Goal: Task Accomplishment & Management: Manage account settings

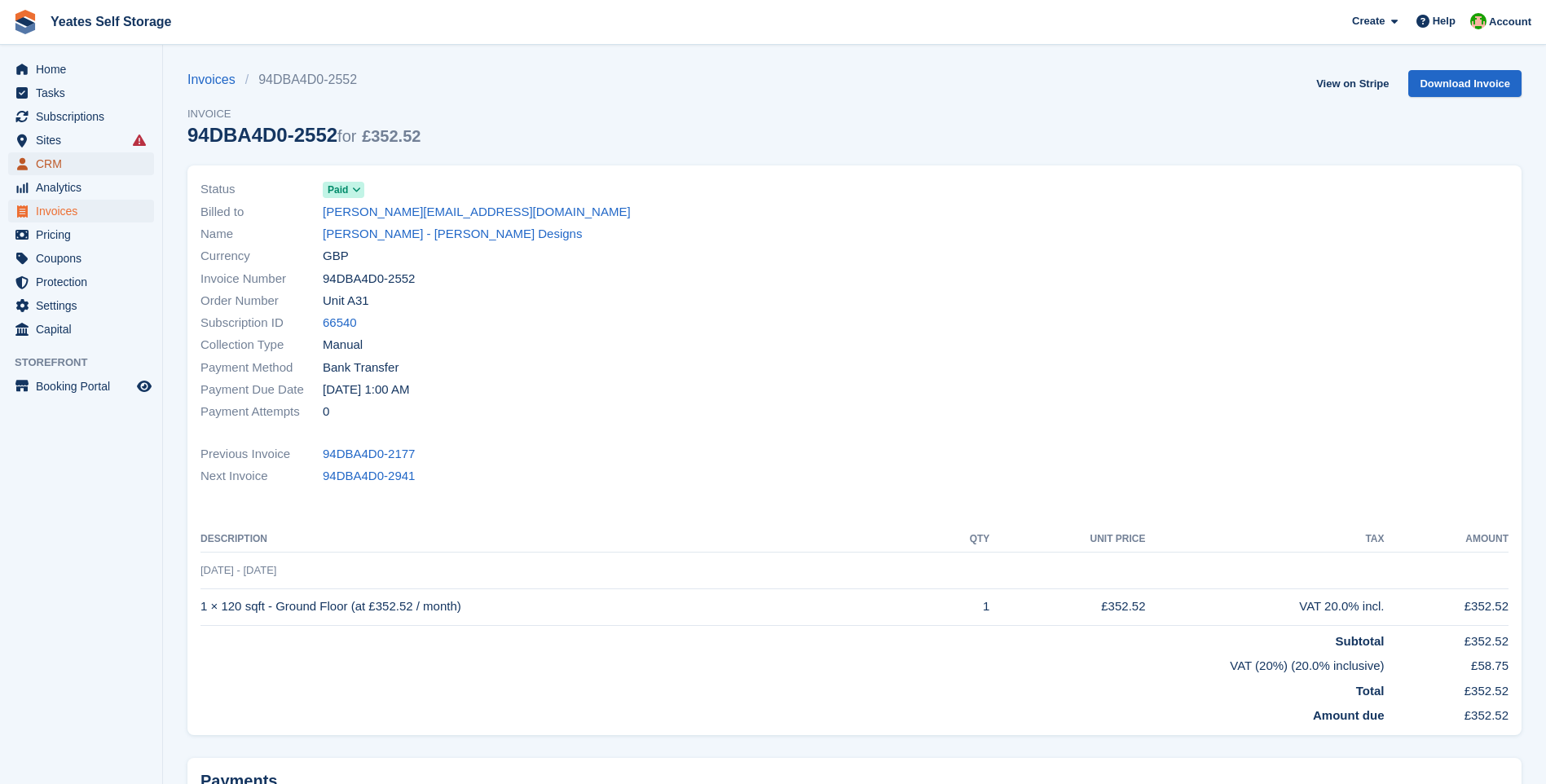
click at [52, 163] on span "CRM" at bounding box center [84, 164] width 98 height 23
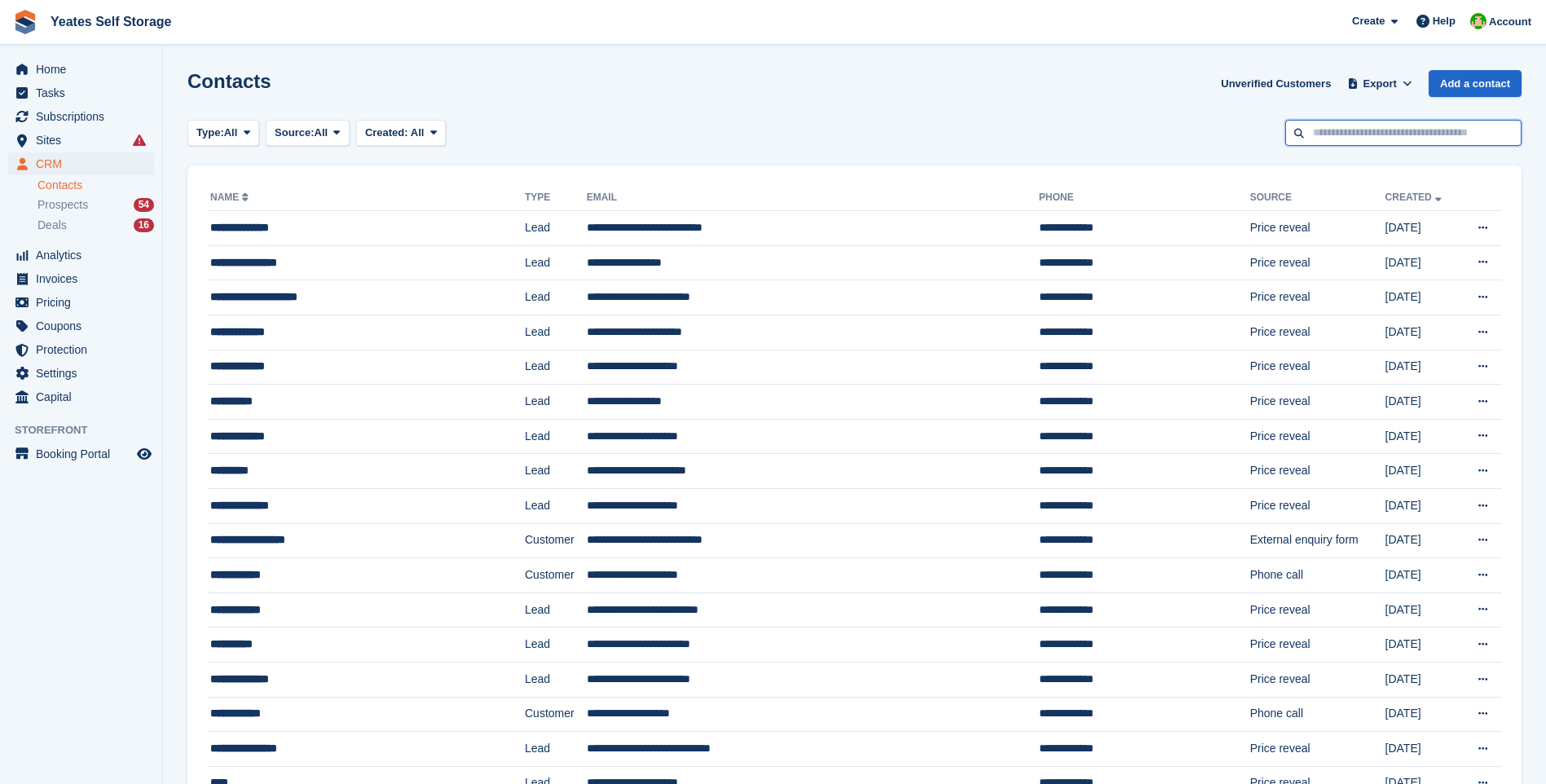
click at [1335, 131] on input "text" at bounding box center [1403, 133] width 237 height 27
type input "*****"
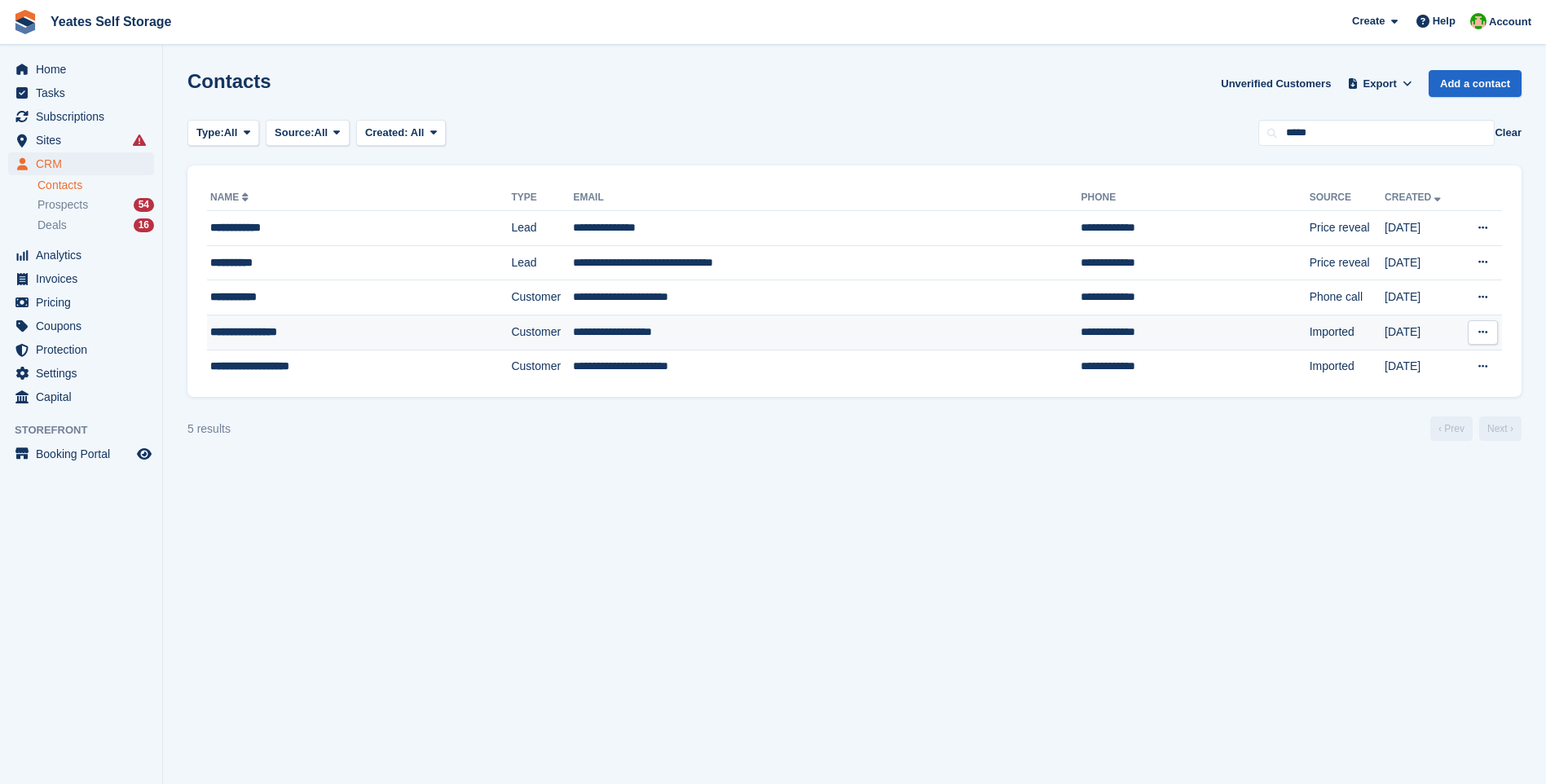
click at [608, 333] on td "**********" at bounding box center [827, 332] width 508 height 35
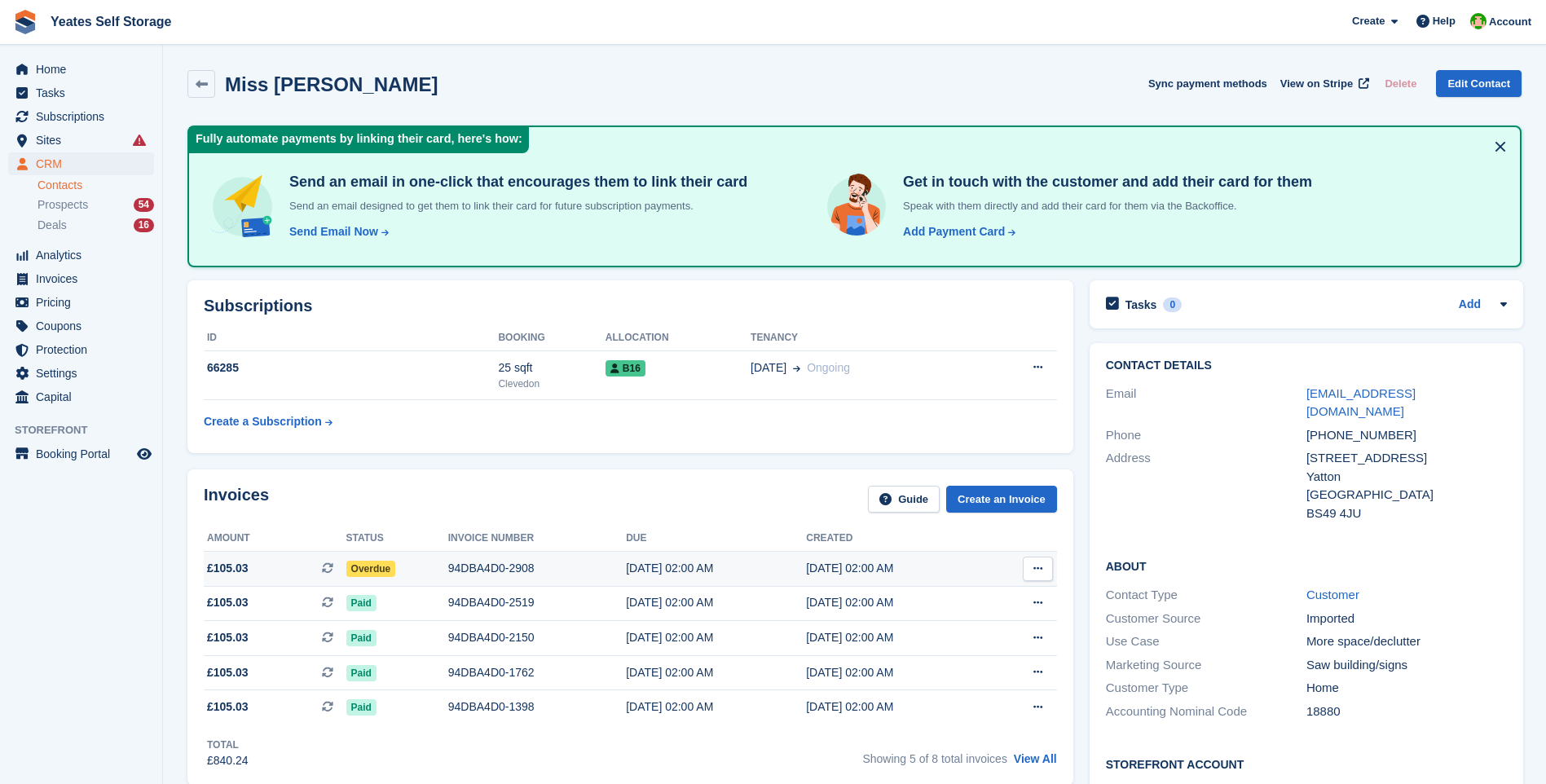
click at [231, 565] on span "£105.03" at bounding box center [227, 568] width 41 height 17
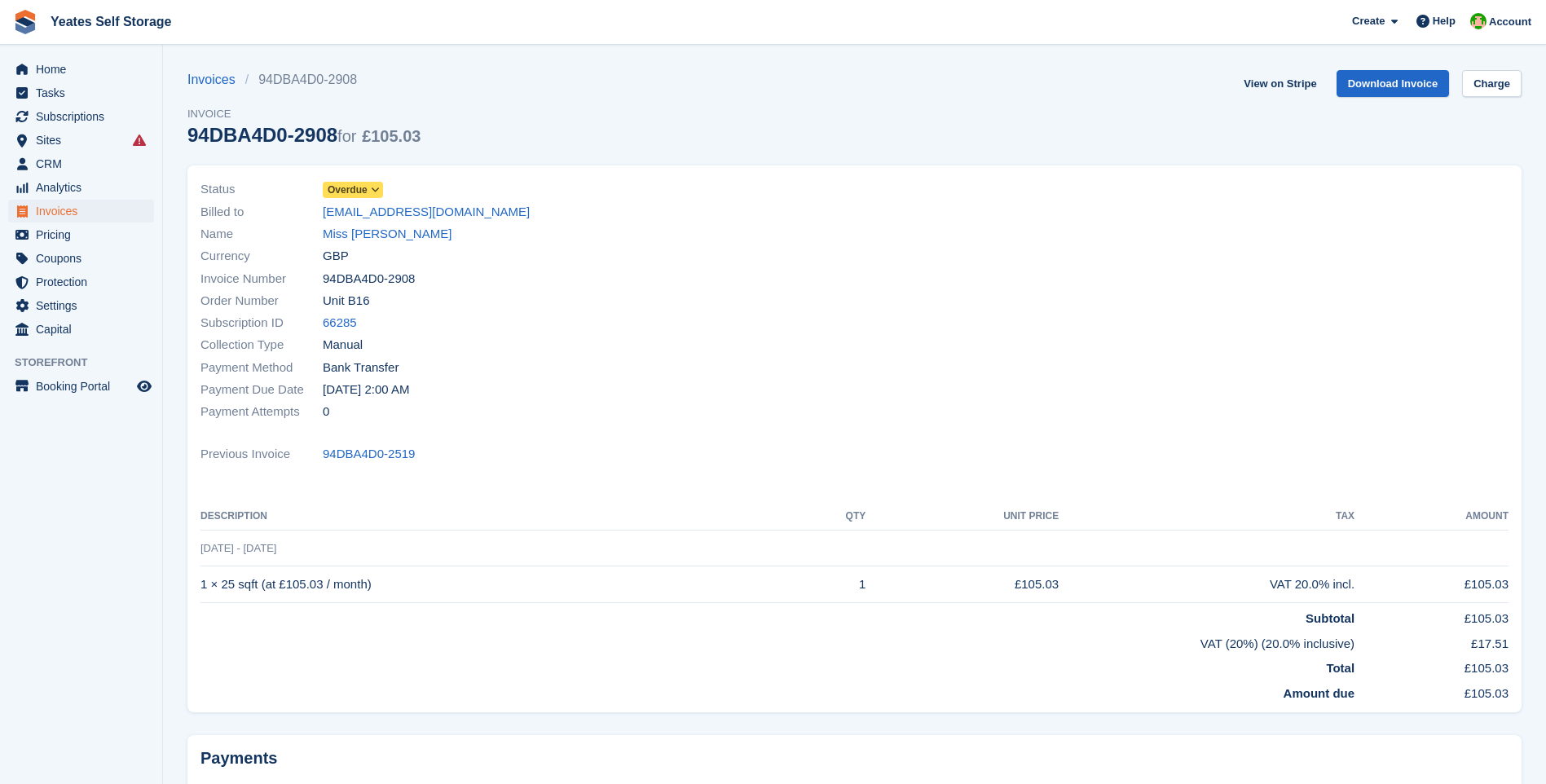
click at [367, 187] on span "Overdue" at bounding box center [353, 190] width 60 height 16
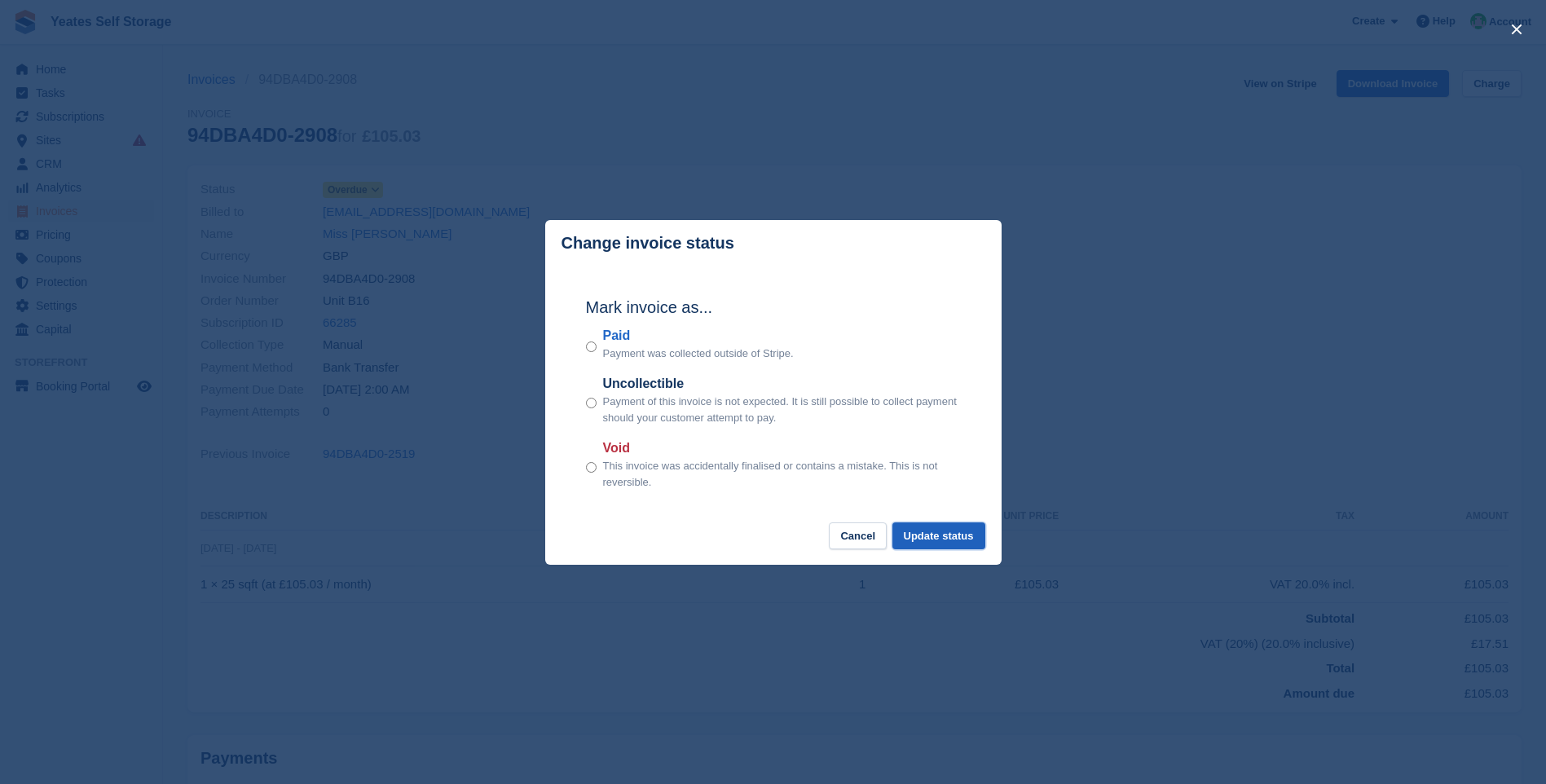
click at [938, 536] on button "Update status" at bounding box center [938, 536] width 93 height 27
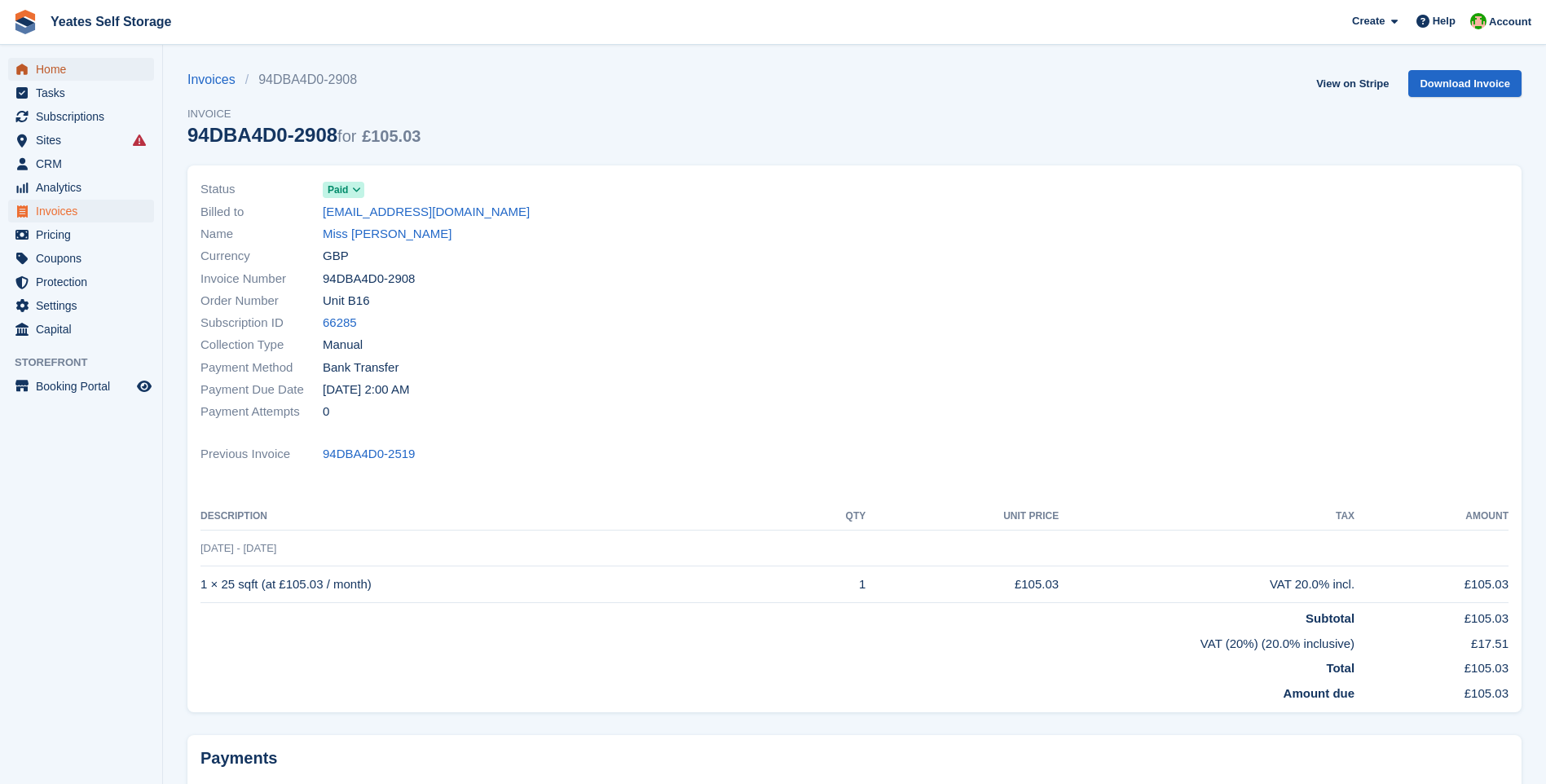
click at [51, 70] on span "Home" at bounding box center [84, 69] width 98 height 23
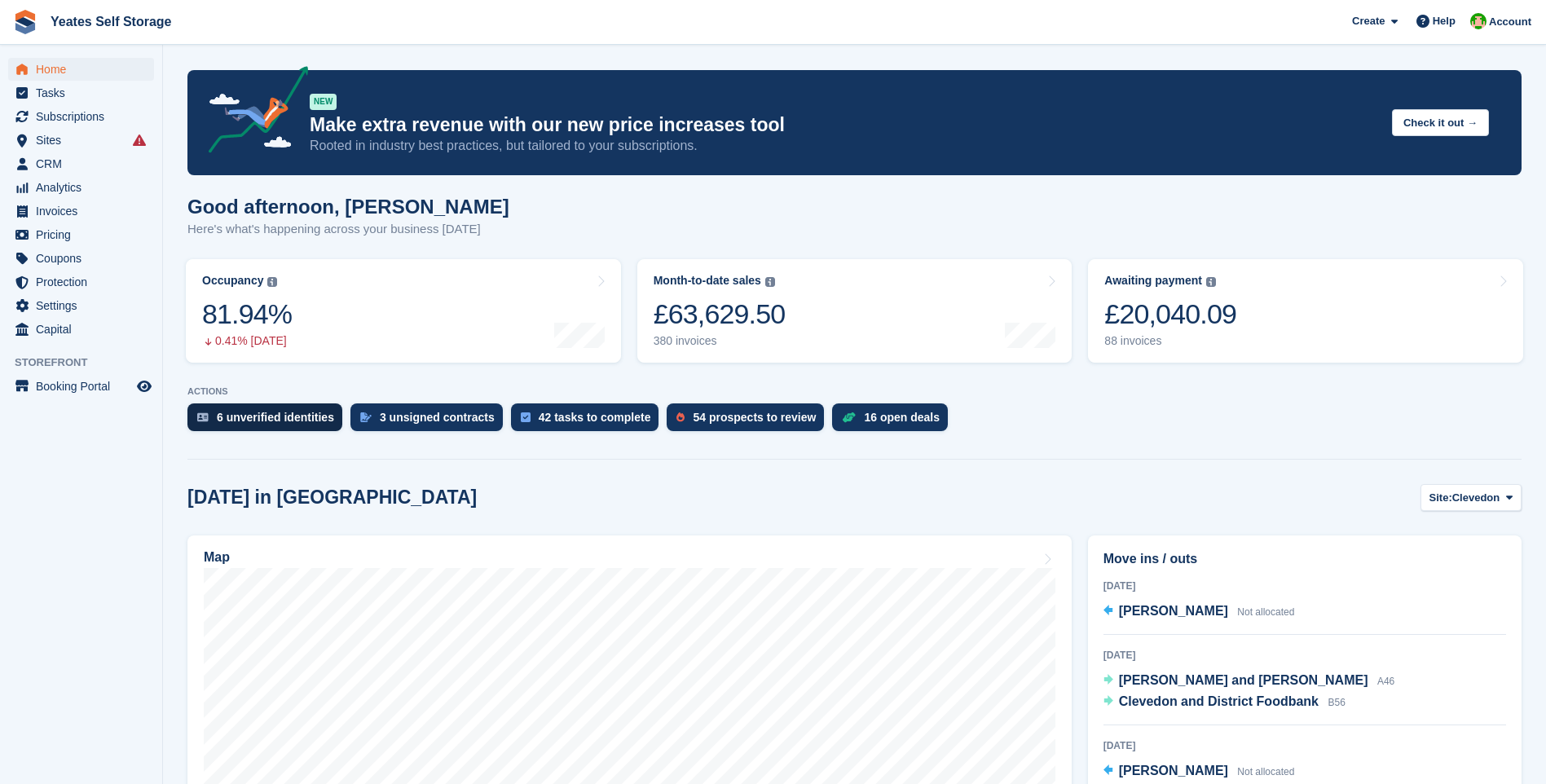
click at [254, 424] on div "6 unverified identities" at bounding box center [275, 418] width 117 height 13
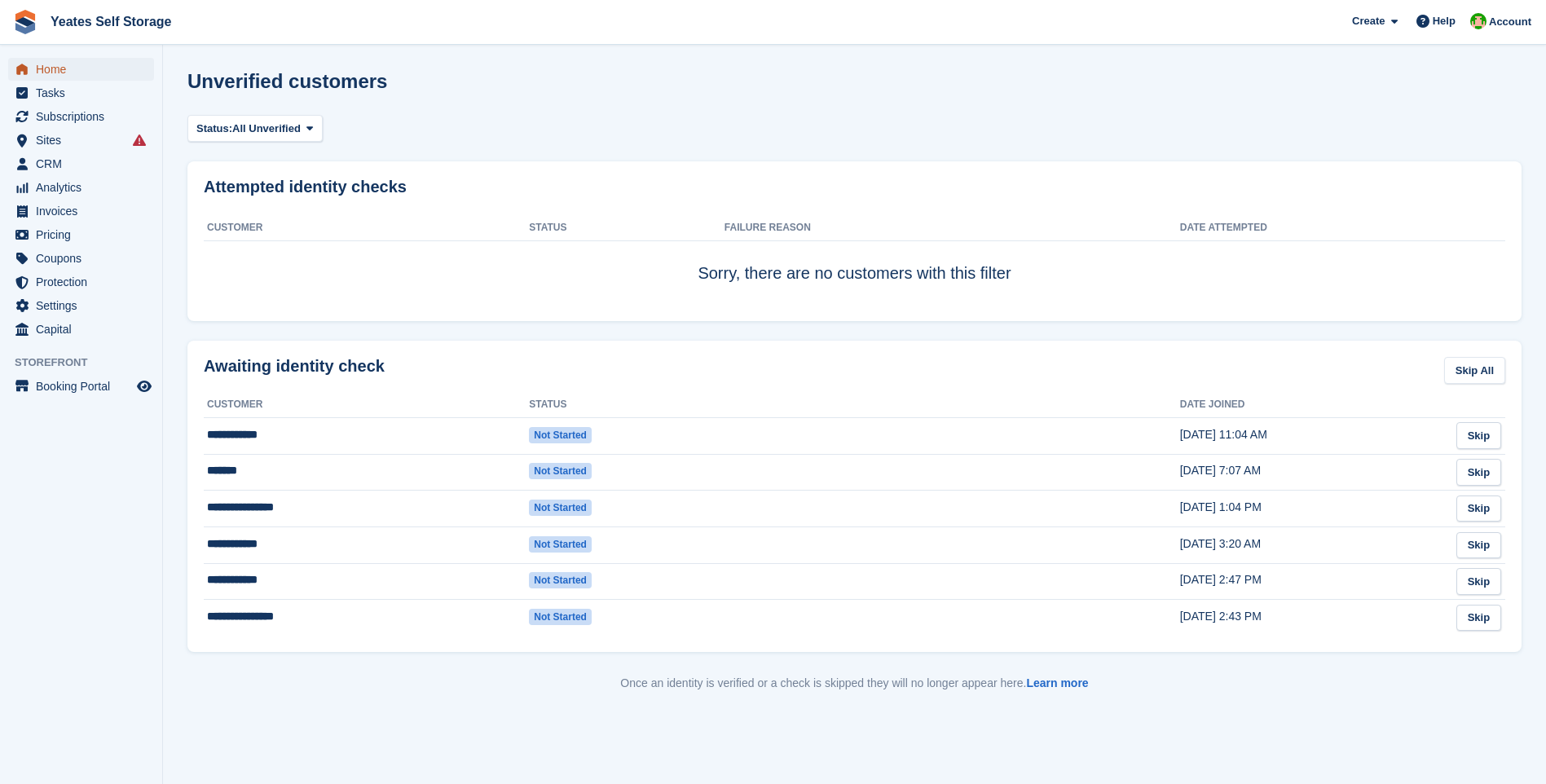
click at [64, 71] on span "Home" at bounding box center [84, 69] width 98 height 23
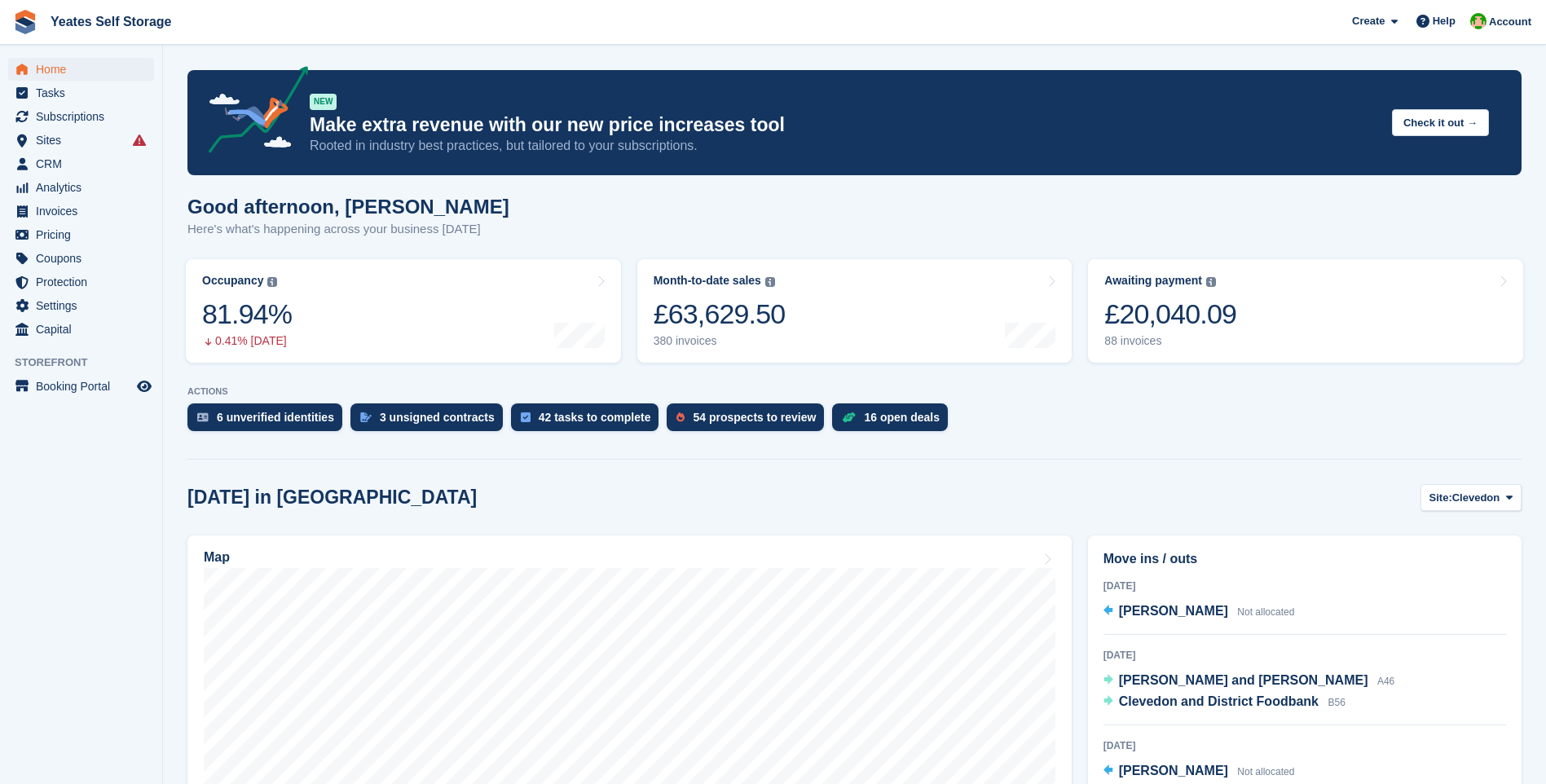
scroll to position [163, 0]
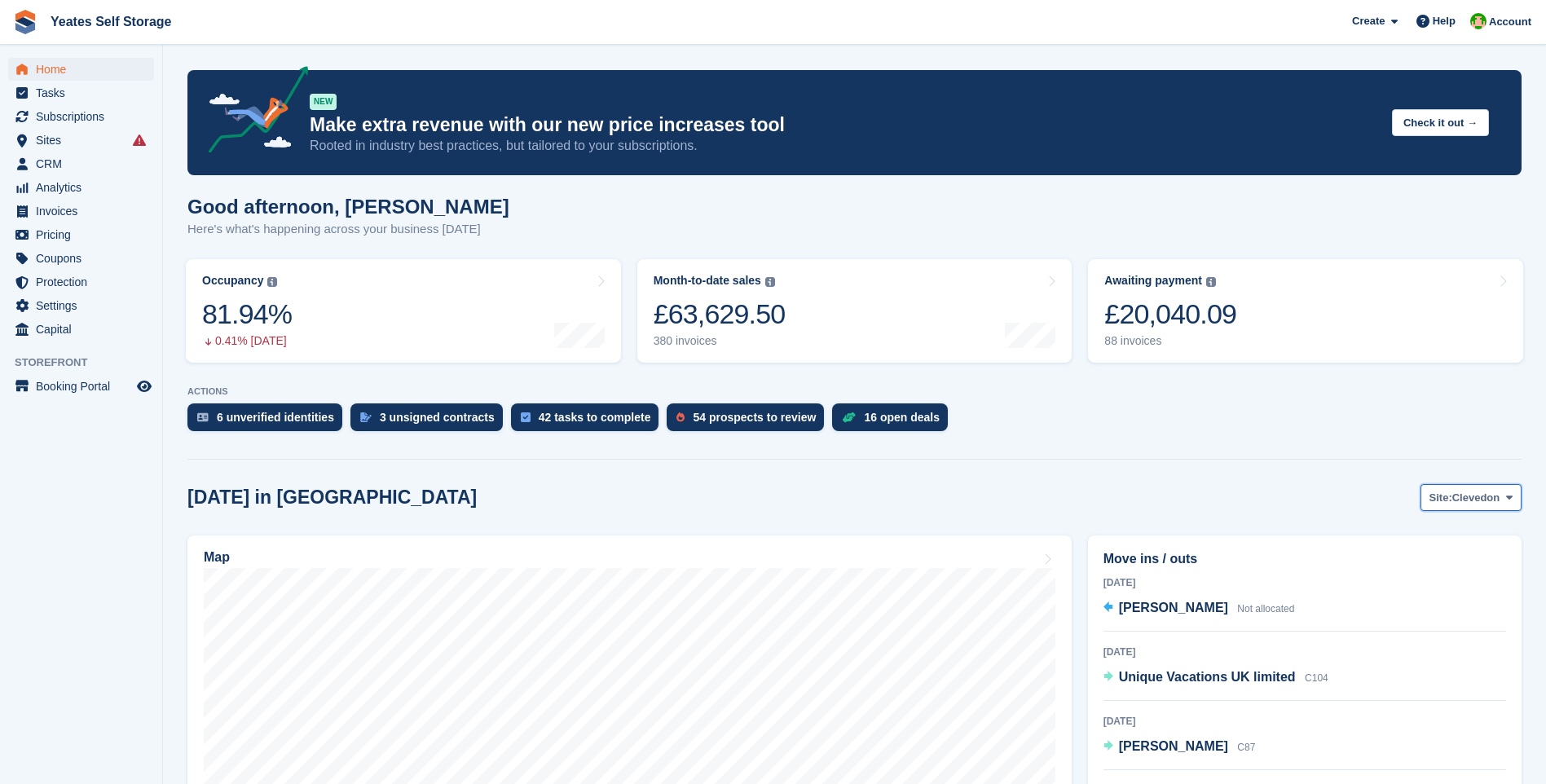
click at [1485, 498] on span "Clevedon" at bounding box center [1476, 497] width 48 height 16
click at [1457, 565] on link "Weston-super-Mare" at bounding box center [1443, 565] width 142 height 30
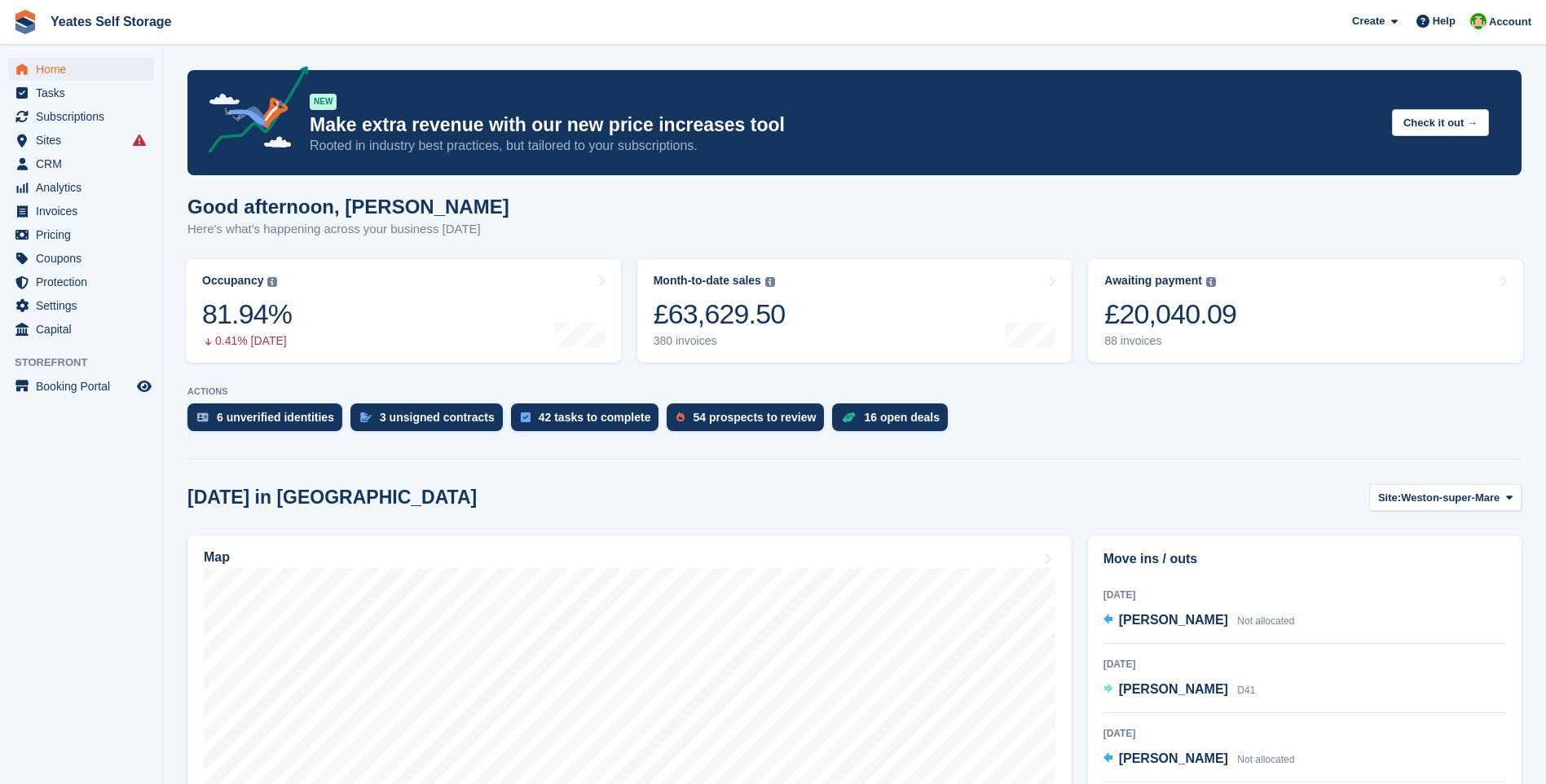
scroll to position [0, 0]
click at [1171, 321] on div "£20,040.09" at bounding box center [1170, 313] width 132 height 34
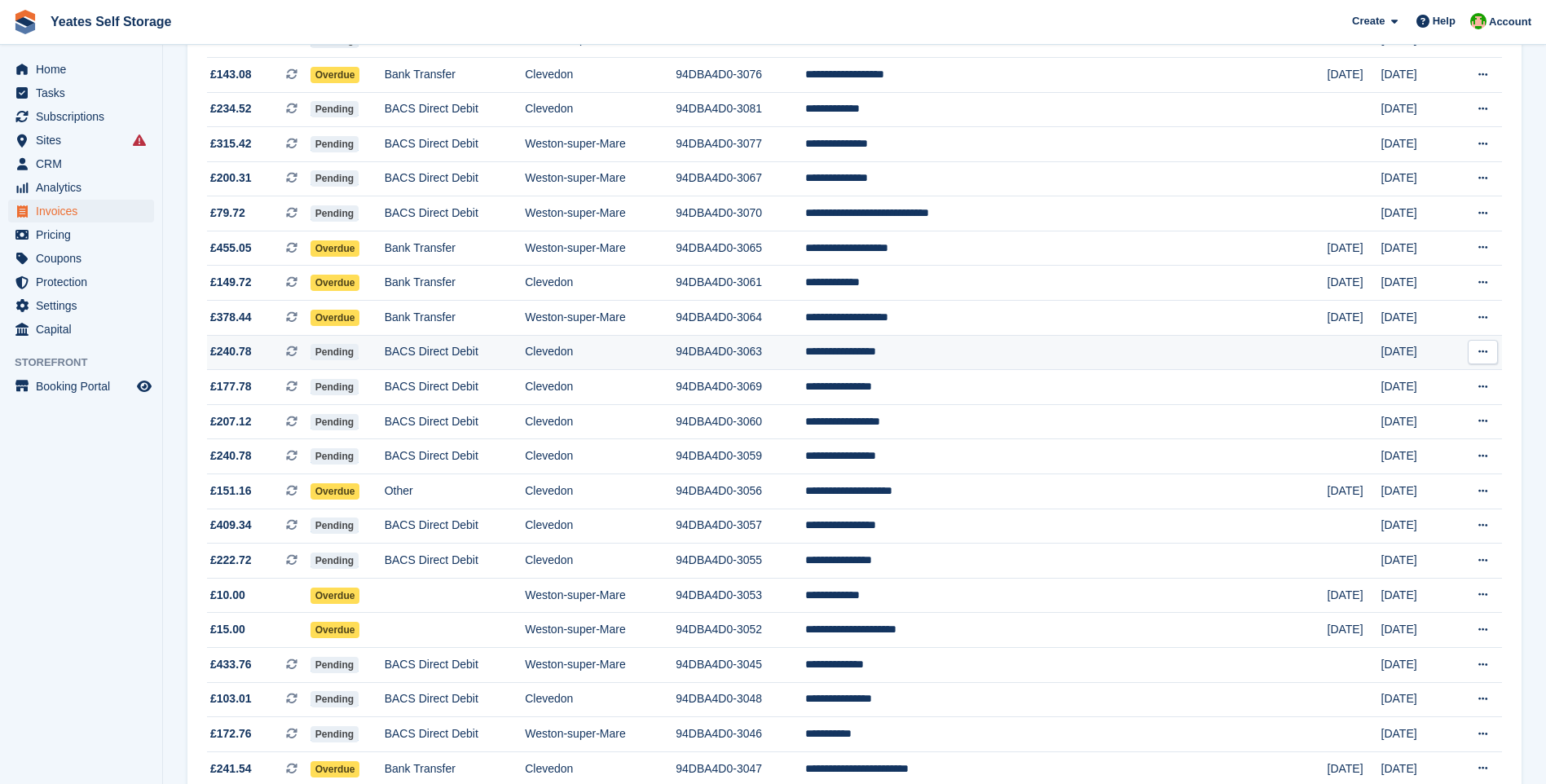
scroll to position [1305, 0]
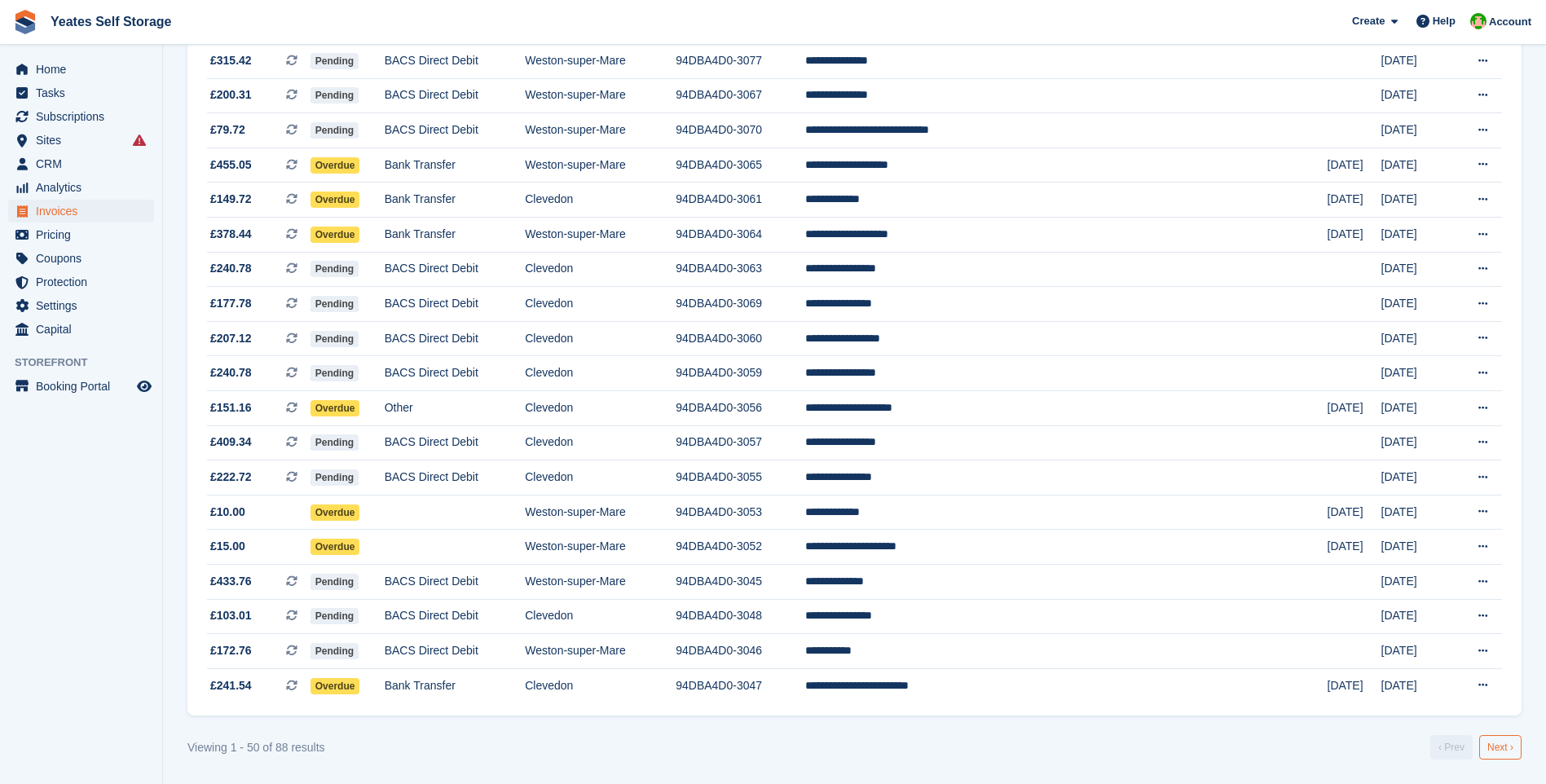
click at [1495, 748] on link "Next ›" at bounding box center [1500, 748] width 42 height 25
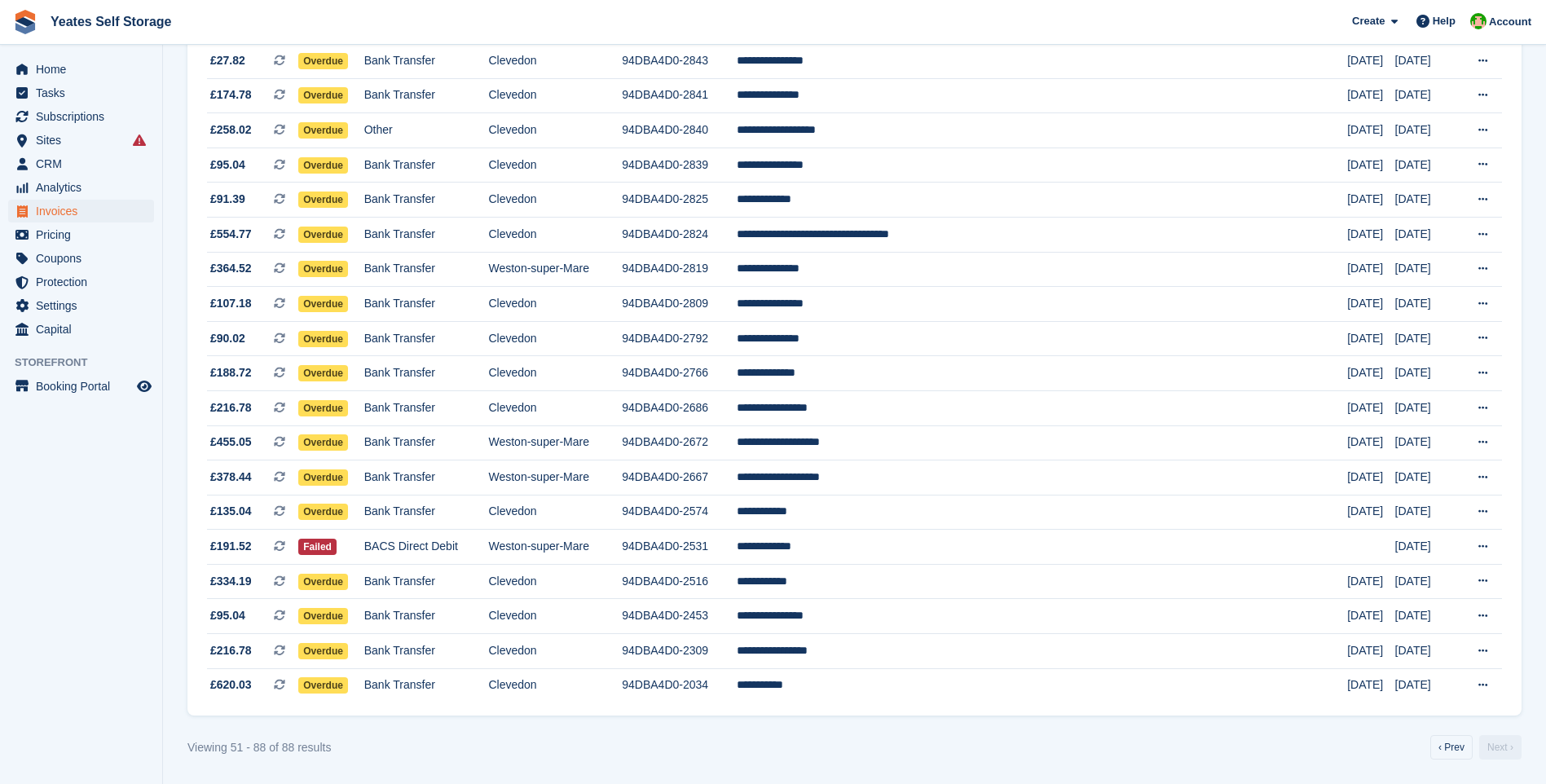
scroll to position [889, 0]
click at [234, 612] on span "£95.04" at bounding box center [227, 615] width 35 height 17
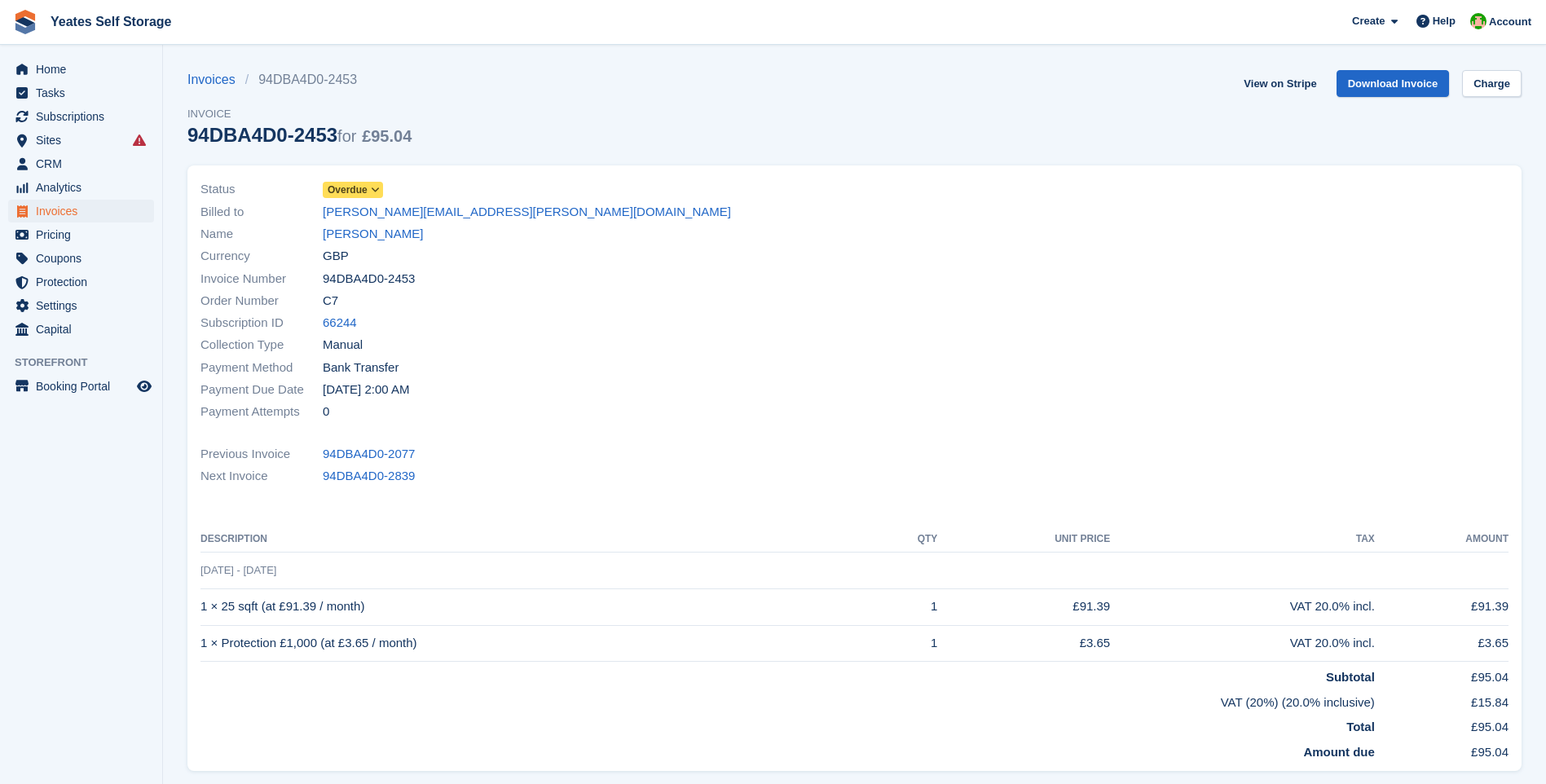
click at [379, 194] on icon at bounding box center [375, 190] width 9 height 10
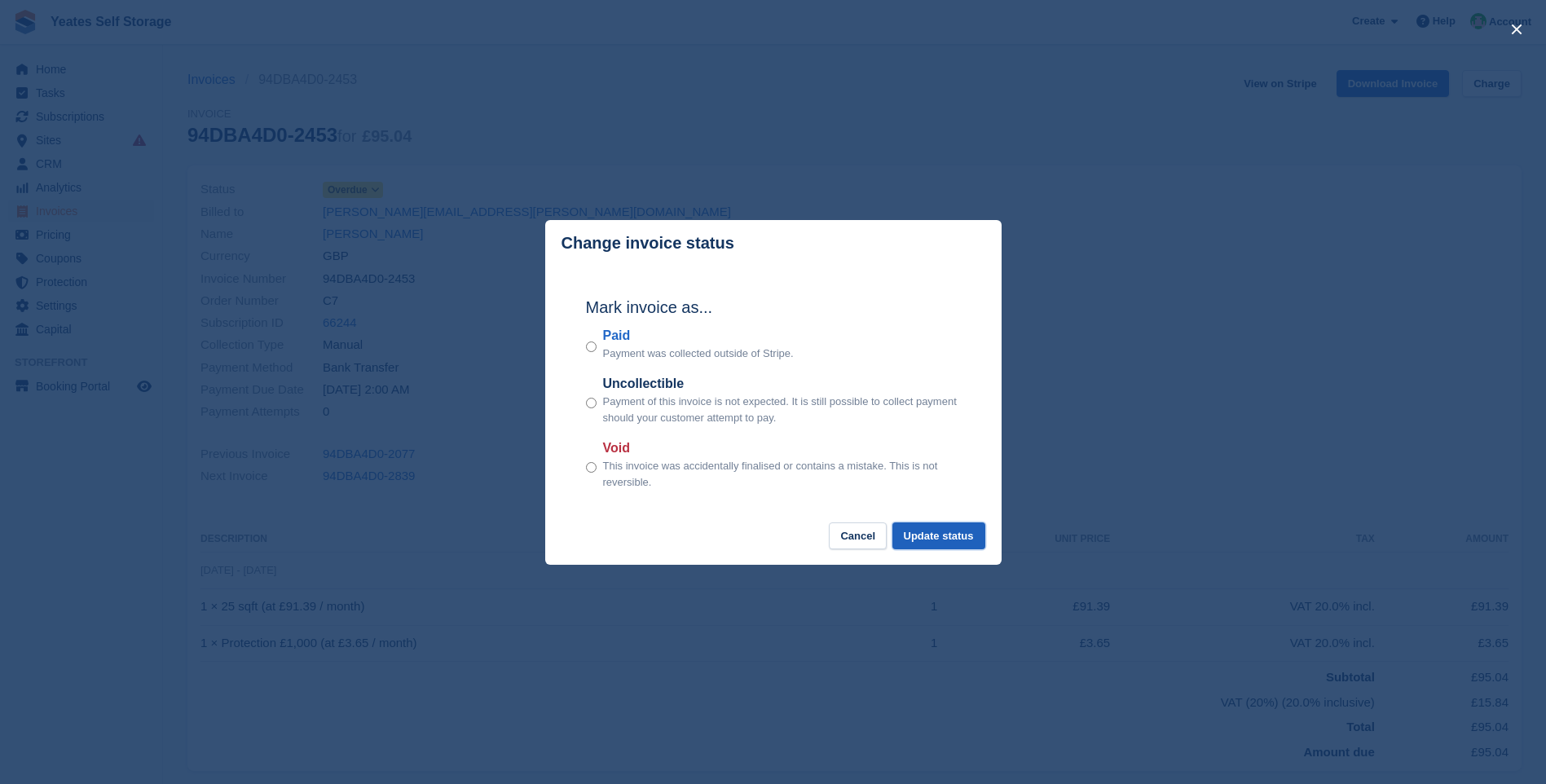
click at [956, 536] on button "Update status" at bounding box center [938, 536] width 93 height 27
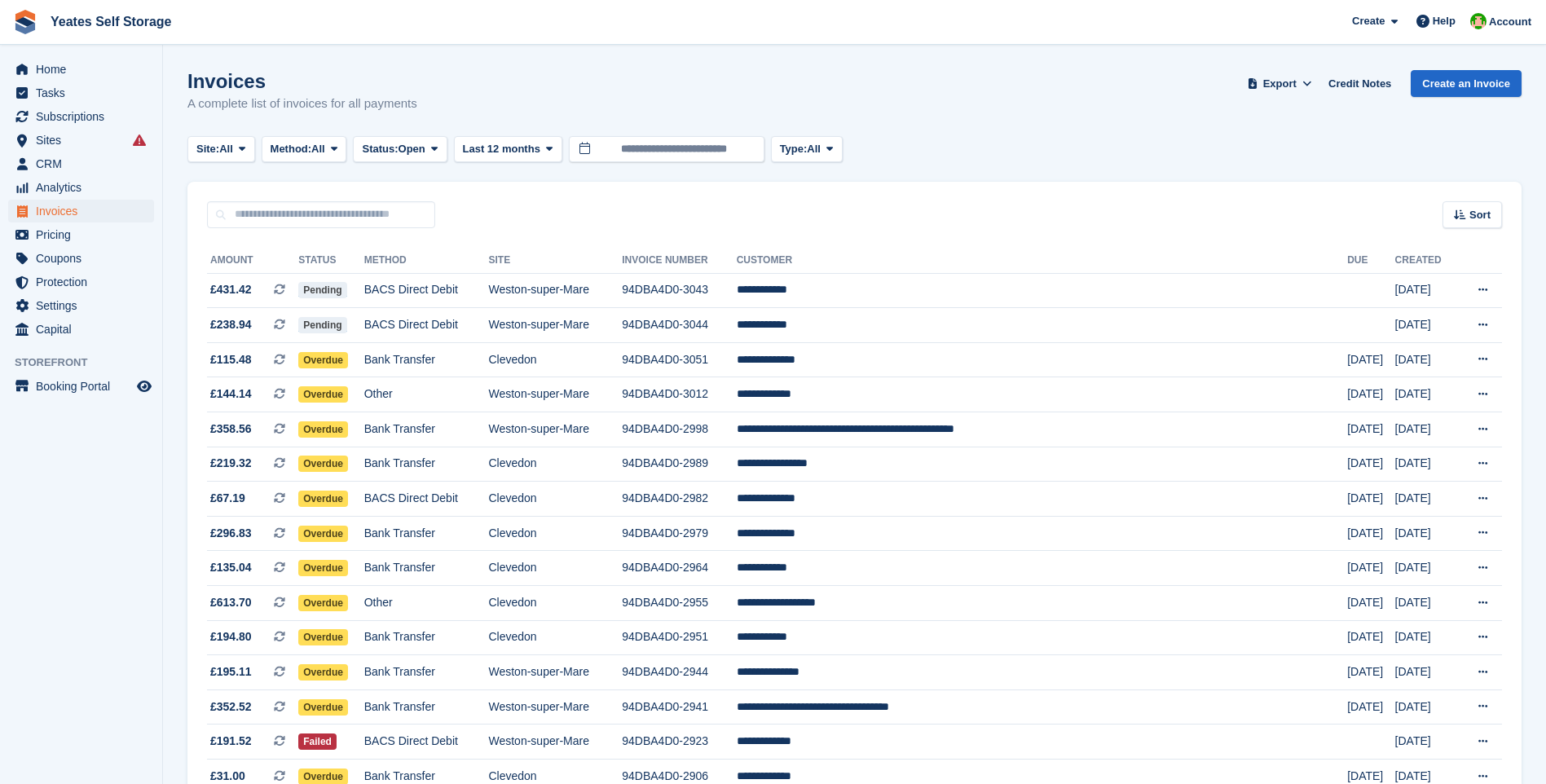
scroll to position [855, 0]
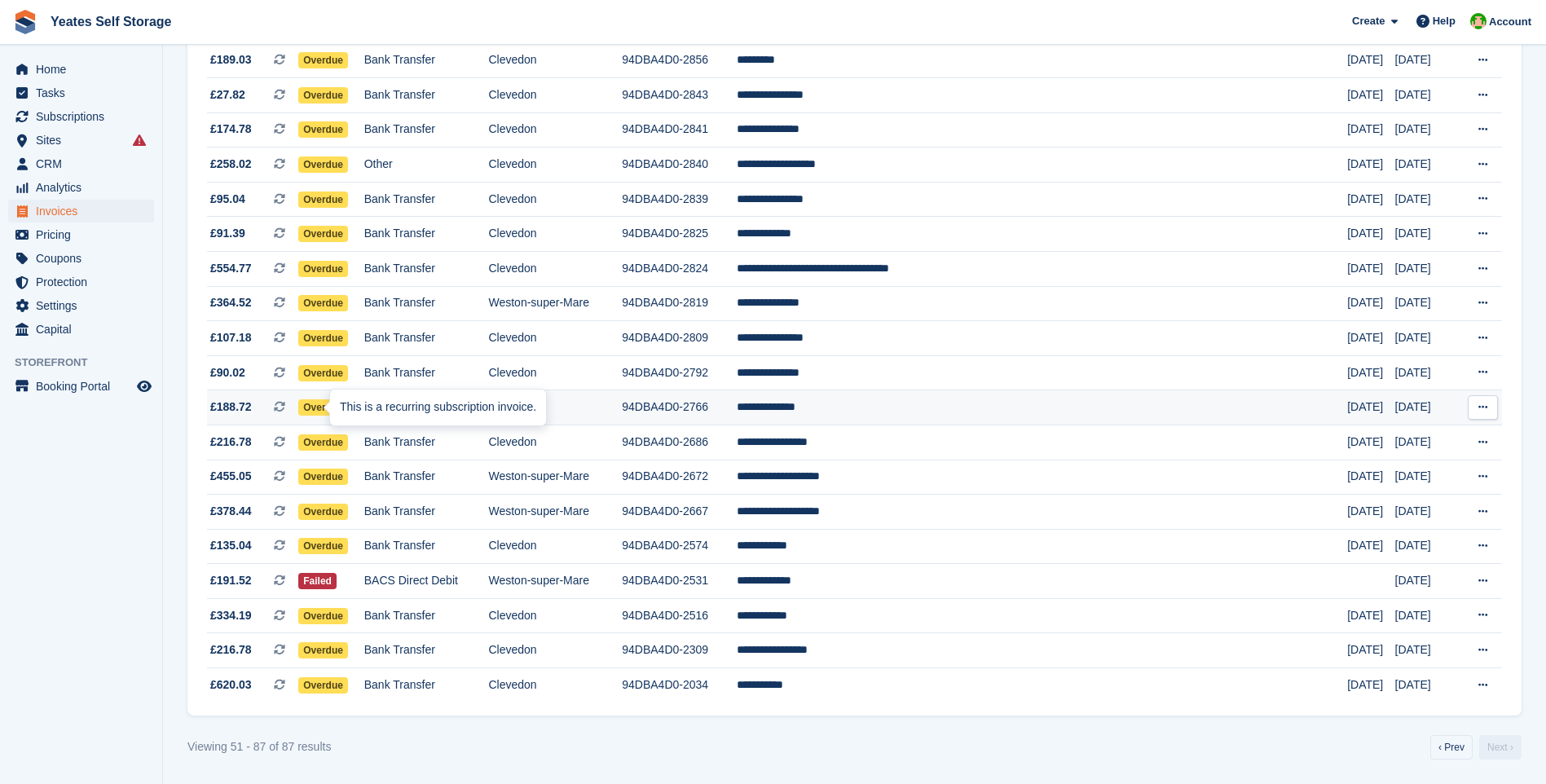
click at [348, 405] on div "This is a recurring subscription invoice." at bounding box center [437, 406] width 216 height 35
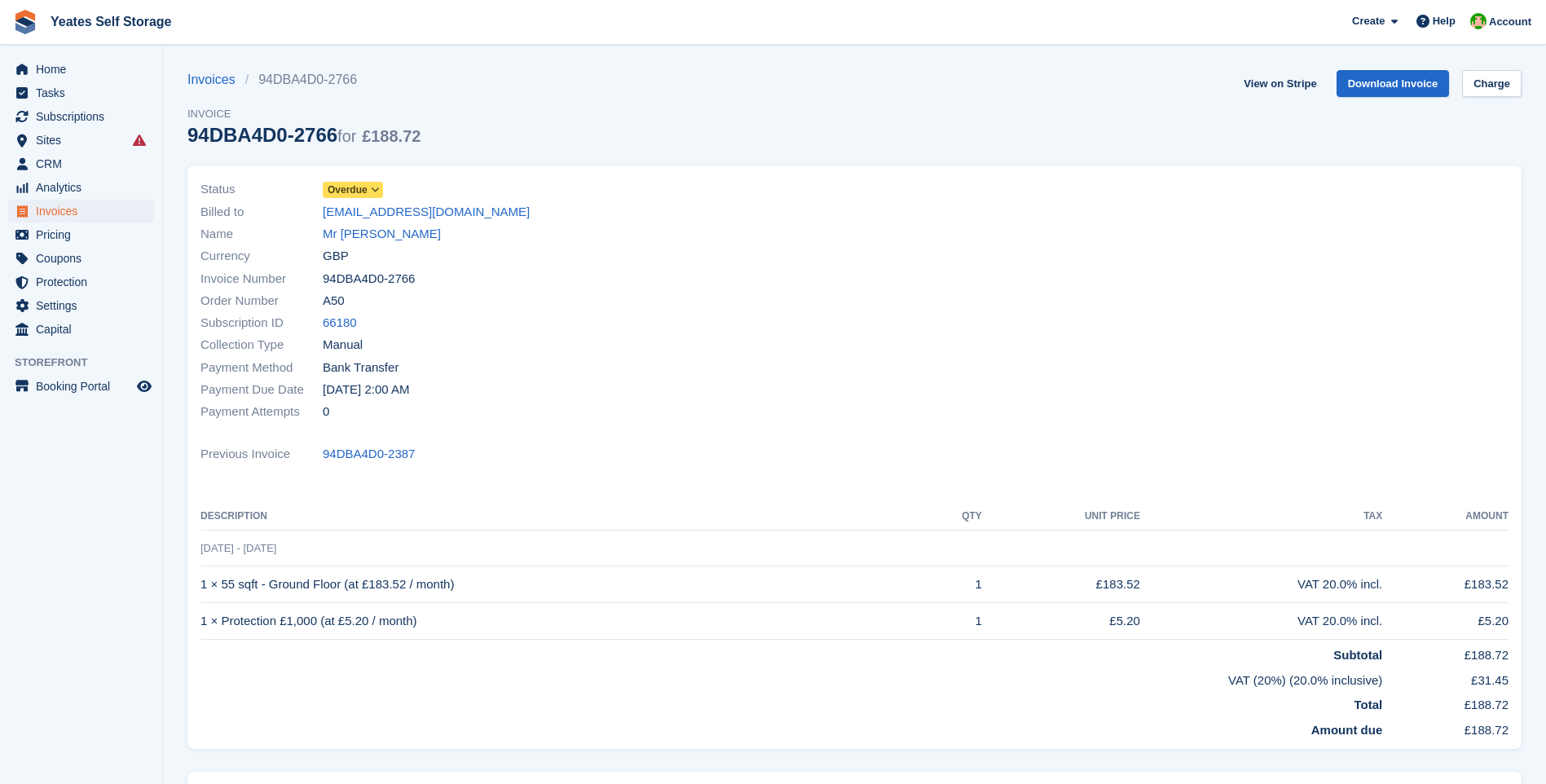
click at [369, 190] on span at bounding box center [376, 190] width 13 height 13
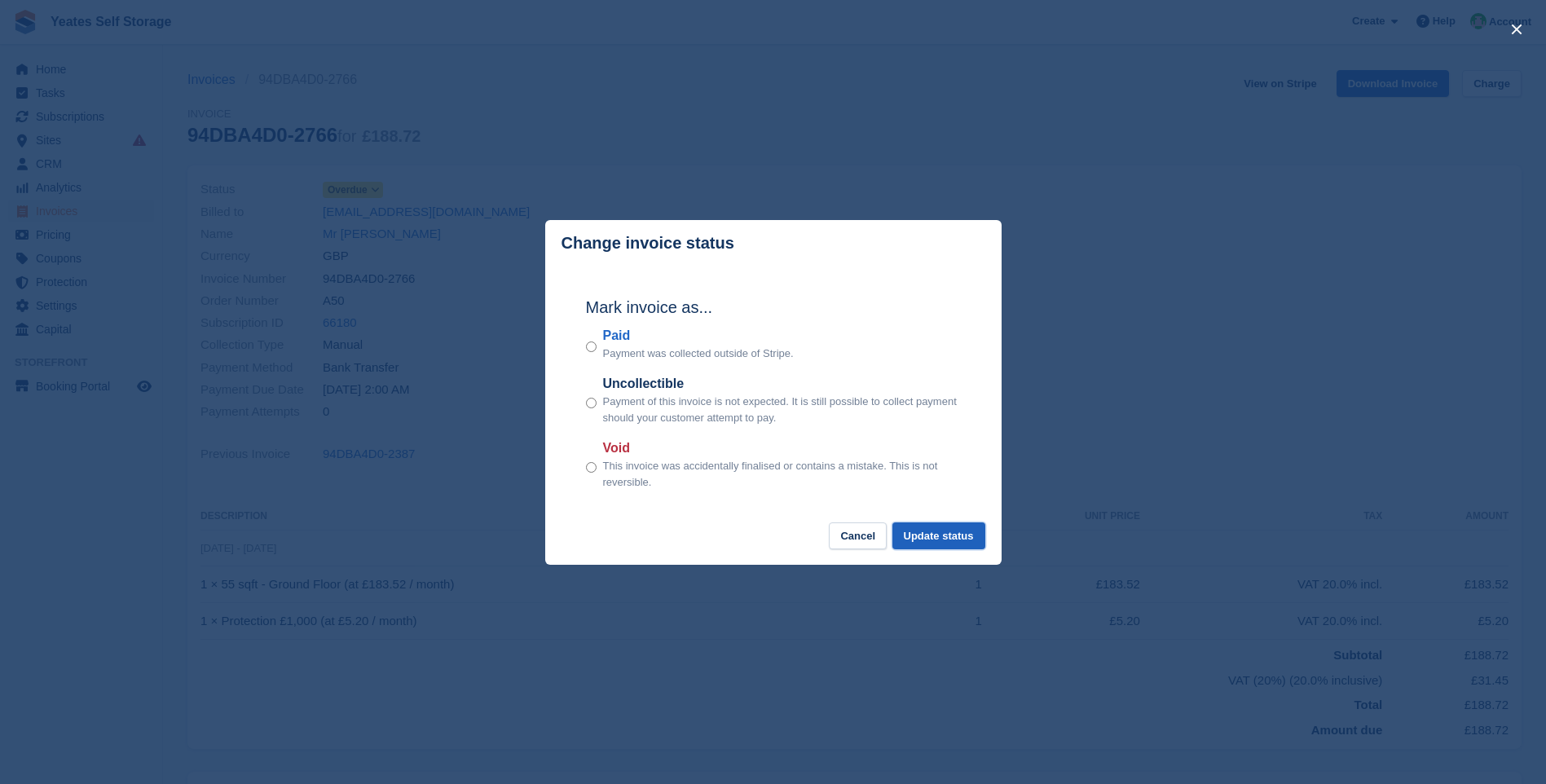
click at [951, 544] on button "Update status" at bounding box center [938, 536] width 93 height 27
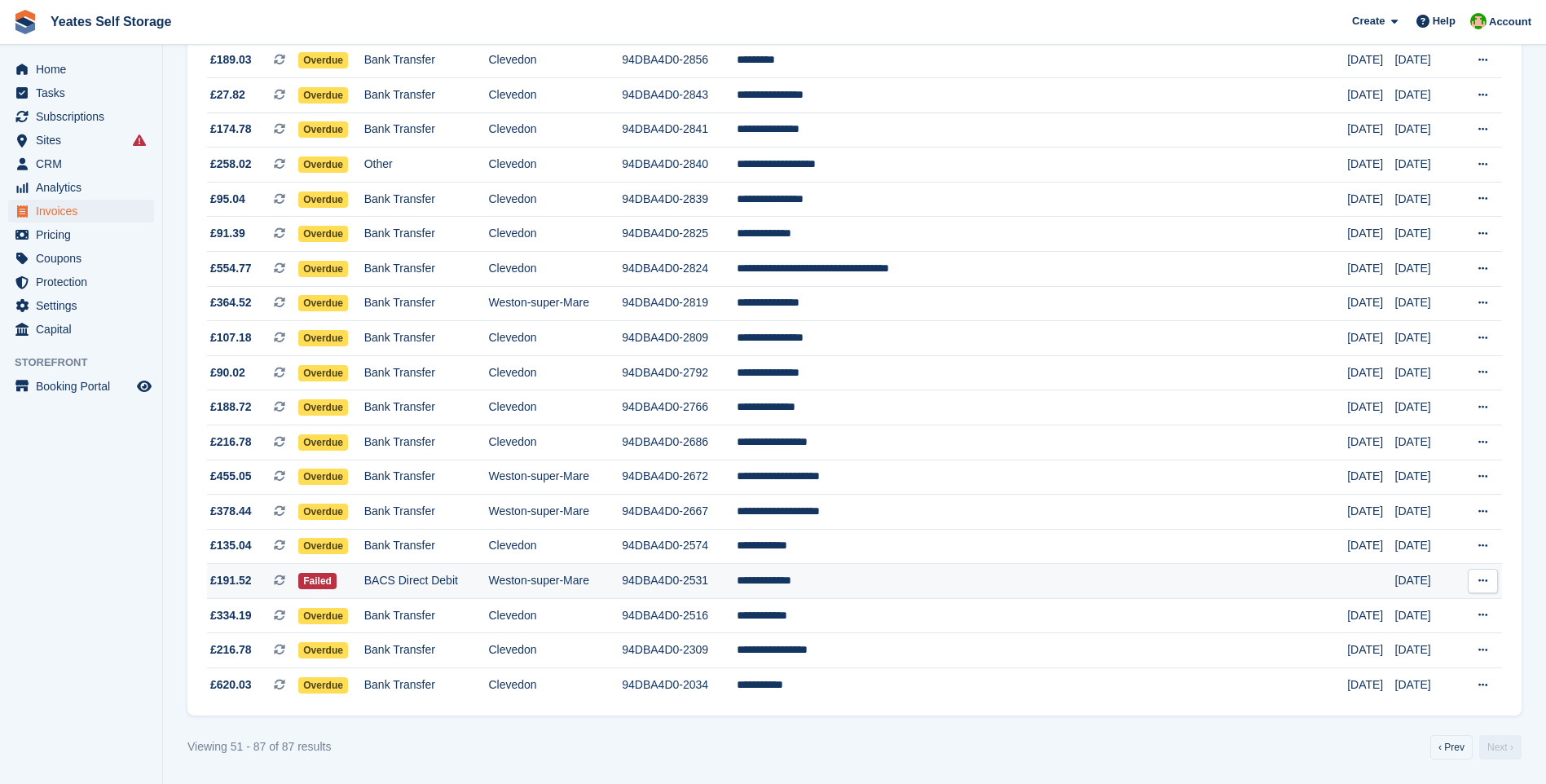
scroll to position [855, 0]
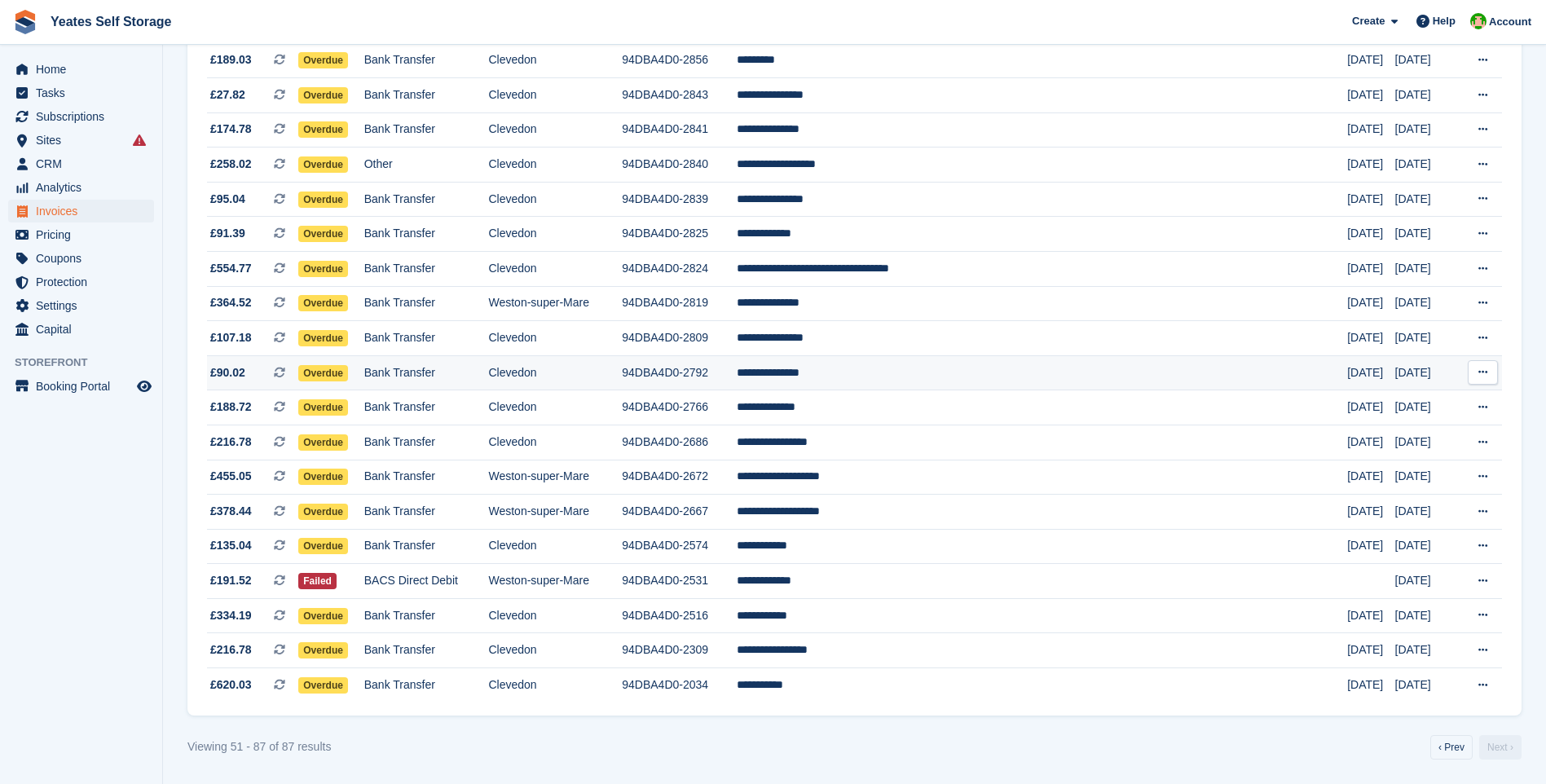
click at [231, 370] on span "£90.02" at bounding box center [227, 373] width 35 height 17
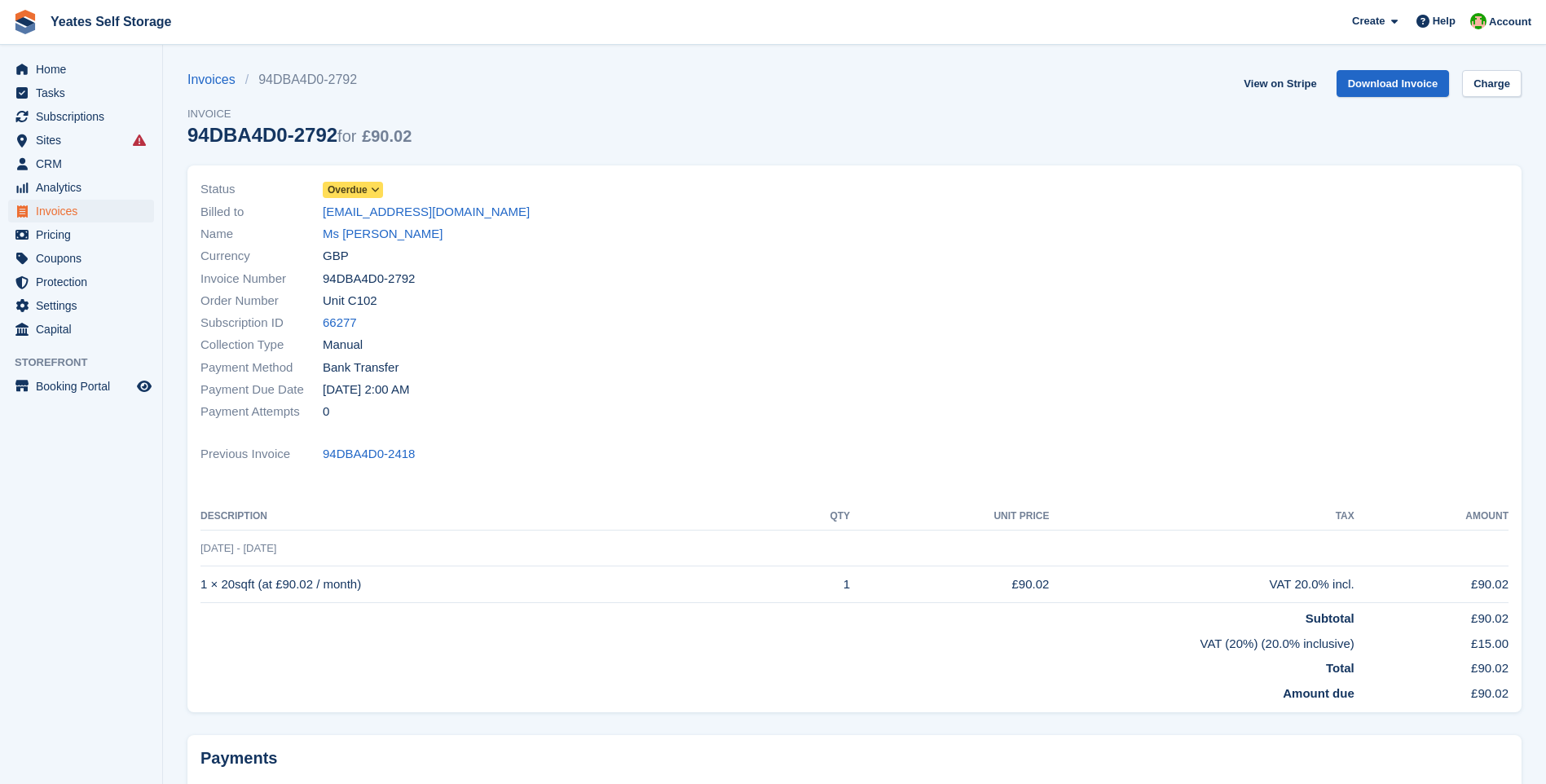
click at [373, 189] on icon at bounding box center [375, 190] width 9 height 10
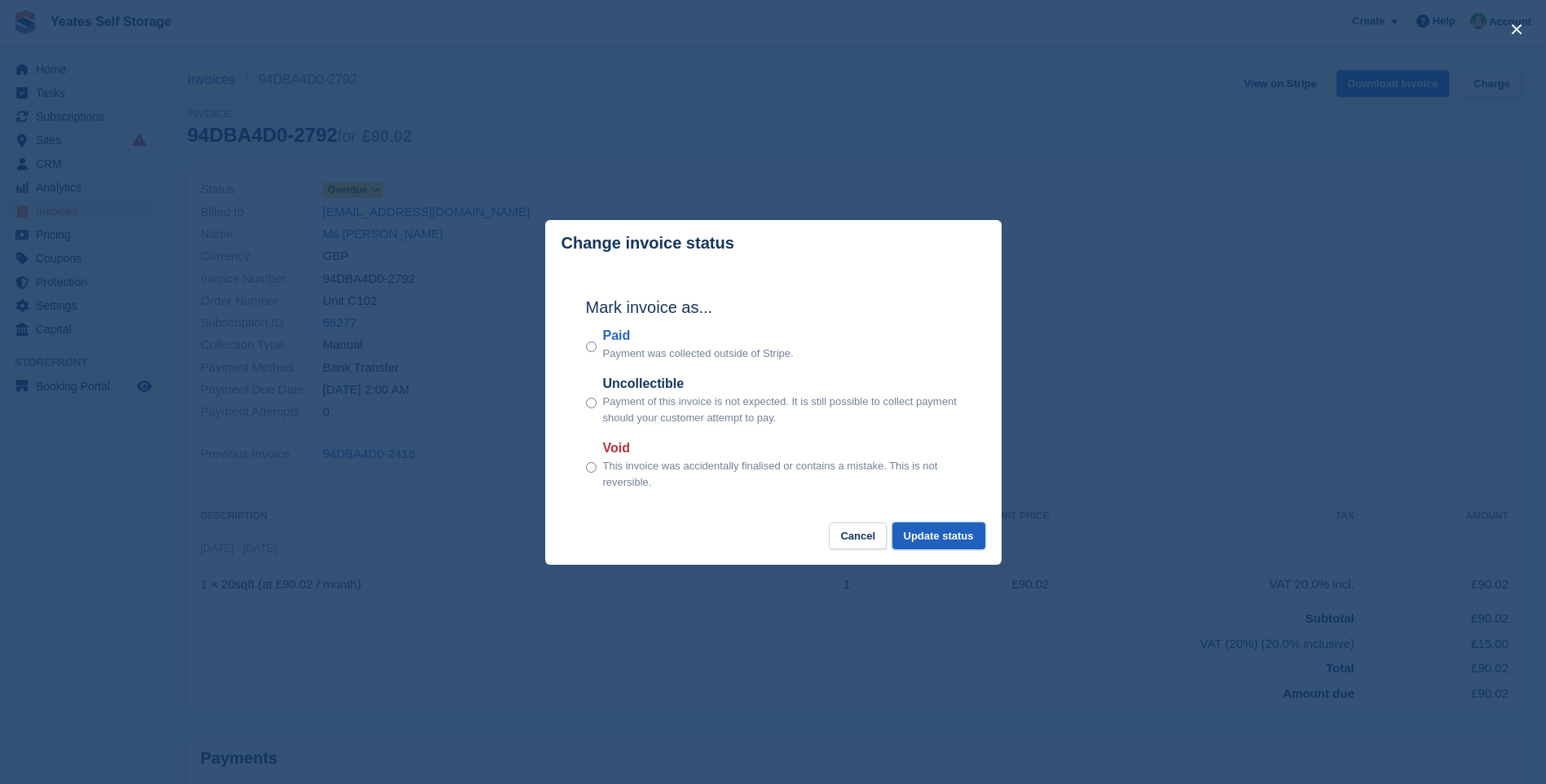
click at [935, 536] on button "Update status" at bounding box center [938, 536] width 93 height 27
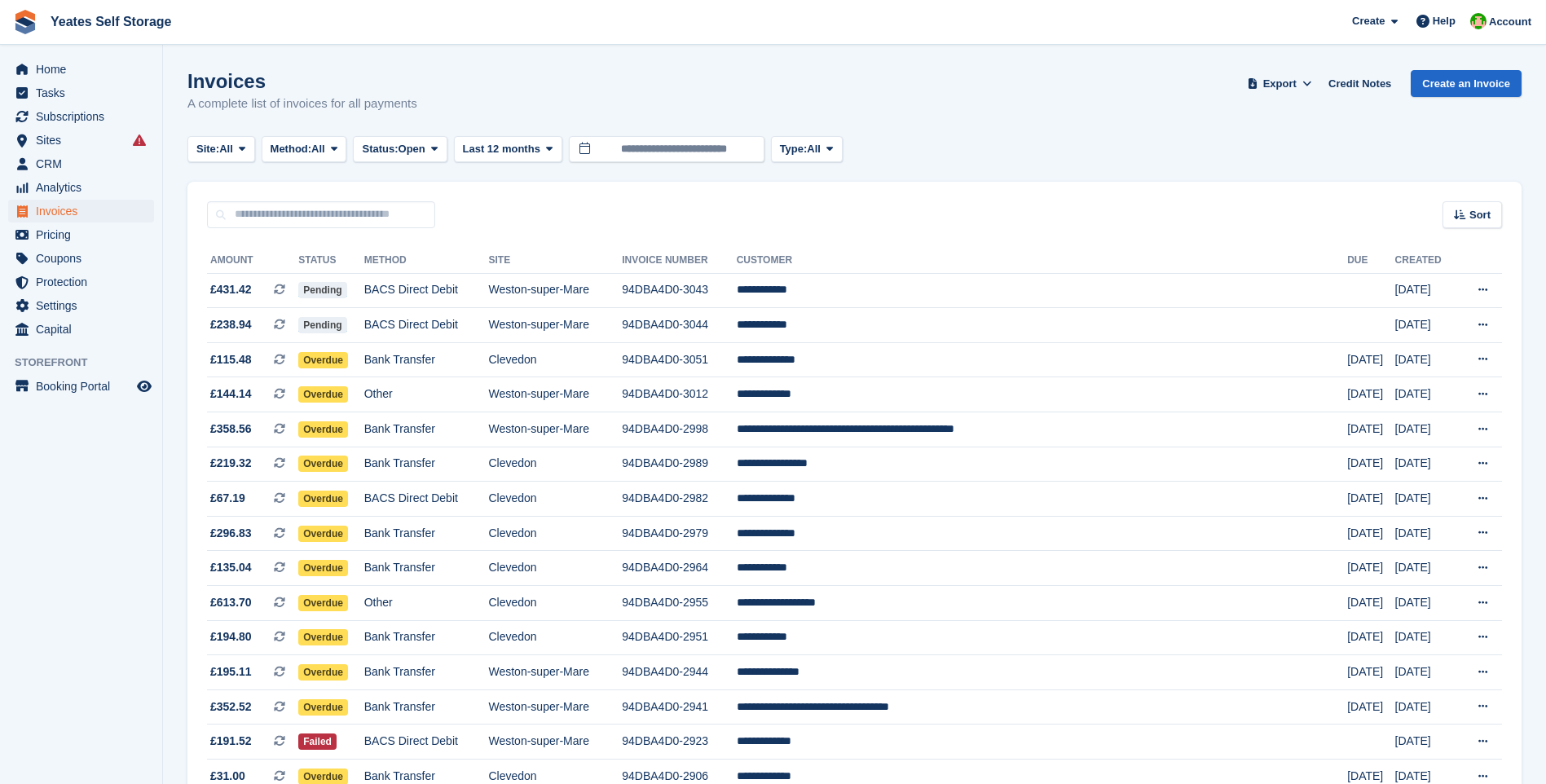
scroll to position [855, 0]
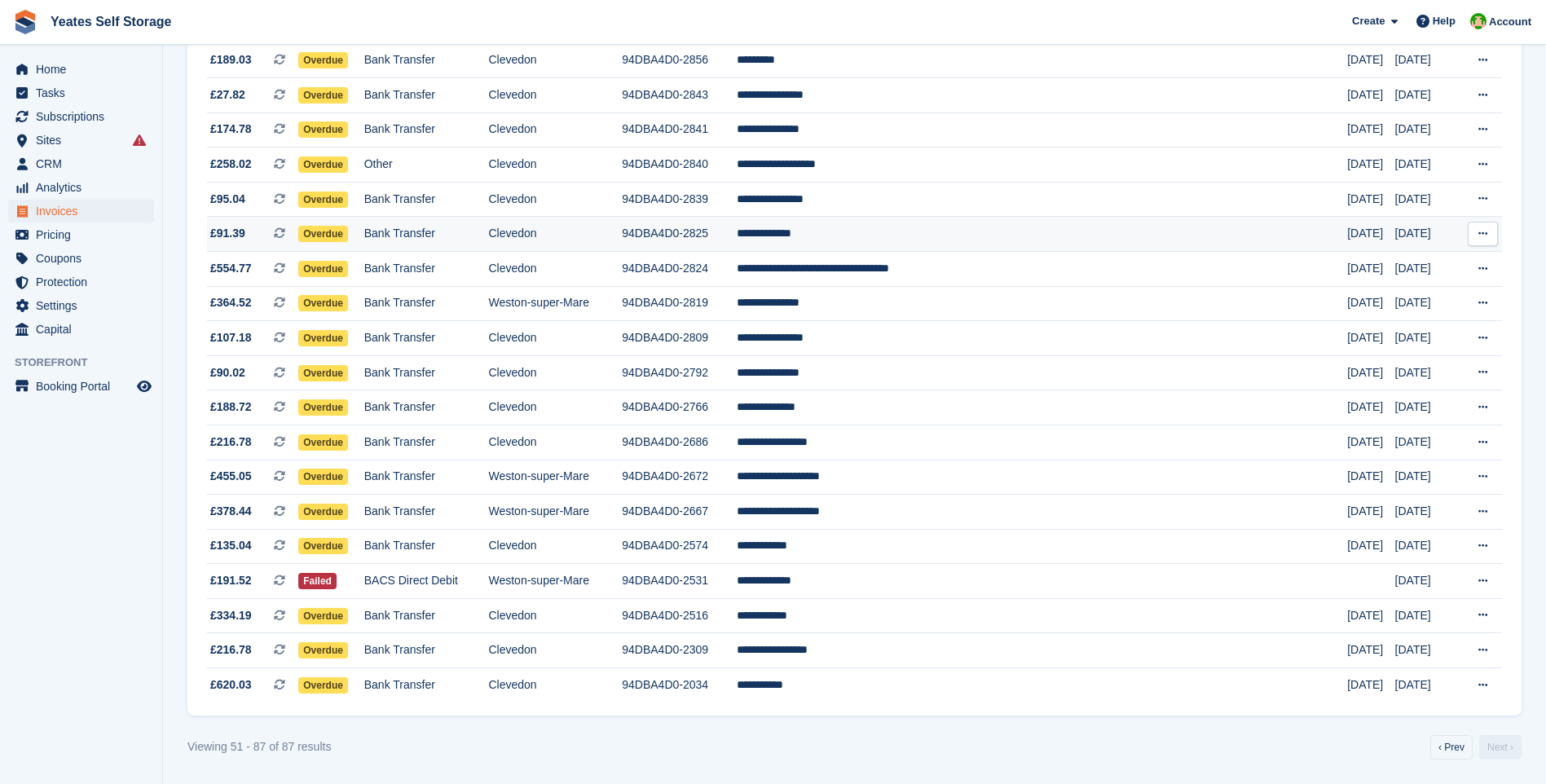
click at [233, 234] on span "£91.39" at bounding box center [227, 234] width 35 height 17
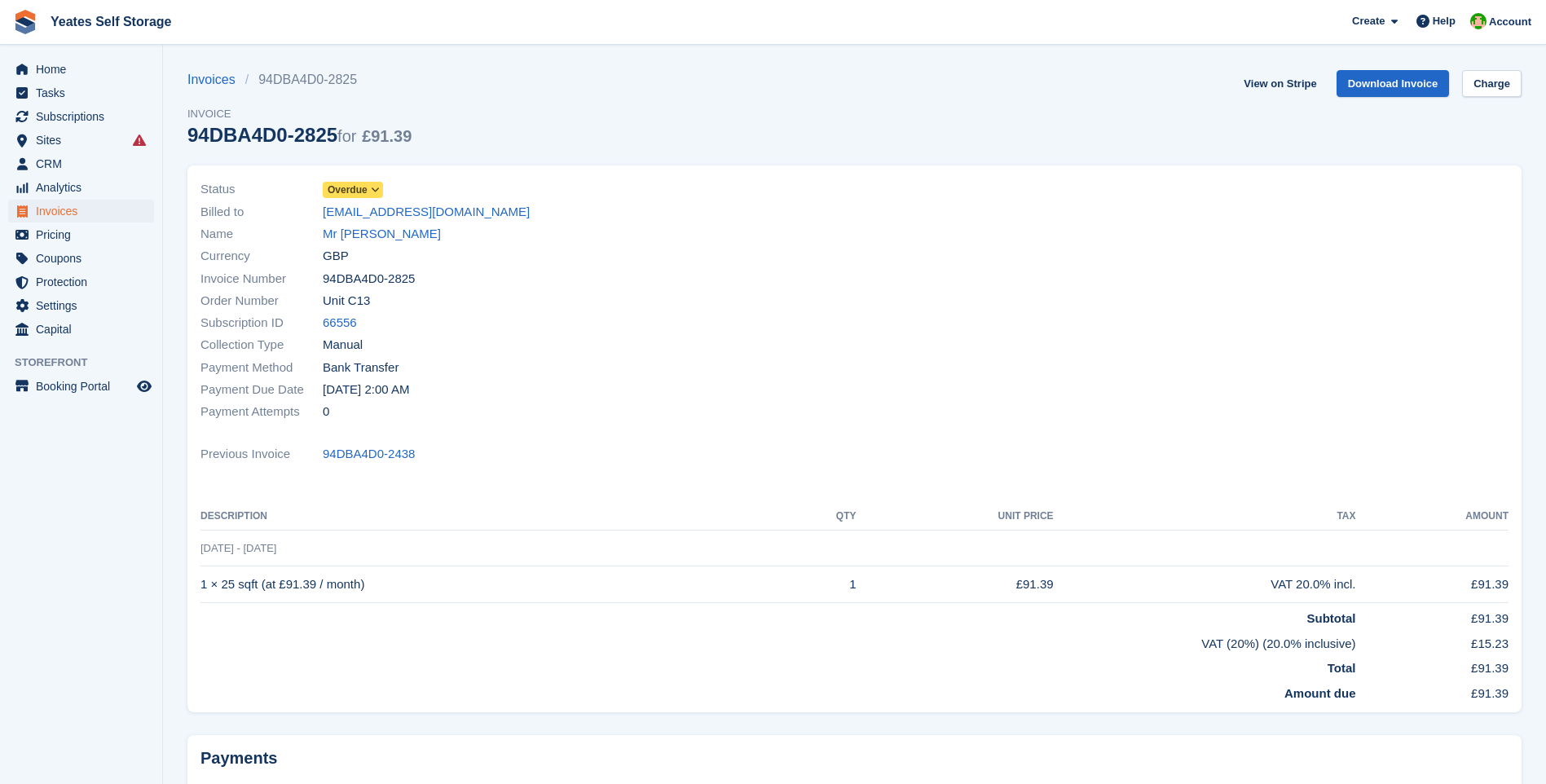
click at [372, 192] on icon at bounding box center [375, 190] width 9 height 10
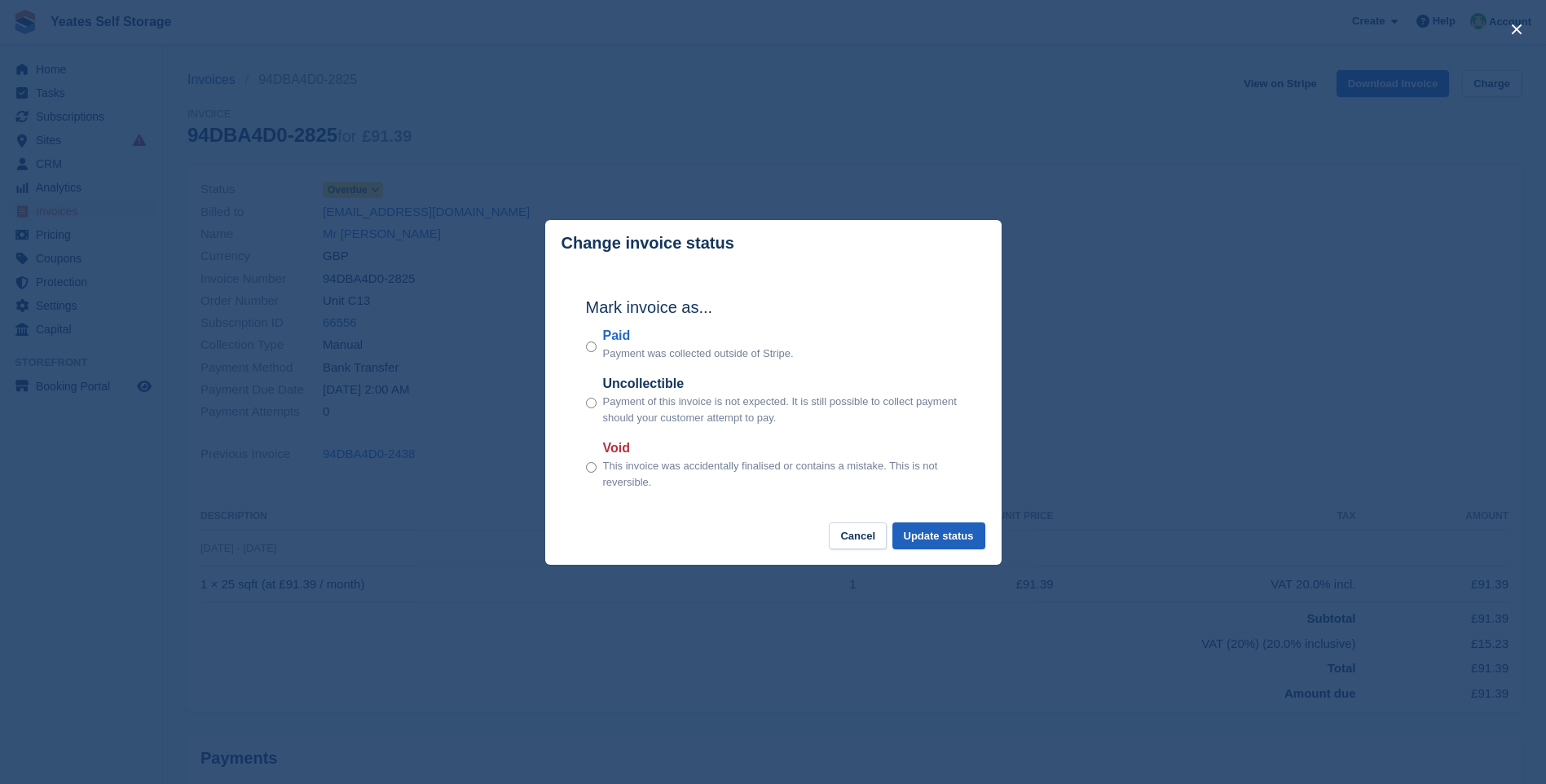
click at [981, 558] on footer "Cancel Update status" at bounding box center [773, 543] width 456 height 42
click at [955, 541] on button "Update status" at bounding box center [938, 536] width 93 height 27
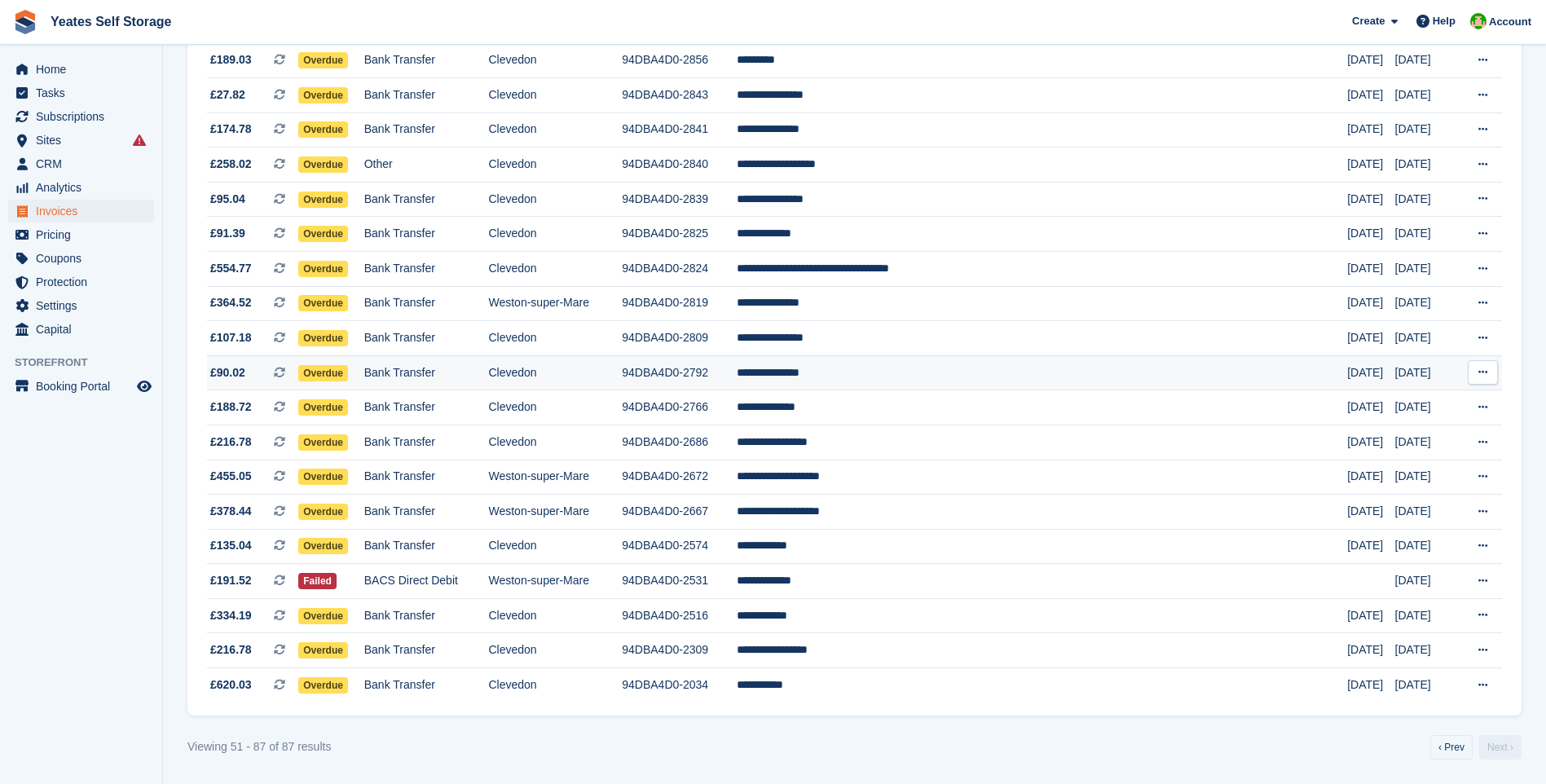
scroll to position [855, 0]
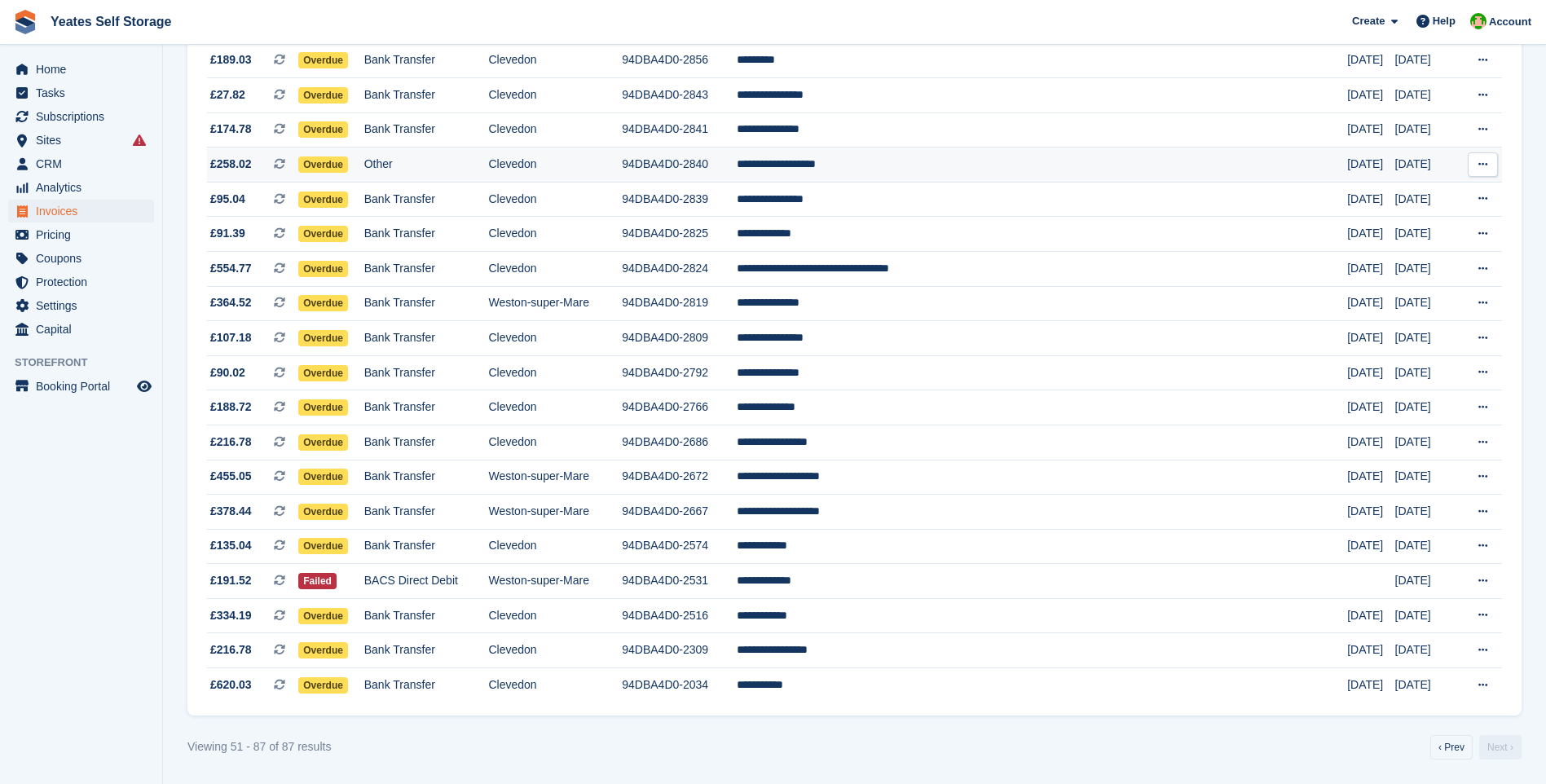
click at [334, 163] on span "Overdue" at bounding box center [323, 164] width 50 height 16
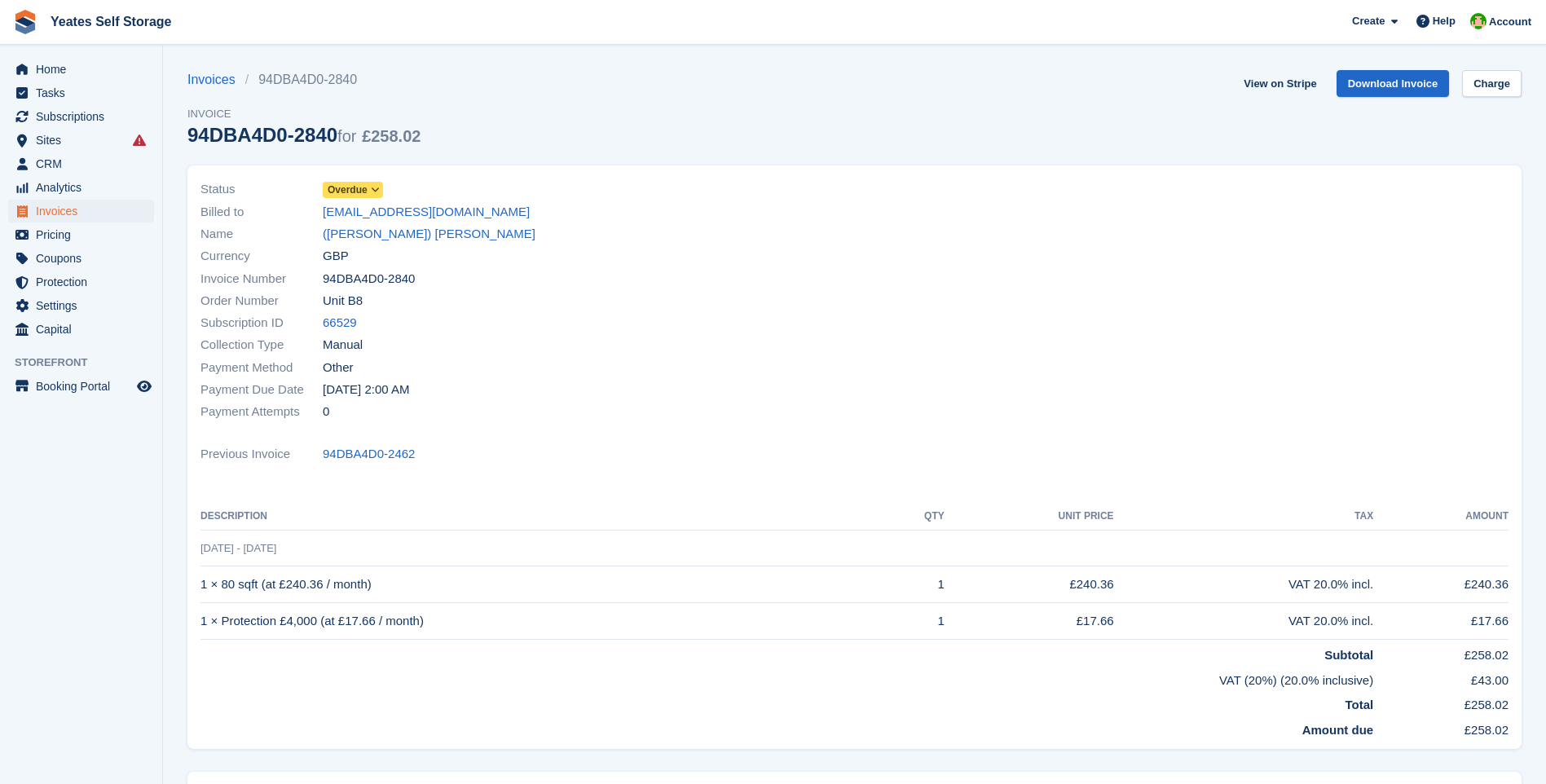
click at [373, 195] on icon at bounding box center [375, 190] width 9 height 10
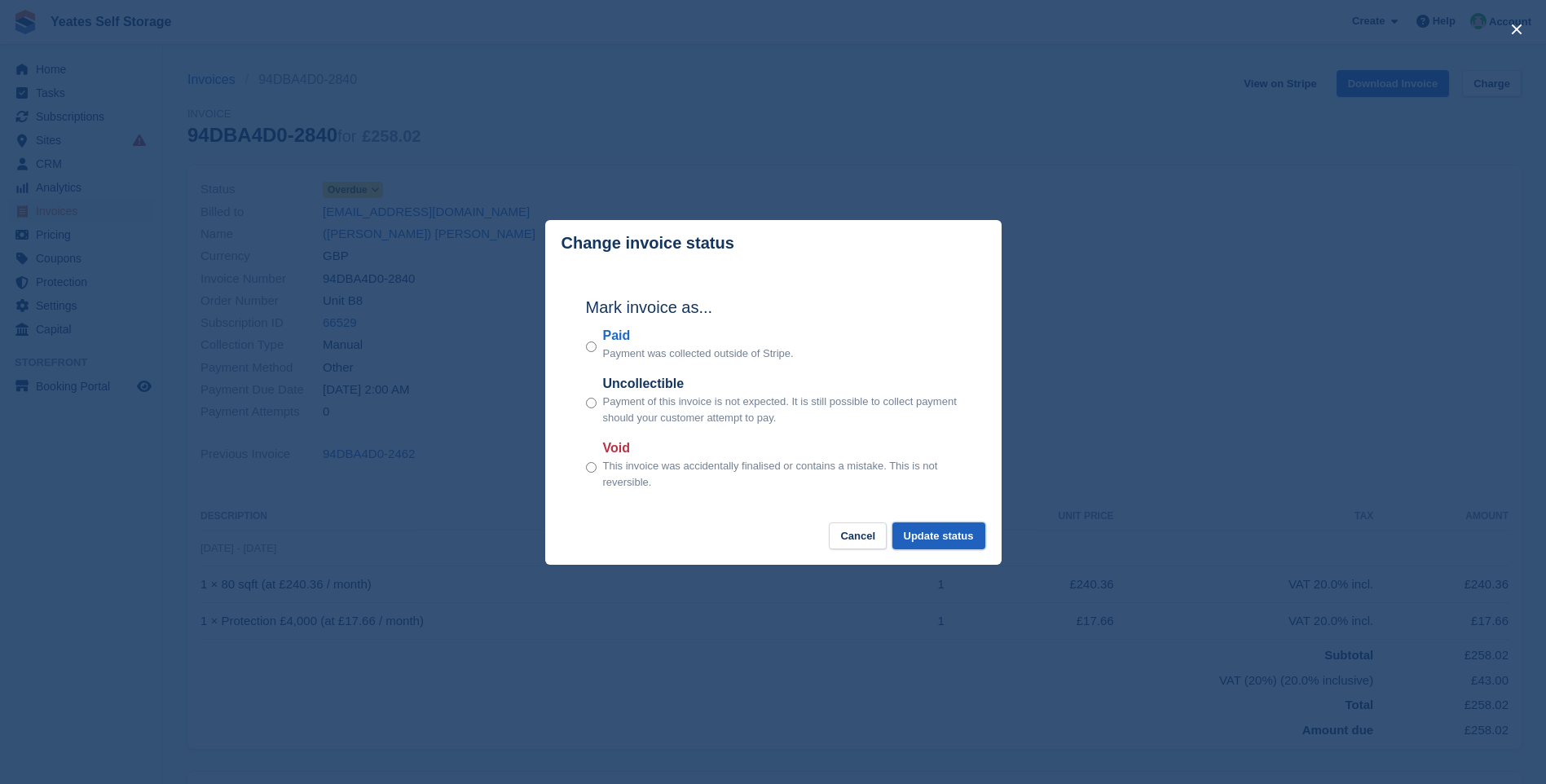
click at [939, 524] on button "Update status" at bounding box center [938, 536] width 93 height 27
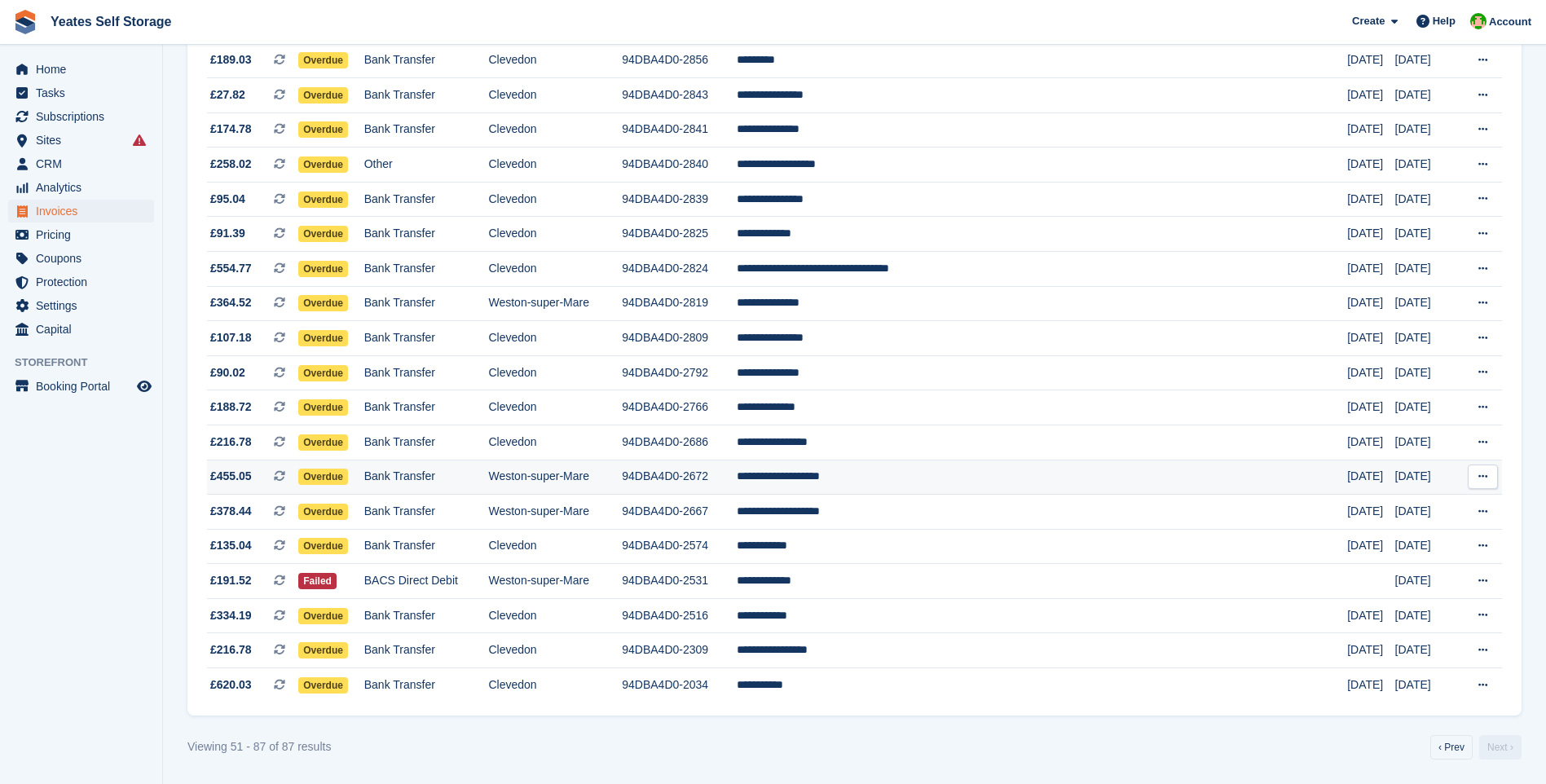
scroll to position [773, 0]
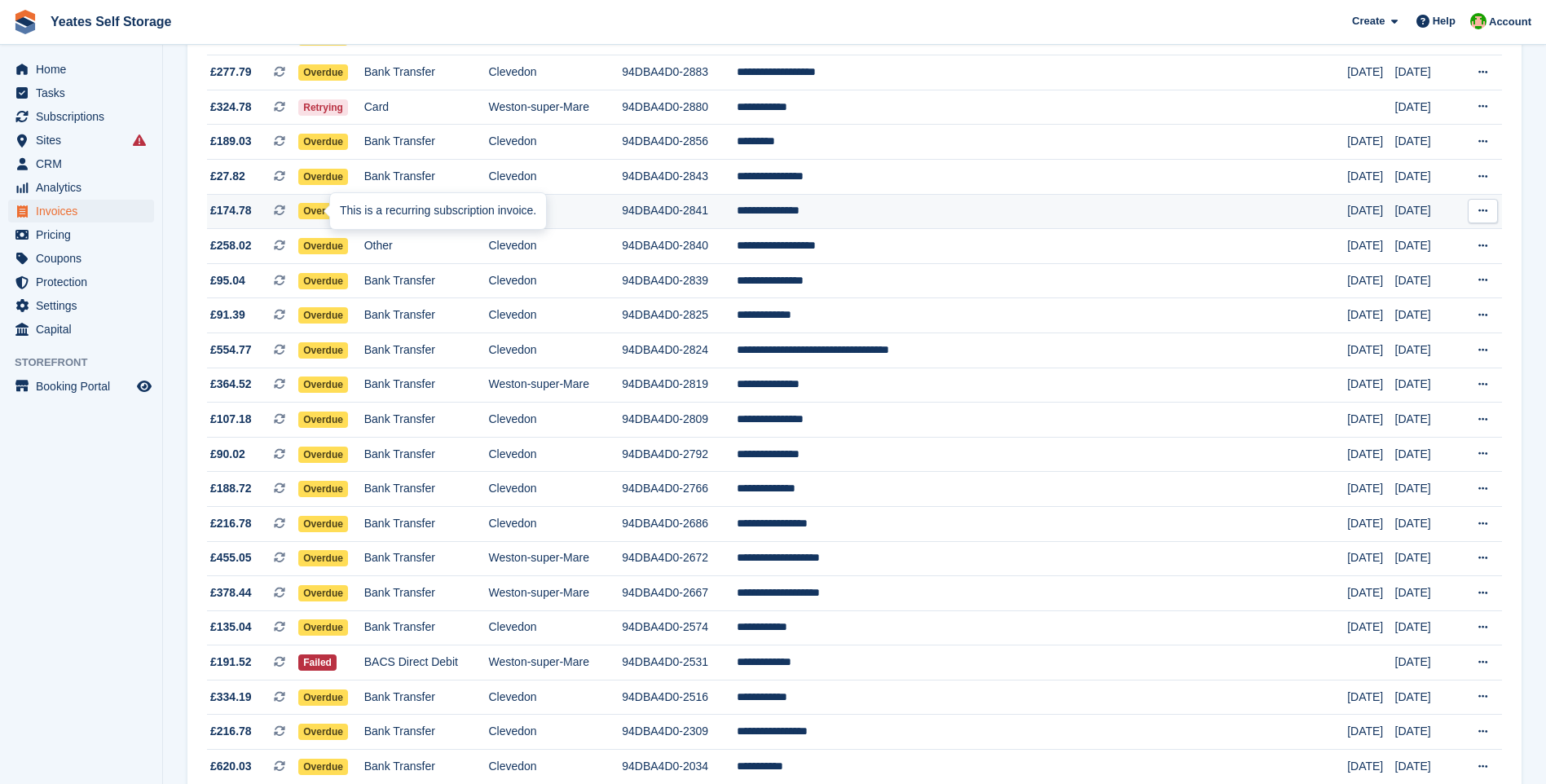
click at [354, 210] on div "This is a recurring subscription invoice." at bounding box center [437, 211] width 216 height 35
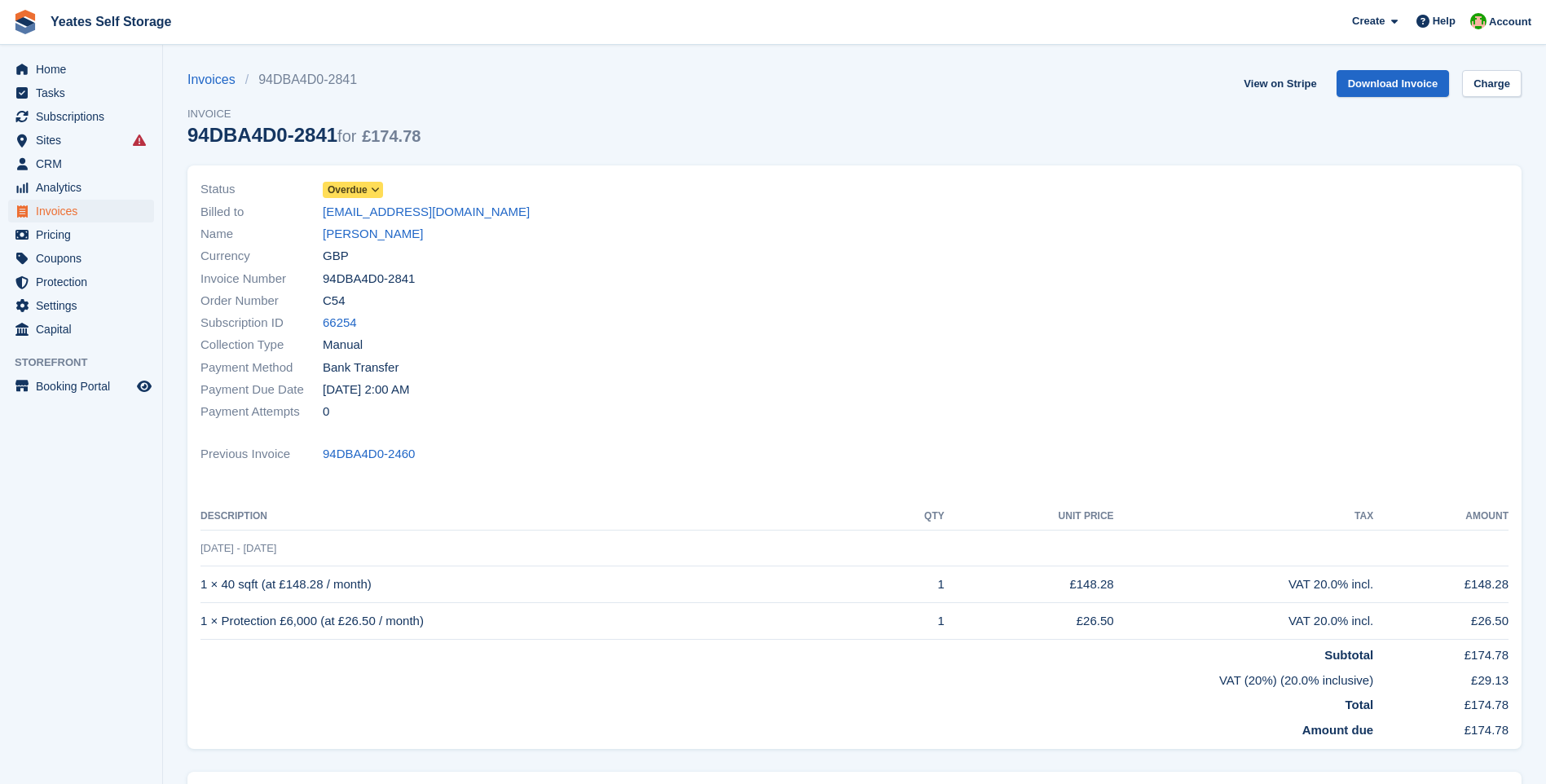
click at [376, 194] on icon at bounding box center [375, 190] width 9 height 10
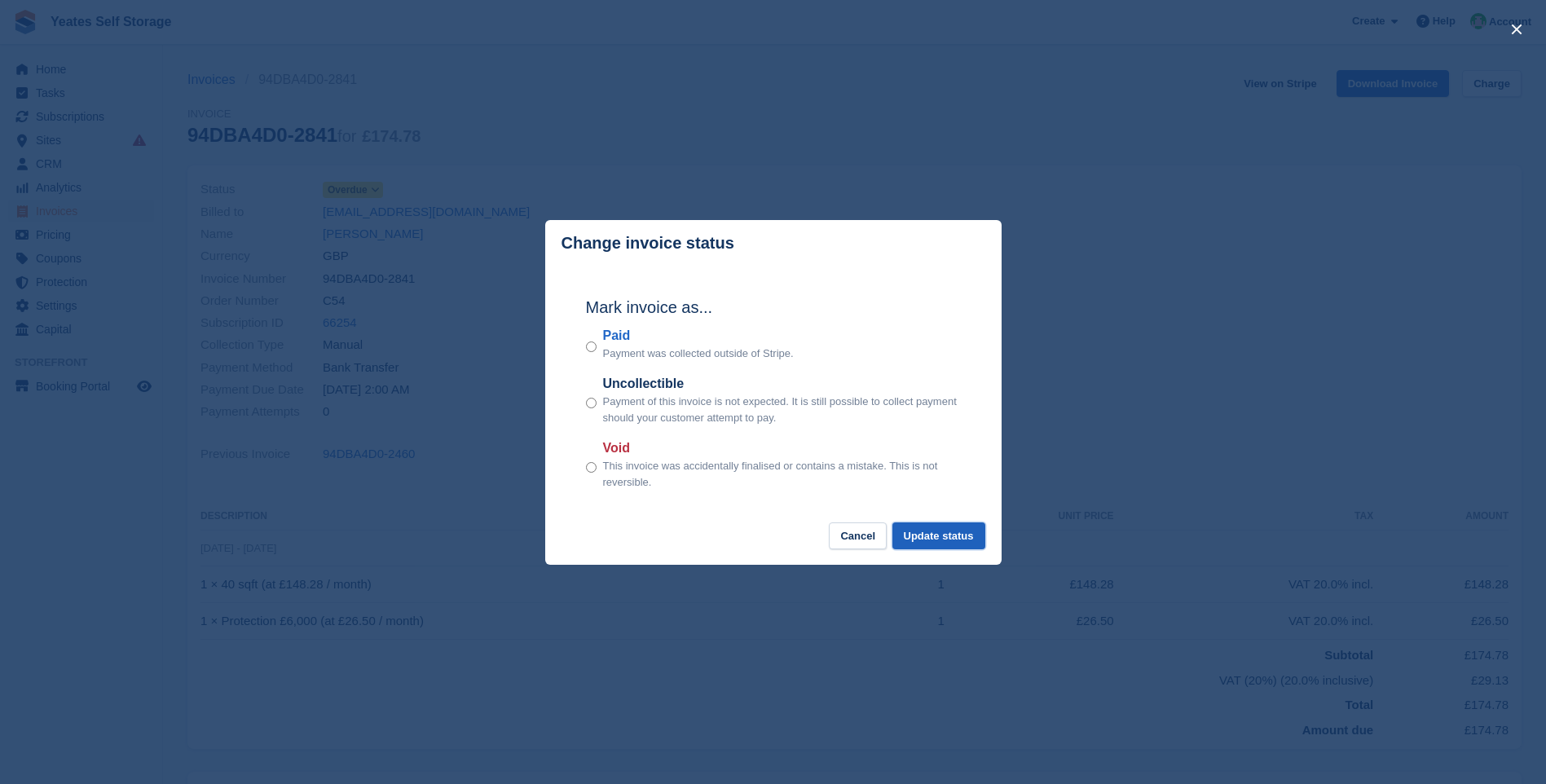
click at [947, 533] on button "Update status" at bounding box center [938, 536] width 93 height 27
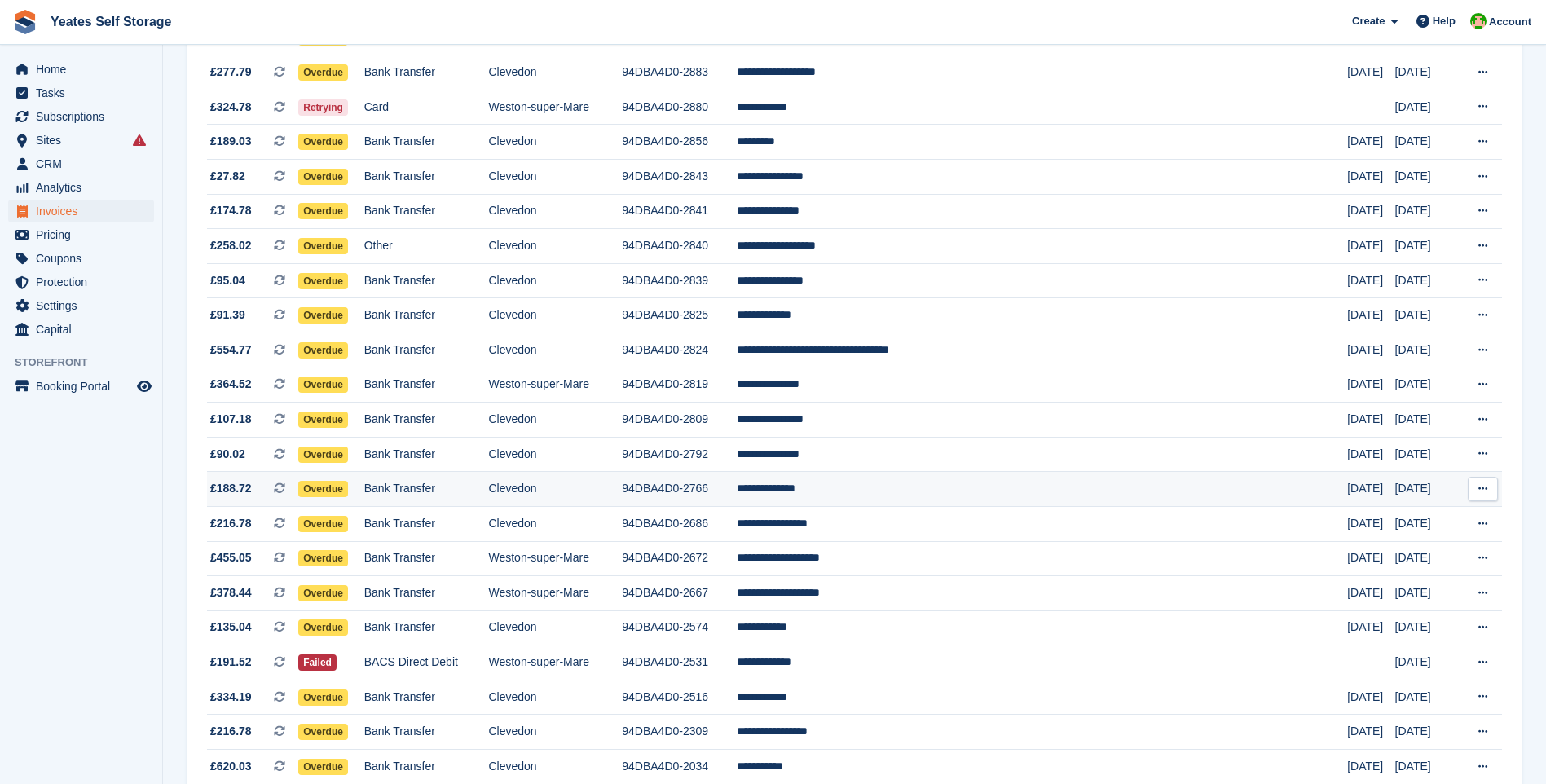
scroll to position [773, 0]
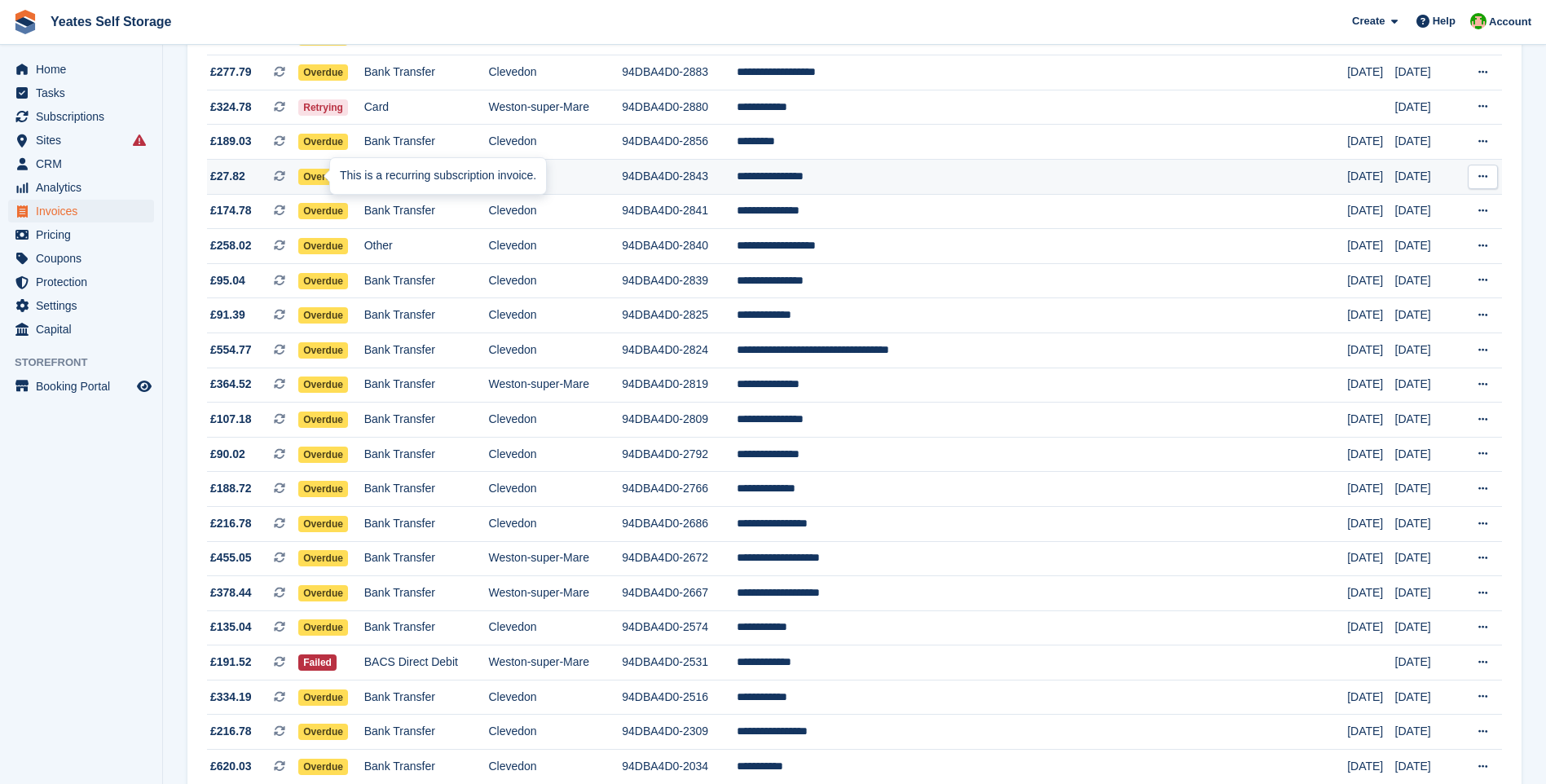
click at [298, 175] on span at bounding box center [287, 176] width 25 height 13
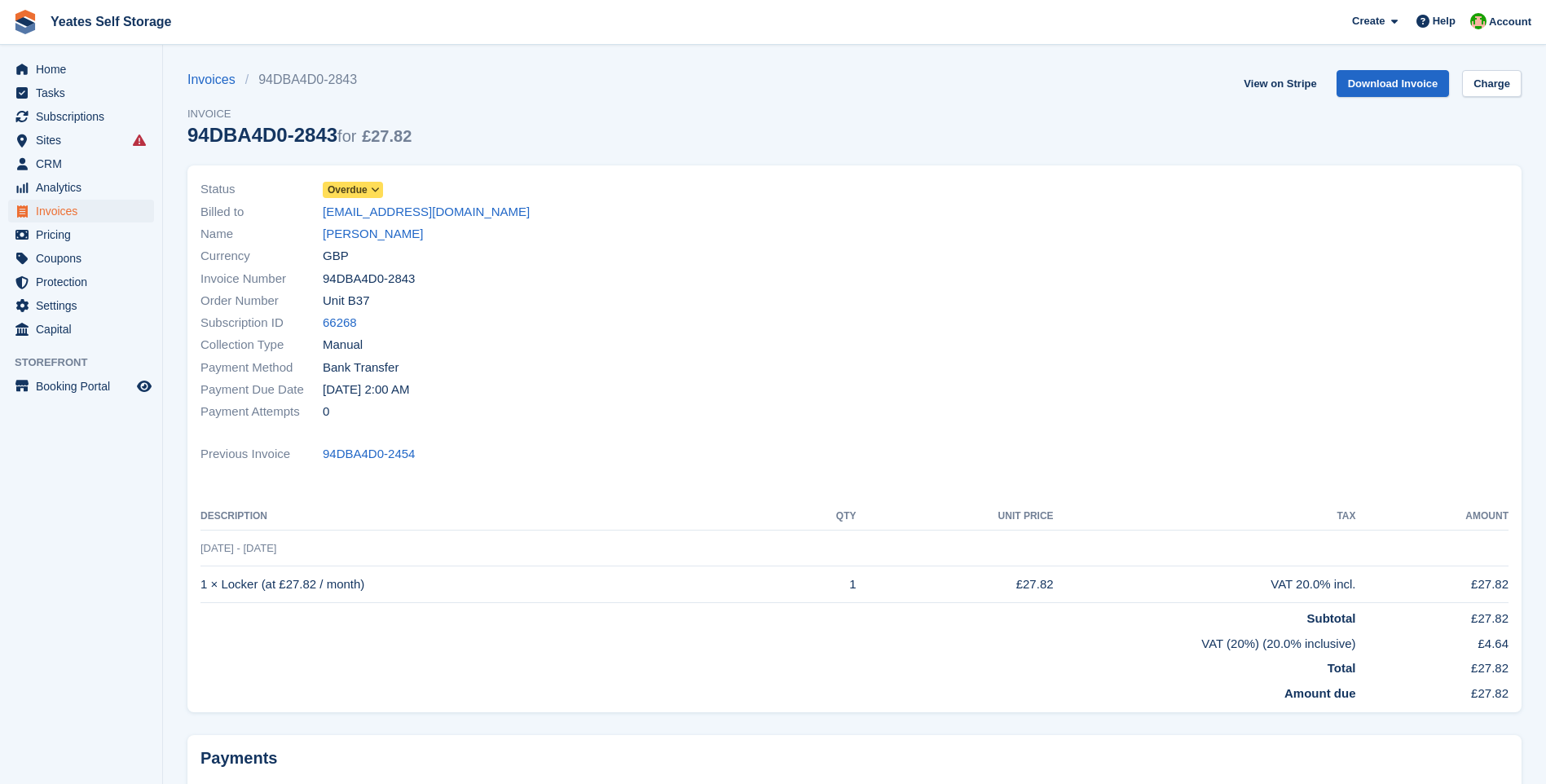
click at [381, 188] on span at bounding box center [376, 190] width 13 height 13
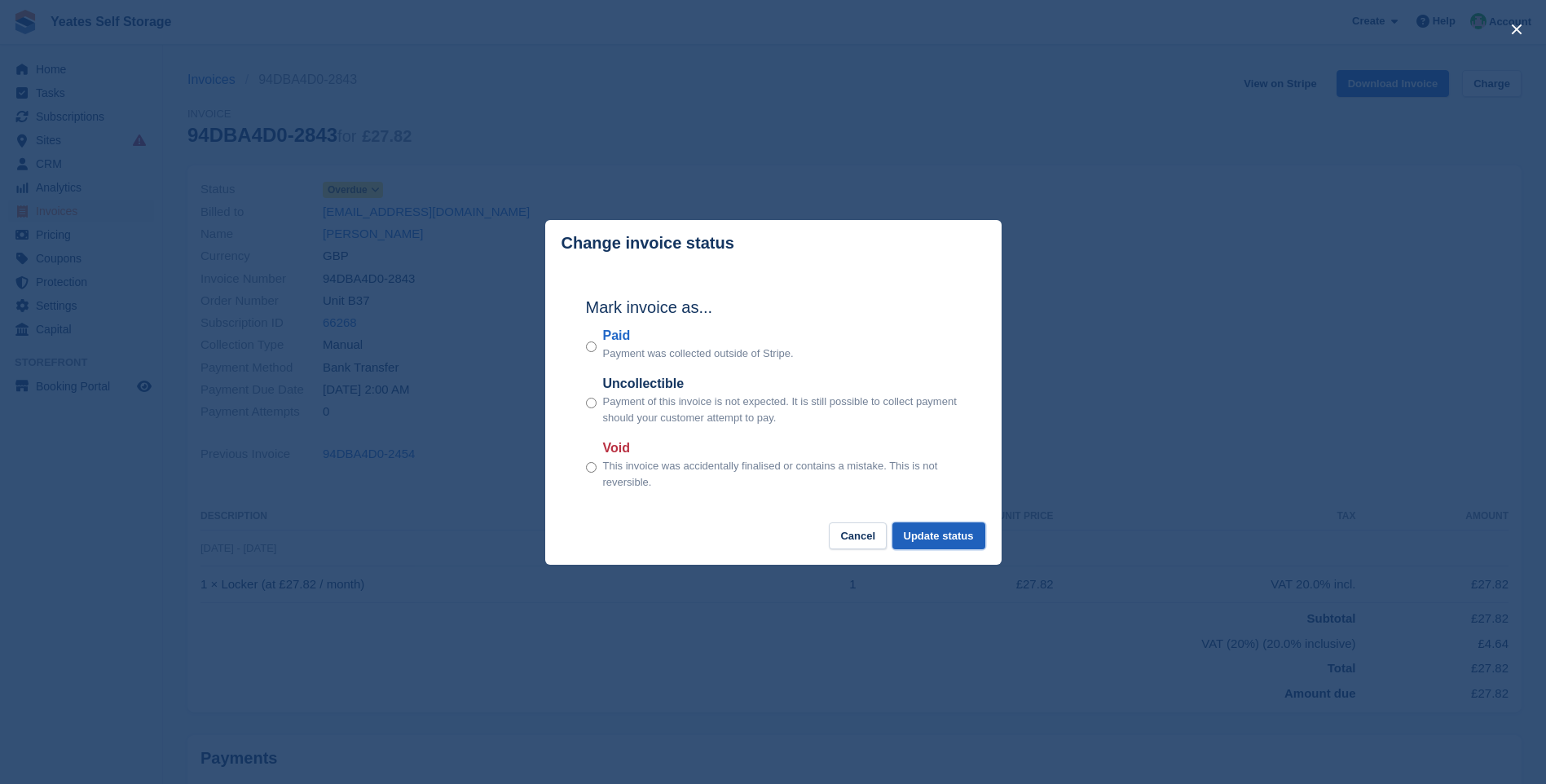
click at [972, 544] on button "Update status" at bounding box center [938, 536] width 93 height 27
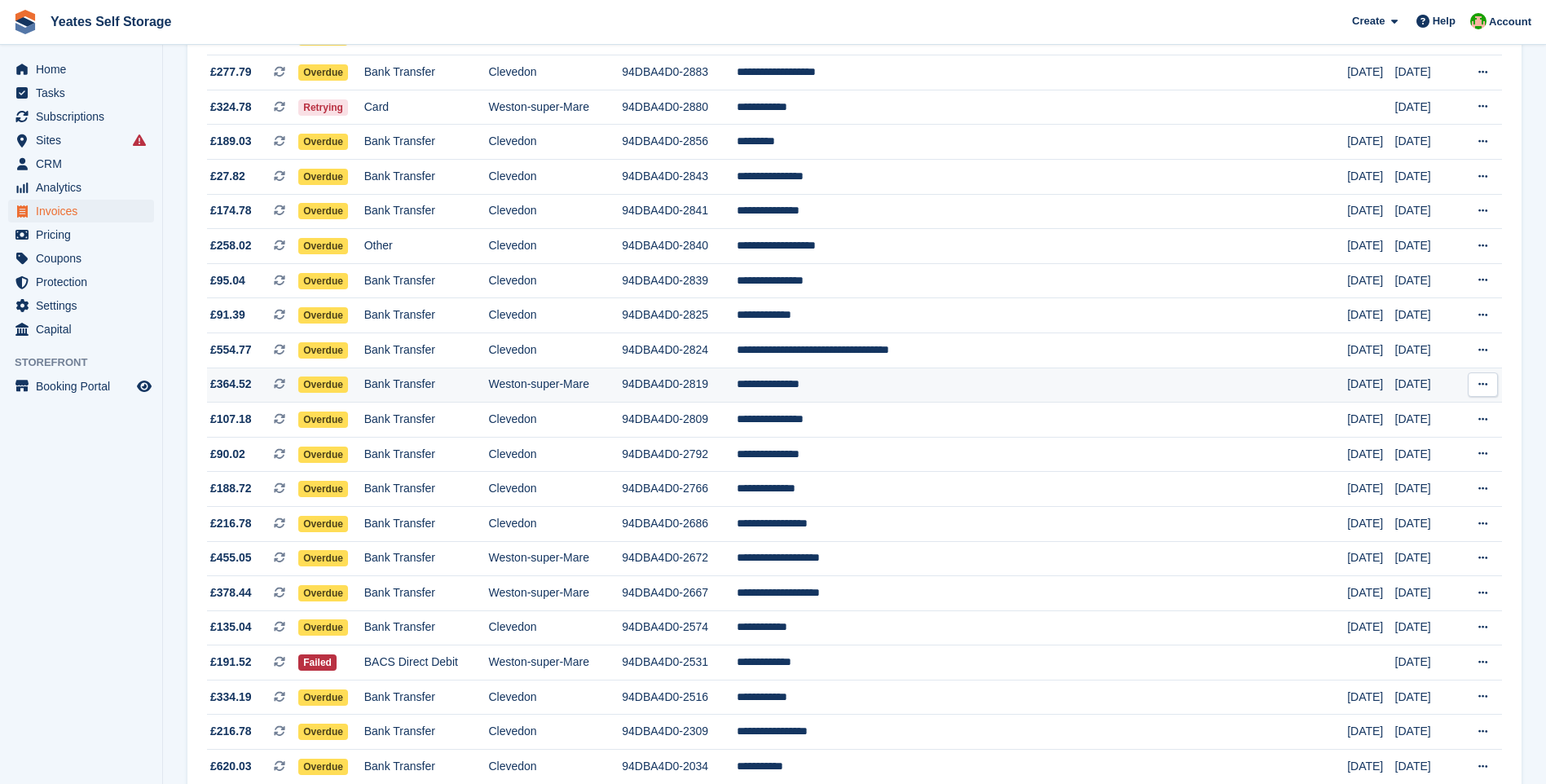
scroll to position [773, 0]
click at [322, 141] on span "Overdue" at bounding box center [323, 141] width 50 height 16
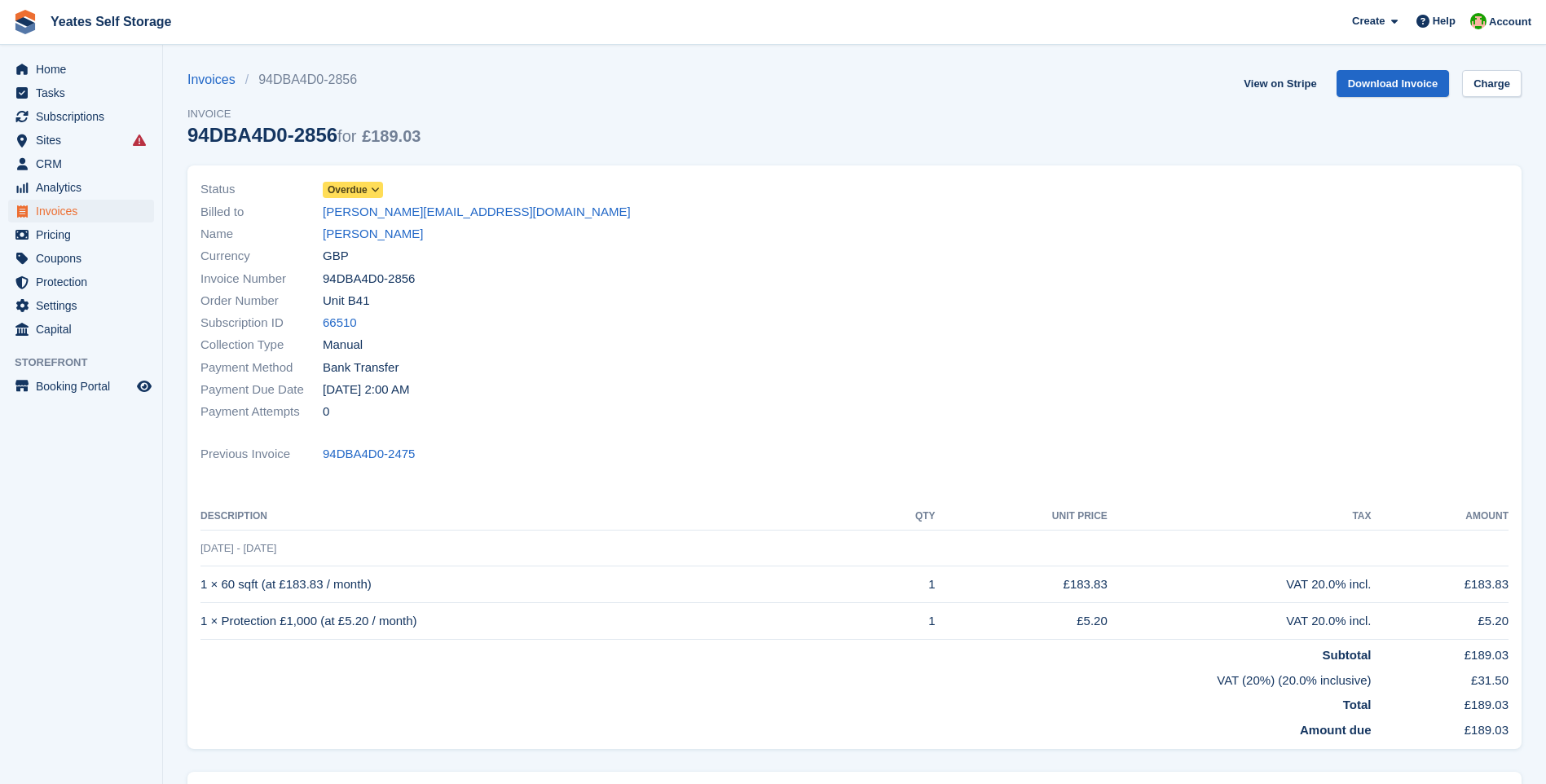
click at [358, 188] on span "Overdue" at bounding box center [348, 189] width 40 height 14
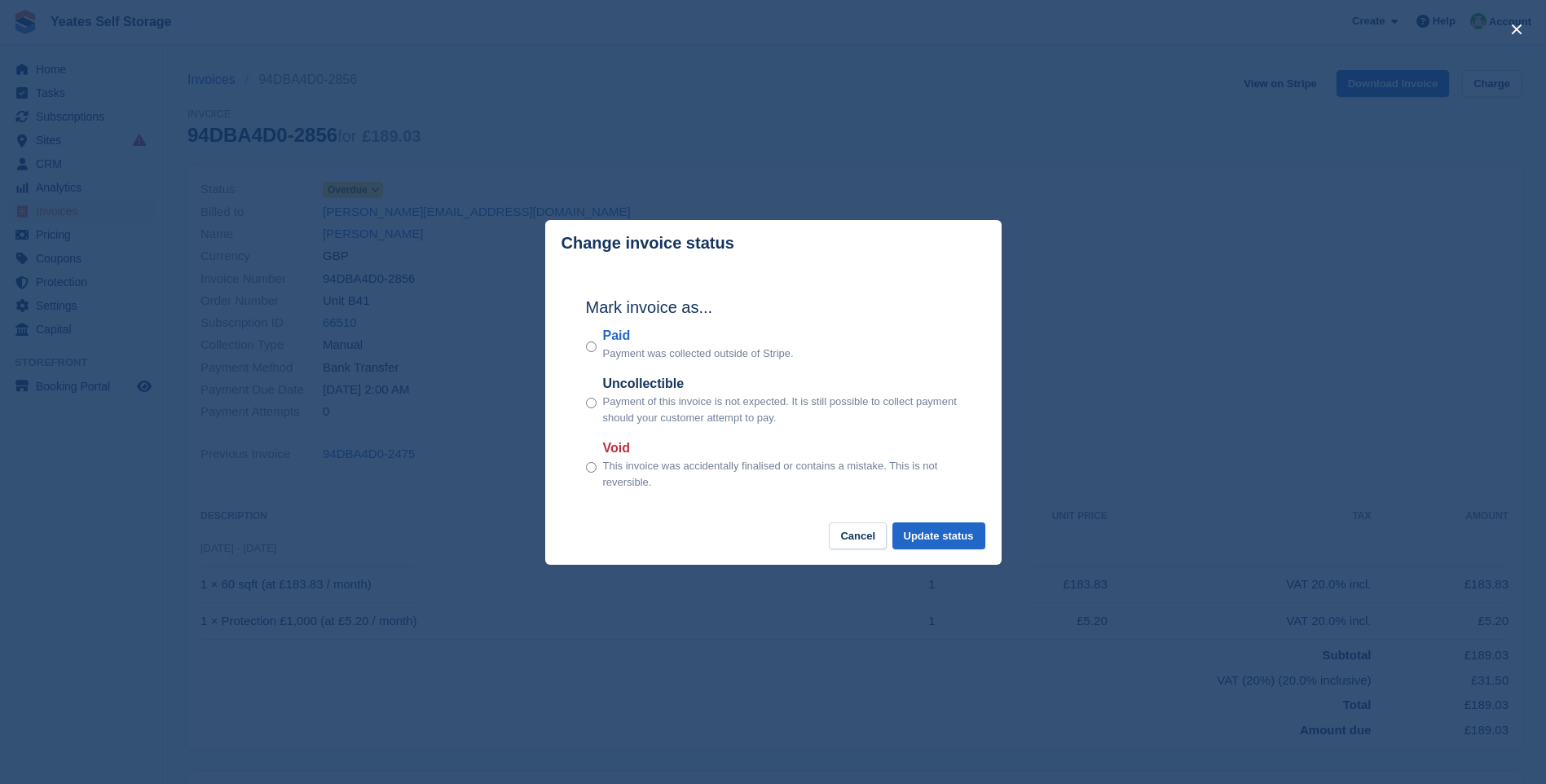
click at [584, 347] on div "Mark invoice as... Paid Payment was collected outside of Stripe. Uncollectible …" at bounding box center [773, 395] width 407 height 257
click at [953, 545] on button "Update status" at bounding box center [938, 536] width 93 height 27
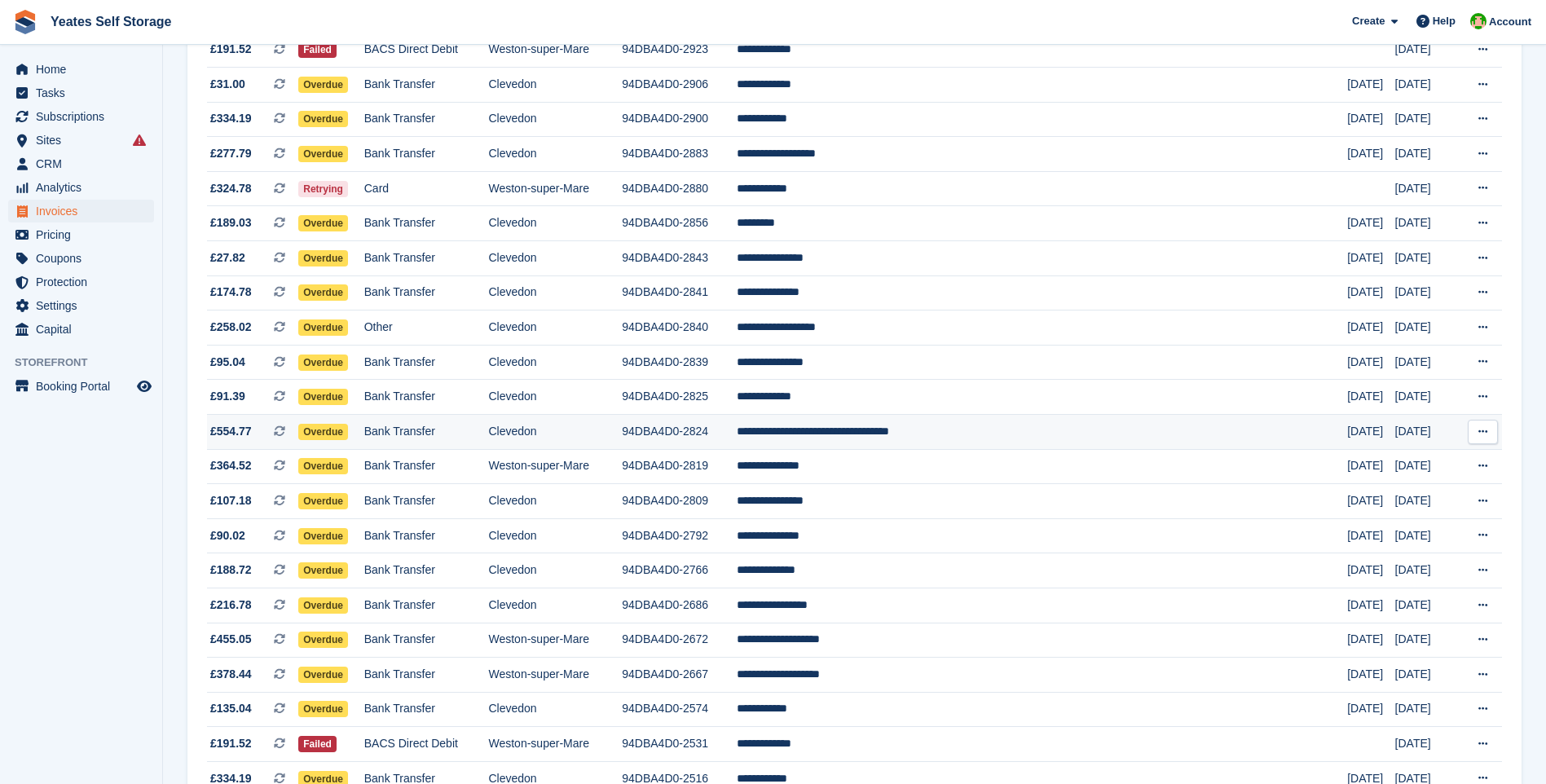
scroll to position [529, 0]
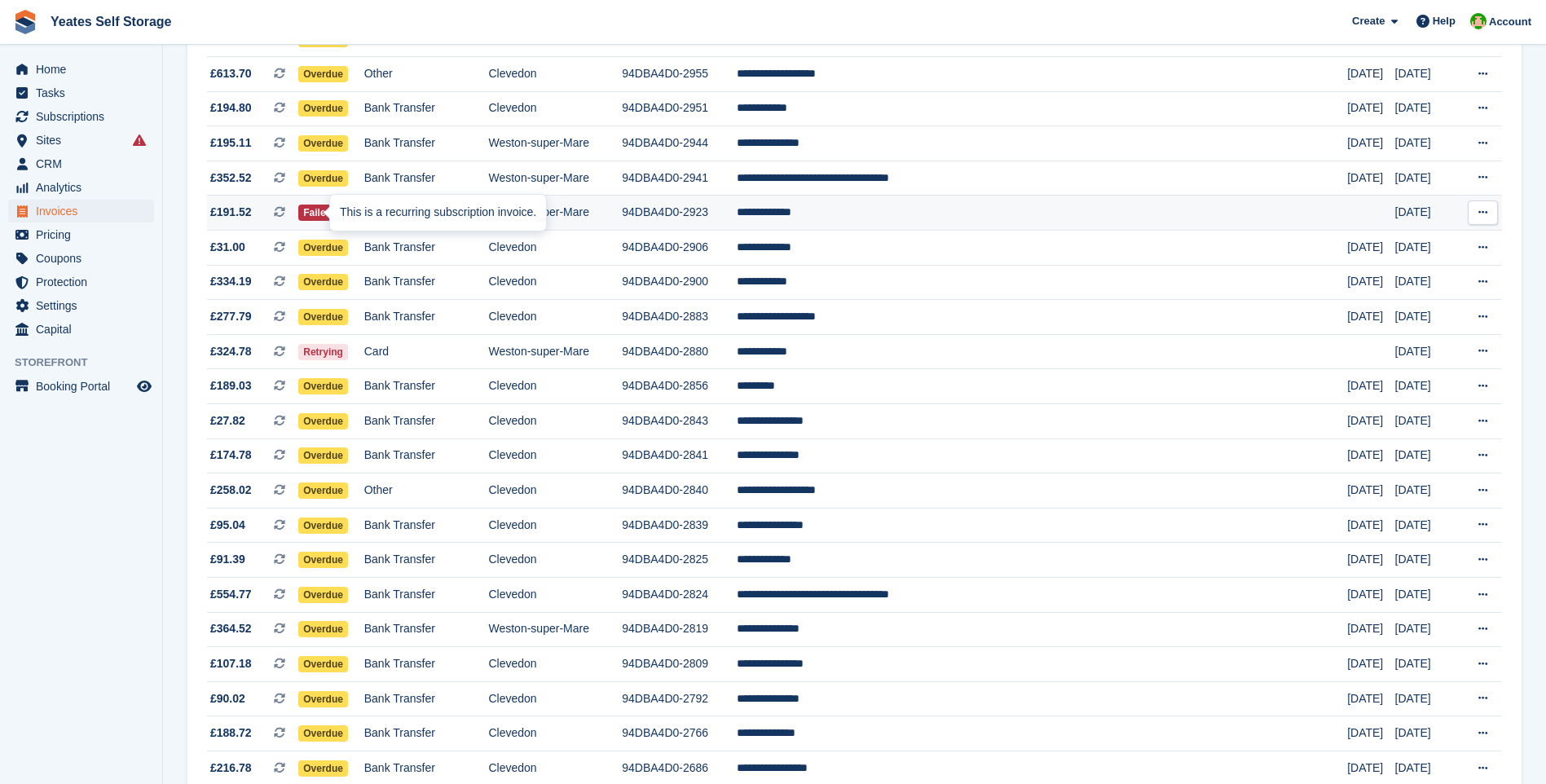
click at [331, 213] on div "This is a recurring subscription invoice." at bounding box center [437, 212] width 216 height 35
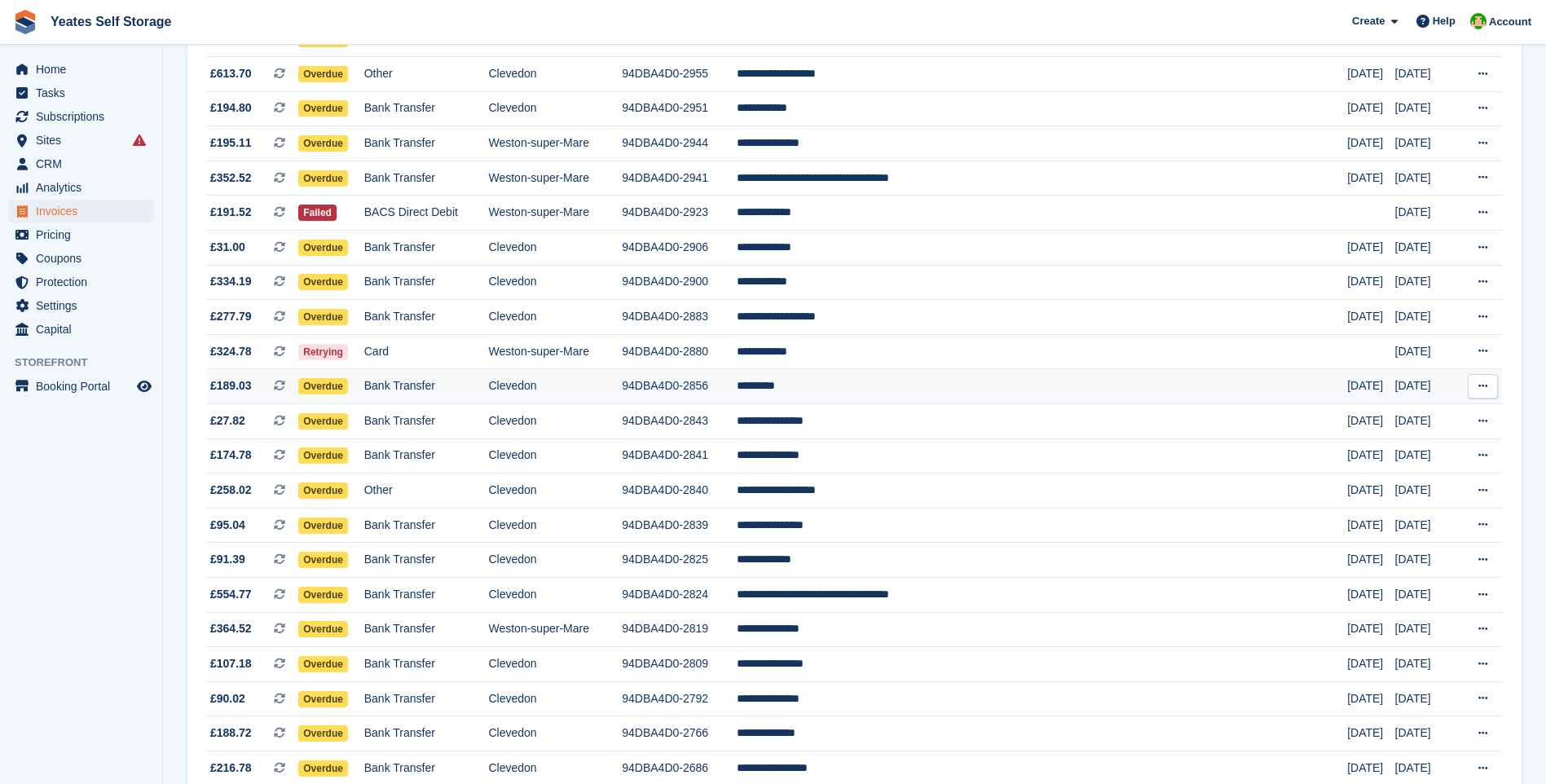
scroll to position [529, 0]
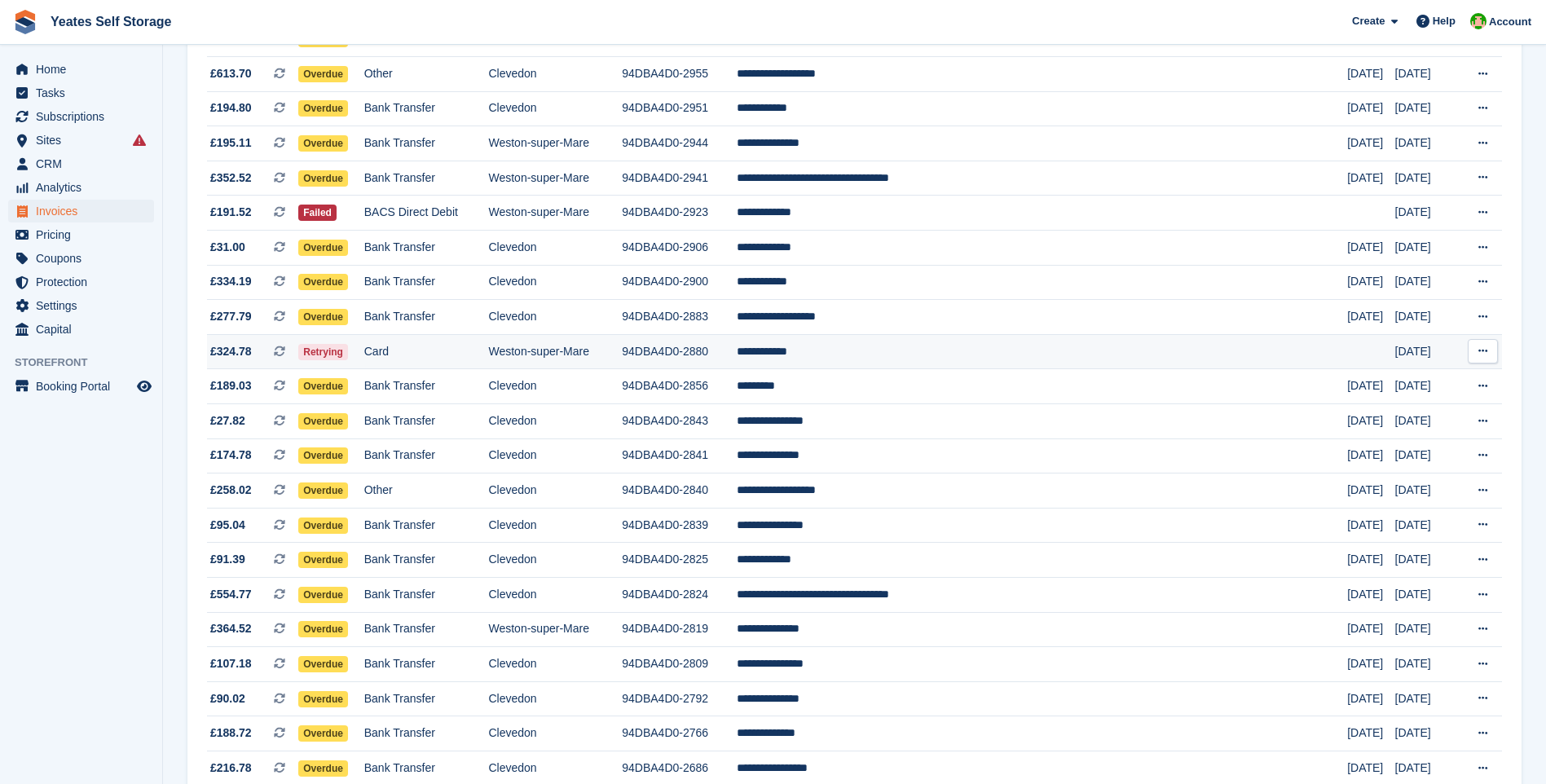
click at [348, 354] on span "Retrying" at bounding box center [323, 352] width 50 height 16
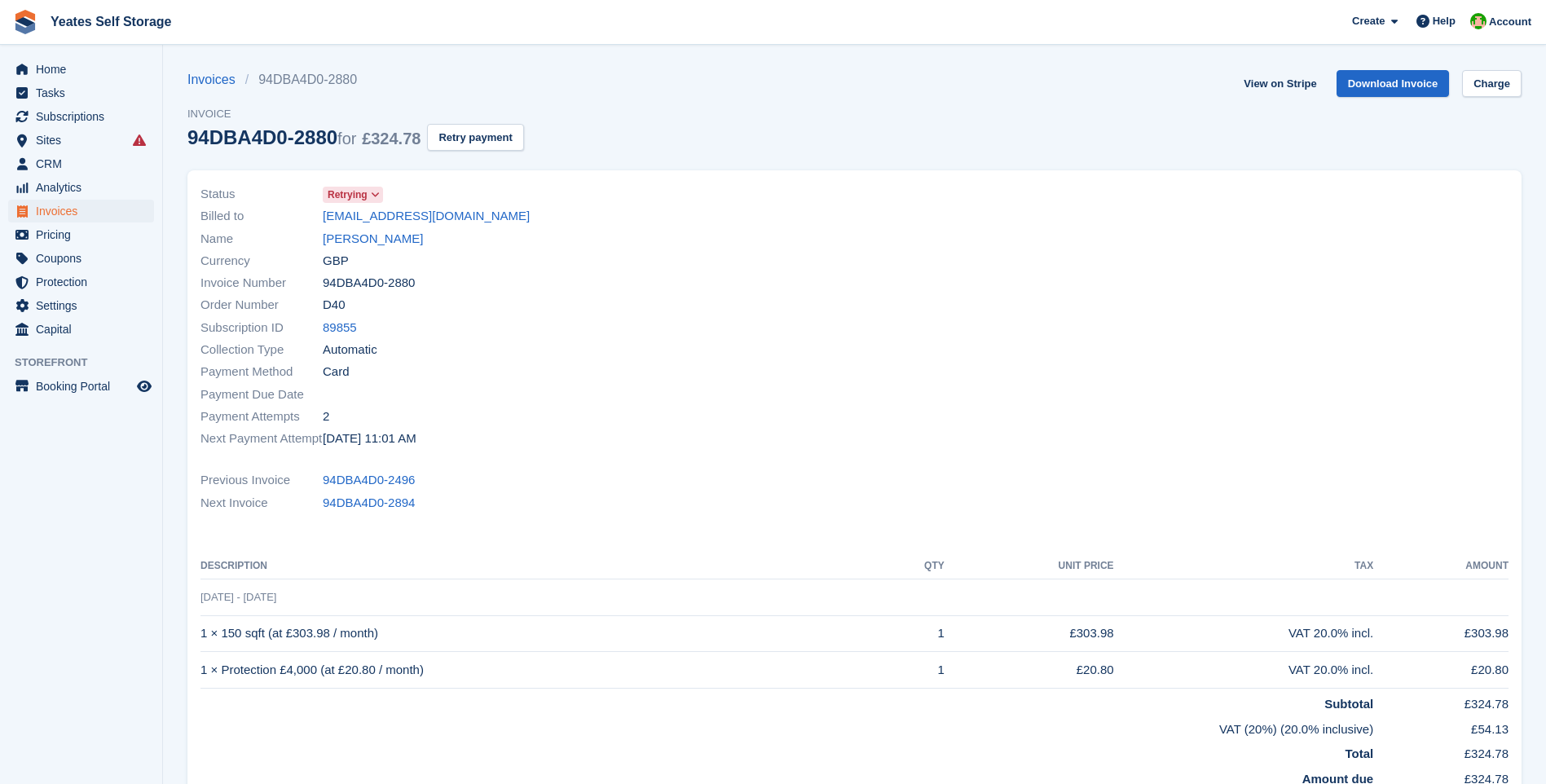
click at [361, 195] on span "Retrying" at bounding box center [348, 195] width 40 height 14
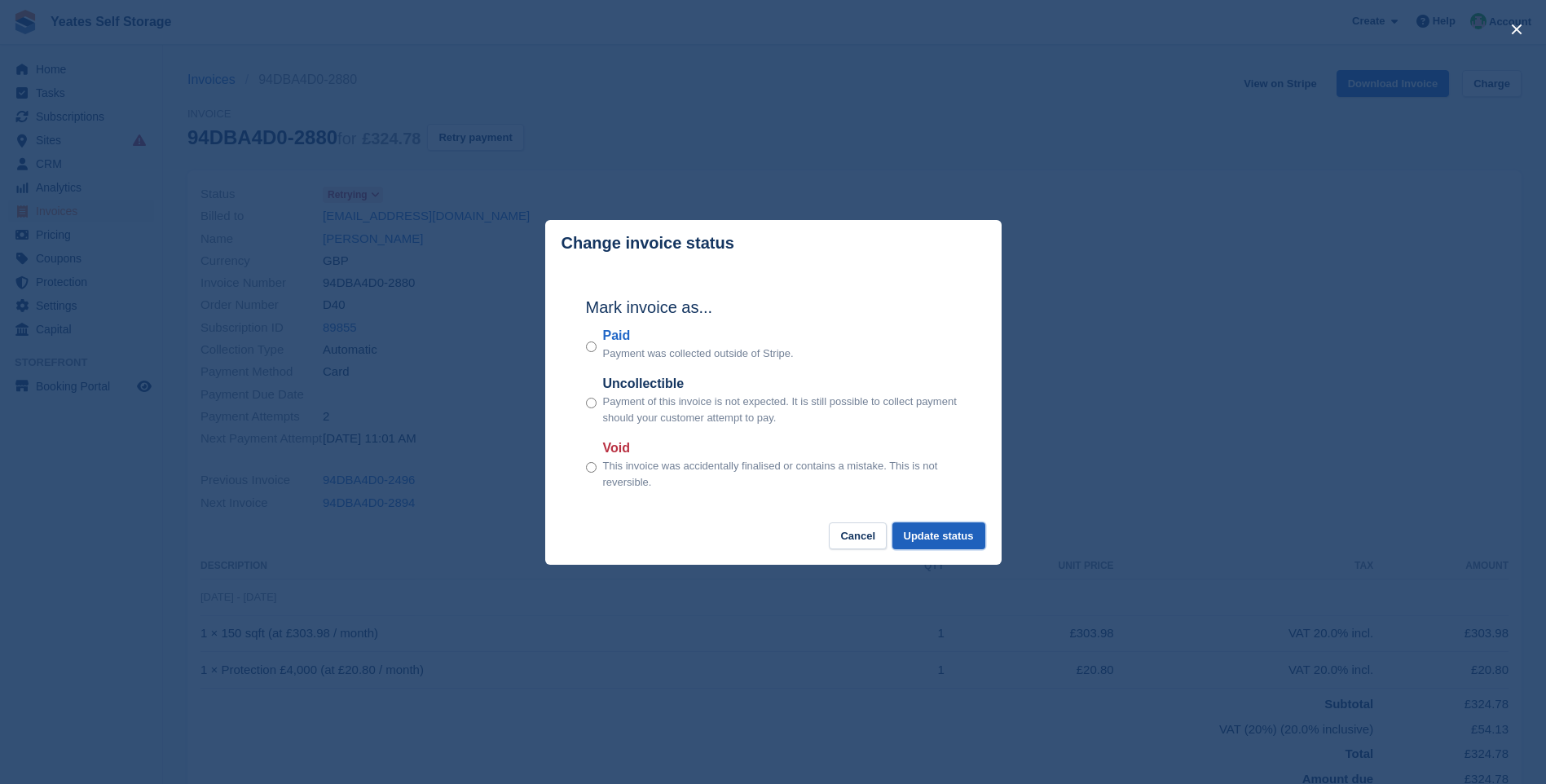
click at [945, 532] on button "Update status" at bounding box center [938, 536] width 93 height 27
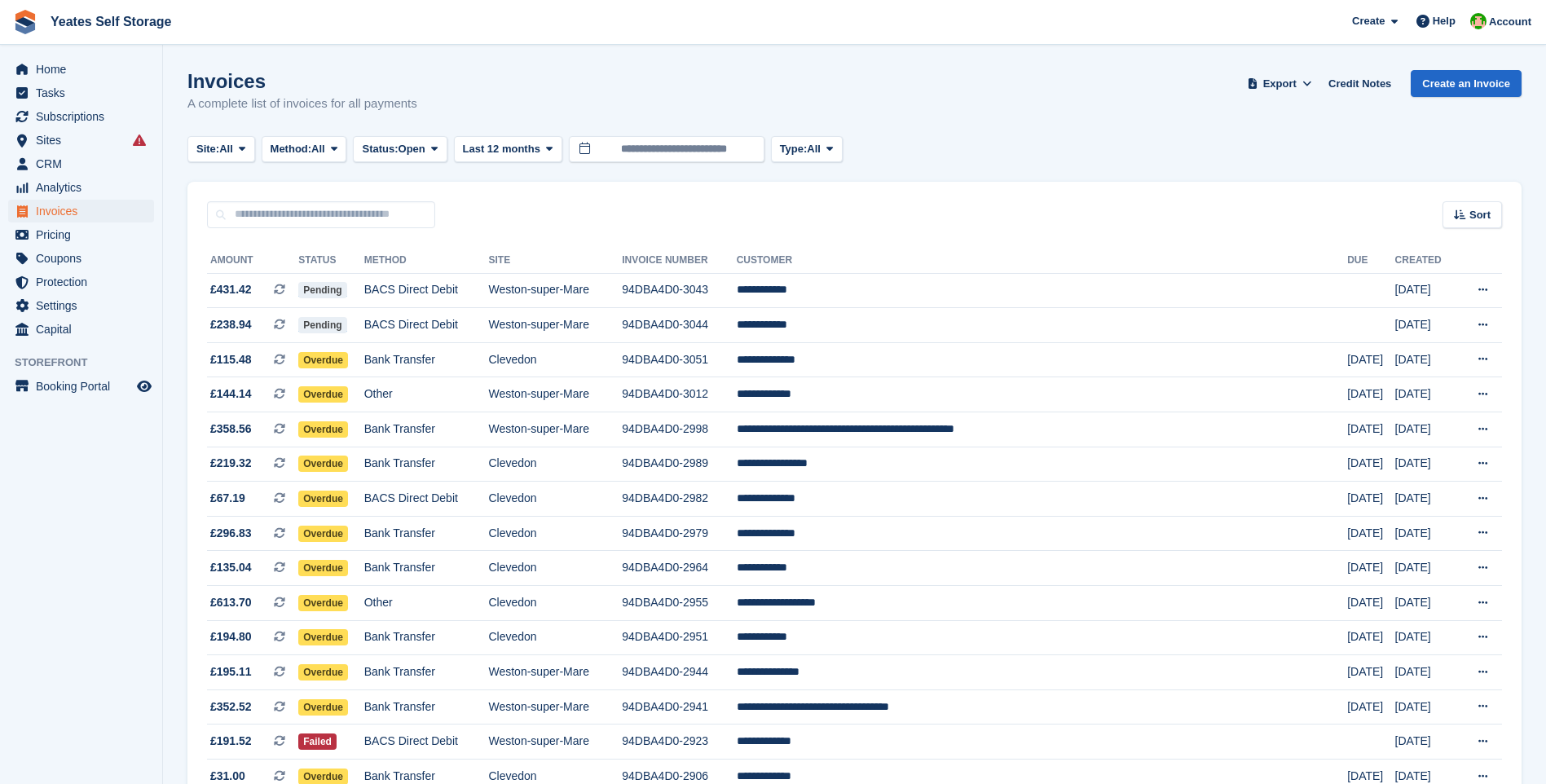
scroll to position [529, 0]
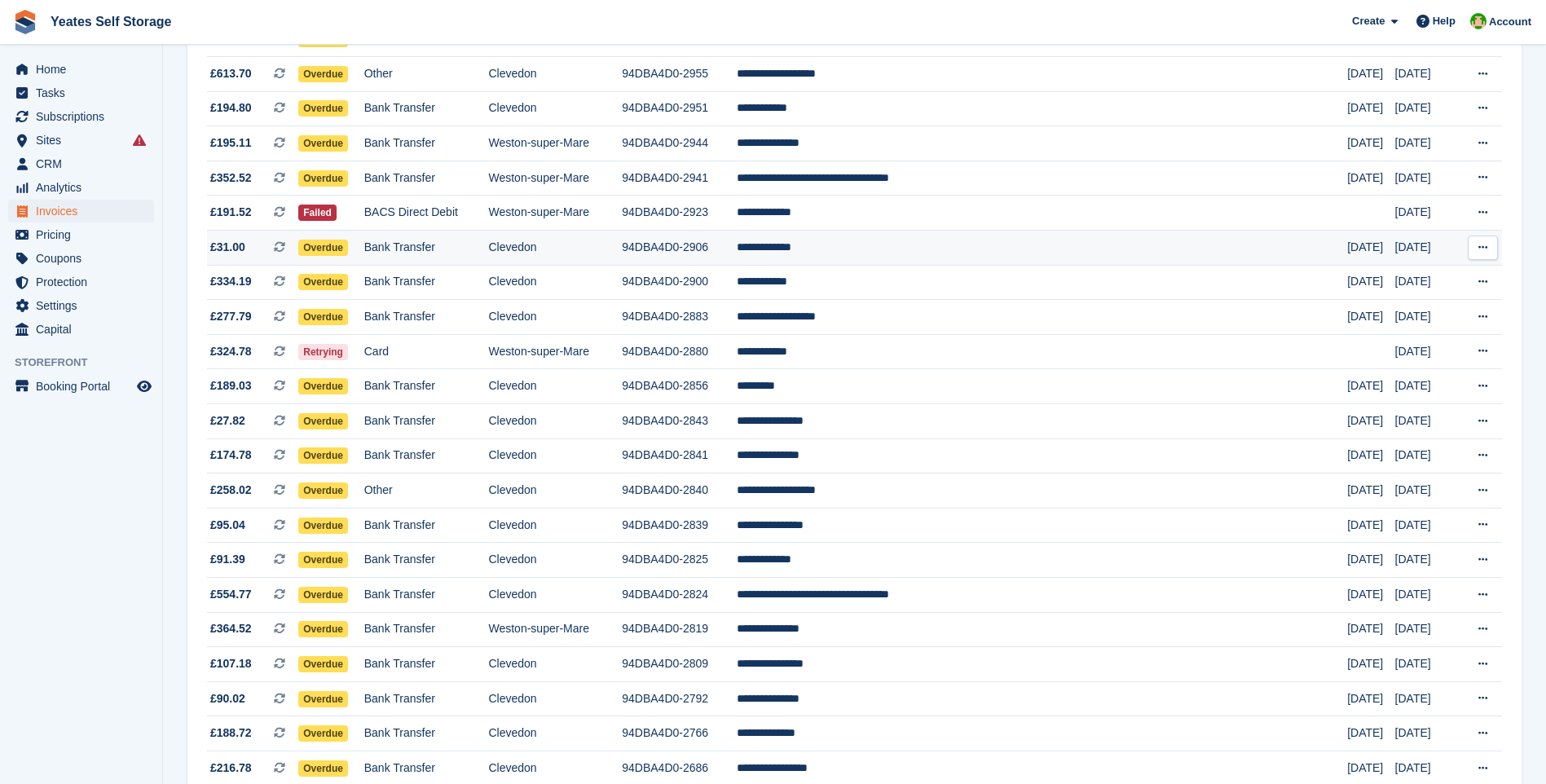
click at [237, 248] on span "£31.00" at bounding box center [227, 247] width 35 height 17
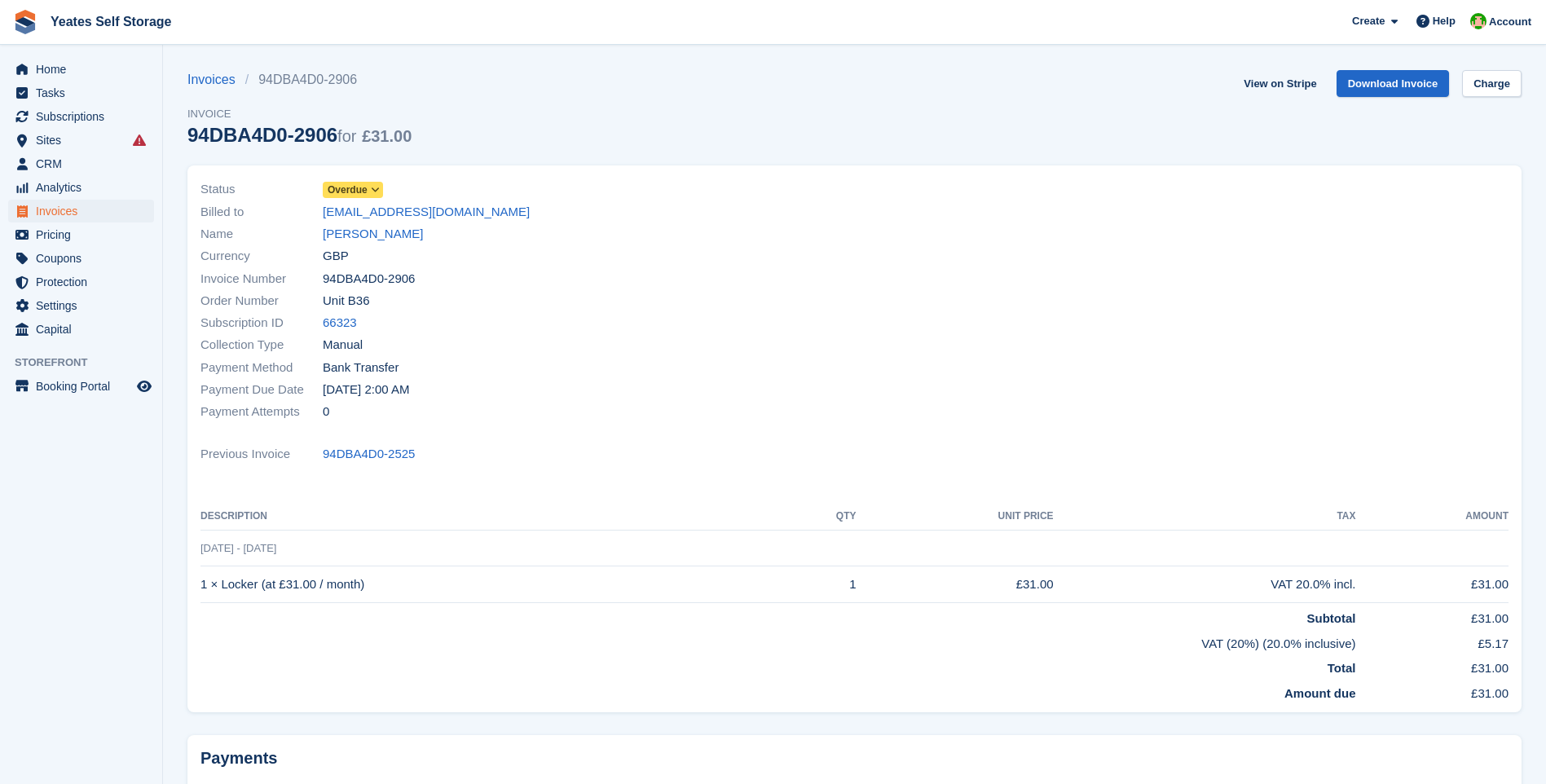
click at [367, 194] on span "Overdue" at bounding box center [353, 190] width 60 height 16
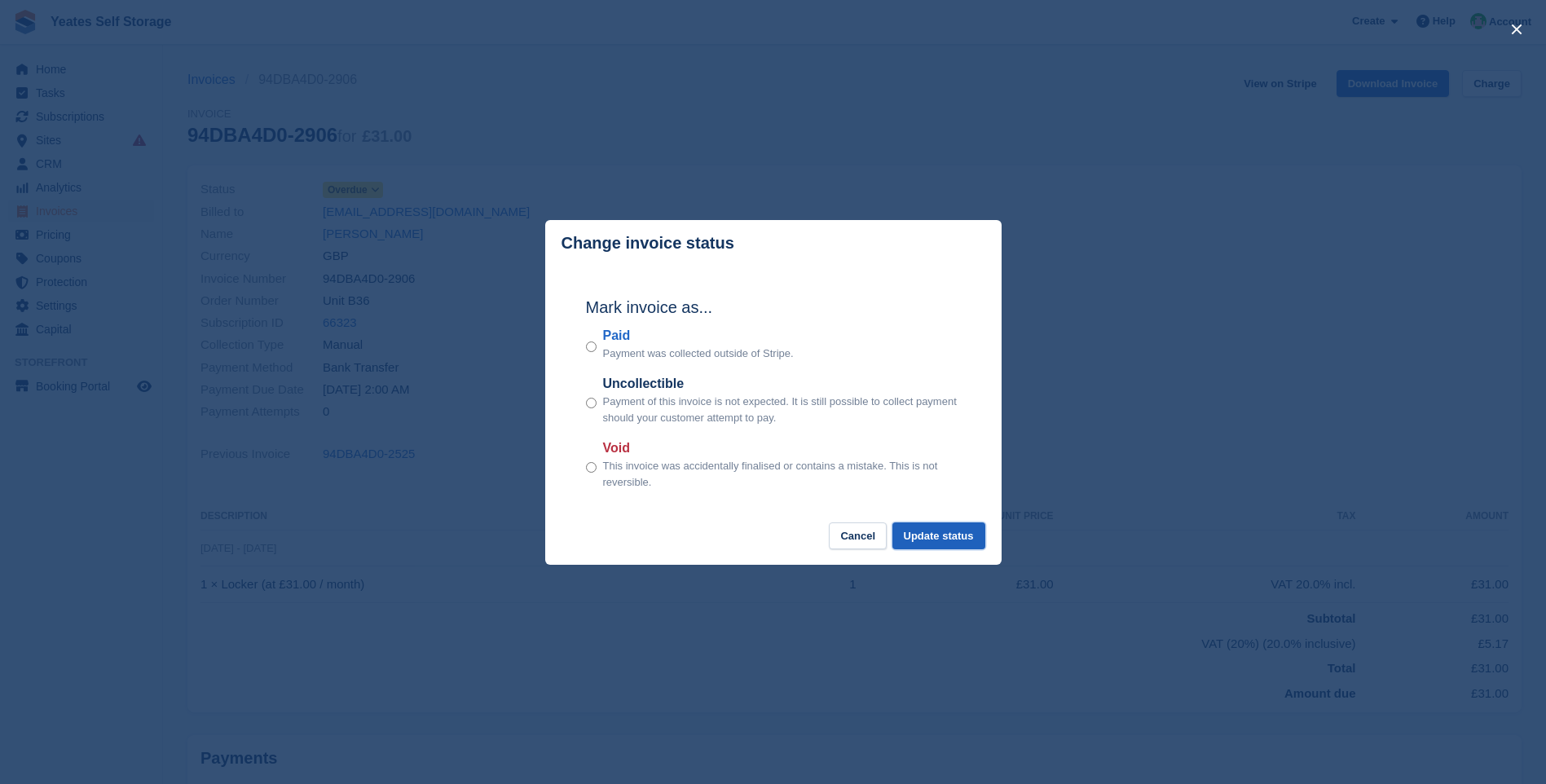
click at [957, 532] on button "Update status" at bounding box center [938, 536] width 93 height 27
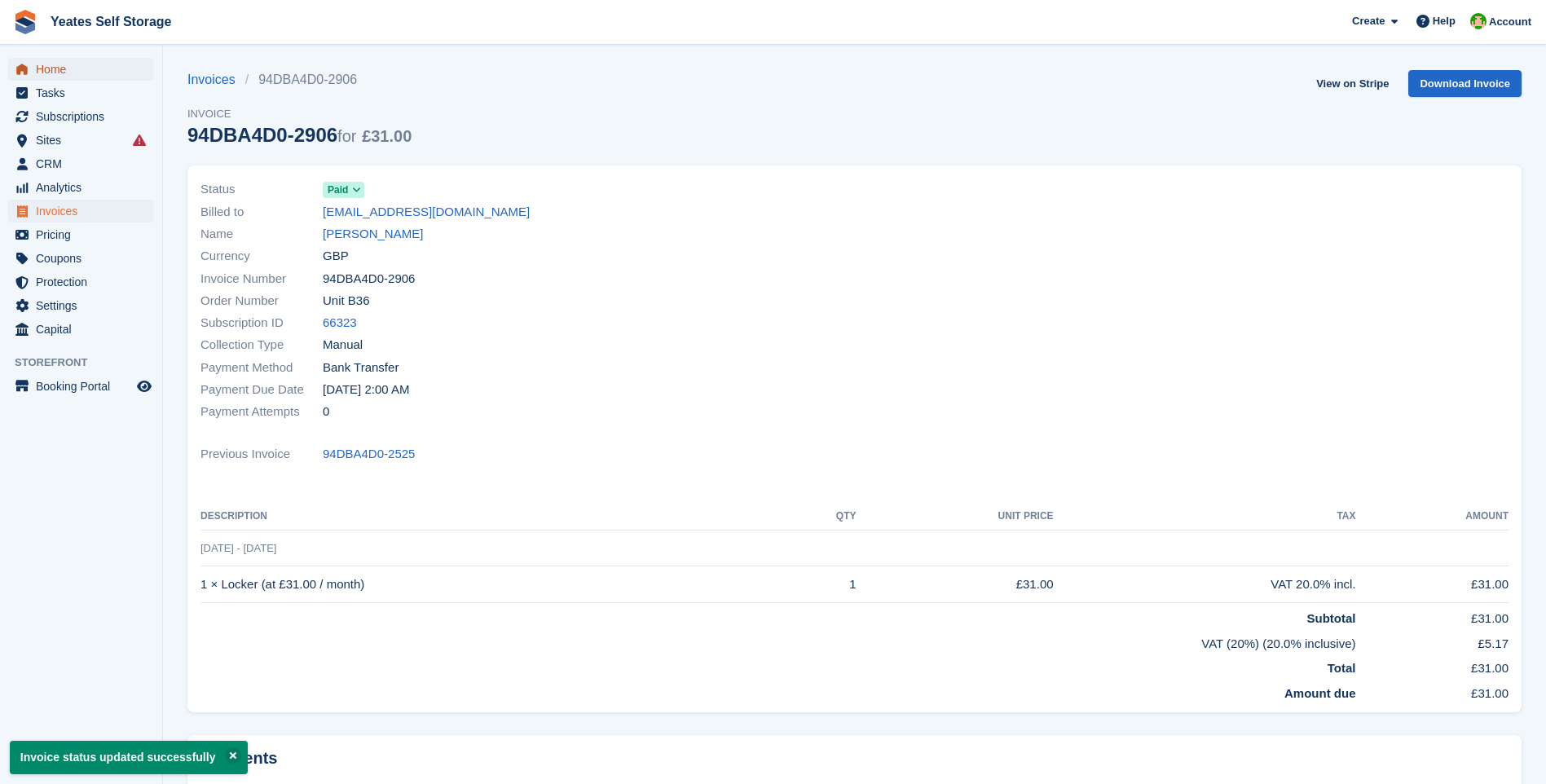
click at [58, 76] on span "Home" at bounding box center [84, 69] width 98 height 23
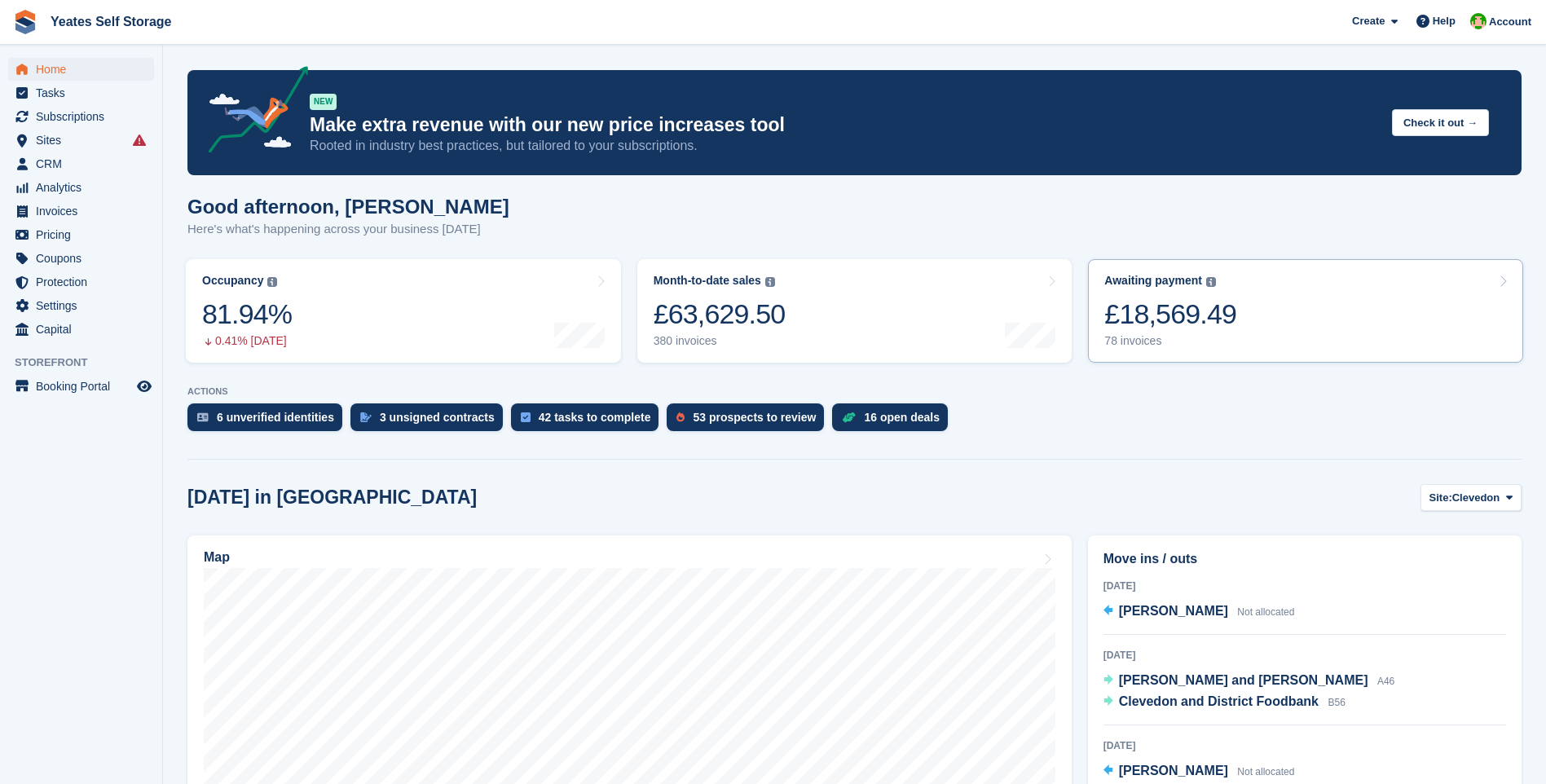
click at [1184, 313] on div "£18,569.49" at bounding box center [1170, 313] width 132 height 34
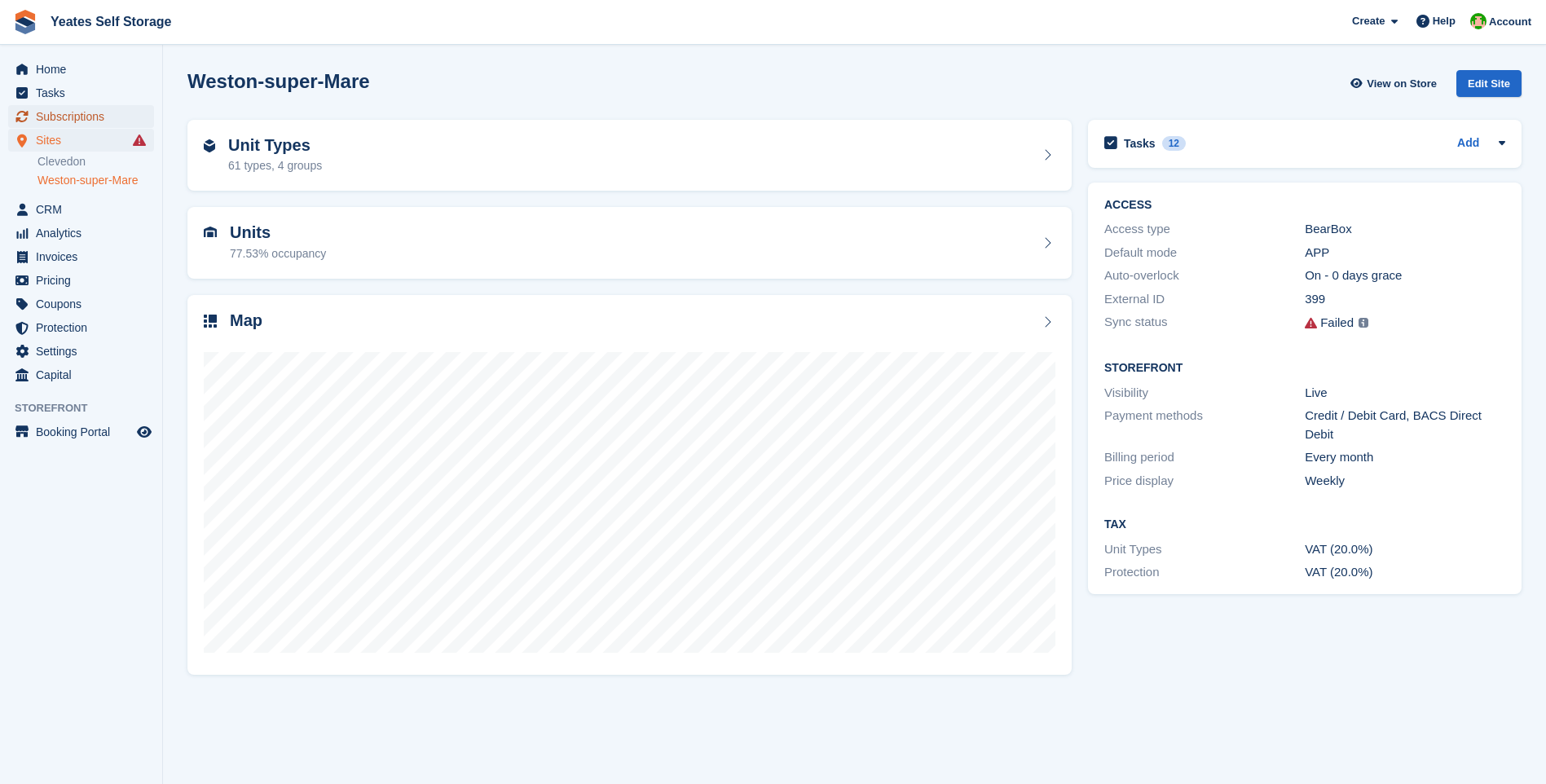
click at [79, 114] on span "Subscriptions" at bounding box center [84, 117] width 98 height 23
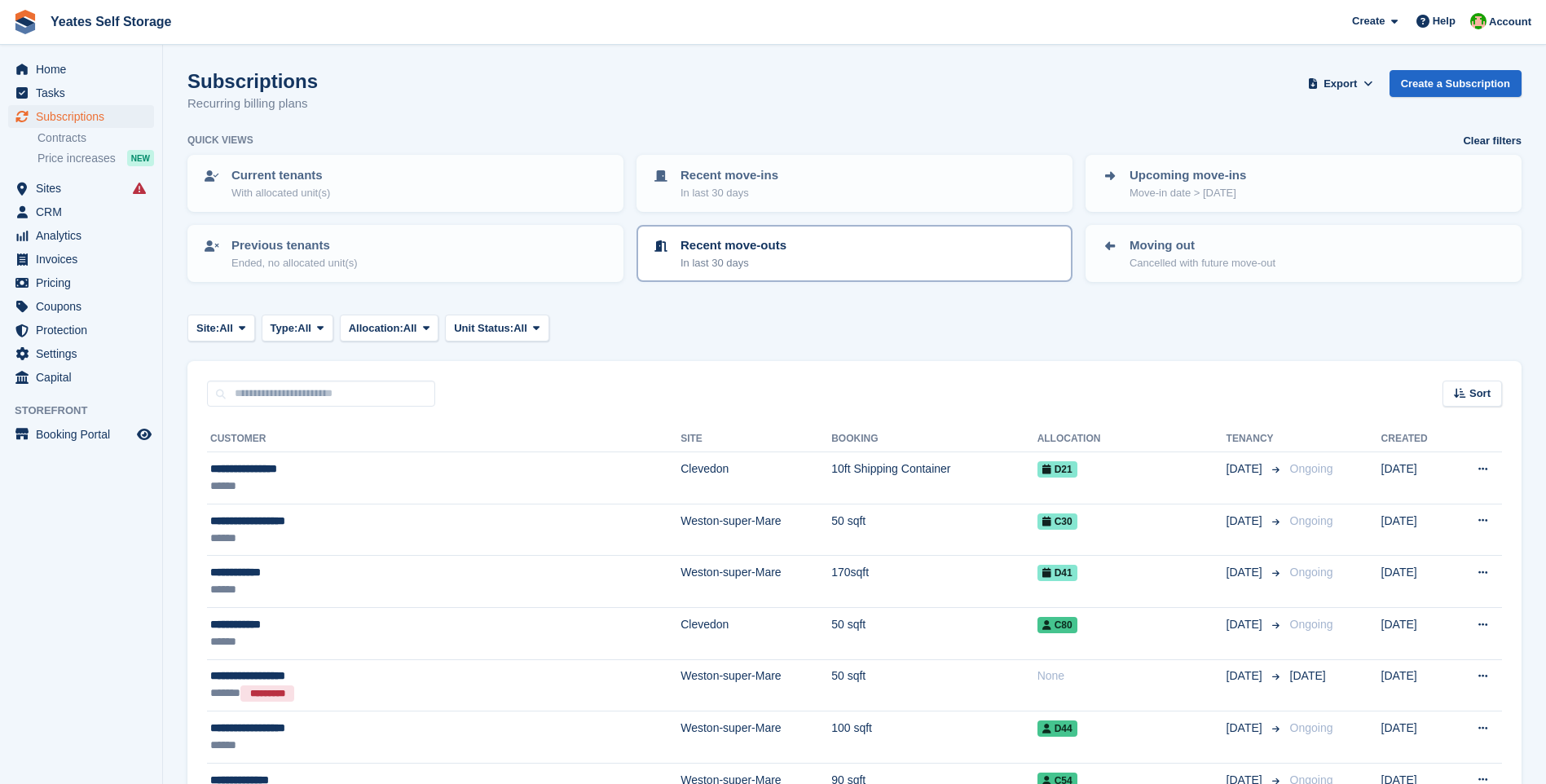
click at [715, 265] on p "In last 30 days" at bounding box center [733, 263] width 106 height 16
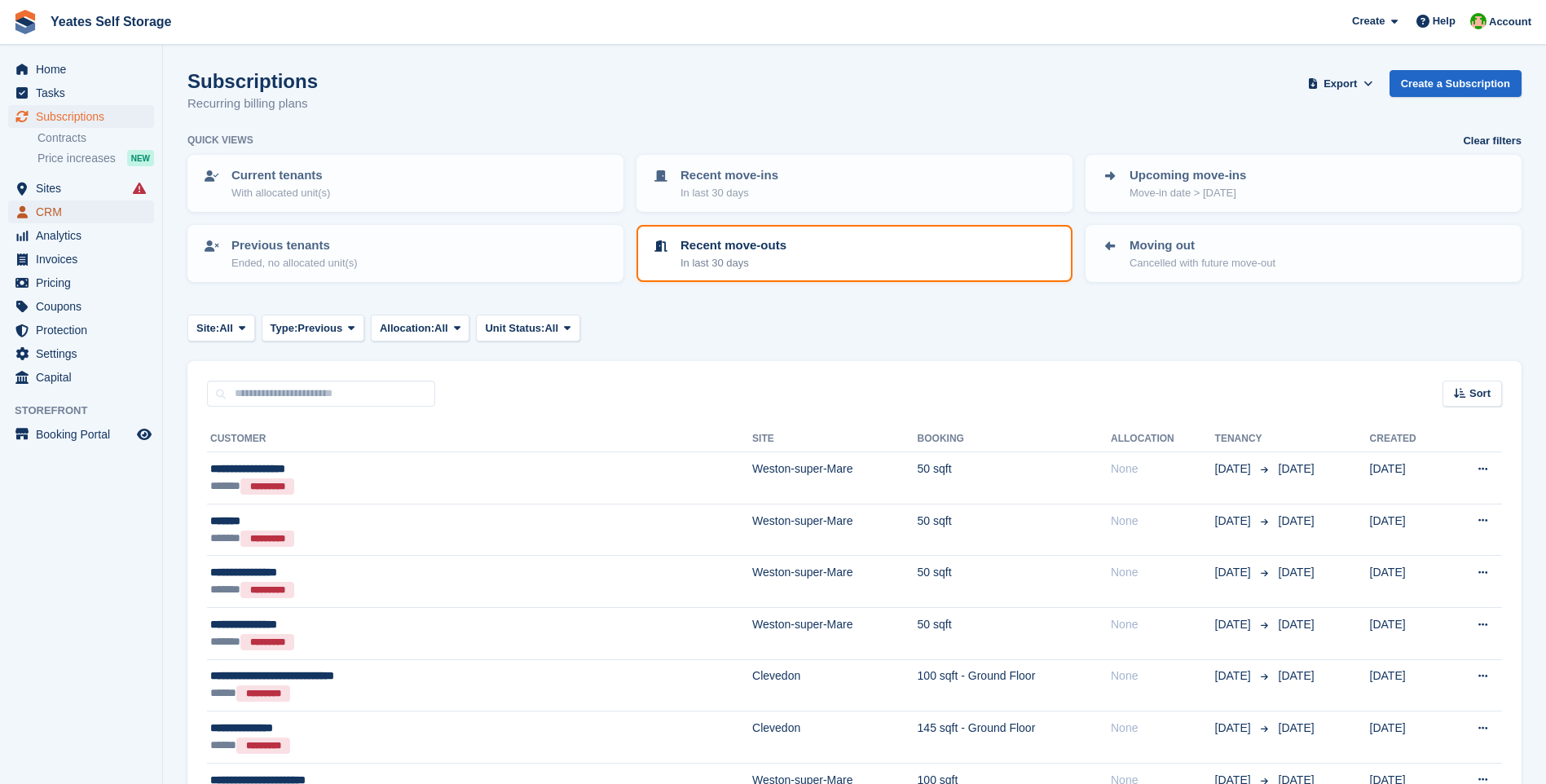
click at [57, 210] on span "CRM" at bounding box center [84, 212] width 98 height 23
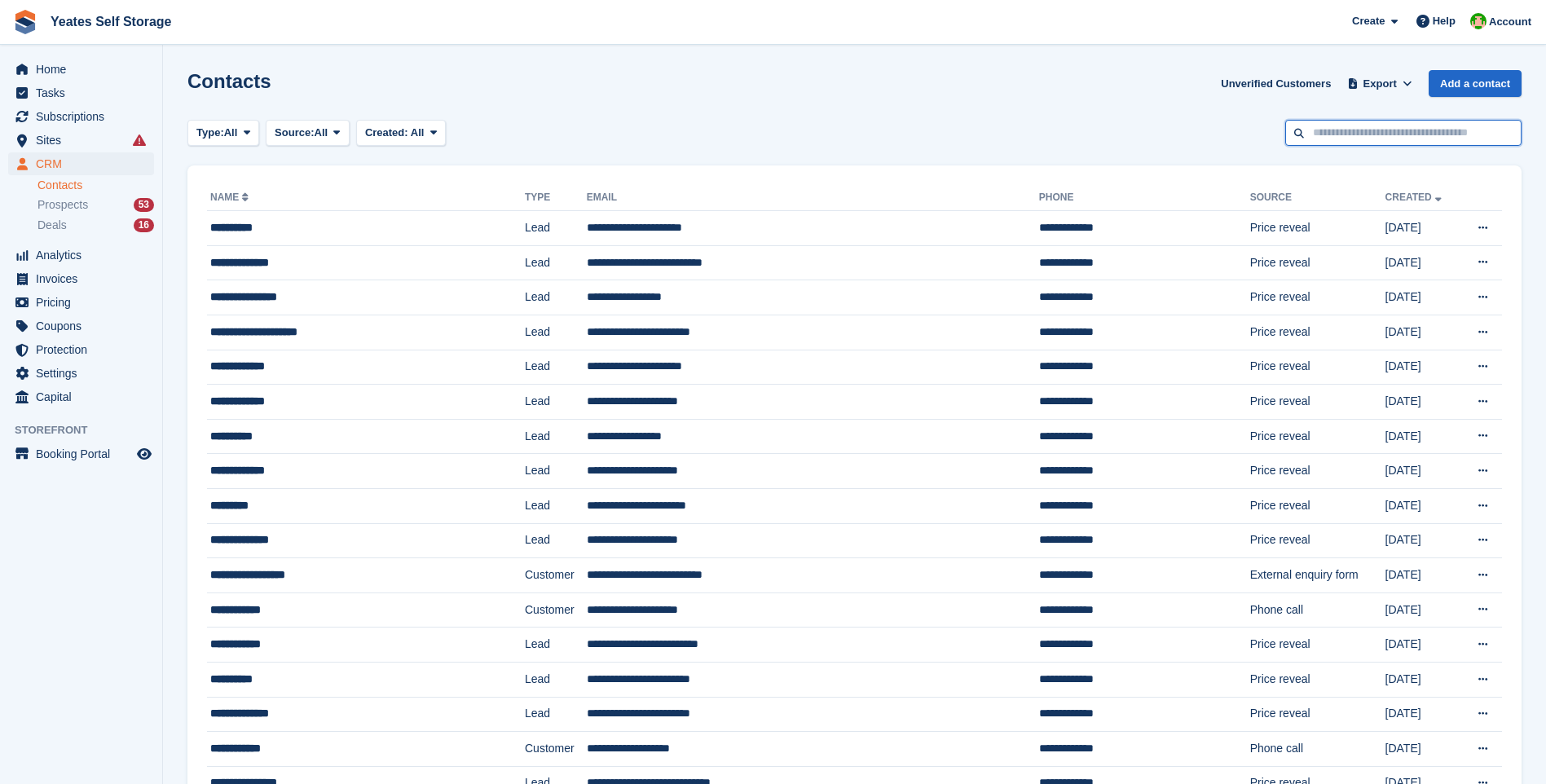
click at [1360, 127] on input "text" at bounding box center [1403, 133] width 237 height 27
type input "********"
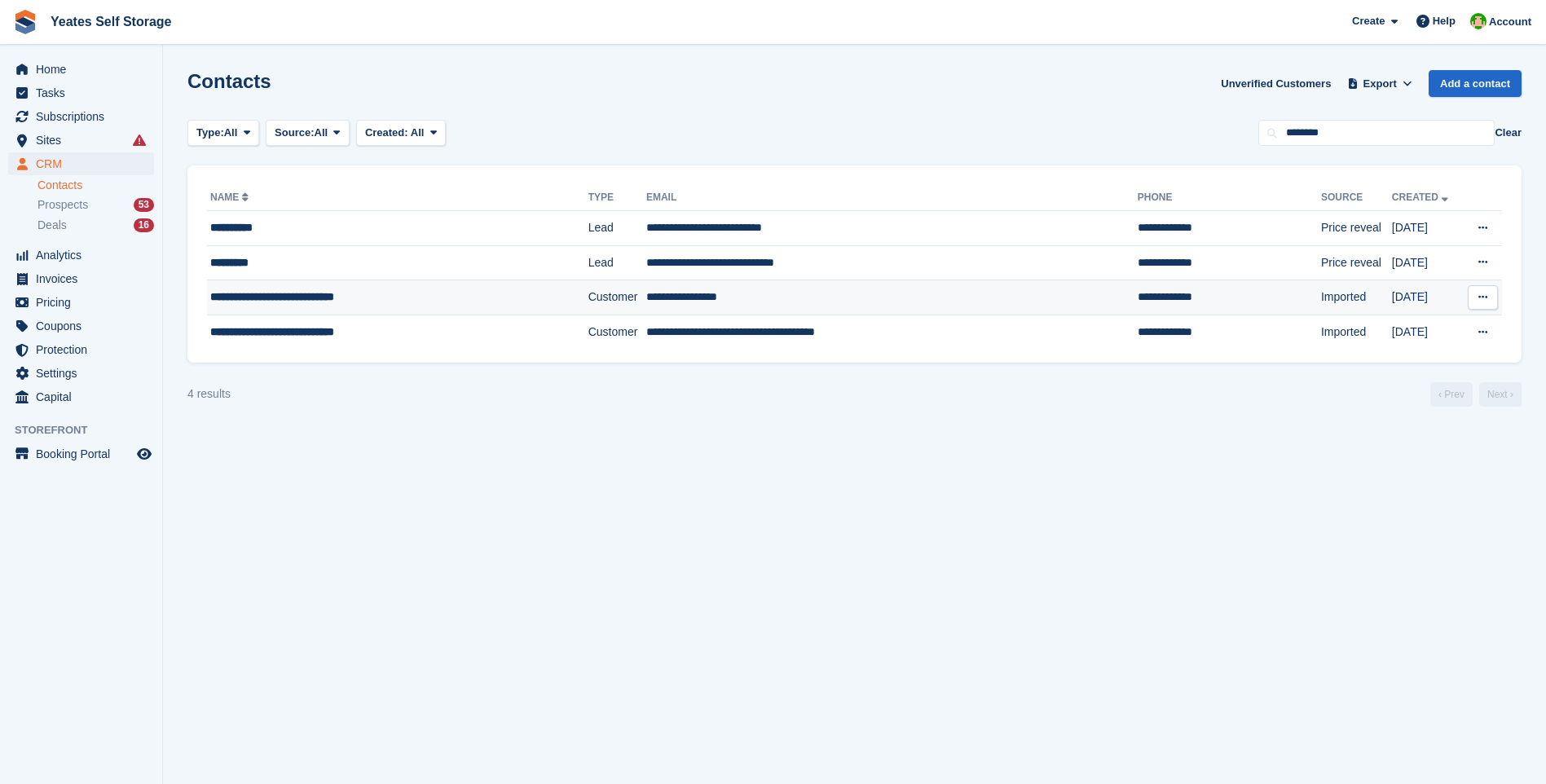
click at [683, 293] on td "**********" at bounding box center [891, 298] width 492 height 35
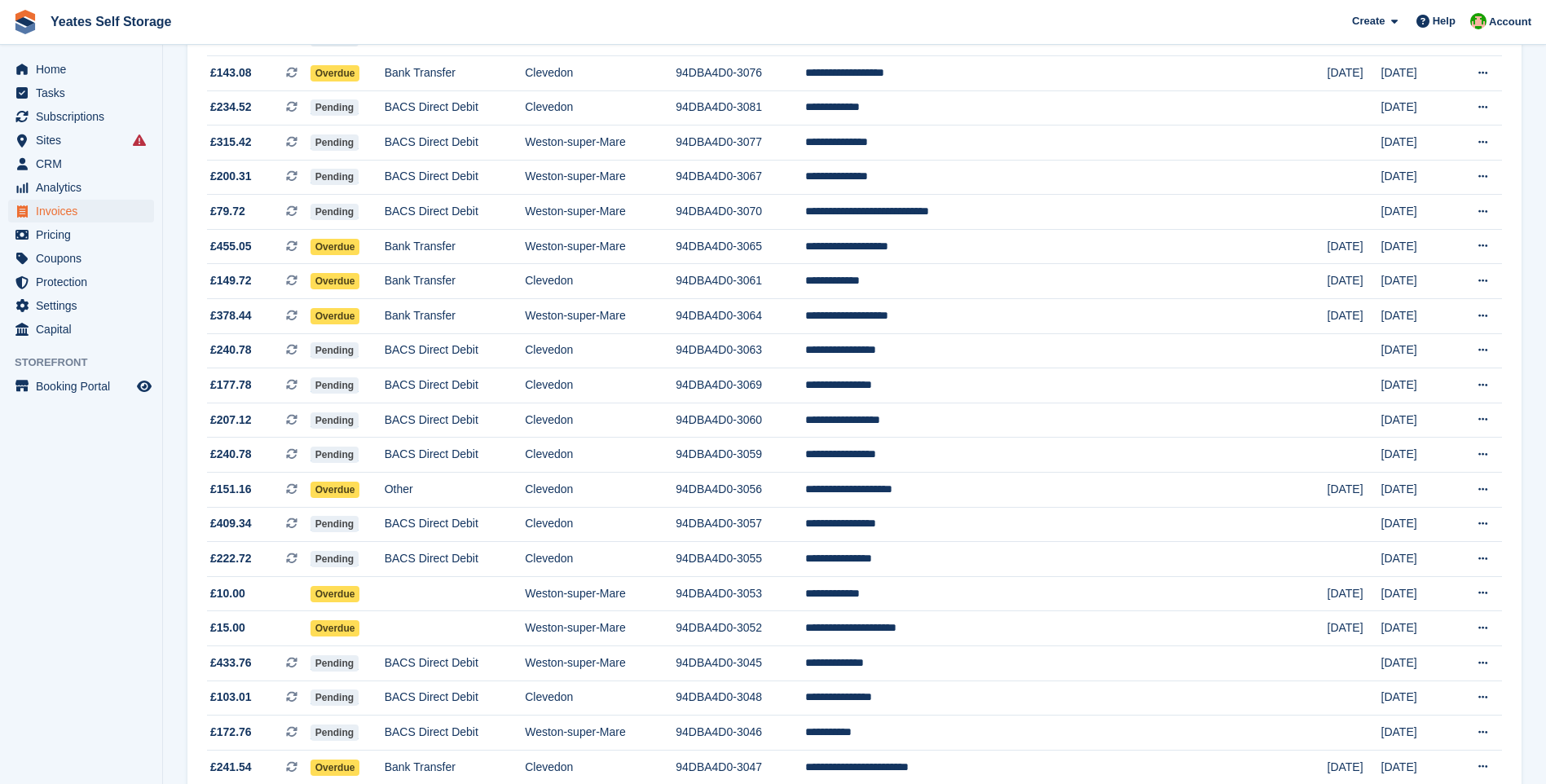
scroll to position [1305, 0]
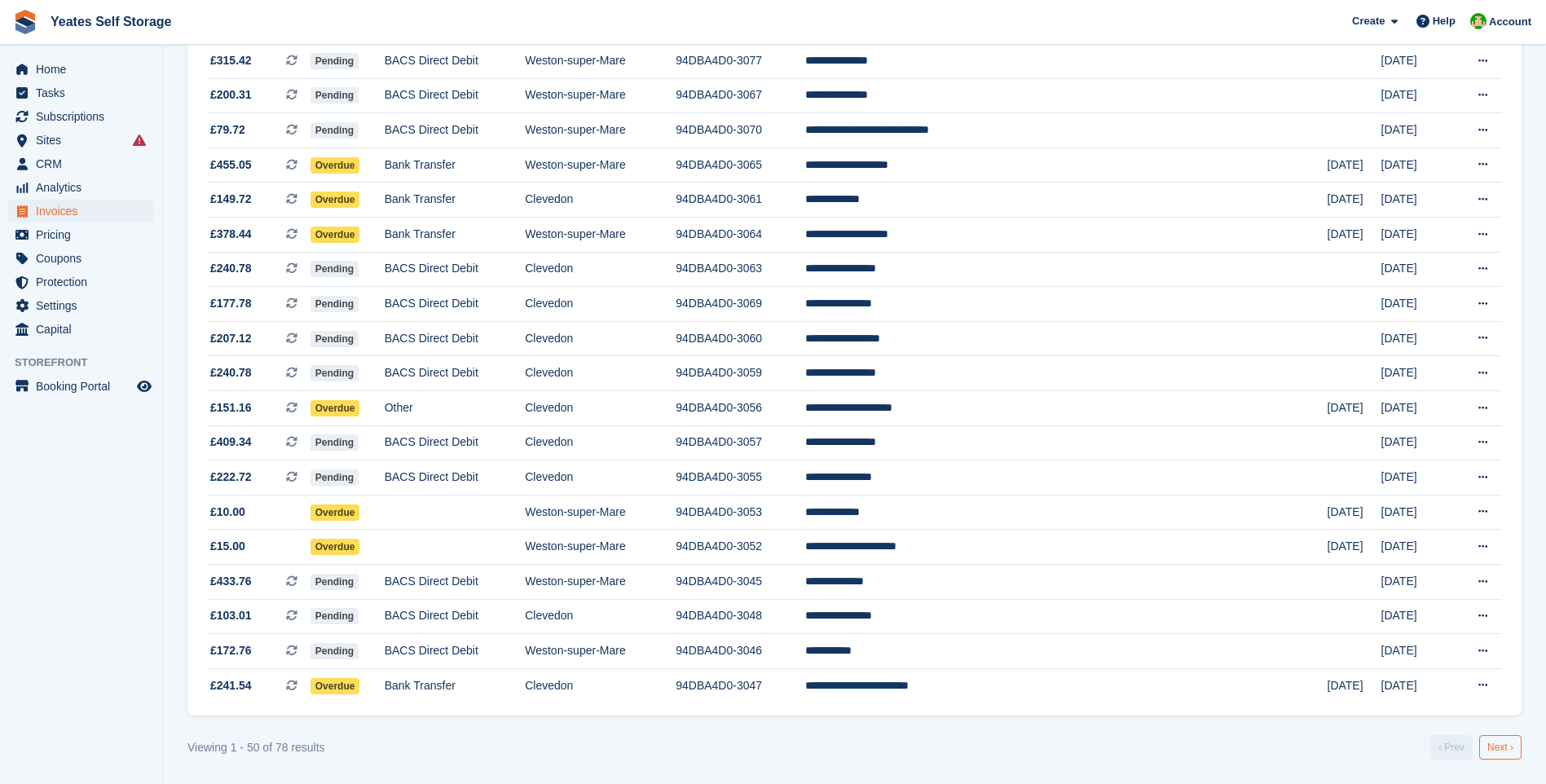
click at [1497, 751] on link "Next ›" at bounding box center [1500, 748] width 42 height 25
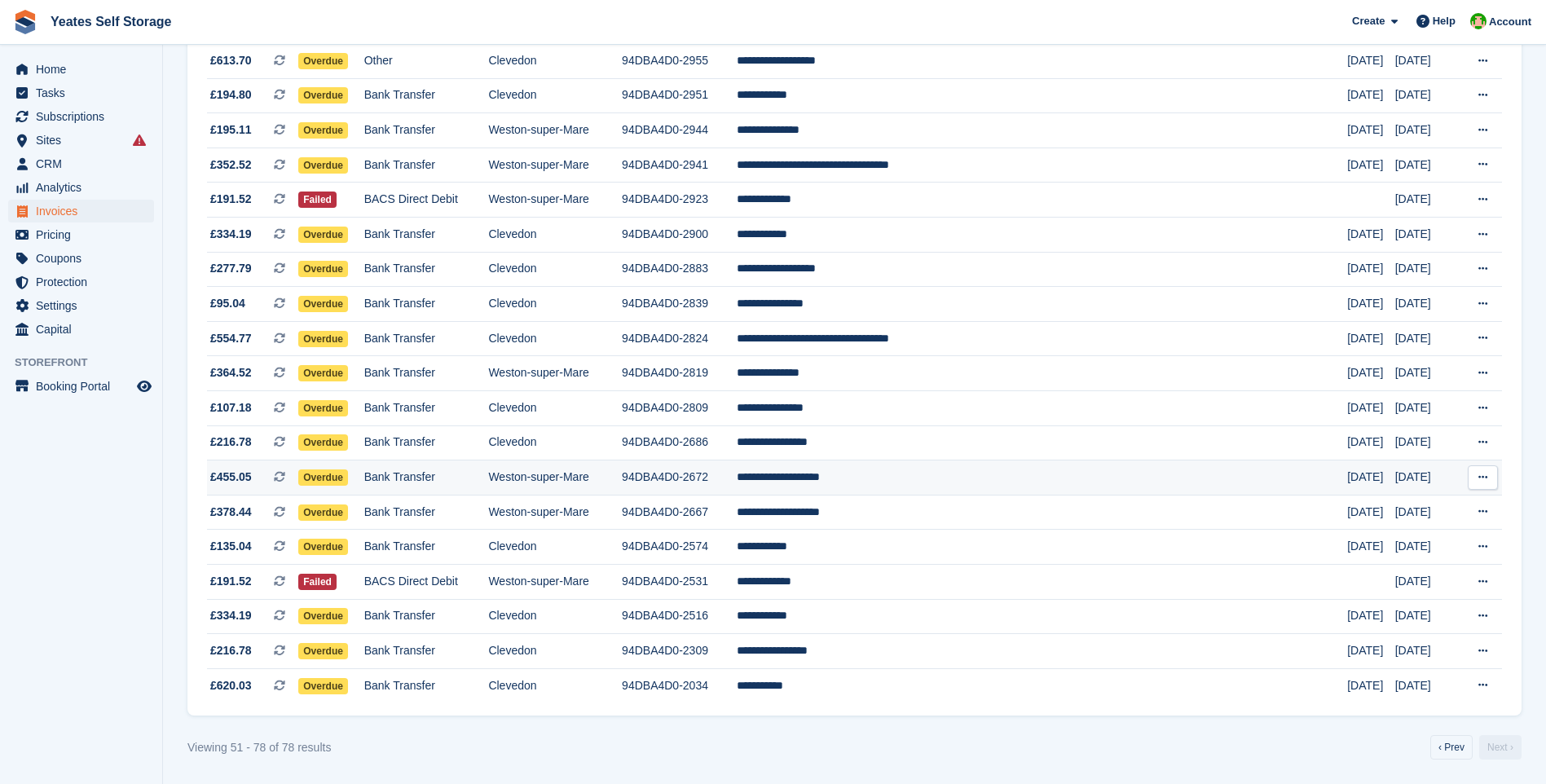
scroll to position [297, 0]
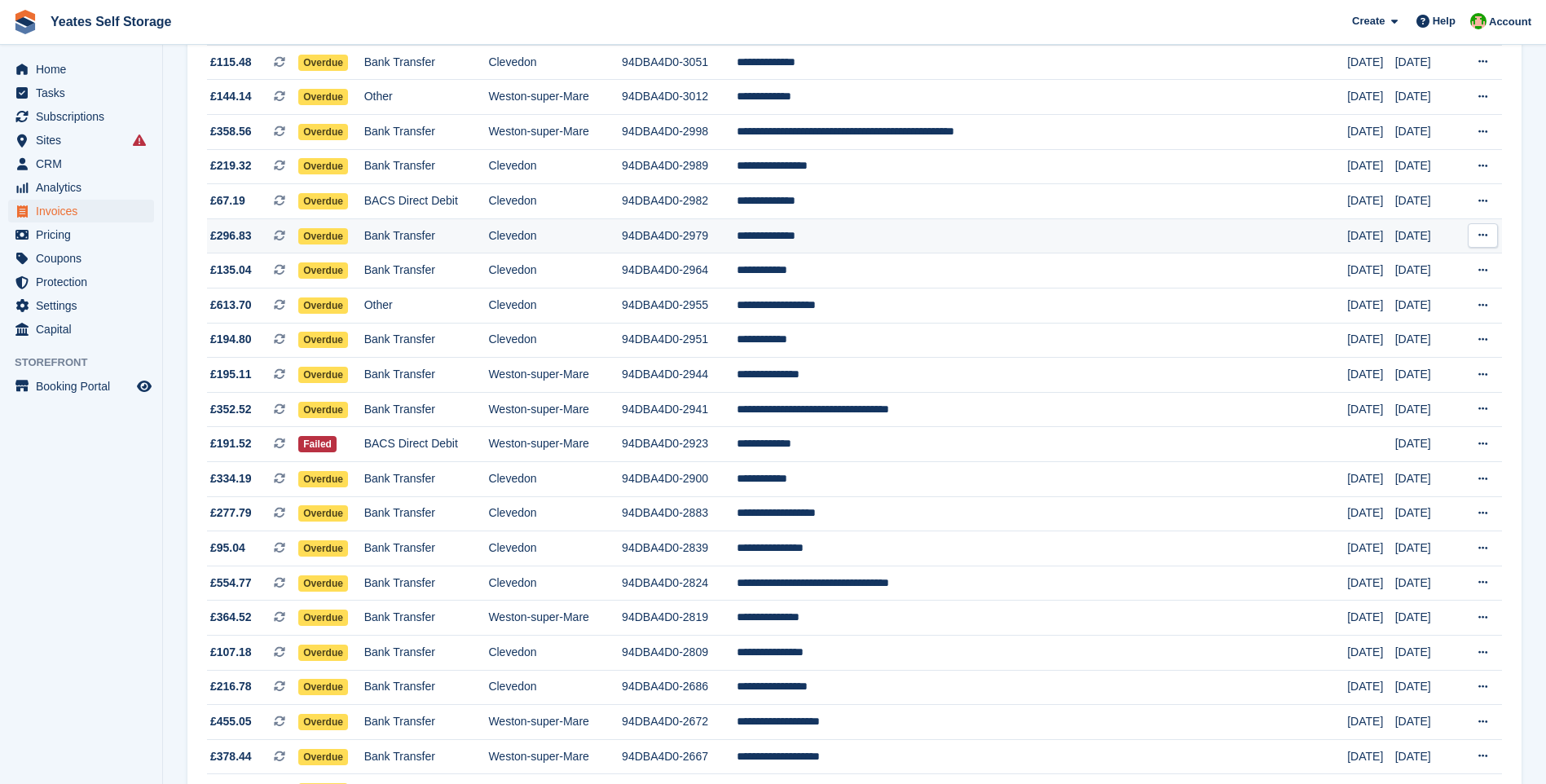
click at [346, 236] on span "Overdue" at bounding box center [323, 236] width 50 height 16
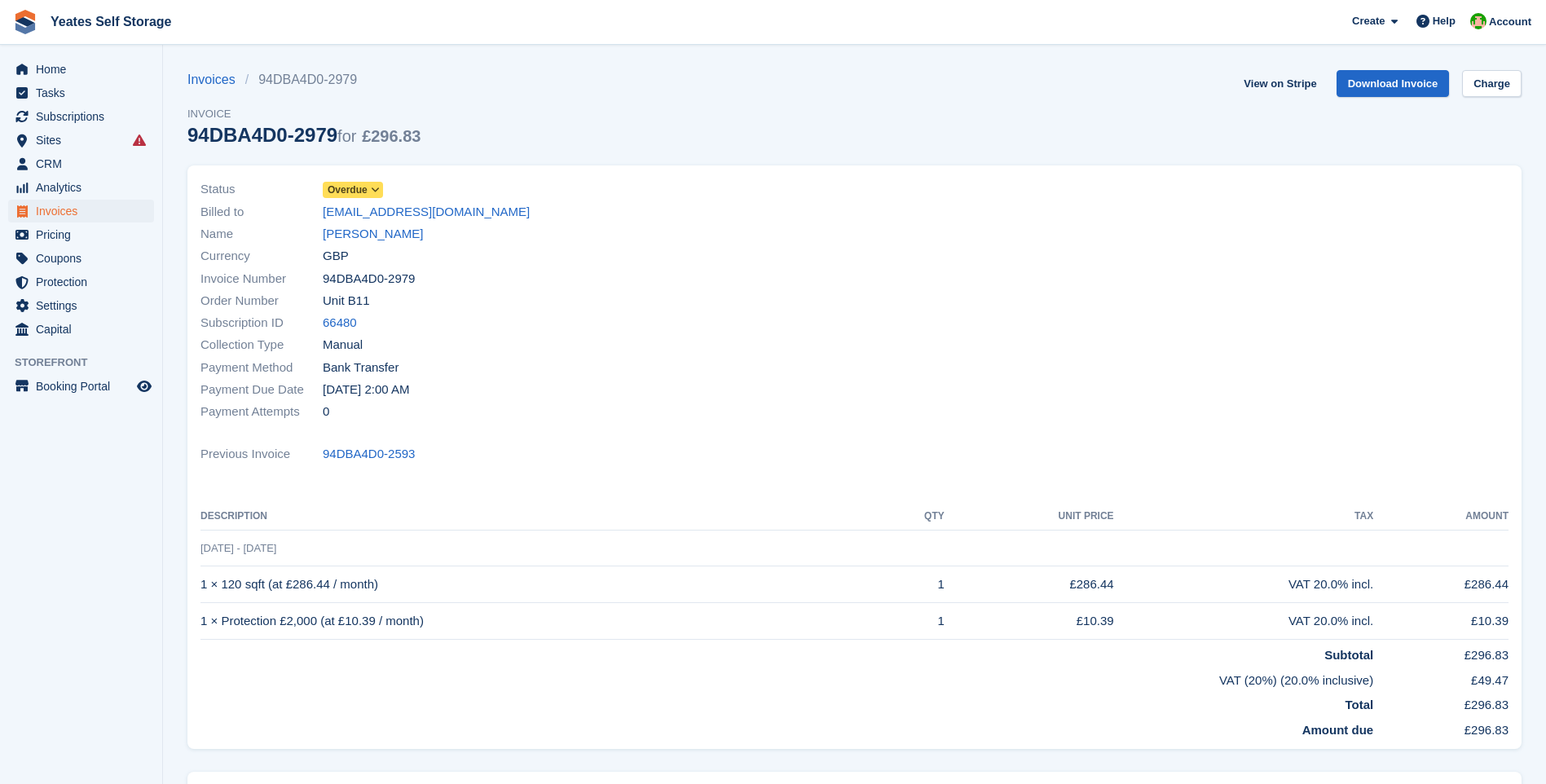
click at [369, 193] on span at bounding box center [376, 190] width 13 height 13
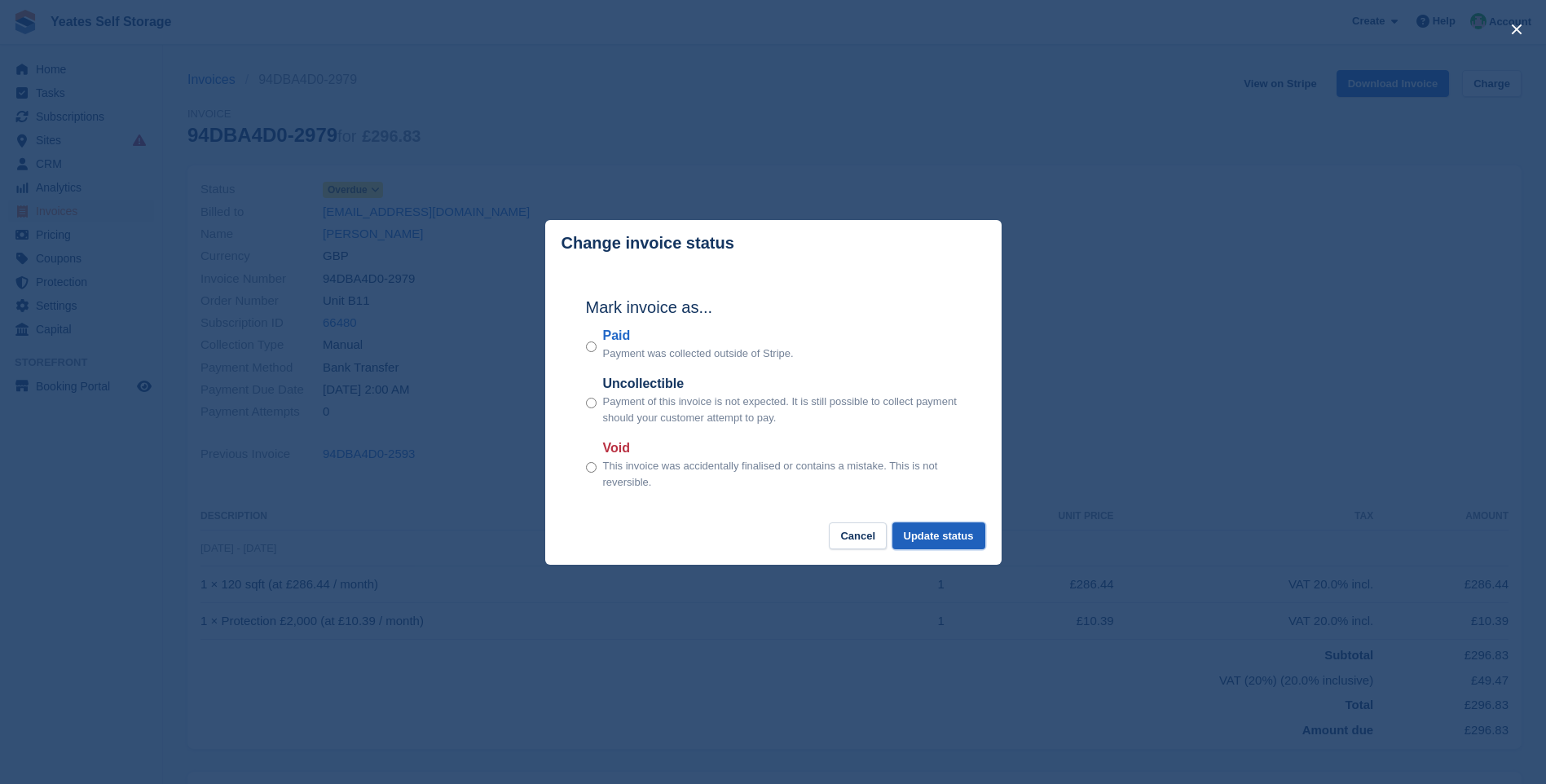
click at [948, 536] on button "Update status" at bounding box center [938, 536] width 93 height 27
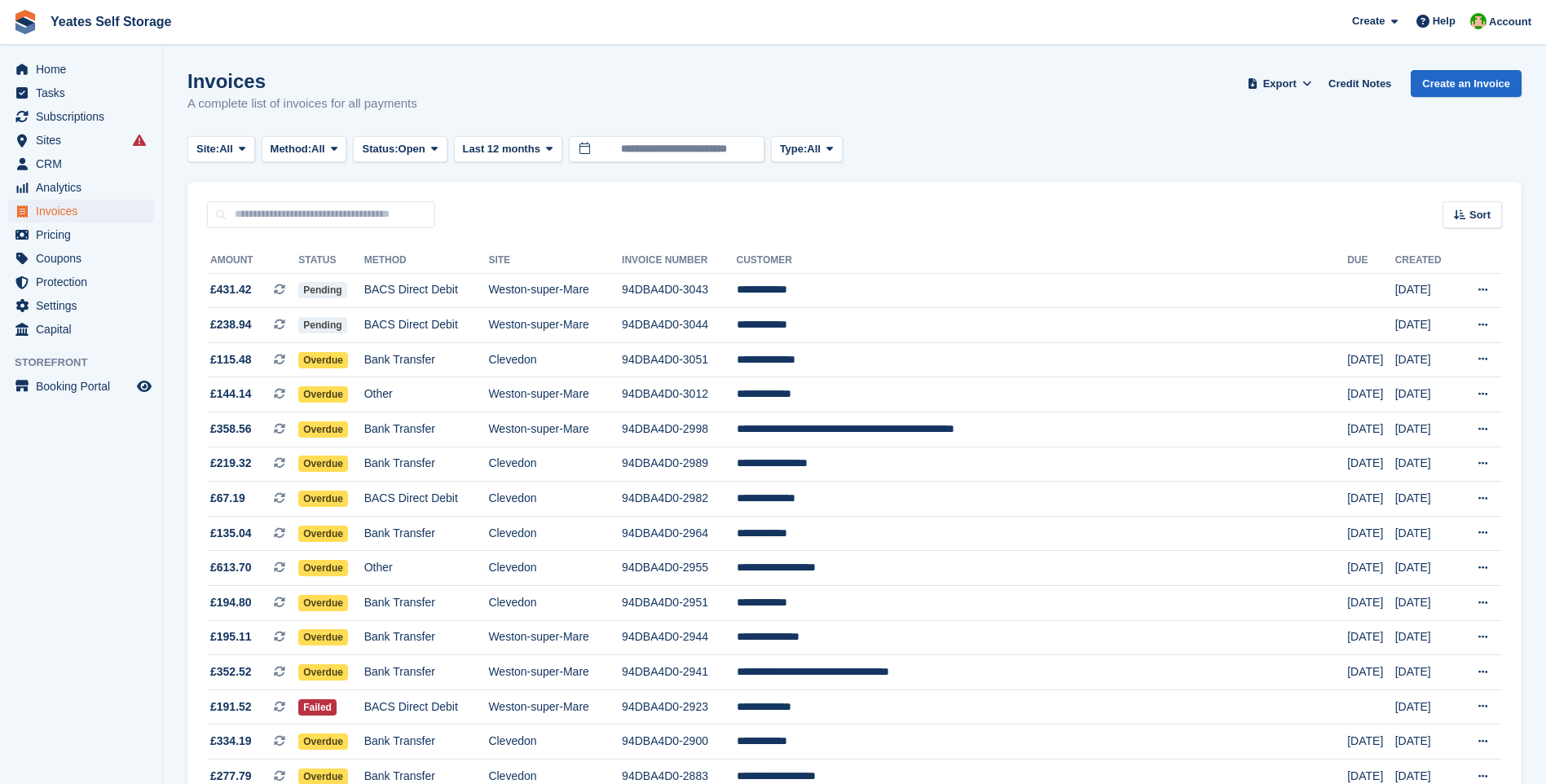
scroll to position [297, 0]
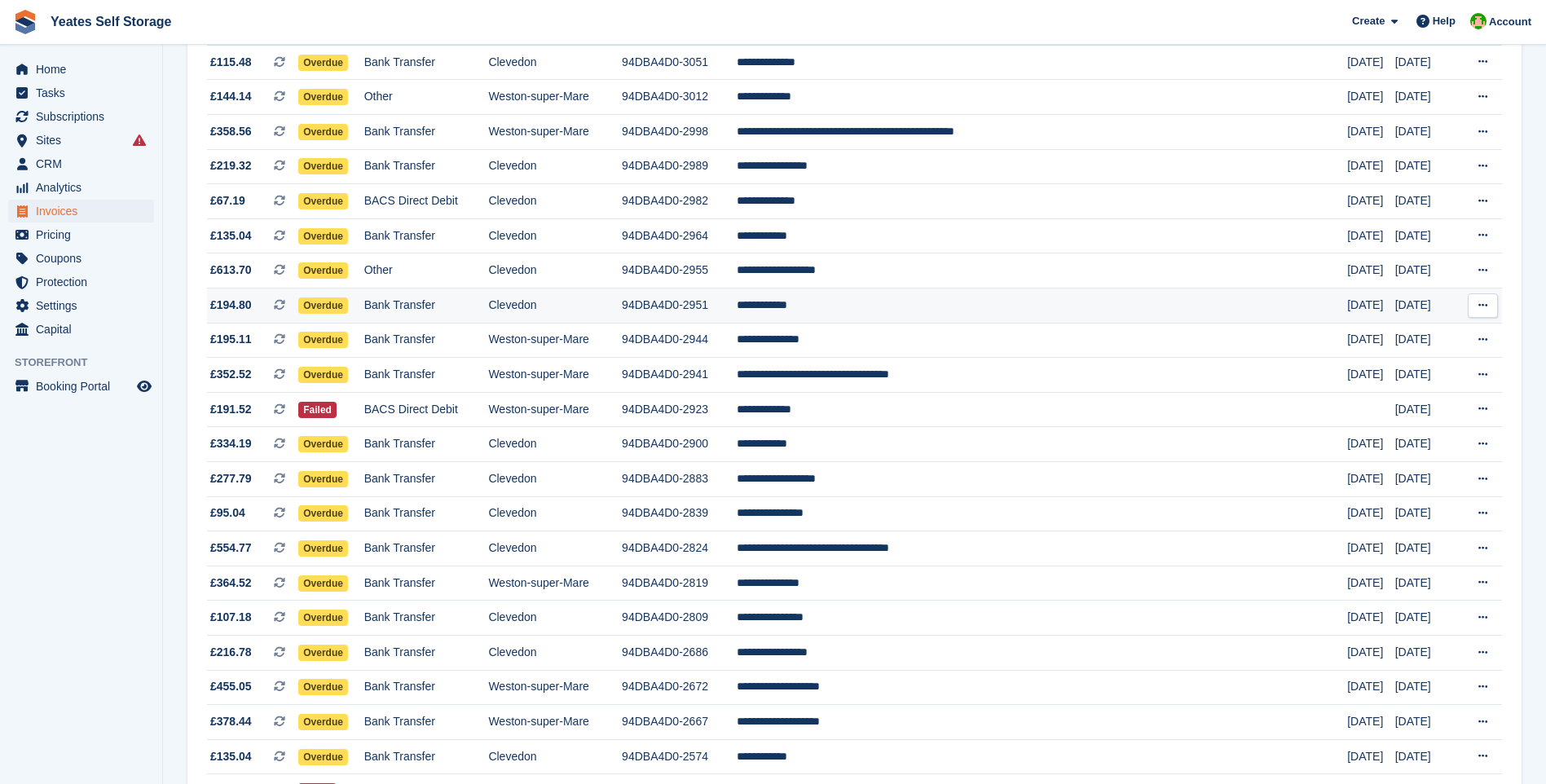
click at [233, 303] on span "£194.80" at bounding box center [230, 306] width 41 height 17
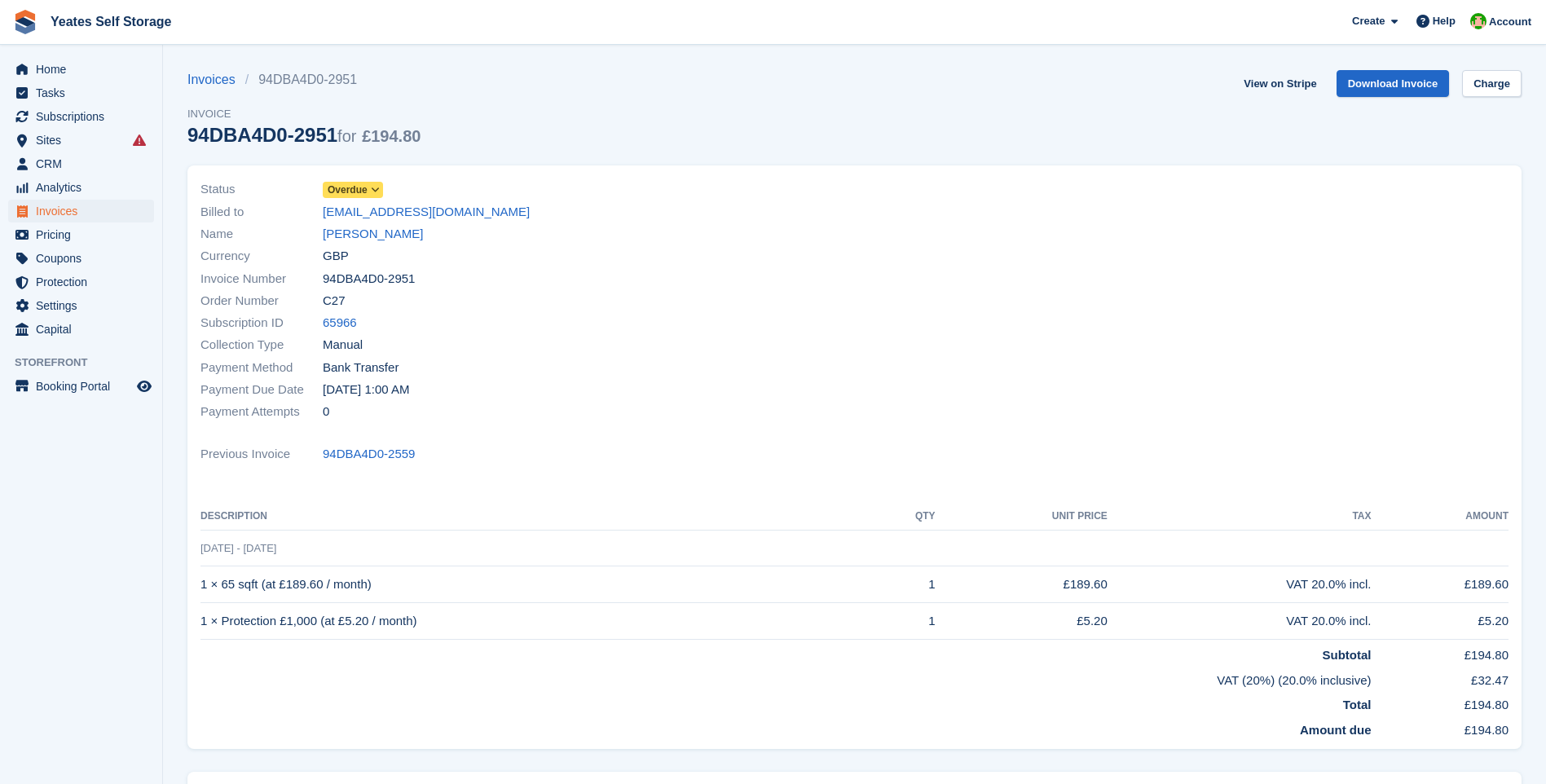
click at [380, 192] on span at bounding box center [376, 190] width 13 height 13
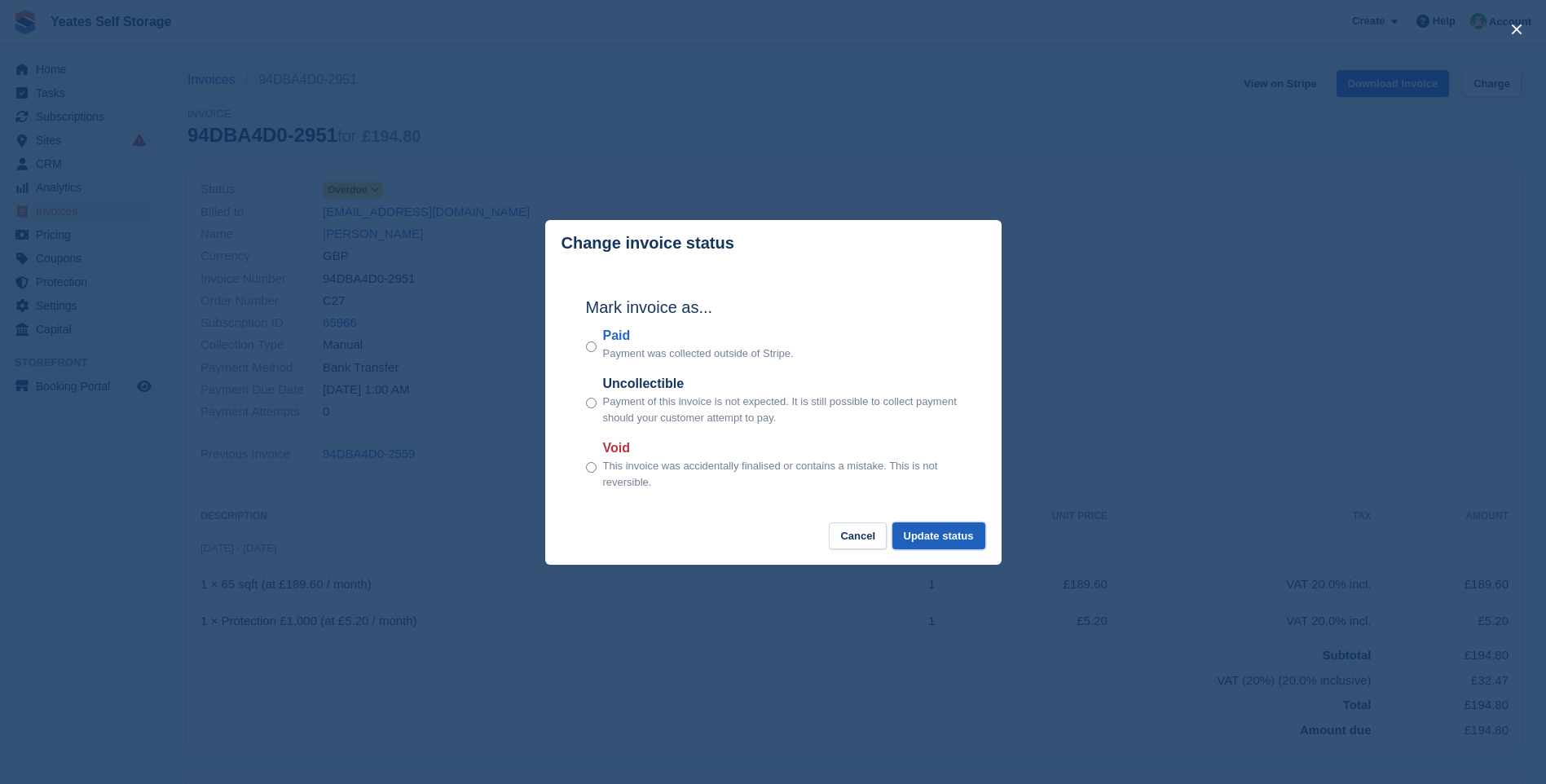
click at [953, 542] on button "Update status" at bounding box center [938, 536] width 93 height 27
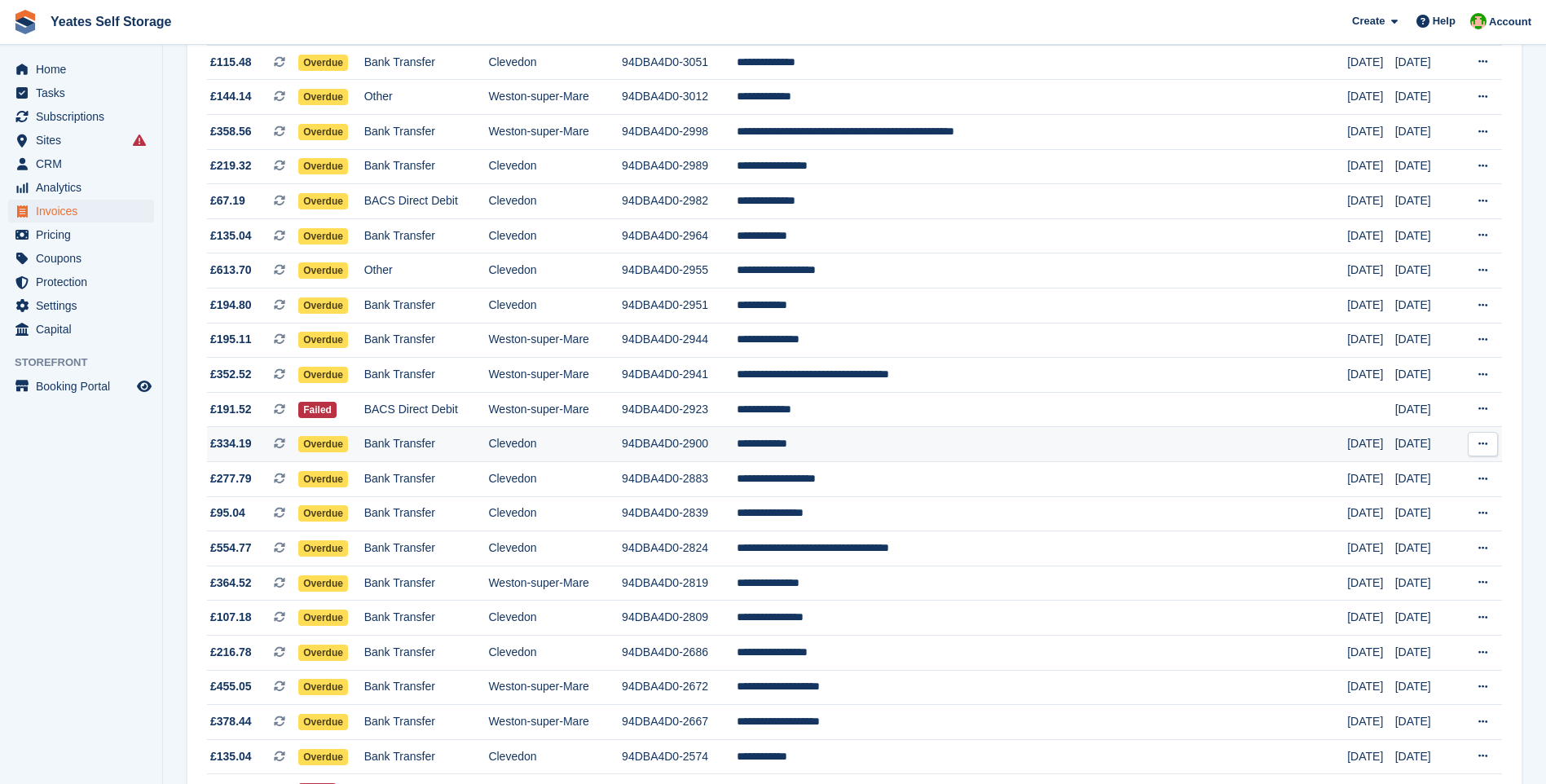
scroll to position [297, 0]
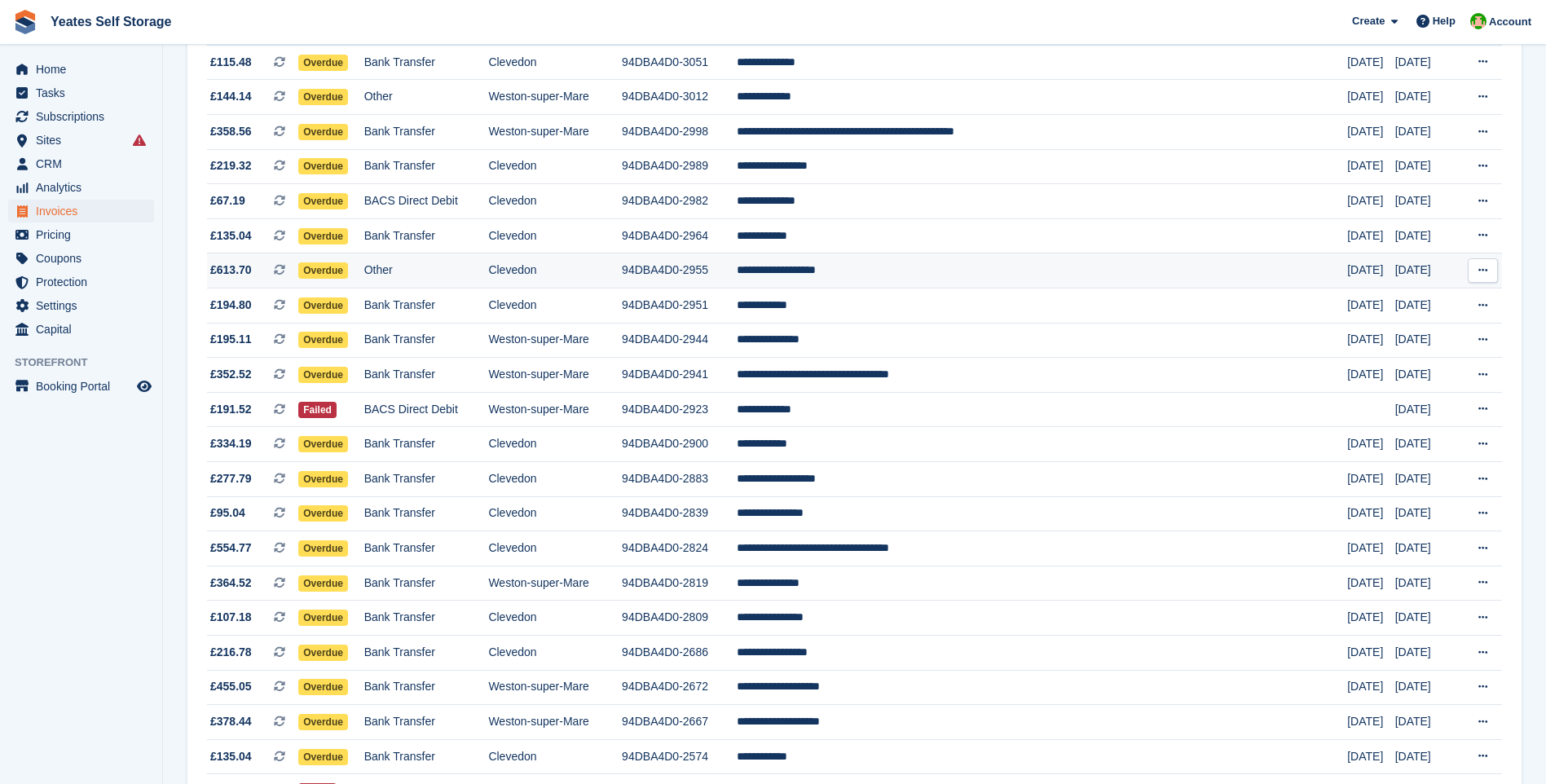
click at [234, 270] on span "£613.70" at bounding box center [230, 270] width 41 height 17
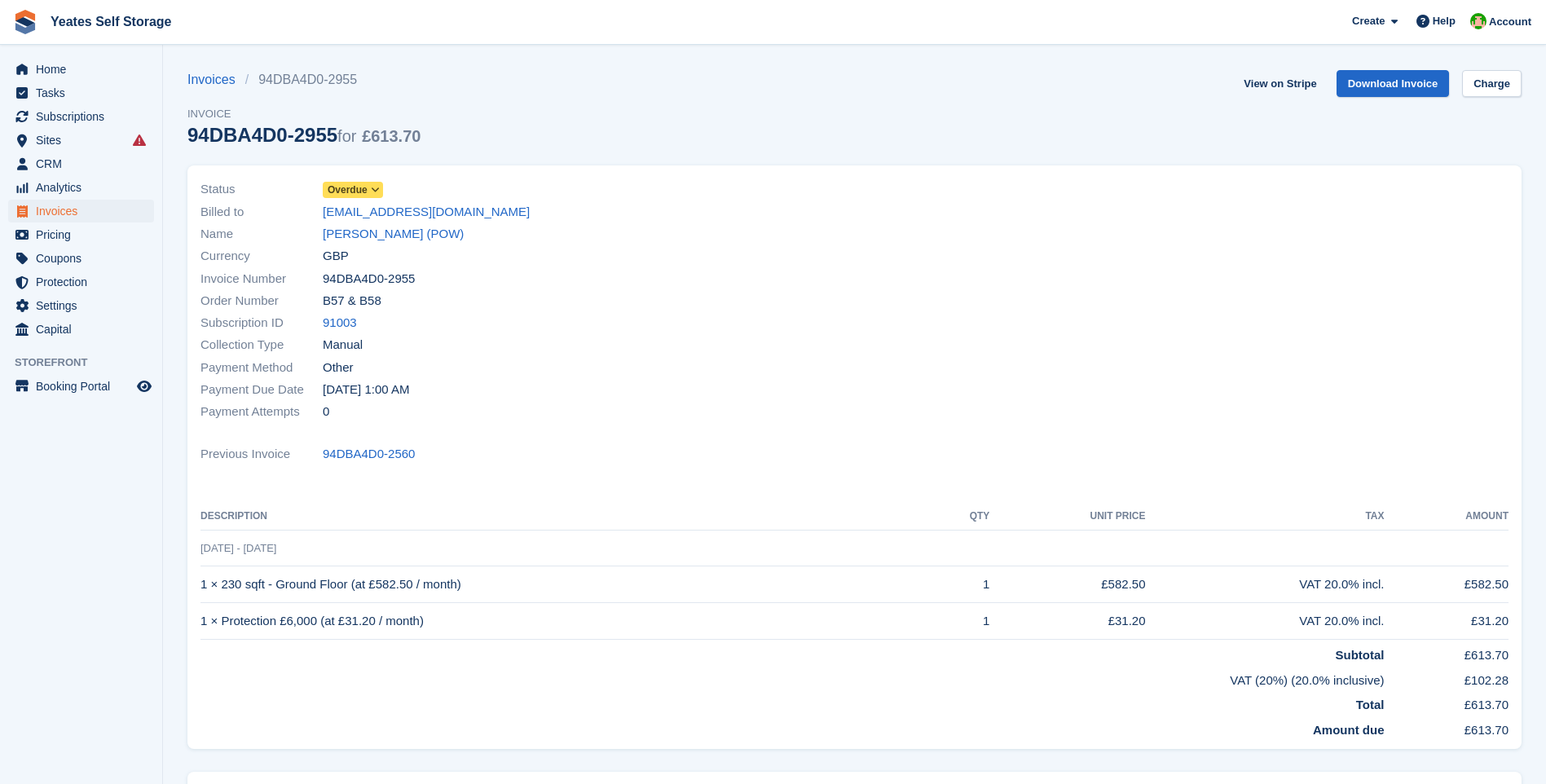
click at [374, 192] on icon at bounding box center [375, 190] width 9 height 10
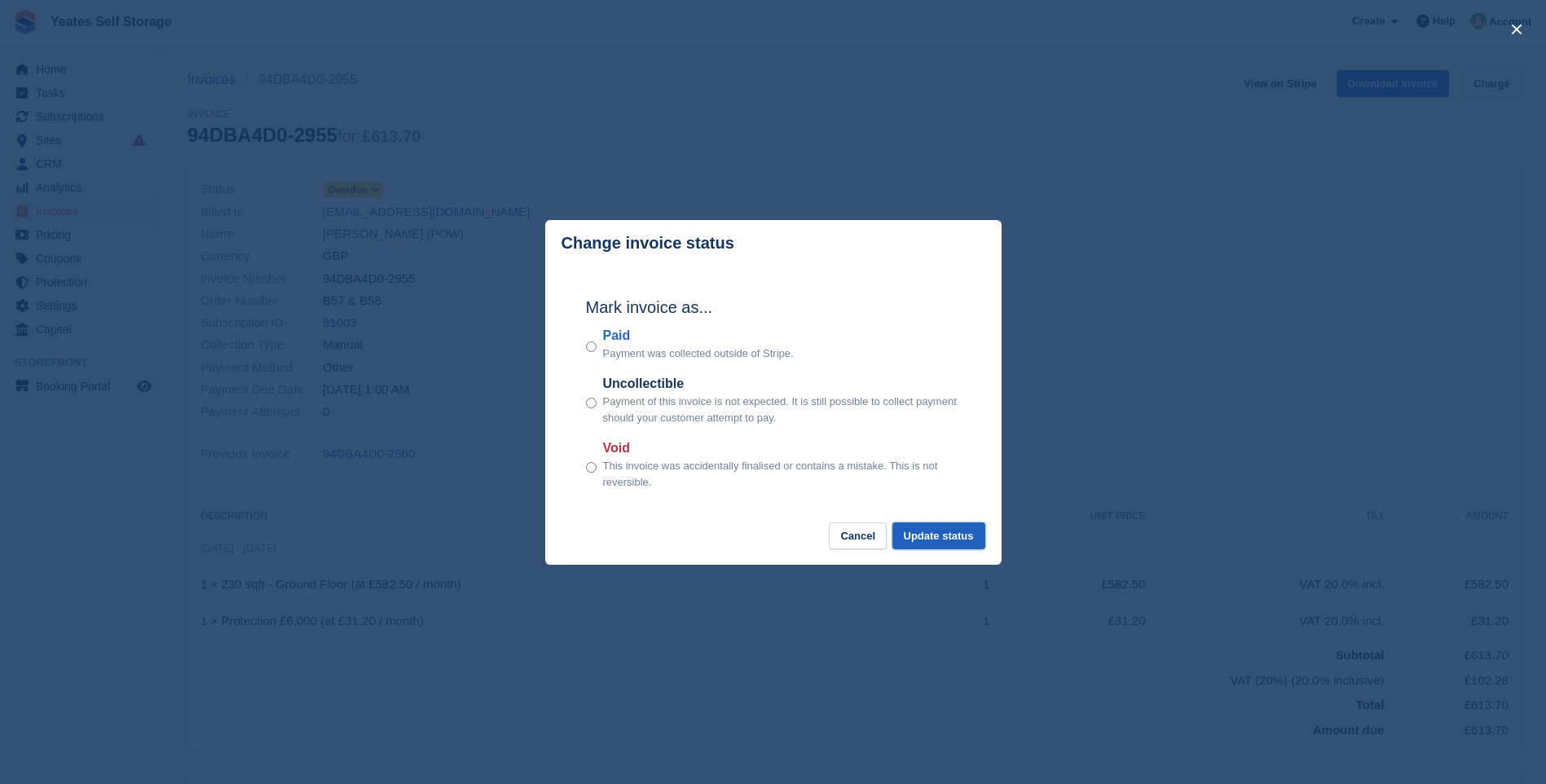
click at [959, 542] on button "Update status" at bounding box center [938, 536] width 93 height 27
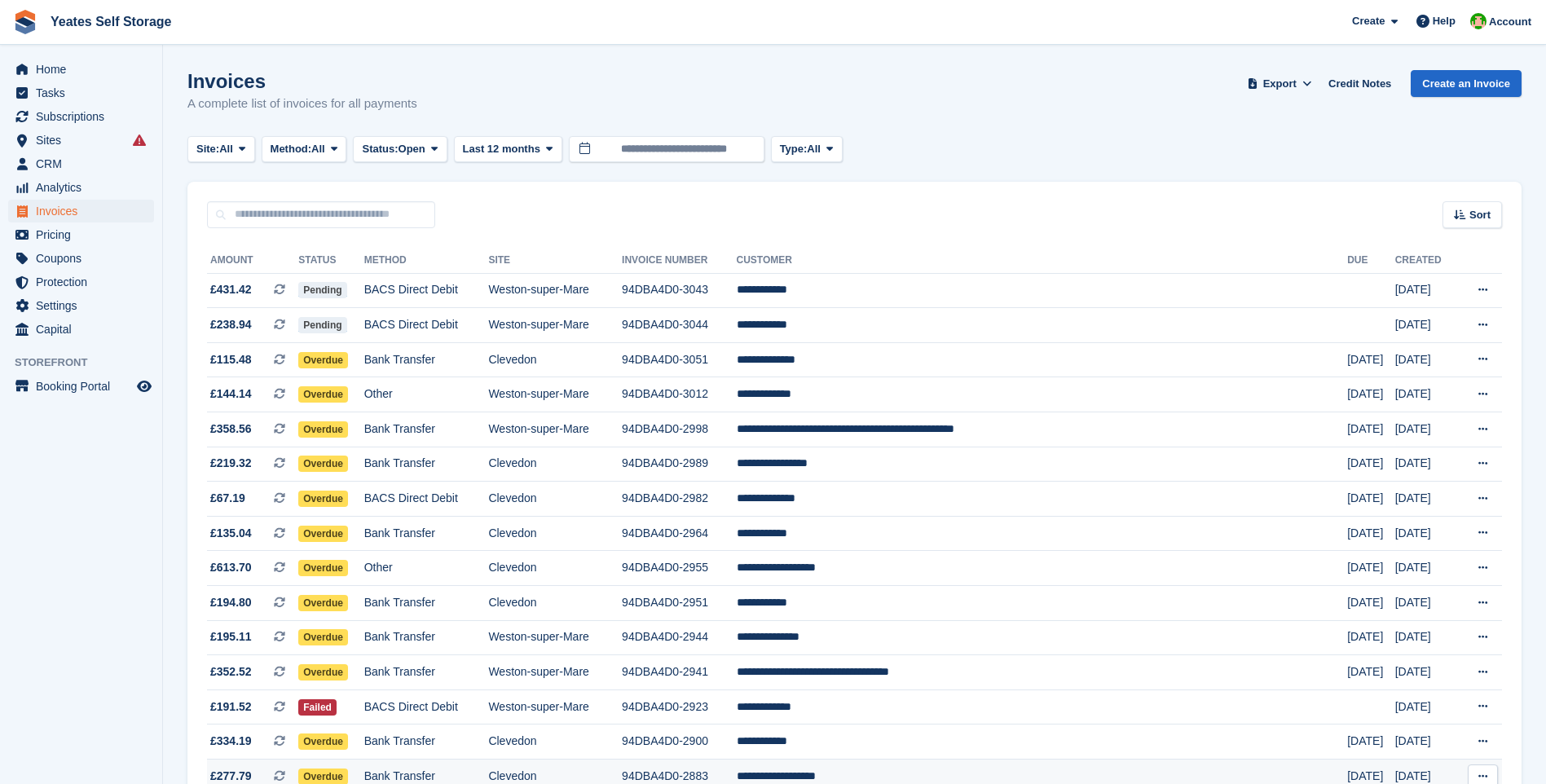
scroll to position [297, 0]
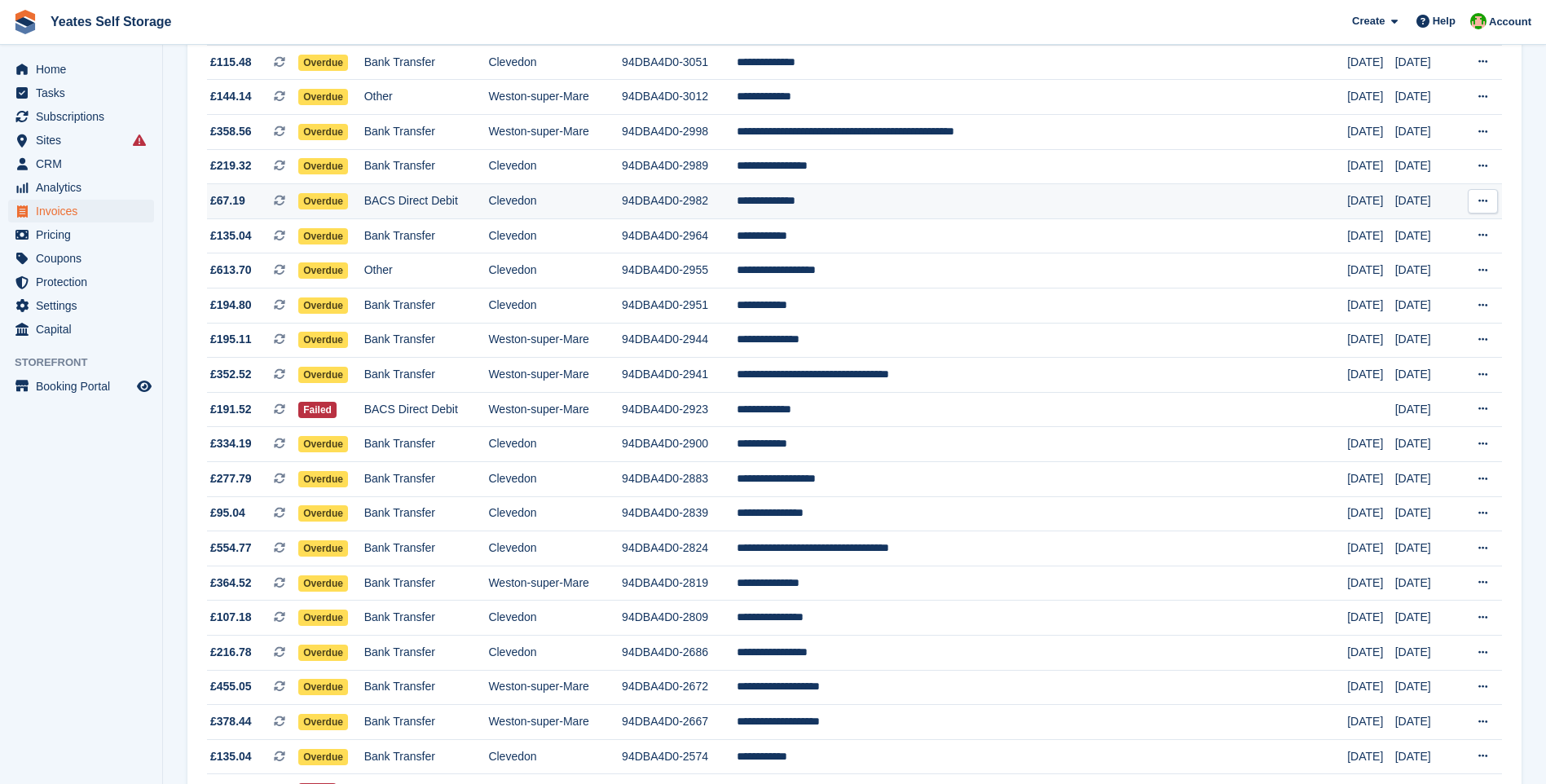
click at [348, 196] on span "Overdue" at bounding box center [323, 201] width 50 height 16
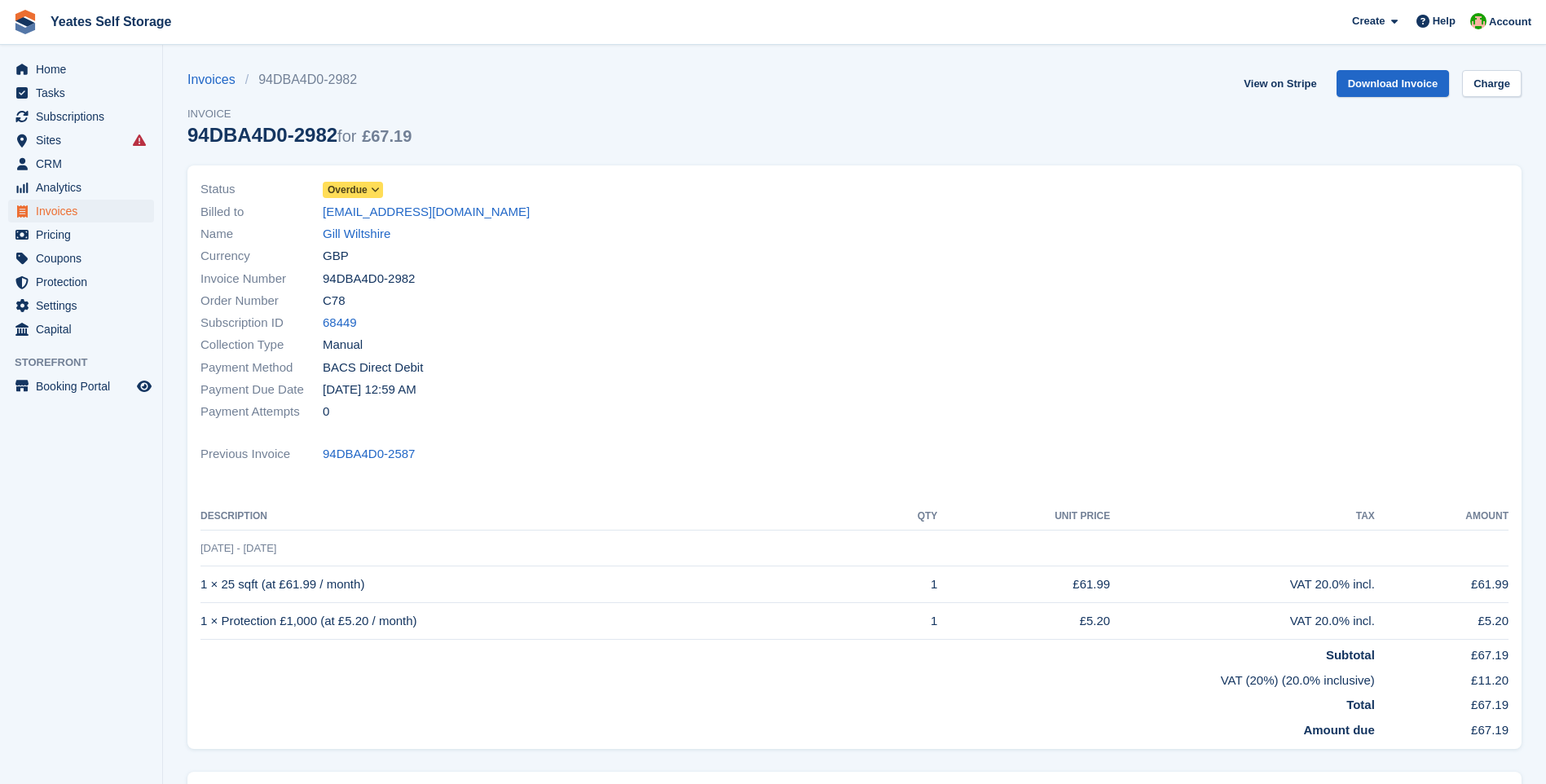
click at [361, 192] on span "Overdue" at bounding box center [348, 189] width 40 height 14
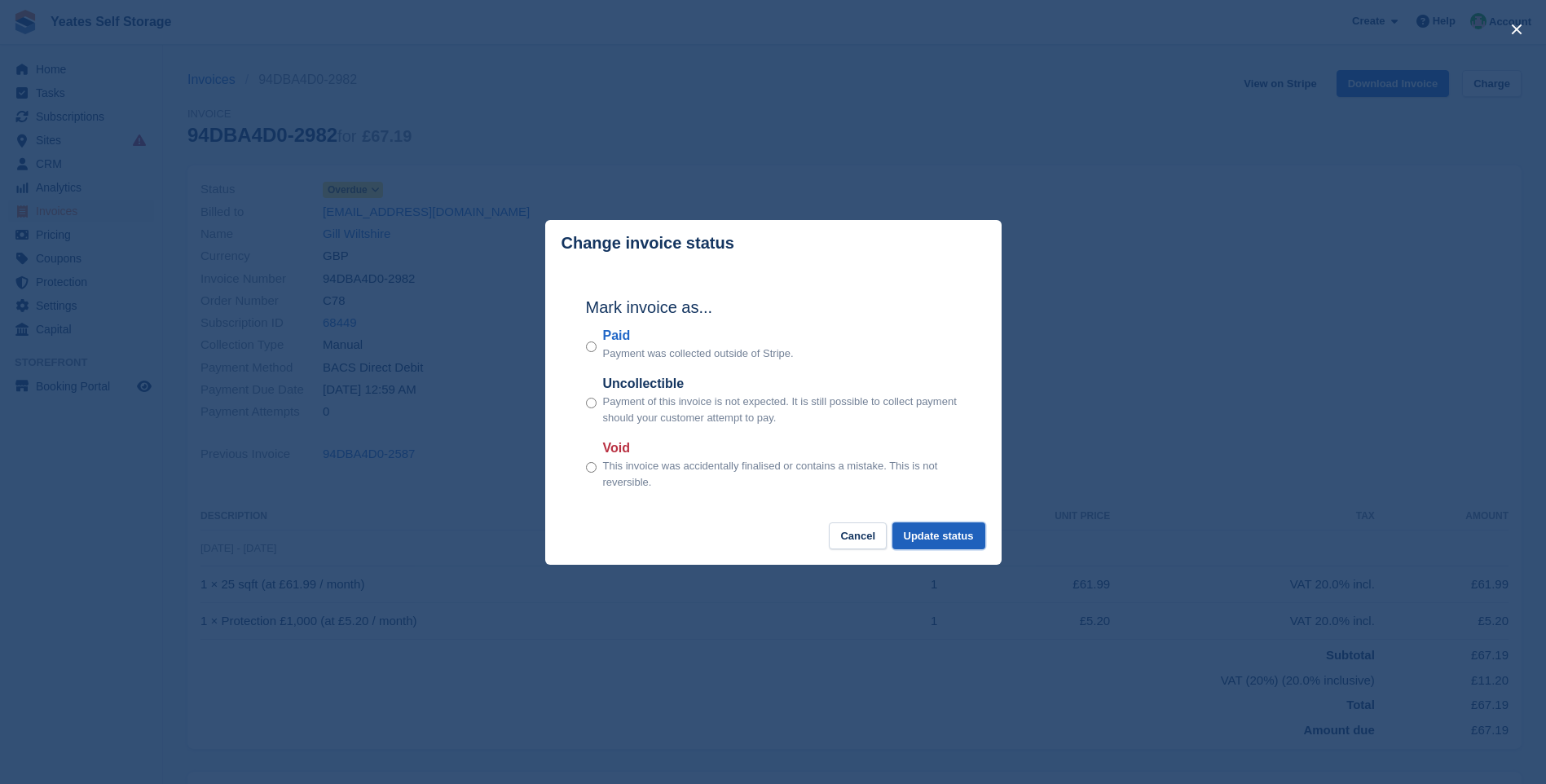
click at [966, 541] on button "Update status" at bounding box center [938, 536] width 93 height 27
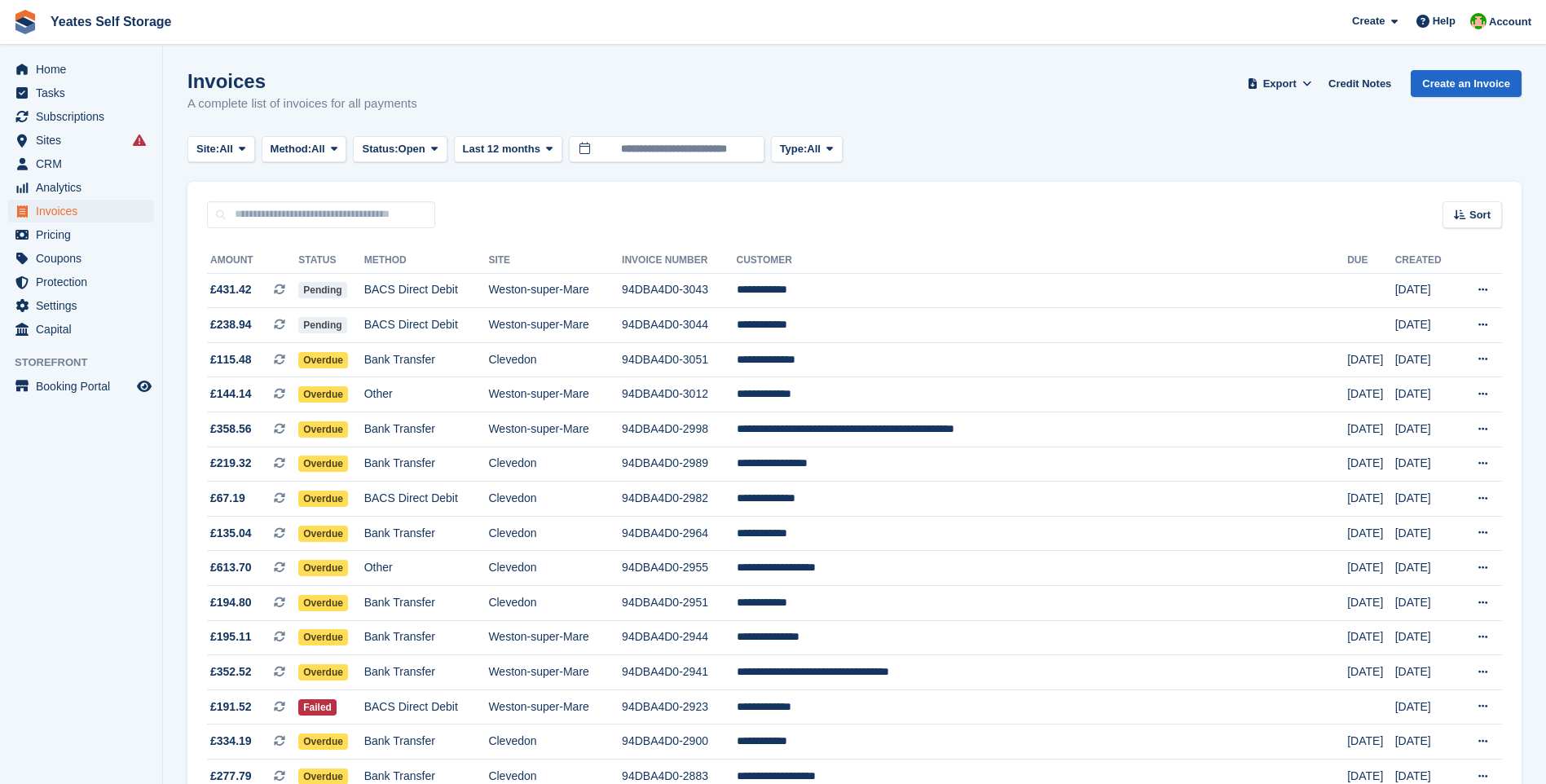
scroll to position [297, 0]
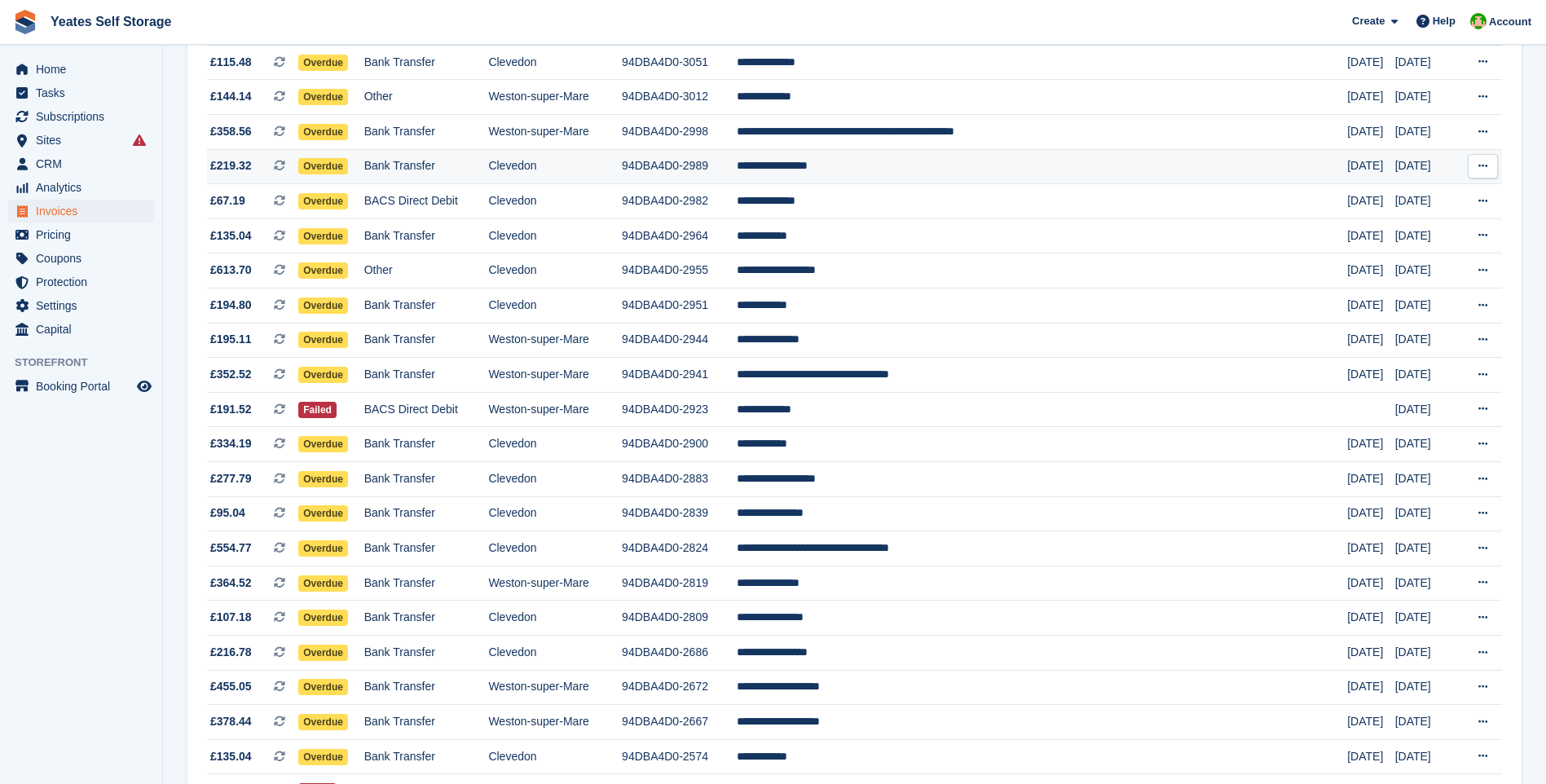
click at [259, 167] on span "£219.32 This is a recurring subscription invoice." at bounding box center [252, 166] width 91 height 17
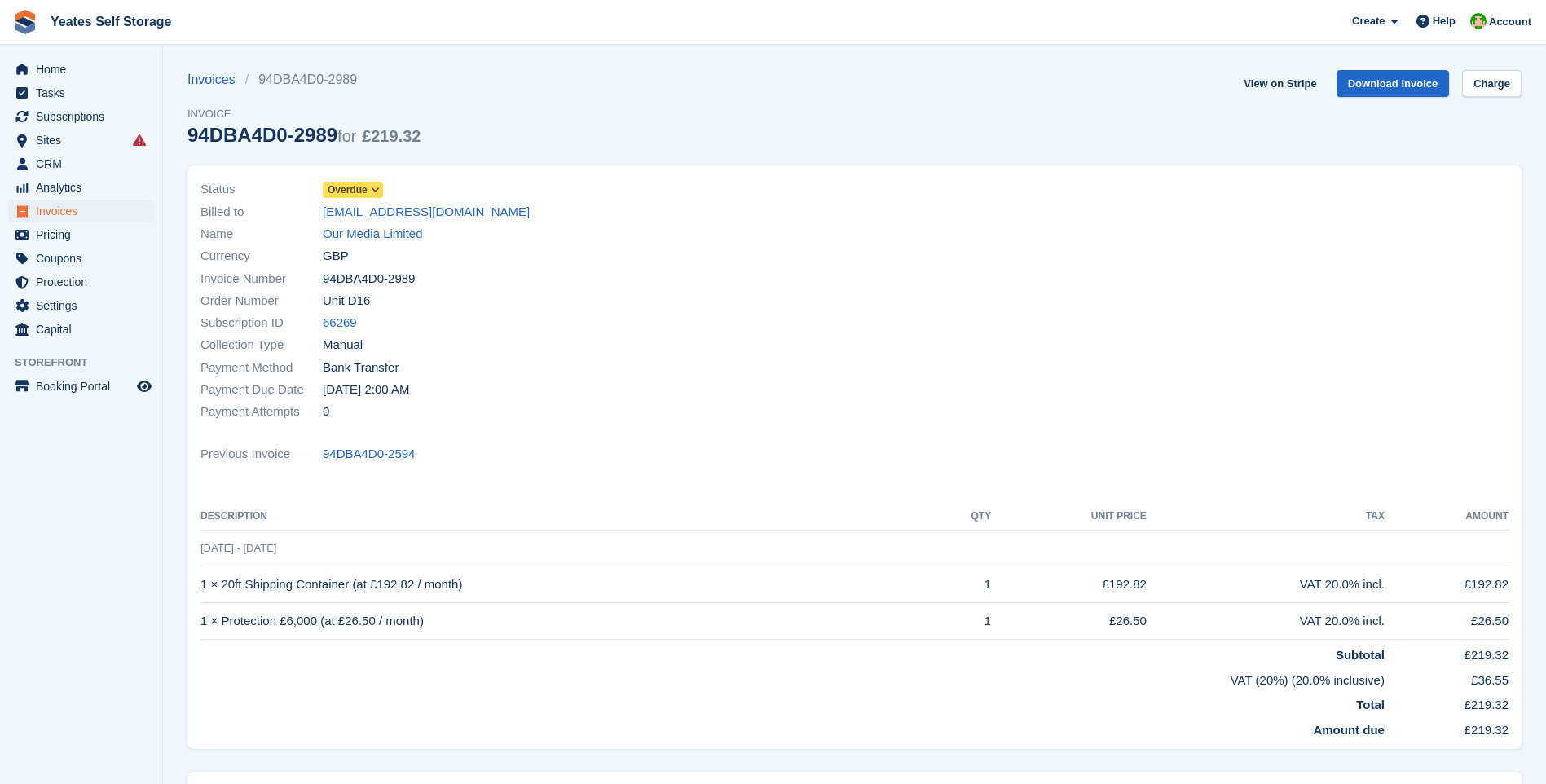
click at [367, 190] on span "Overdue" at bounding box center [353, 190] width 60 height 16
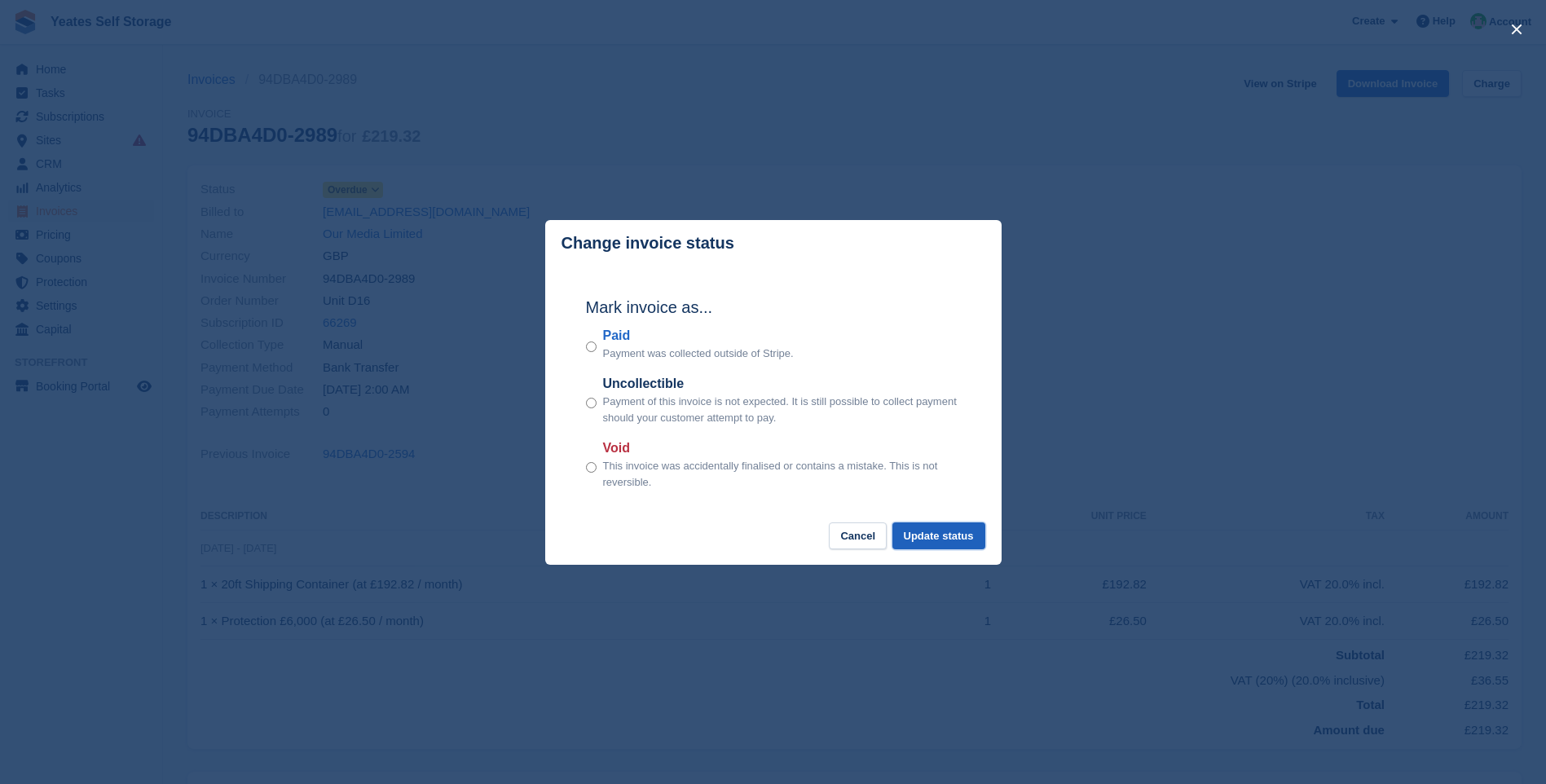
click at [942, 541] on button "Update status" at bounding box center [938, 536] width 93 height 27
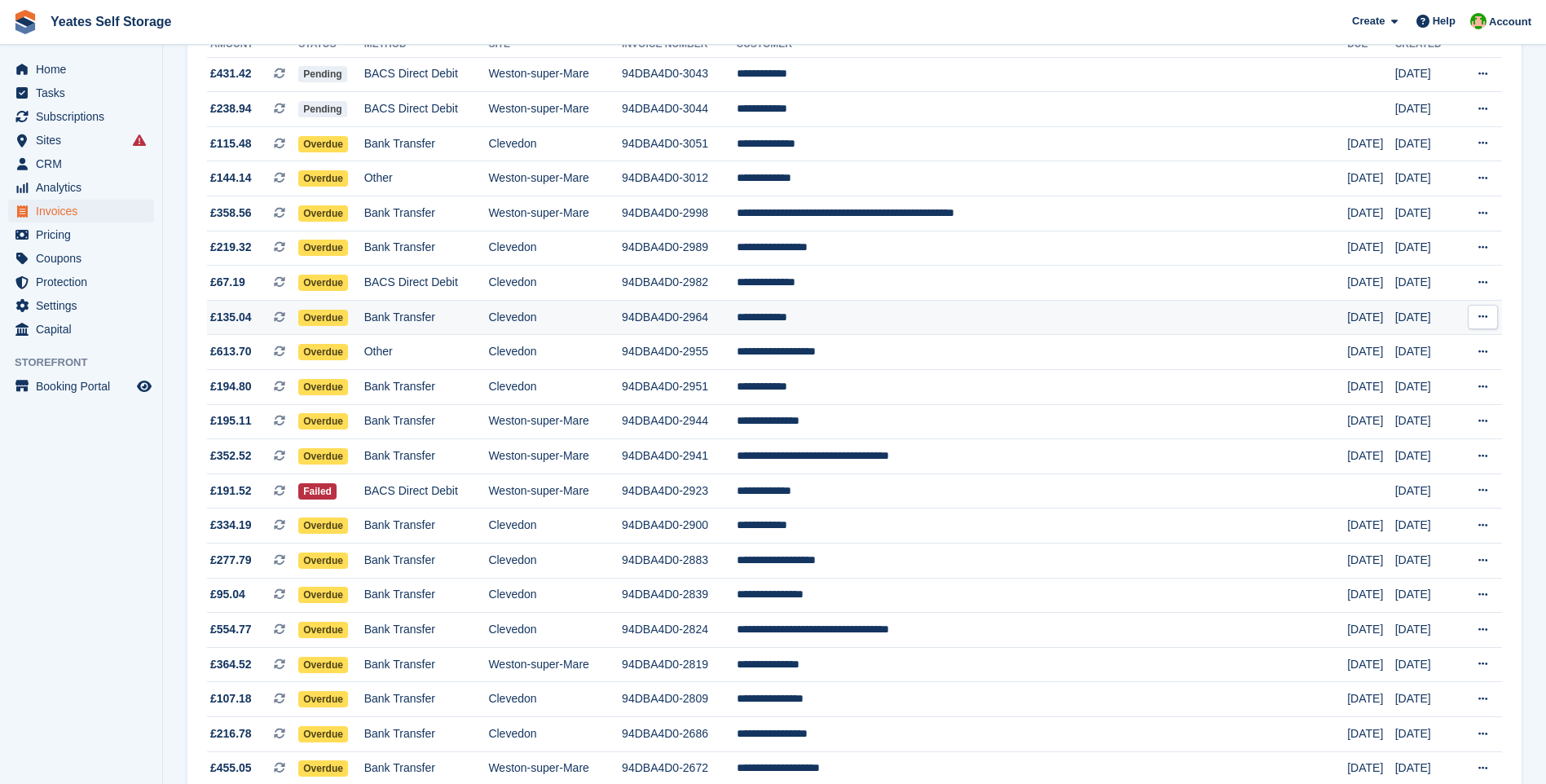
scroll to position [134, 0]
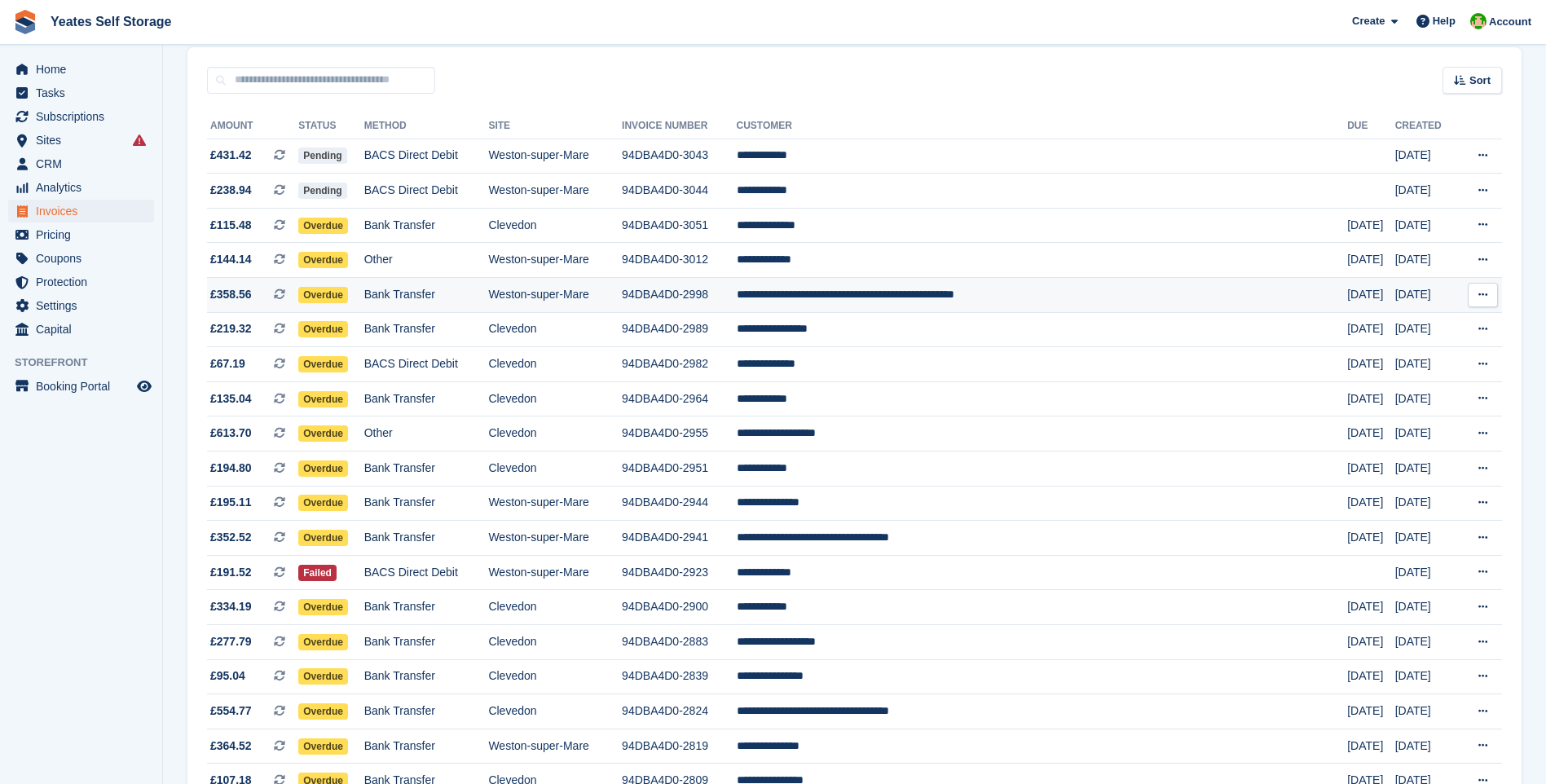
click at [240, 292] on span "£358.56" at bounding box center [230, 294] width 41 height 17
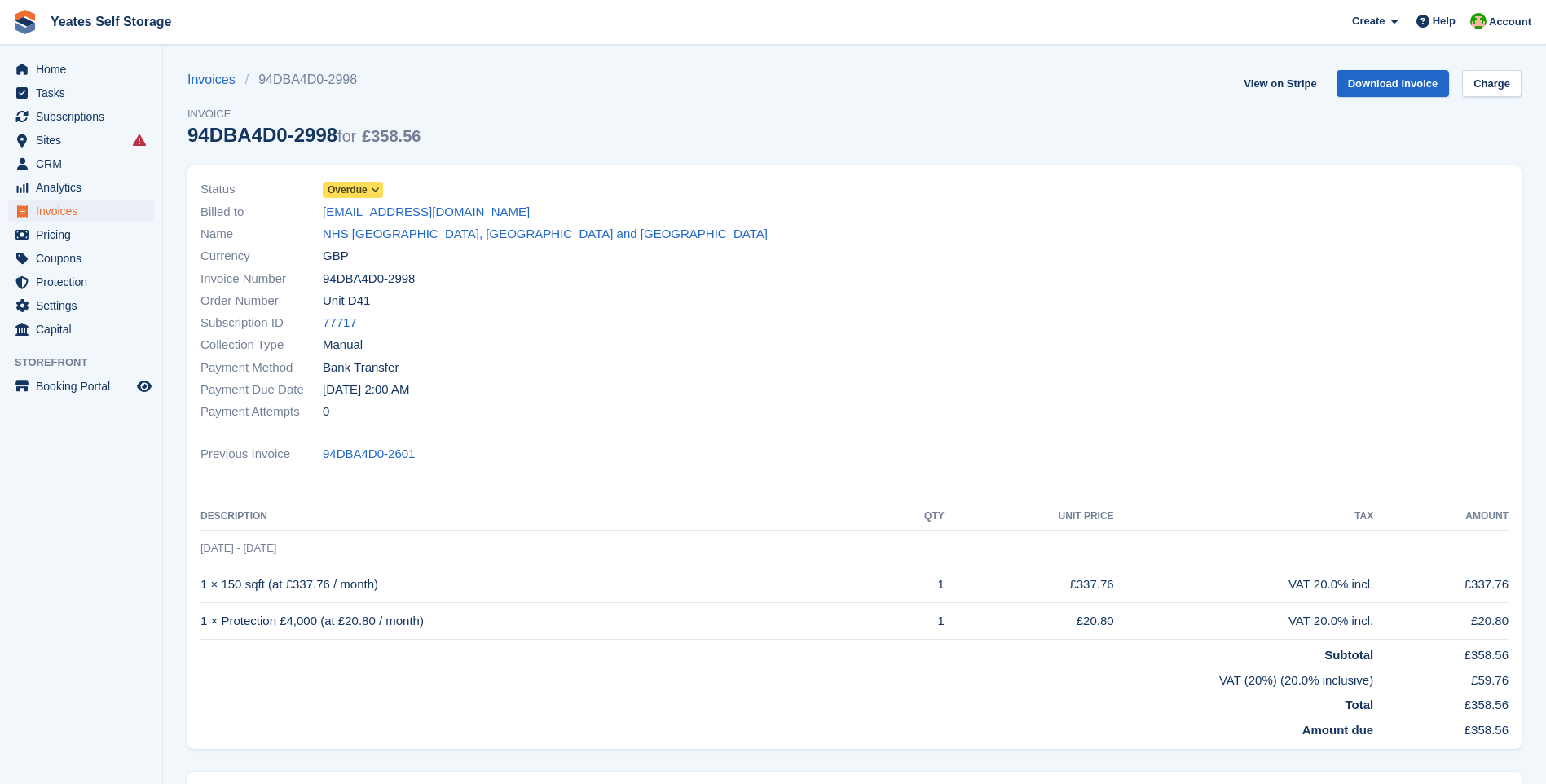
click at [376, 188] on icon at bounding box center [375, 190] width 9 height 10
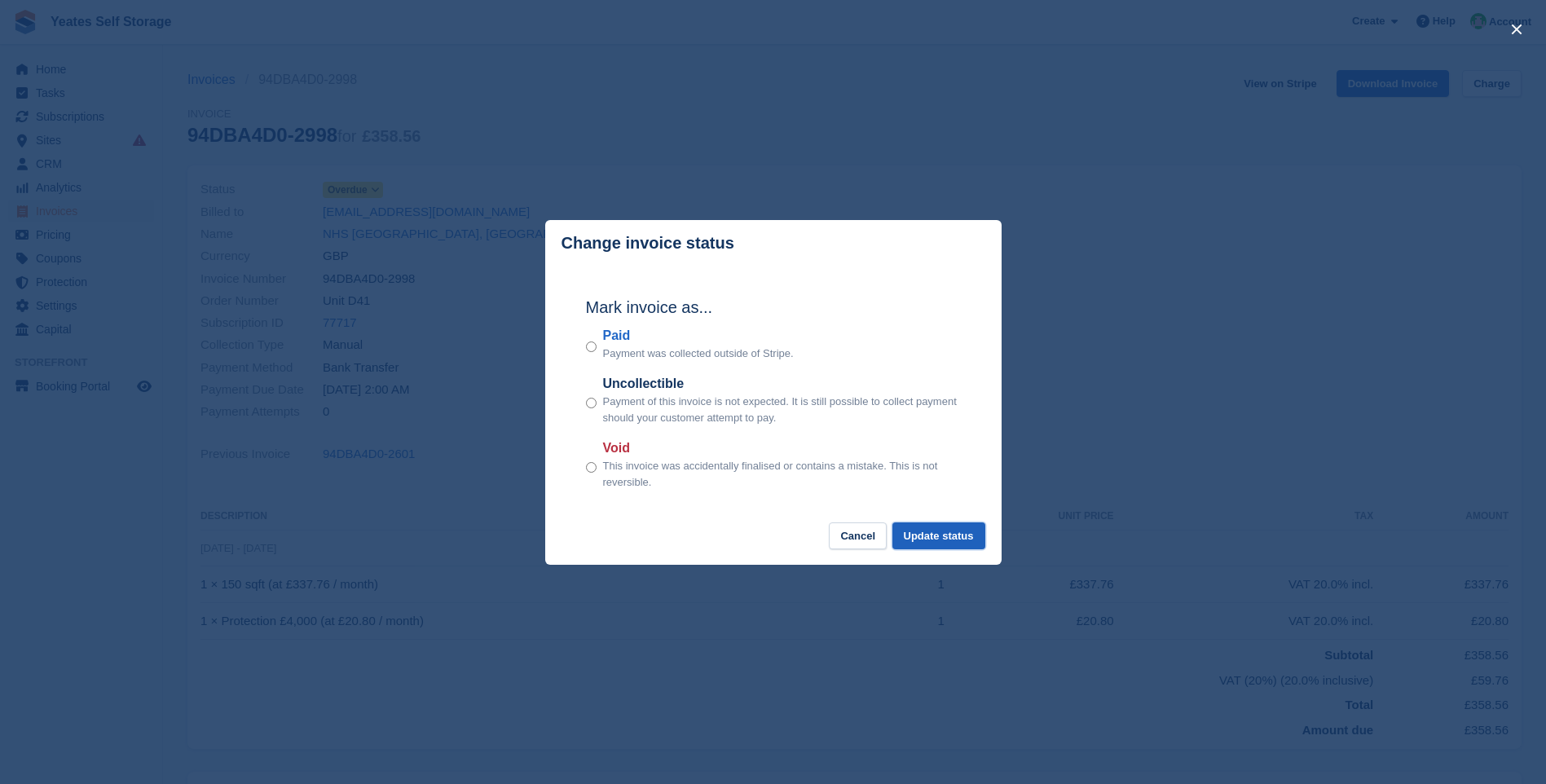
click at [949, 542] on button "Update status" at bounding box center [938, 536] width 93 height 27
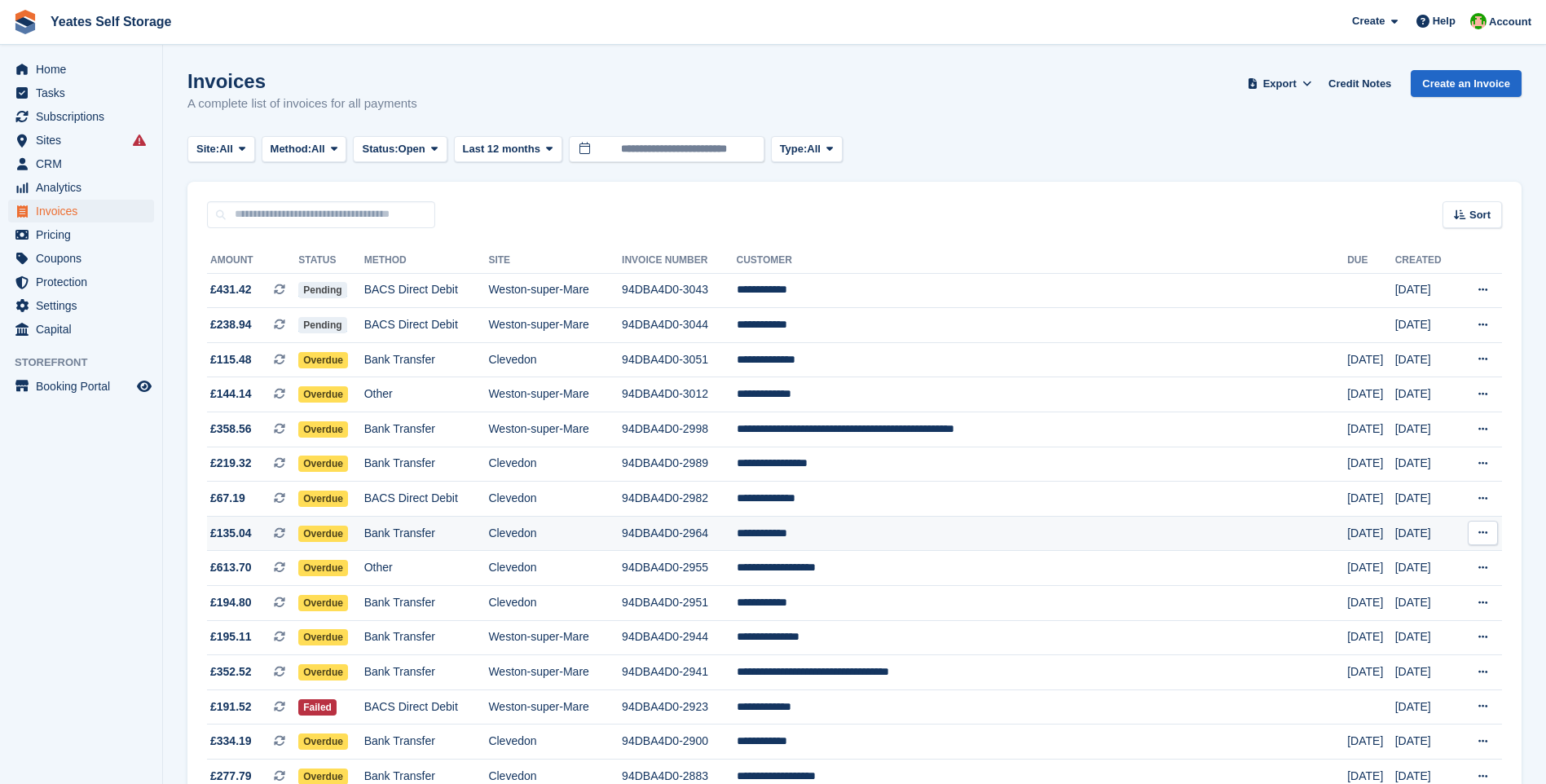
scroll to position [134, 0]
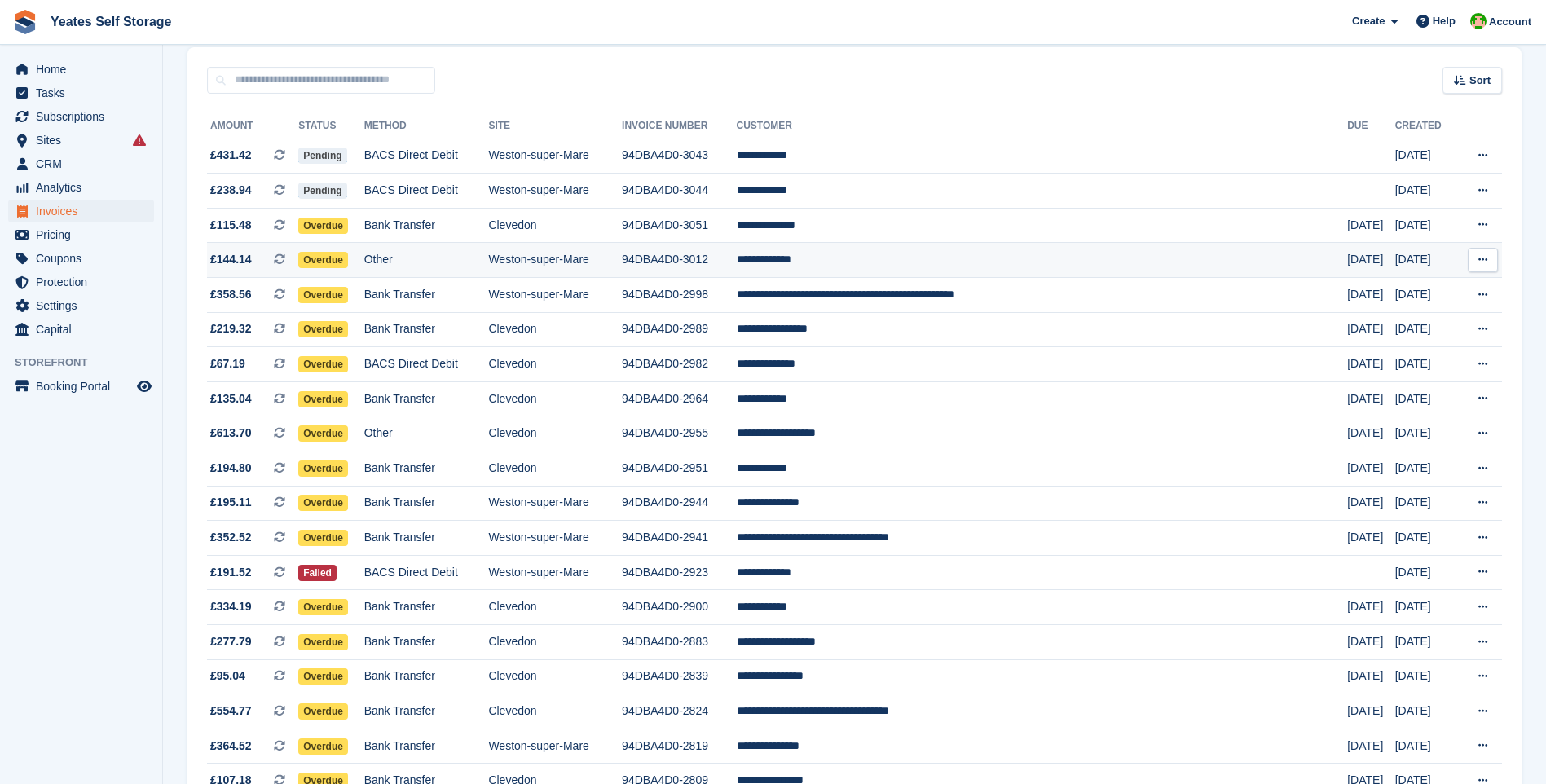
click at [231, 257] on span "£144.14" at bounding box center [230, 260] width 41 height 17
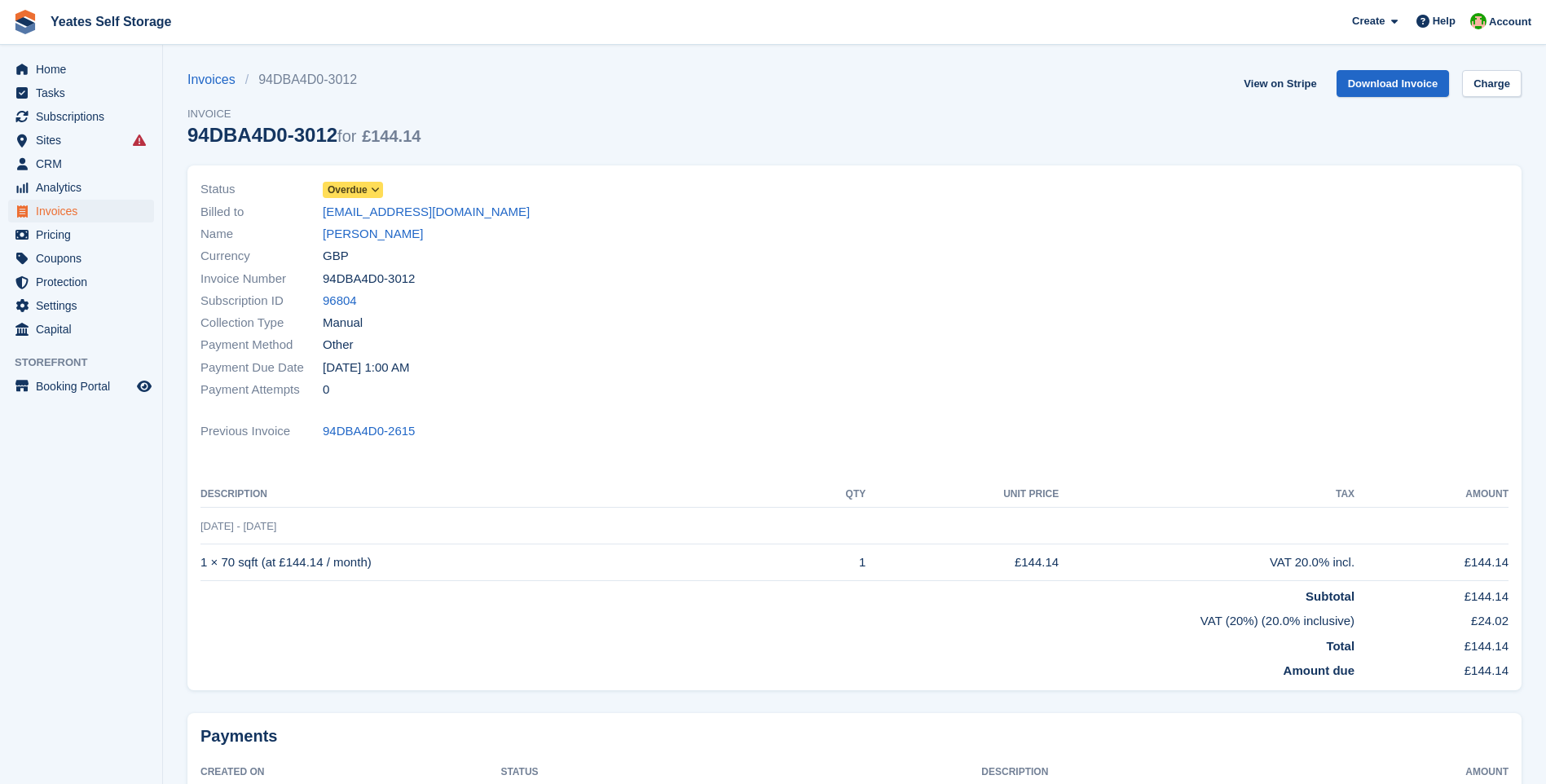
click at [376, 188] on icon at bounding box center [375, 190] width 9 height 10
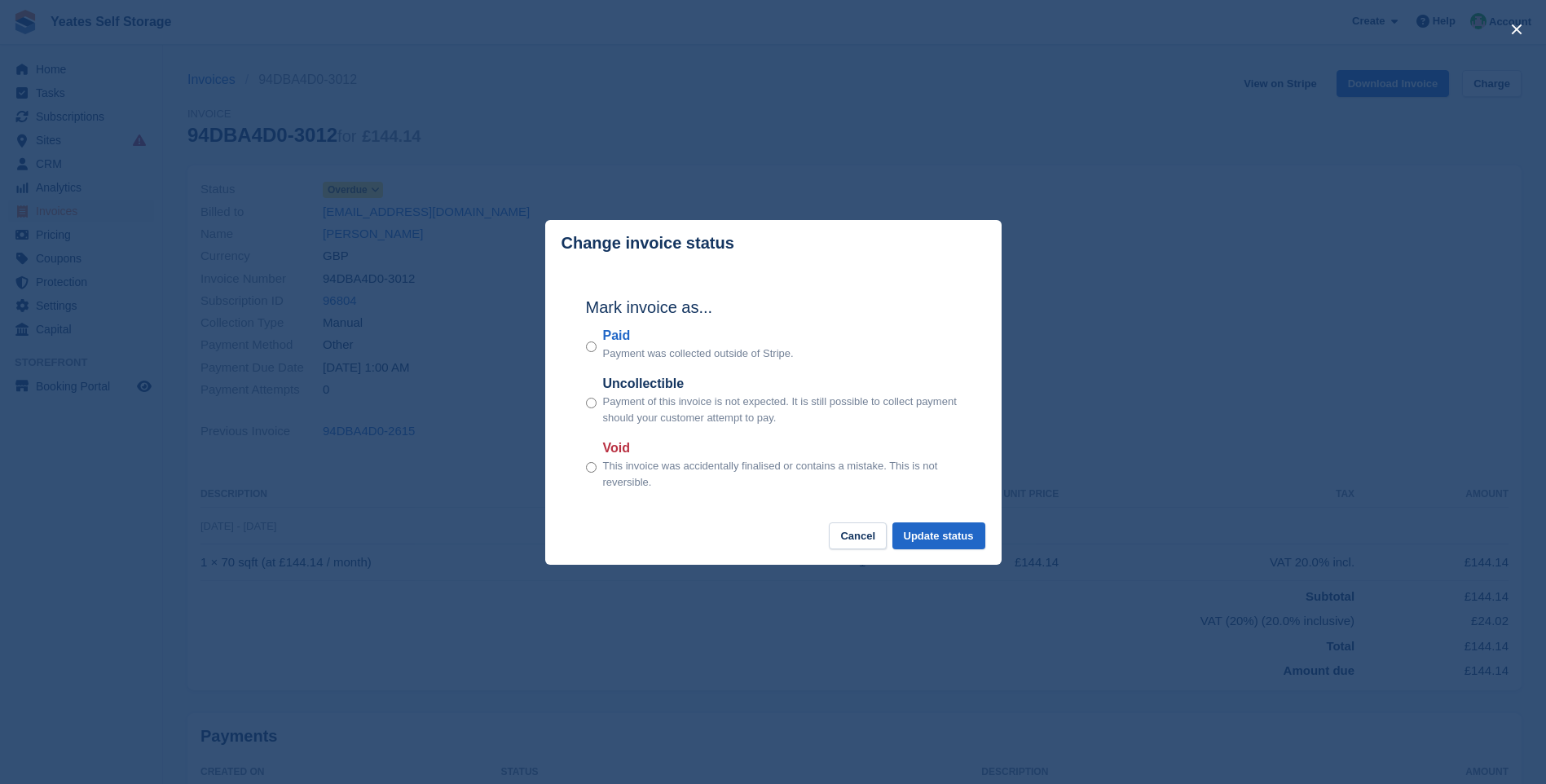
click at [1168, 343] on div "close" at bounding box center [773, 392] width 1546 height 784
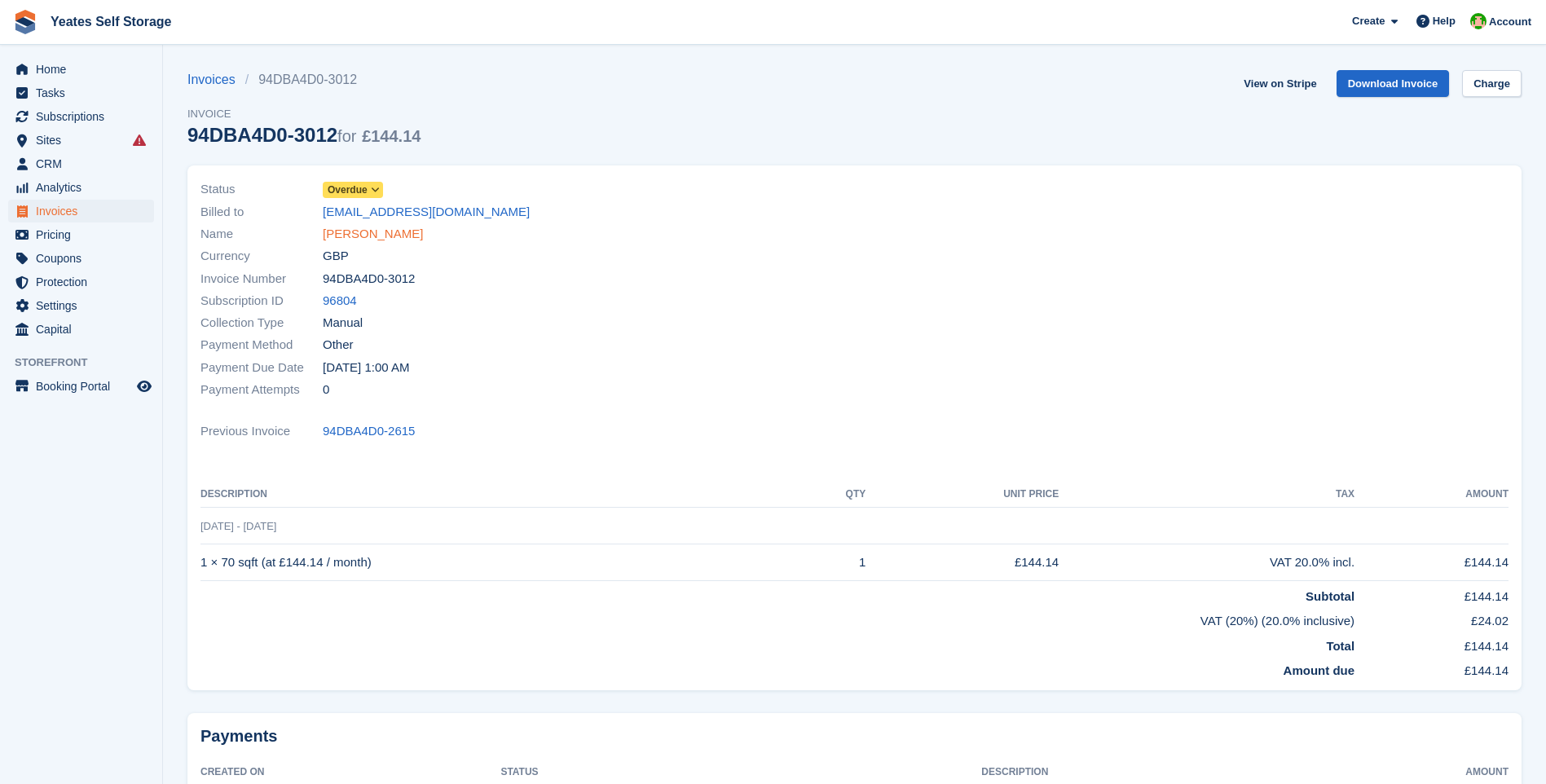
click at [370, 236] on link "[PERSON_NAME]" at bounding box center [373, 235] width 101 height 19
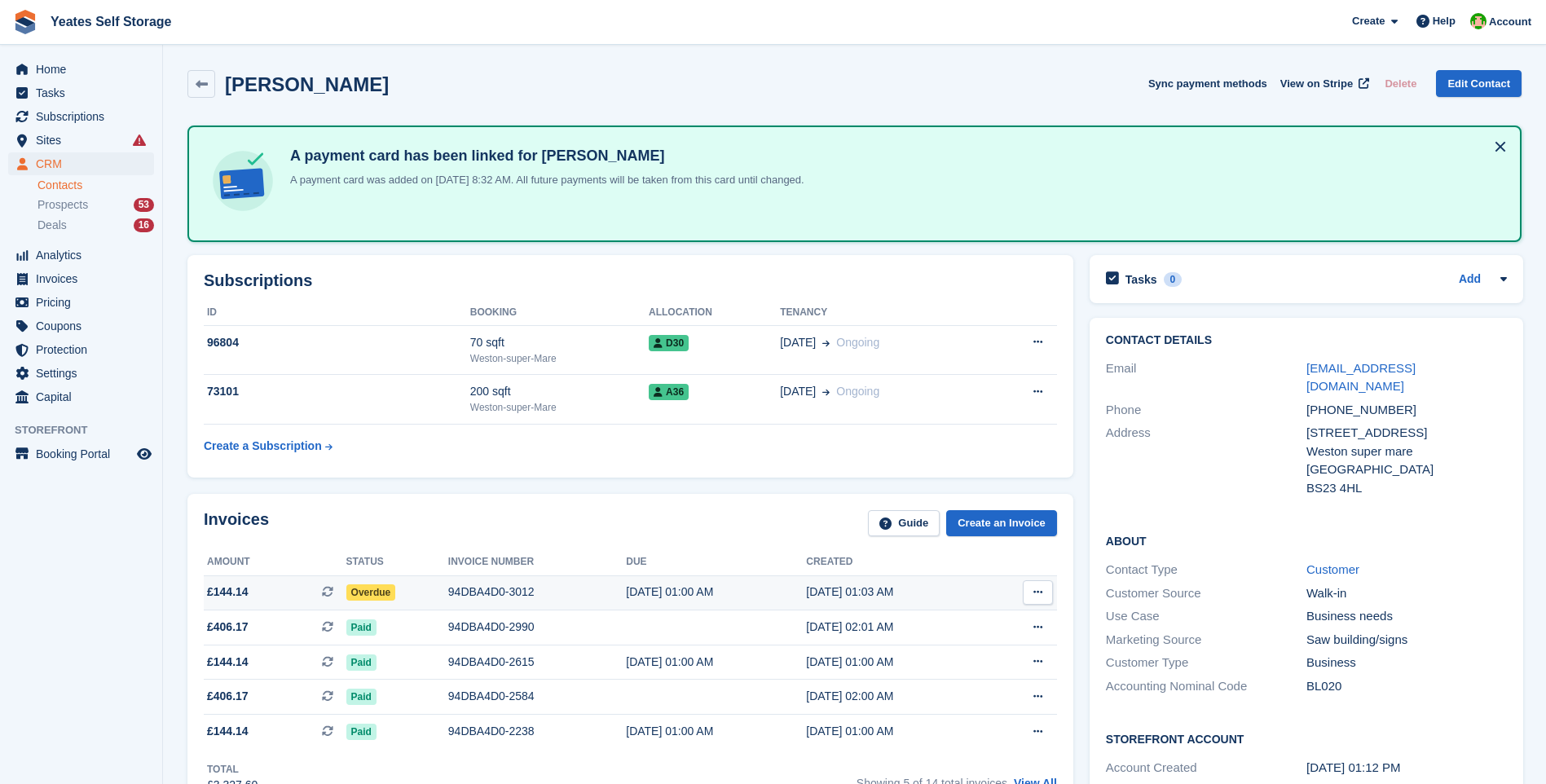
click at [741, 585] on div "[DATE] 01:00 AM" at bounding box center [716, 592] width 180 height 17
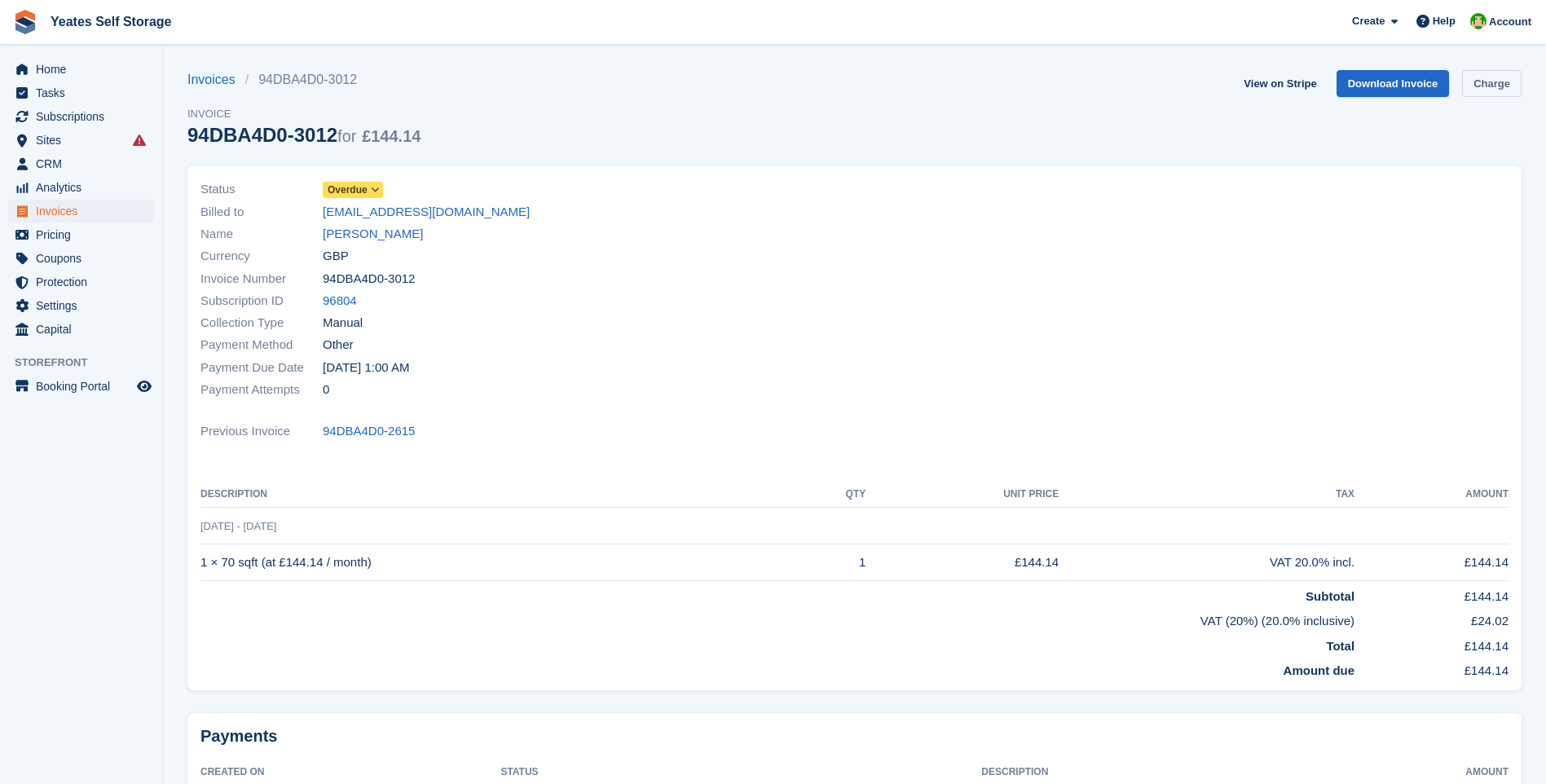
click at [1492, 88] on link "Charge" at bounding box center [1491, 83] width 59 height 27
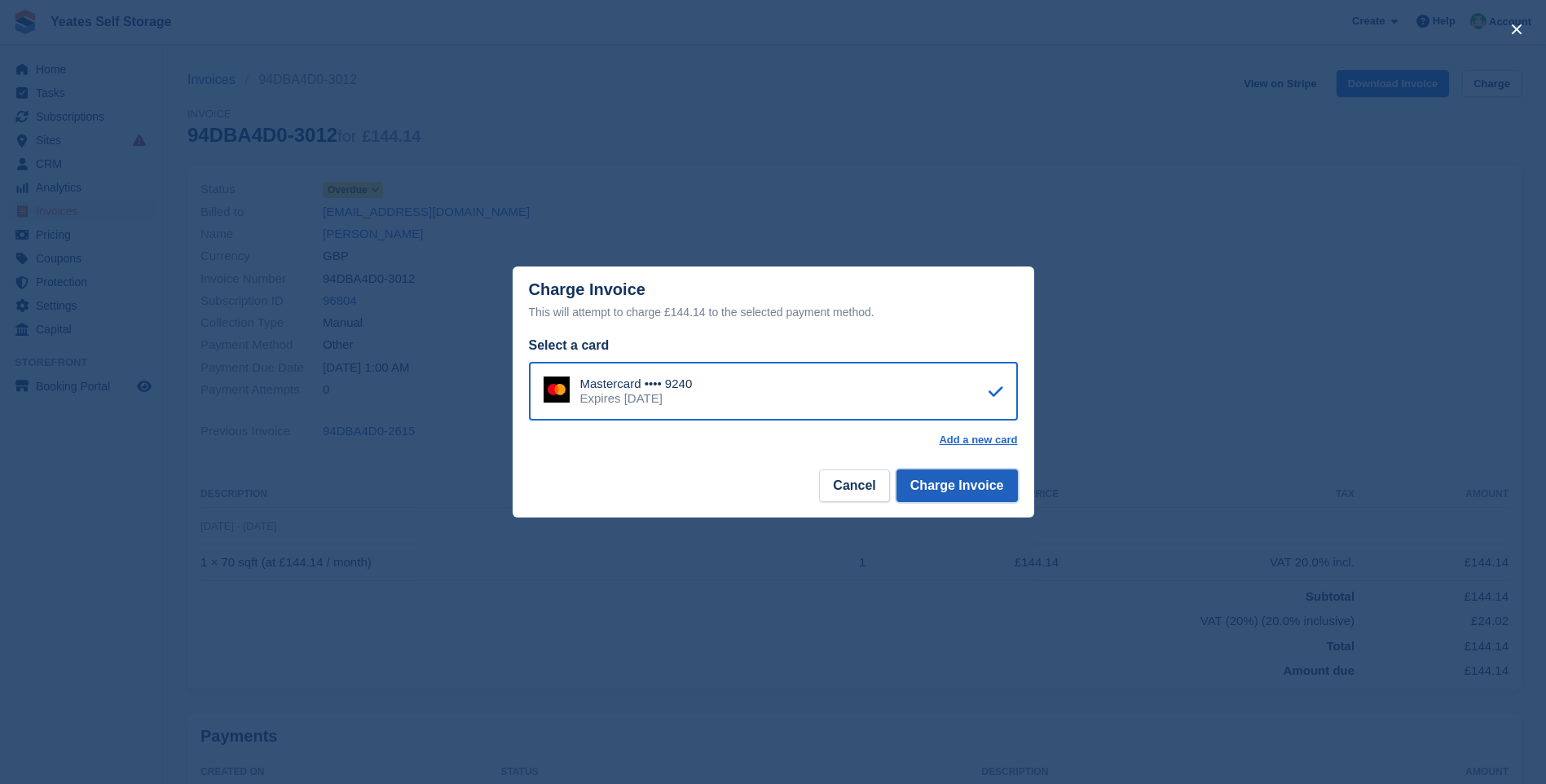
click at [990, 485] on button "Charge Invoice" at bounding box center [957, 486] width 122 height 33
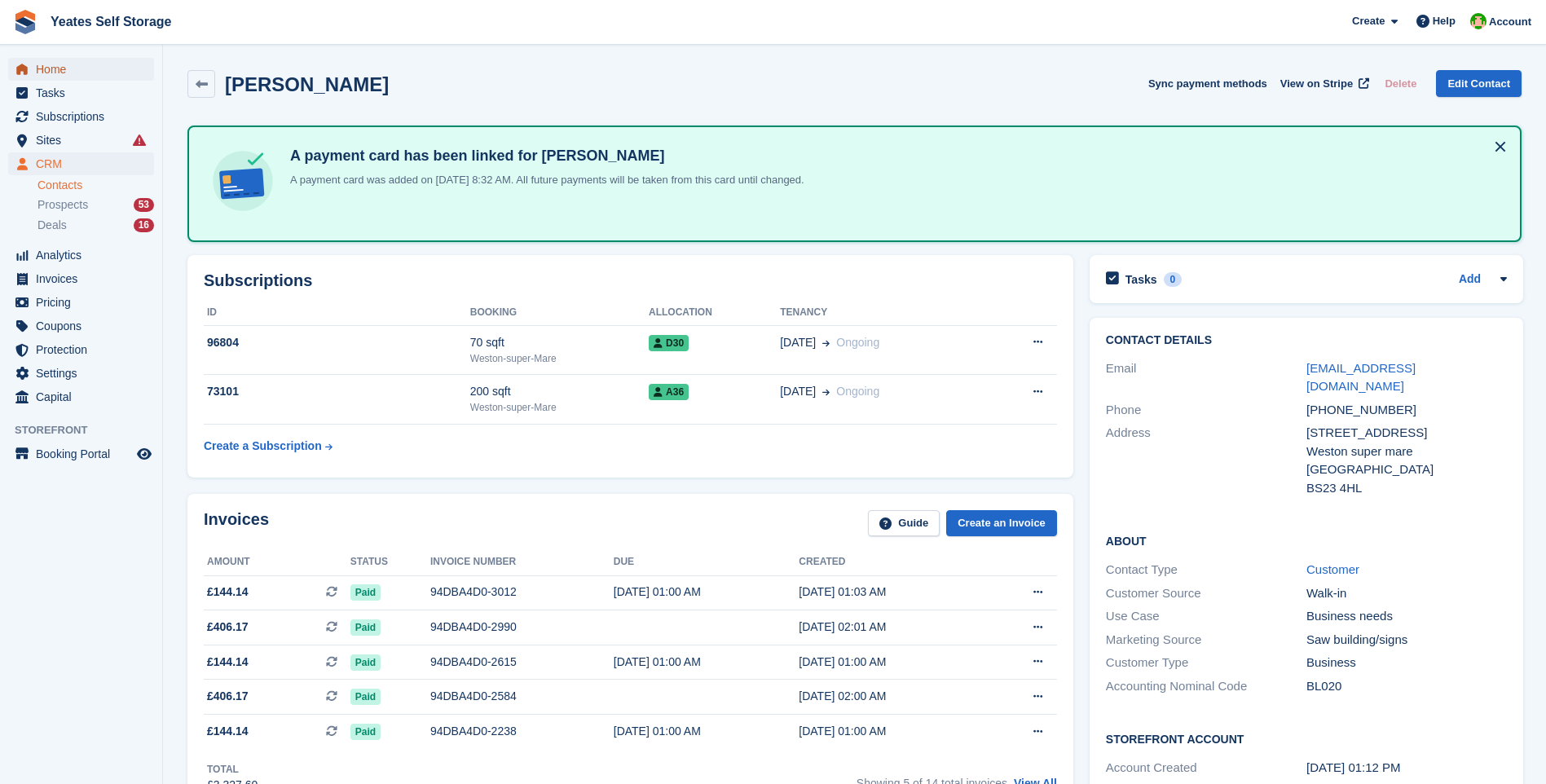
click at [60, 76] on span "Home" at bounding box center [84, 69] width 98 height 23
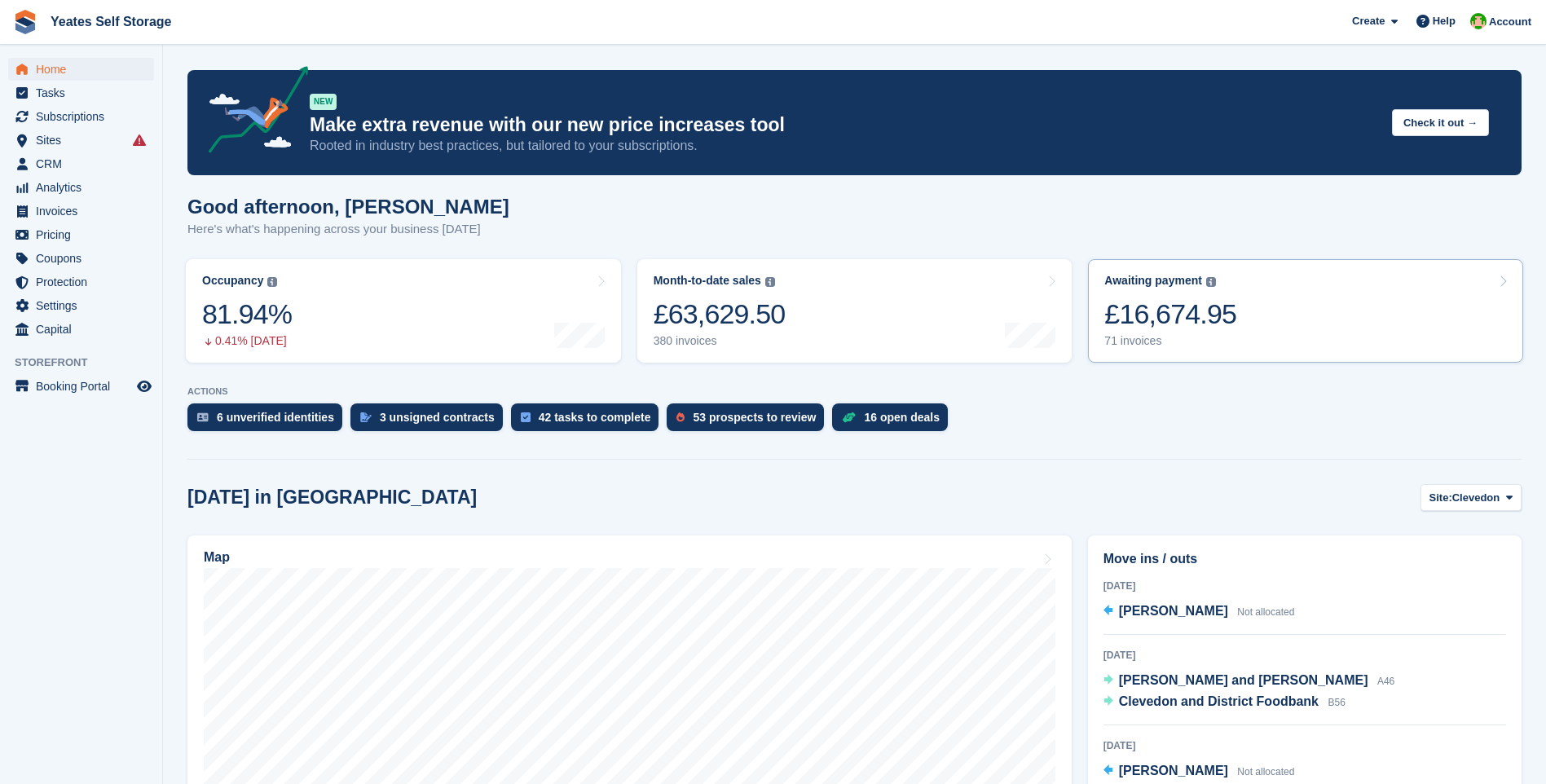
click at [1206, 329] on div "£16,674.95" at bounding box center [1170, 313] width 132 height 34
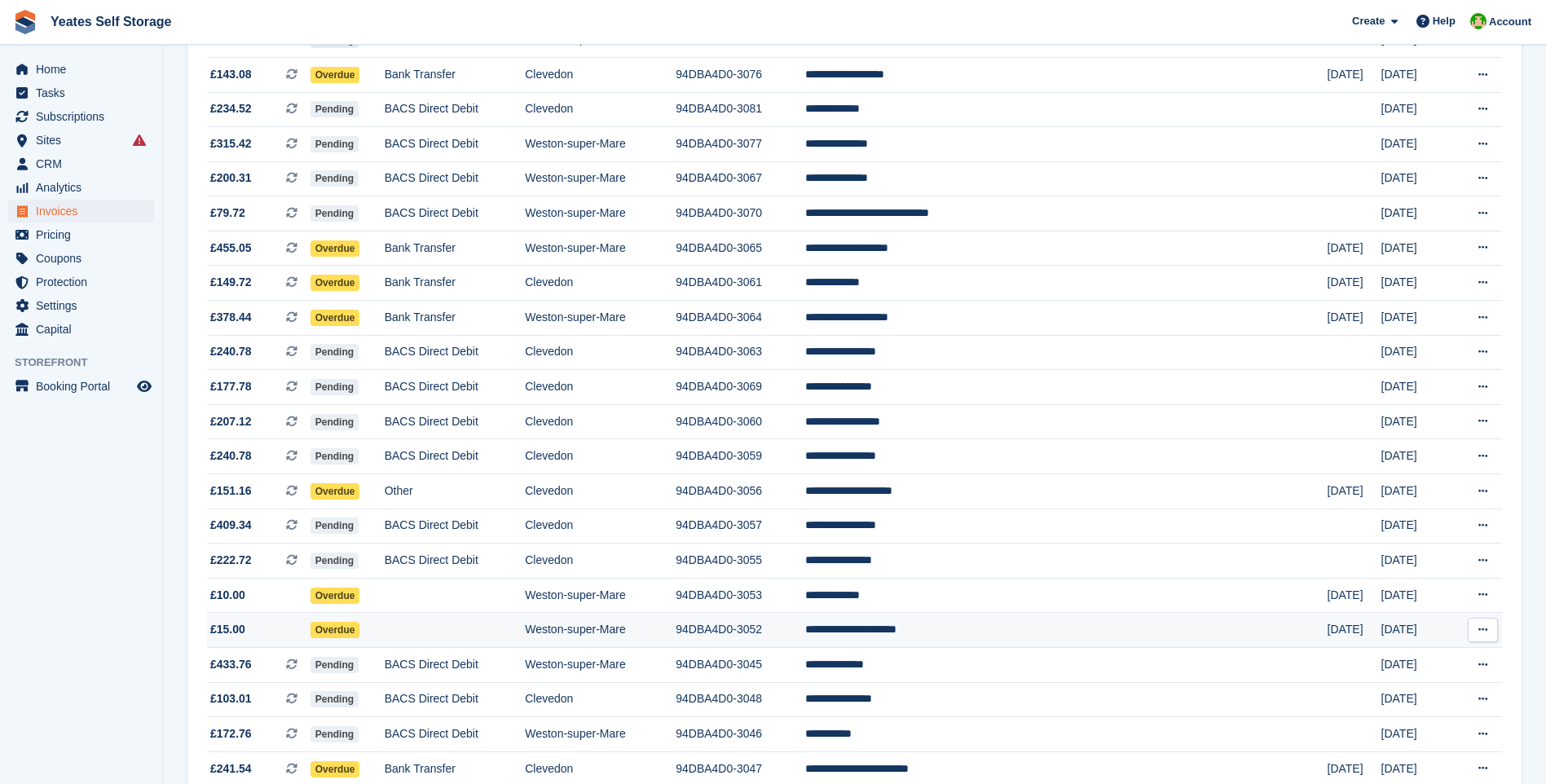
scroll to position [1305, 0]
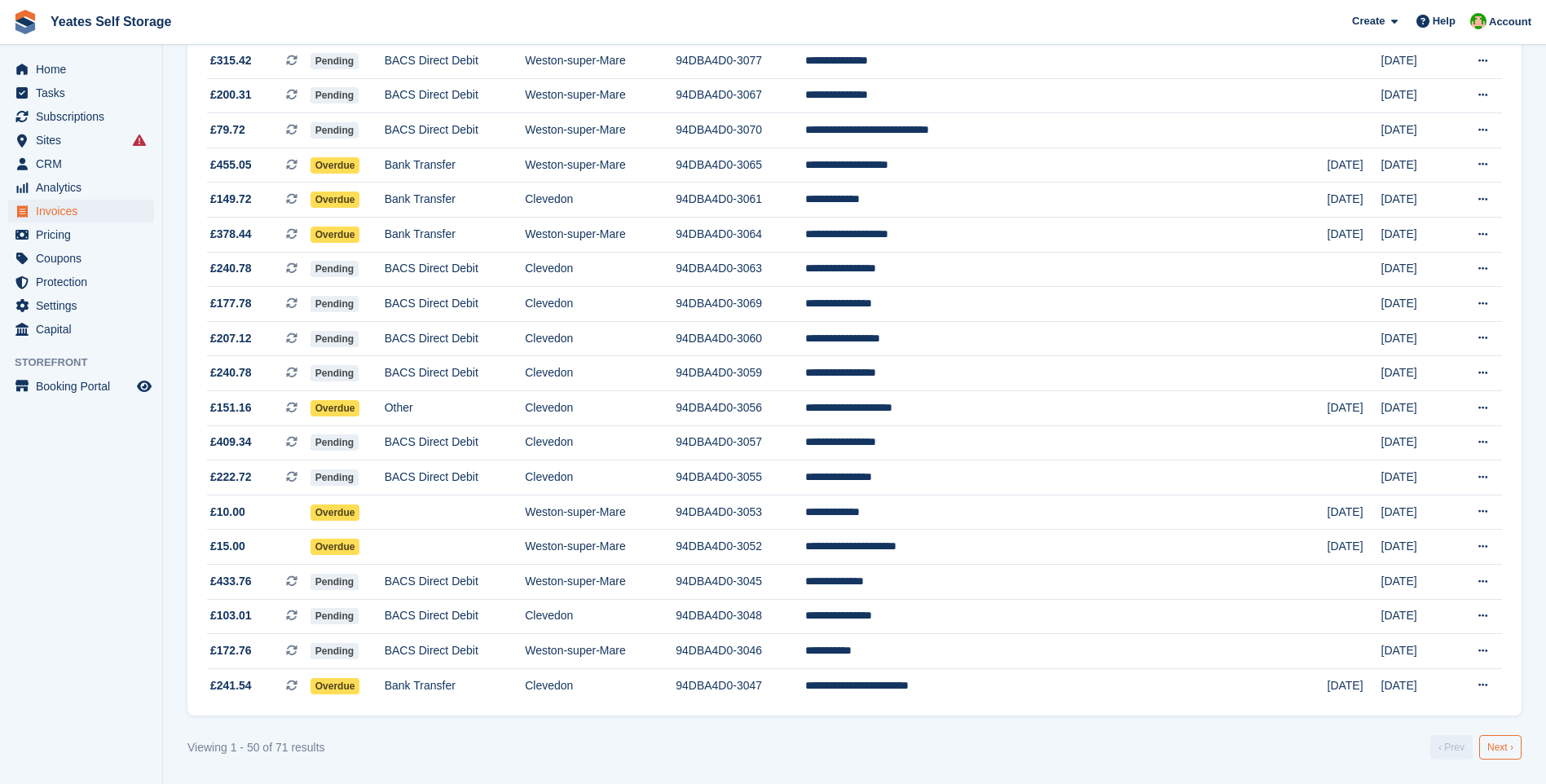
click at [1505, 755] on link "Next ›" at bounding box center [1500, 748] width 42 height 25
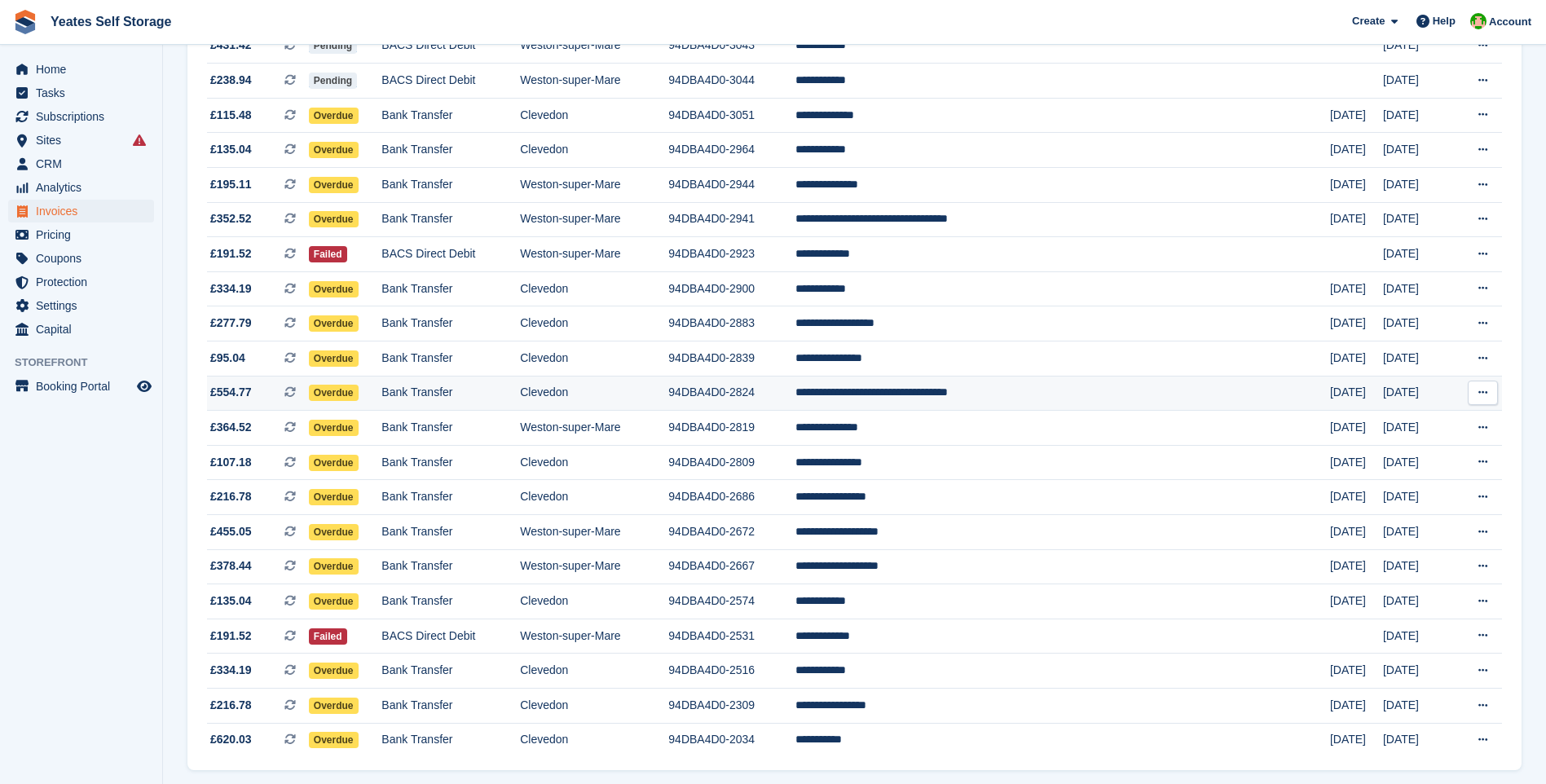
scroll to position [299, 0]
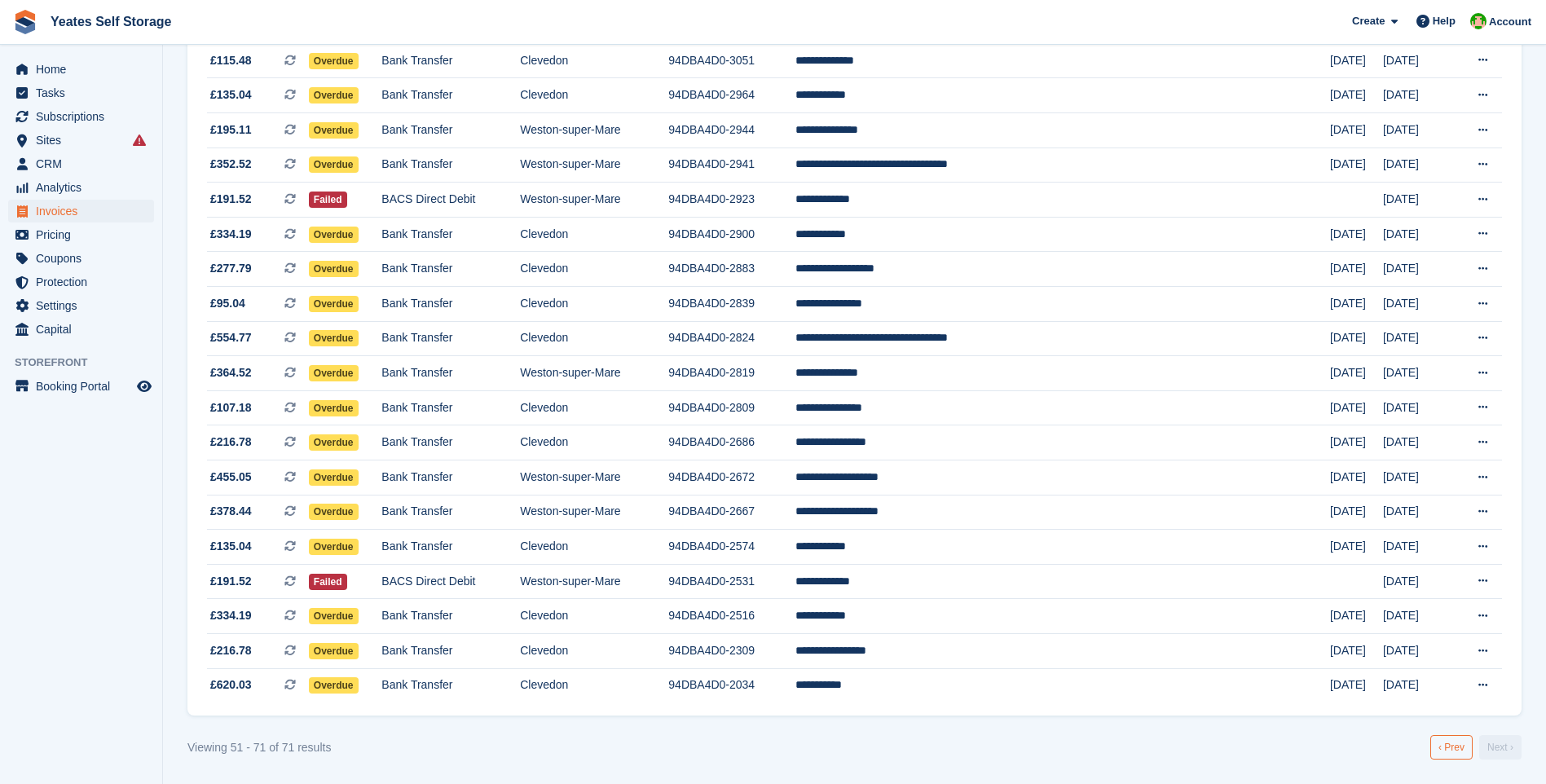
click at [1451, 749] on link "‹ Prev" at bounding box center [1451, 748] width 42 height 25
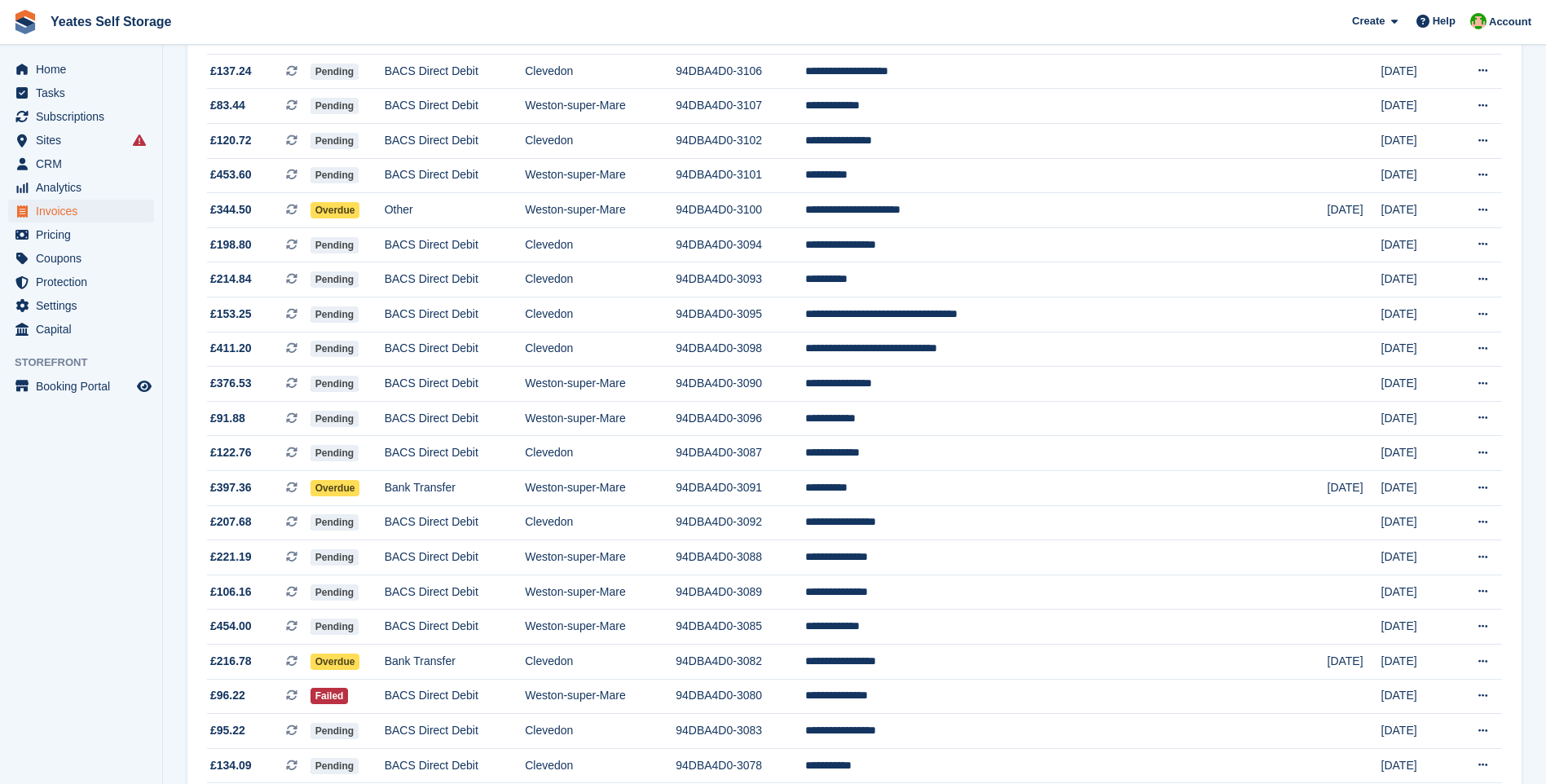
scroll to position [136, 0]
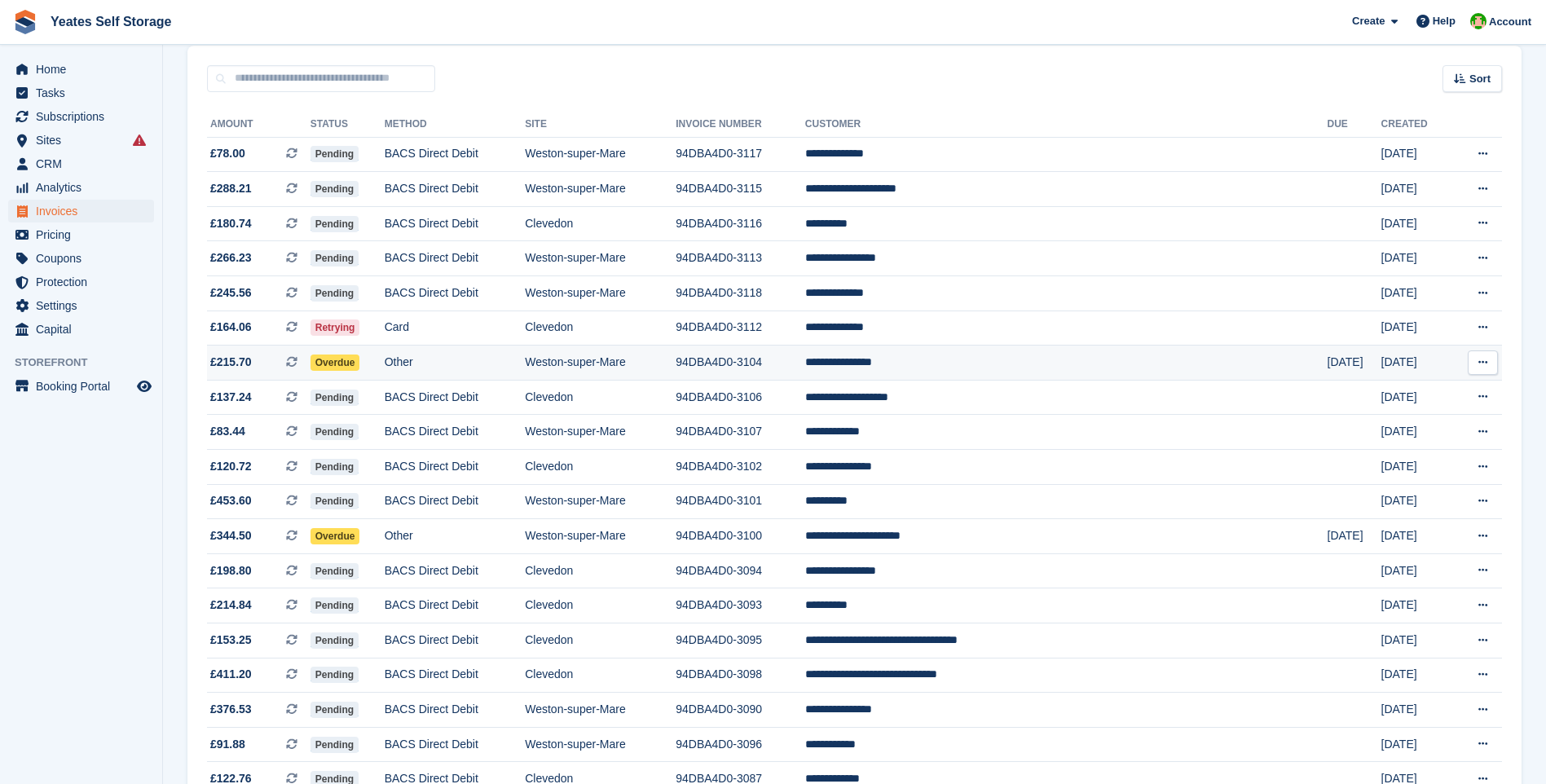
click at [236, 367] on span "£215.70" at bounding box center [230, 362] width 41 height 17
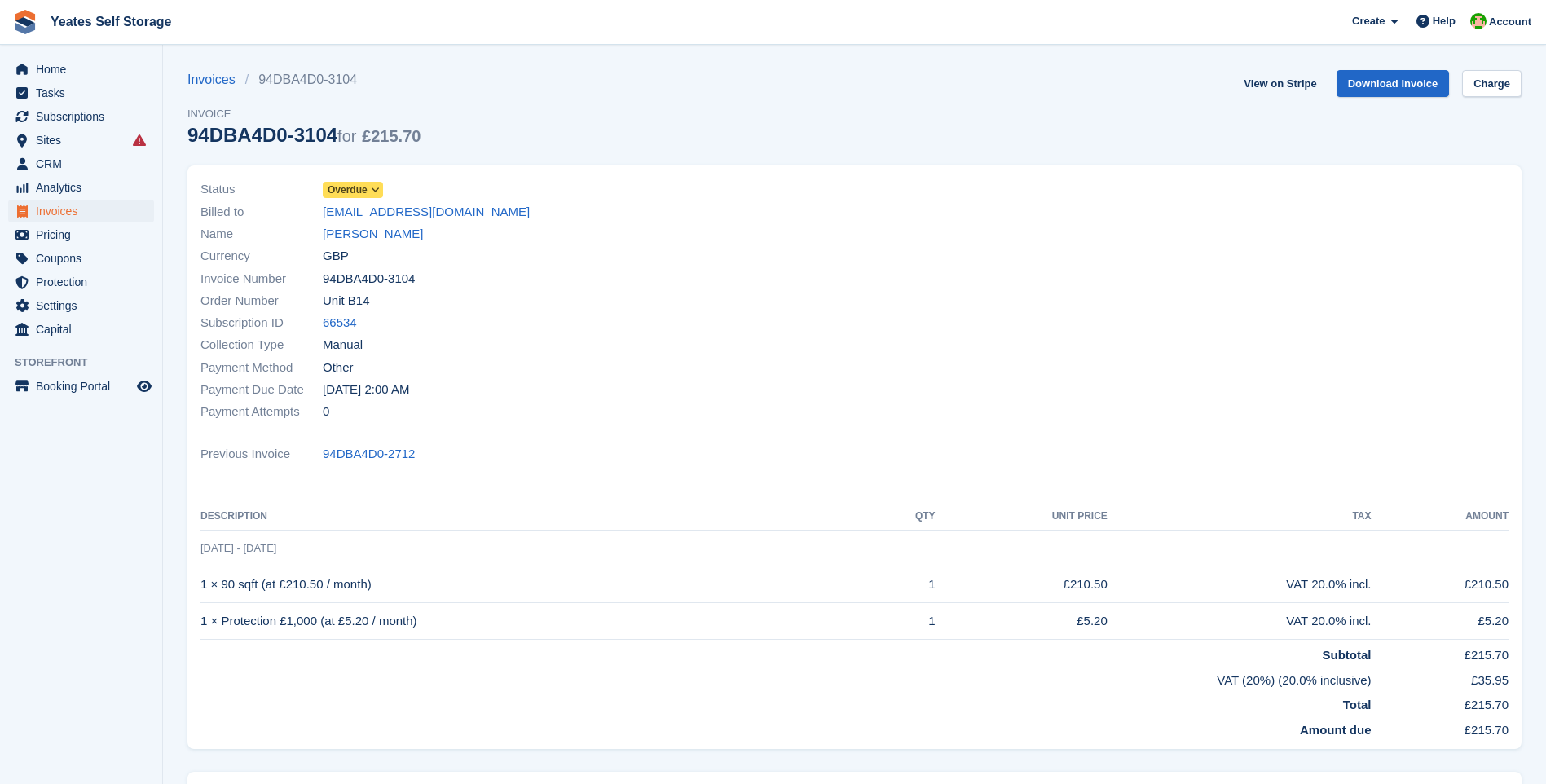
click at [375, 191] on icon at bounding box center [375, 190] width 9 height 10
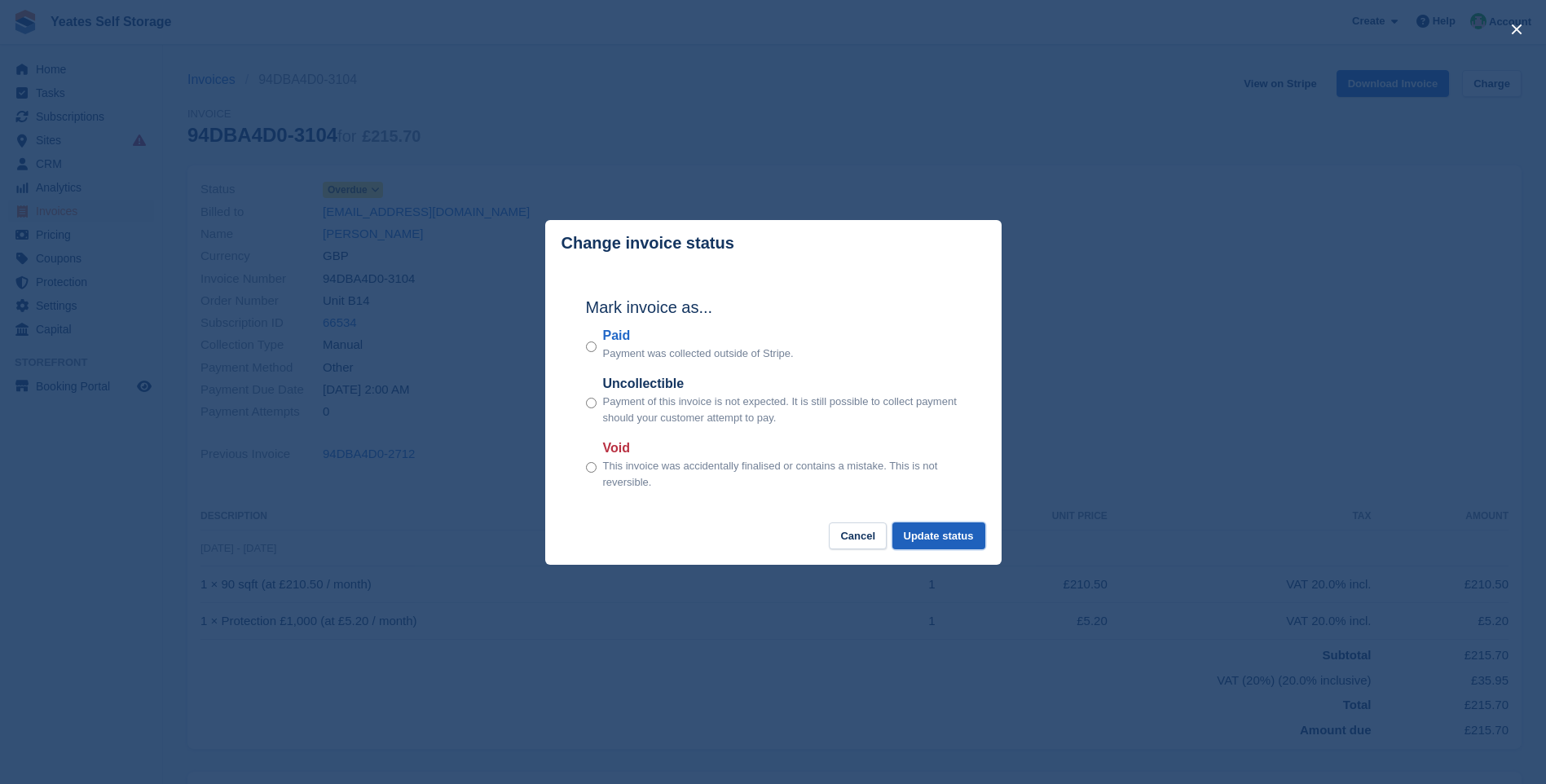
click at [948, 540] on button "Update status" at bounding box center [938, 536] width 93 height 27
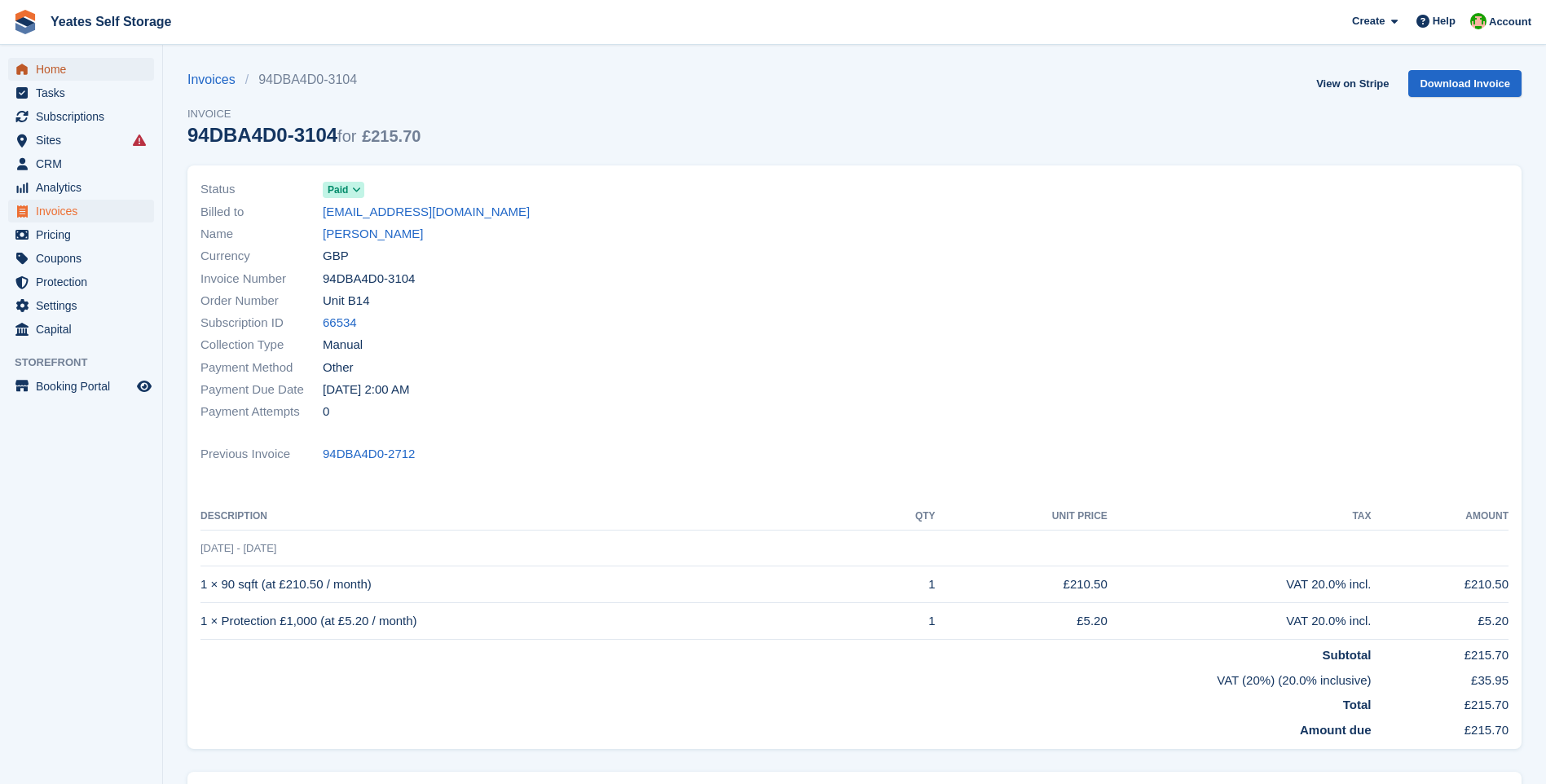
click at [65, 70] on span "Home" at bounding box center [84, 69] width 98 height 23
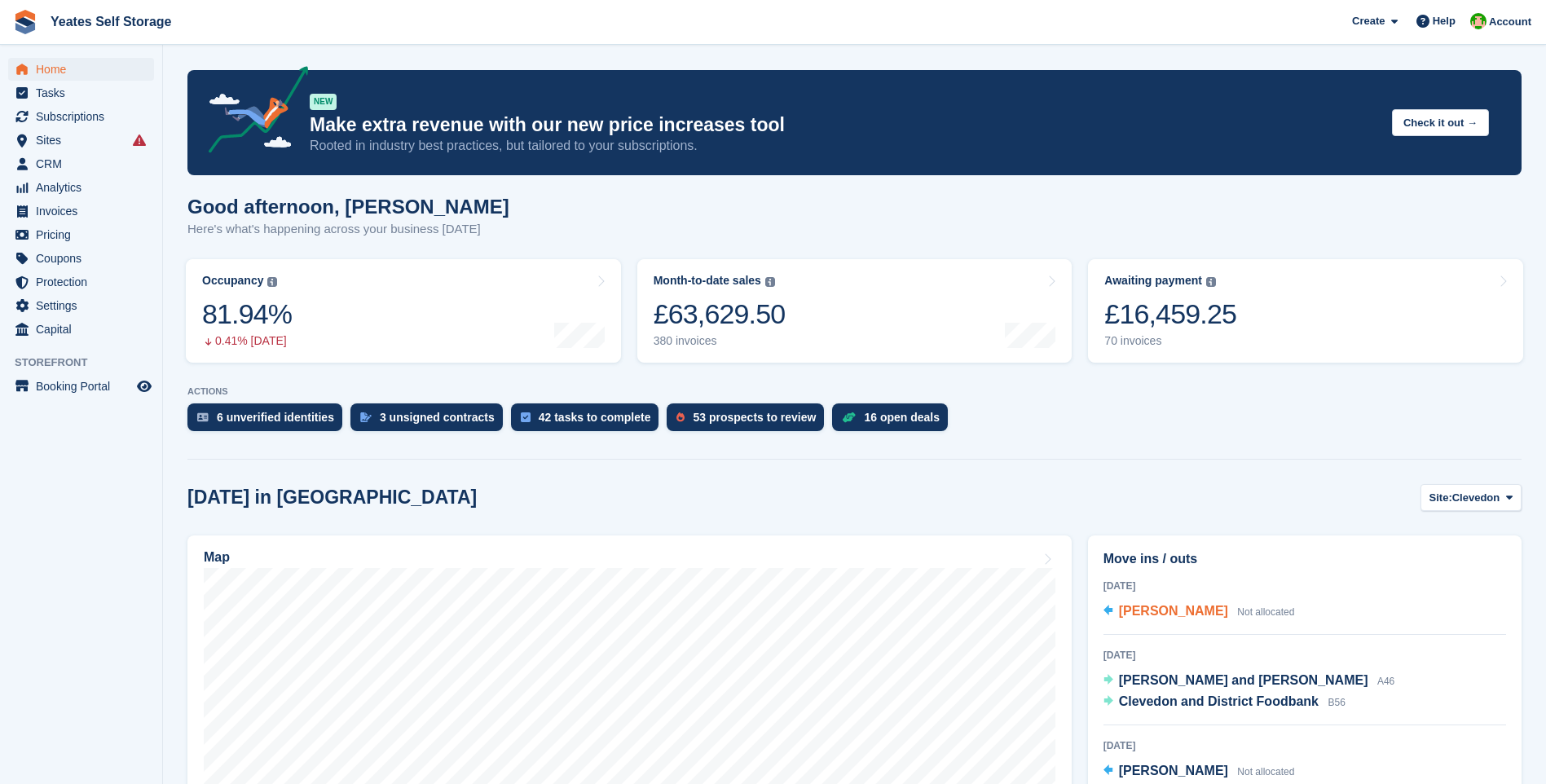
click at [1143, 612] on span "[PERSON_NAME]" at bounding box center [1173, 611] width 109 height 13
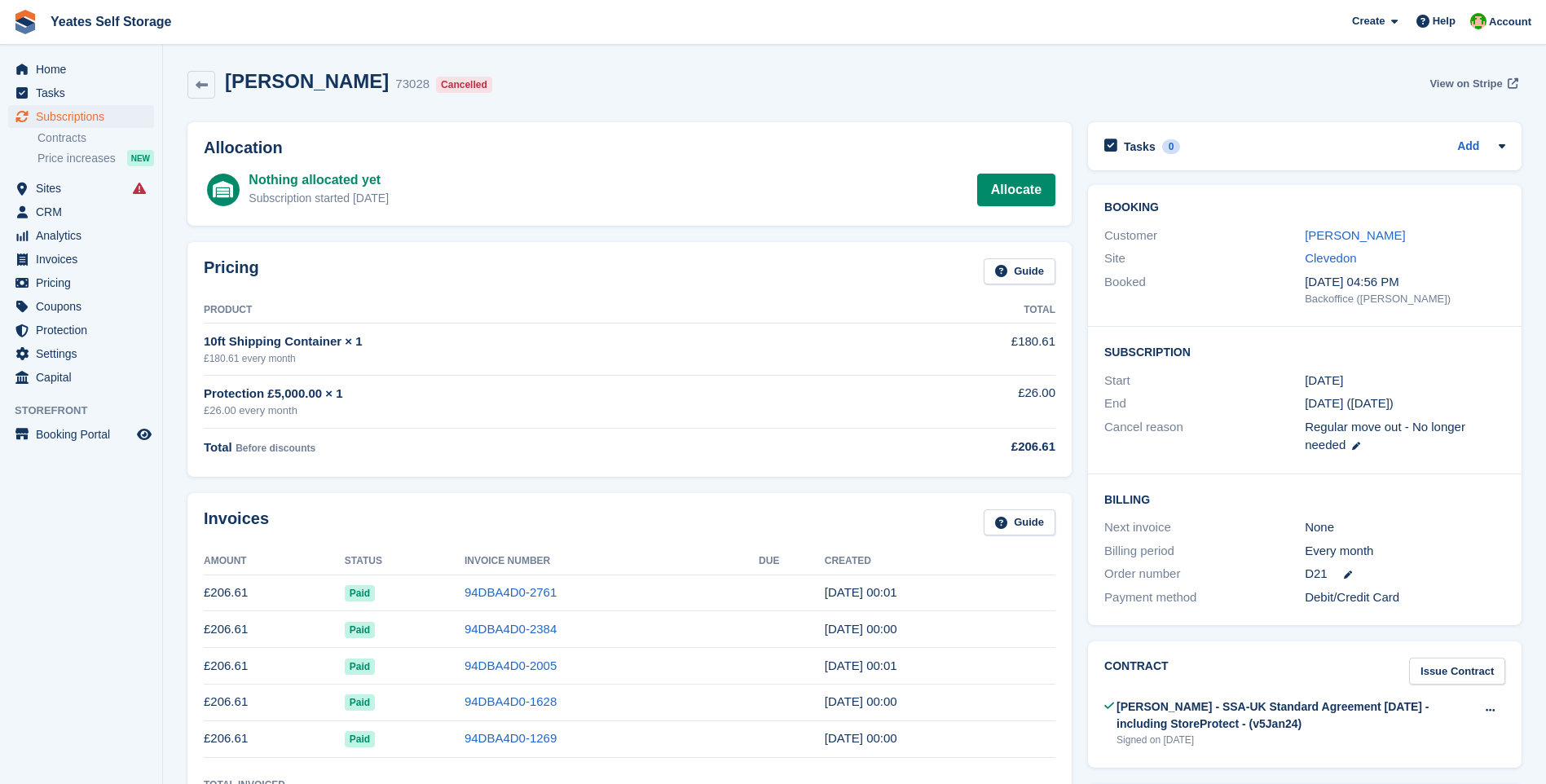
click at [1462, 84] on span "View on Stripe" at bounding box center [1465, 83] width 73 height 16
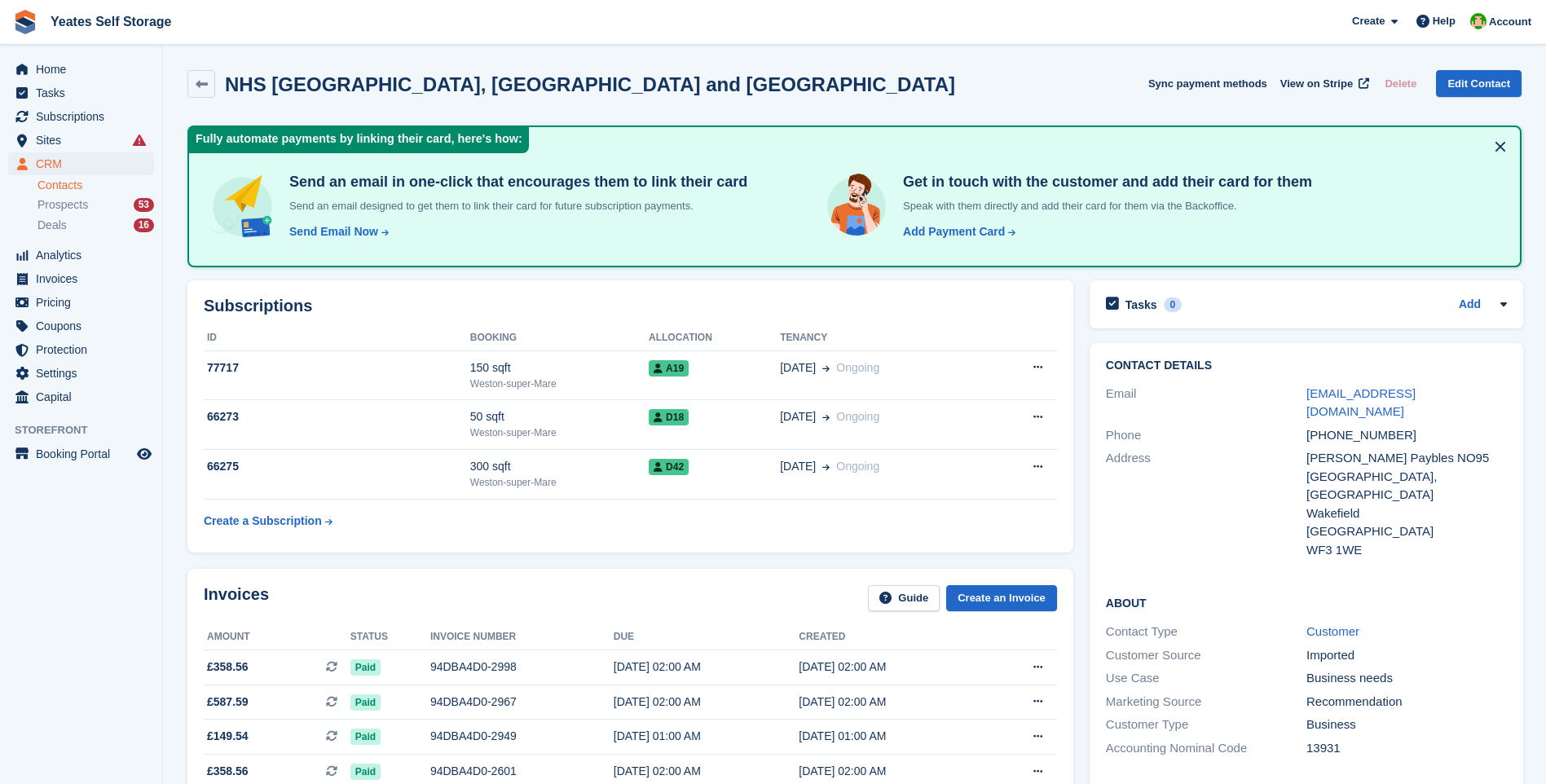
click at [59, 184] on link "Contacts" at bounding box center [96, 185] width 117 height 15
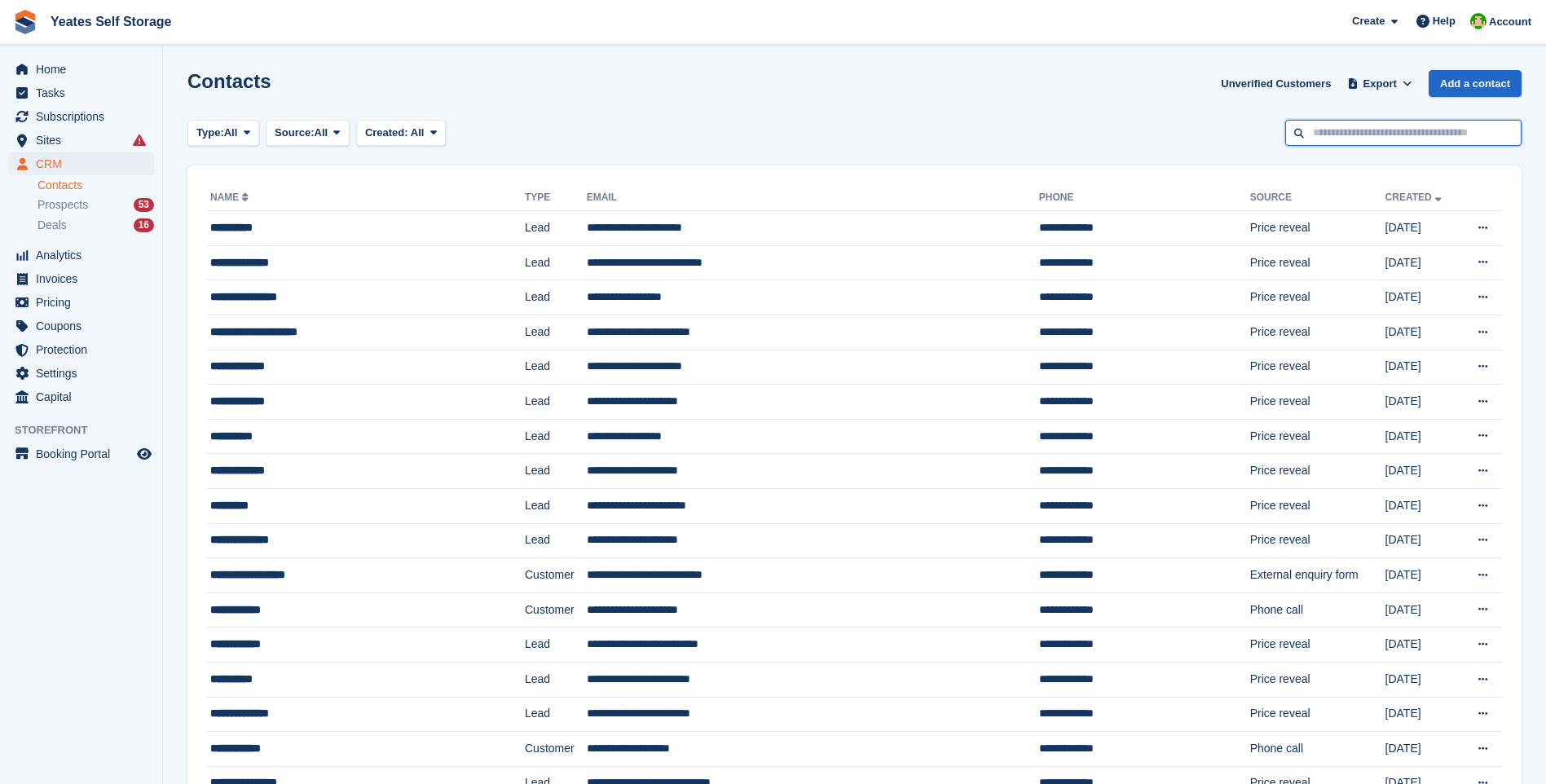
click at [1368, 133] on input "text" at bounding box center [1403, 133] width 237 height 27
type input "********"
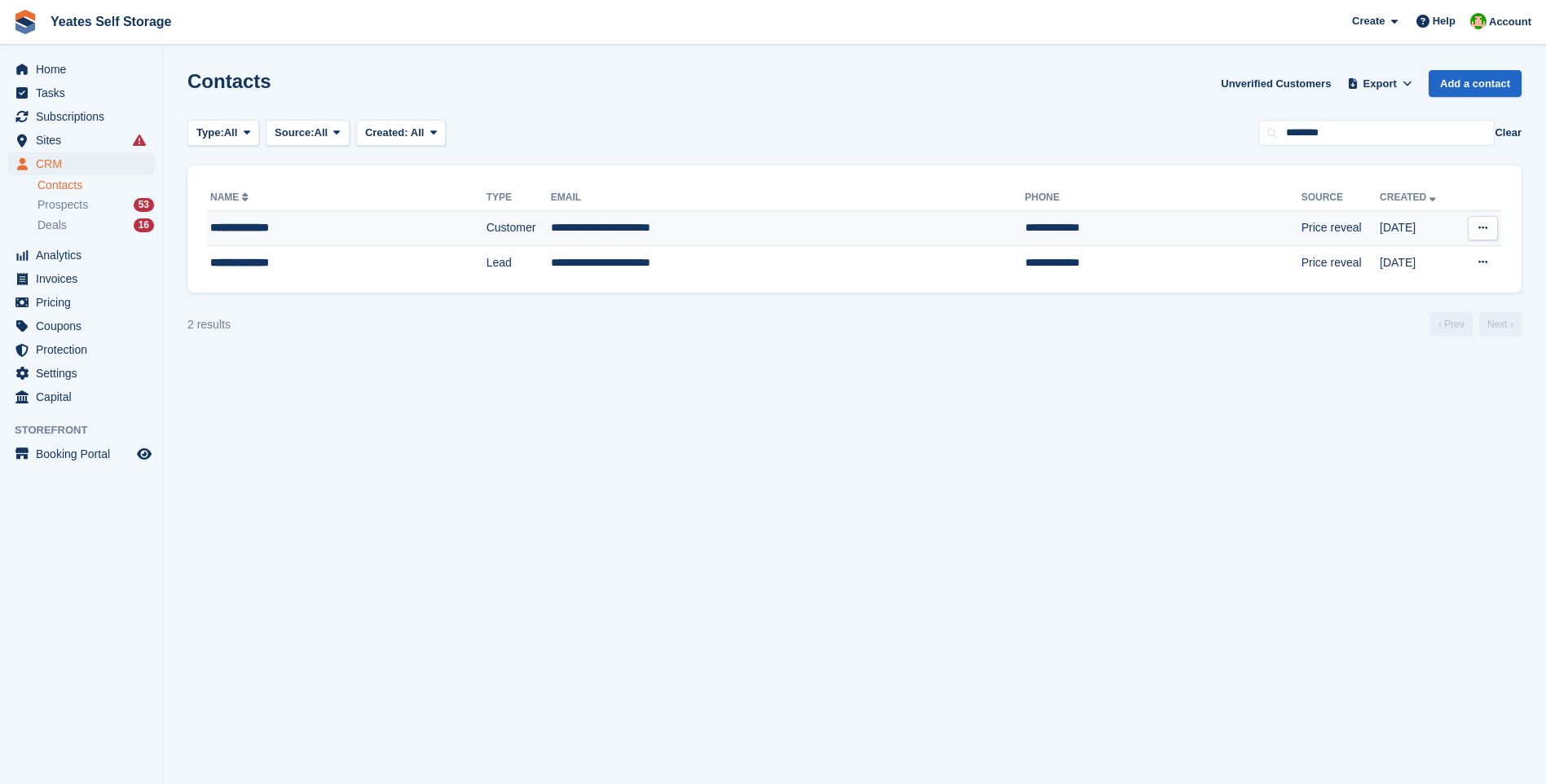
click at [568, 223] on td "**********" at bounding box center [788, 228] width 474 height 35
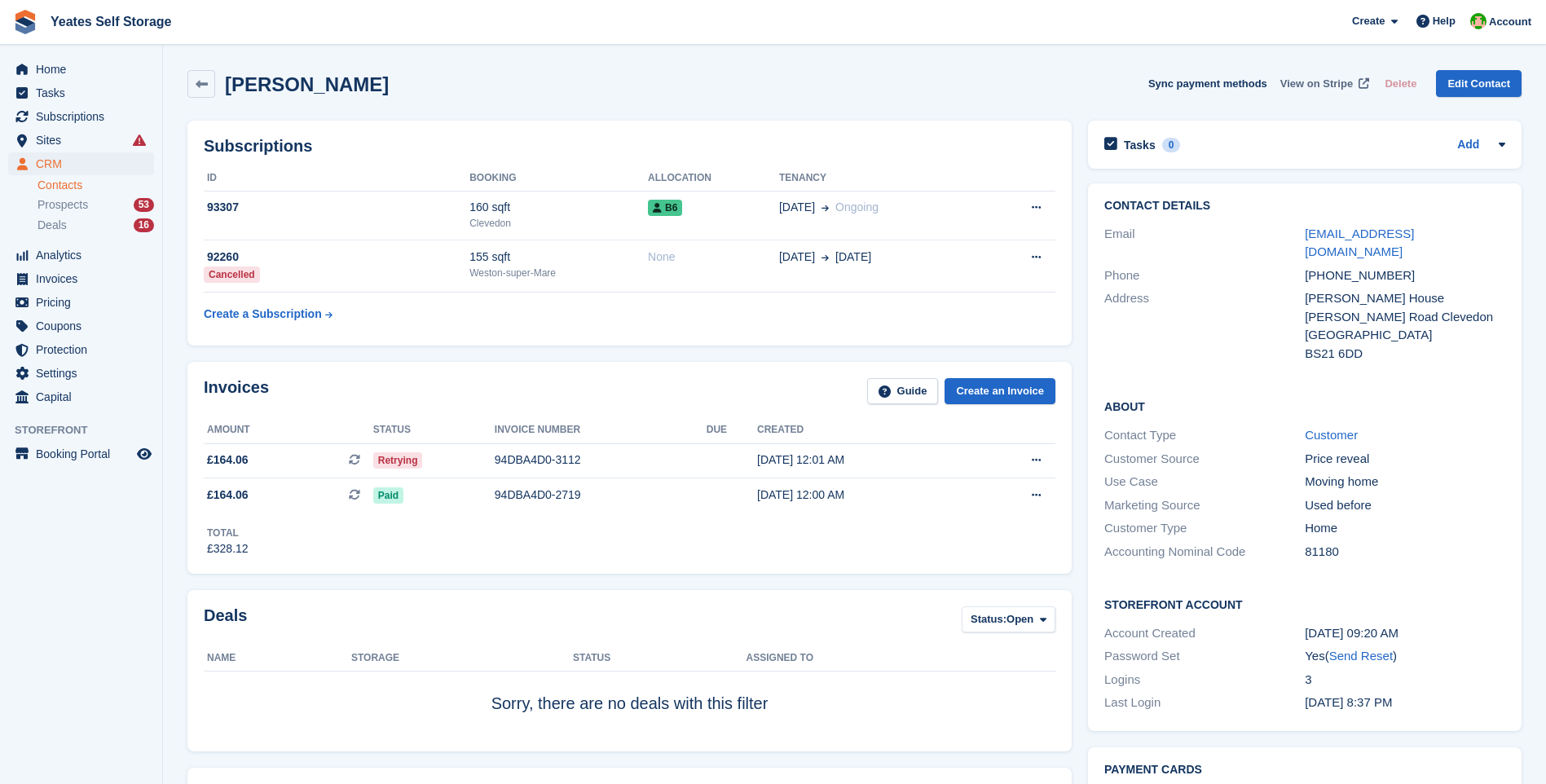
click at [1326, 83] on span "View on Stripe" at bounding box center [1317, 83] width 73 height 16
click at [231, 465] on span "£164.06" at bounding box center [227, 460] width 41 height 17
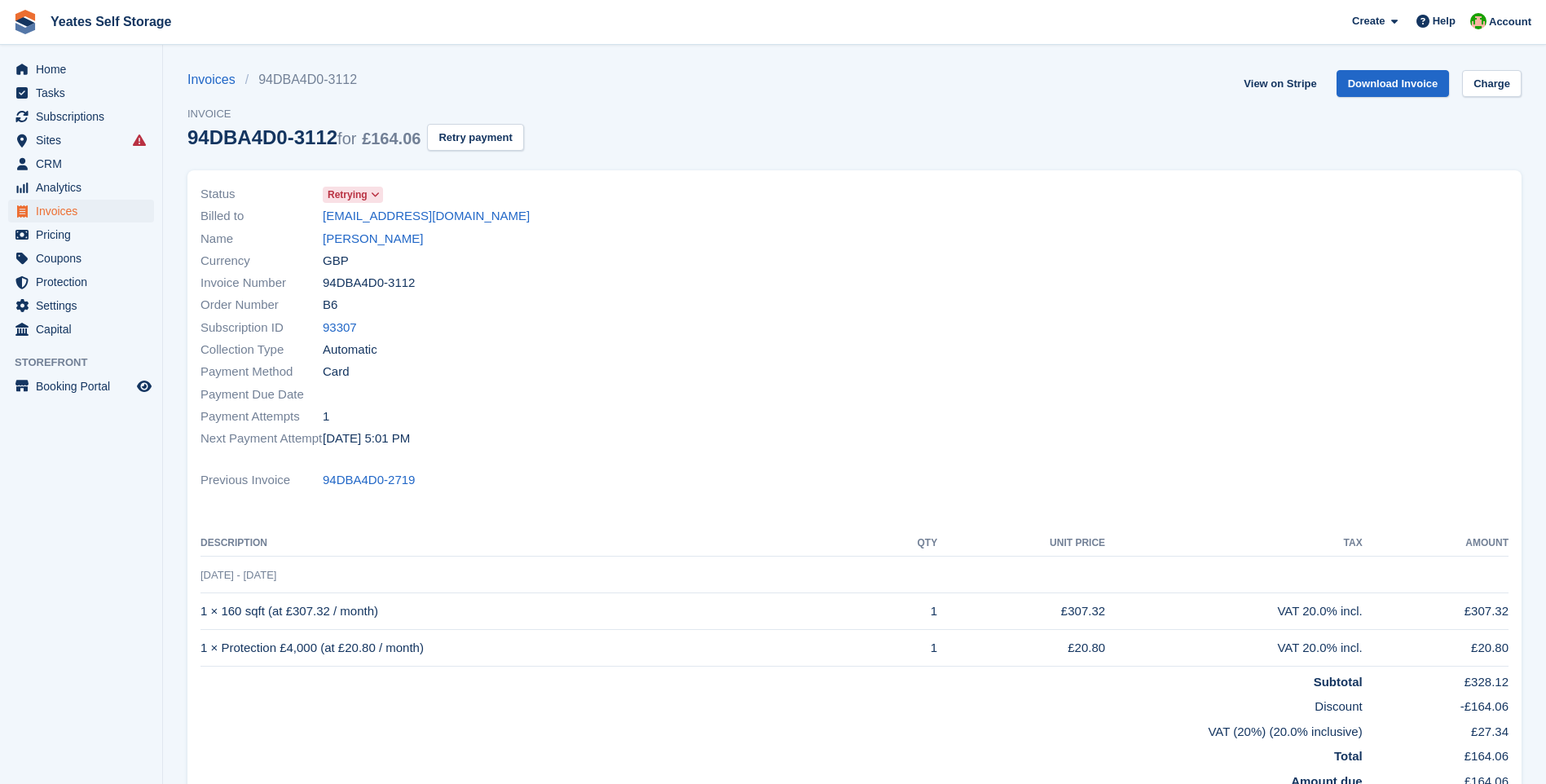
click at [370, 194] on span at bounding box center [376, 195] width 13 height 13
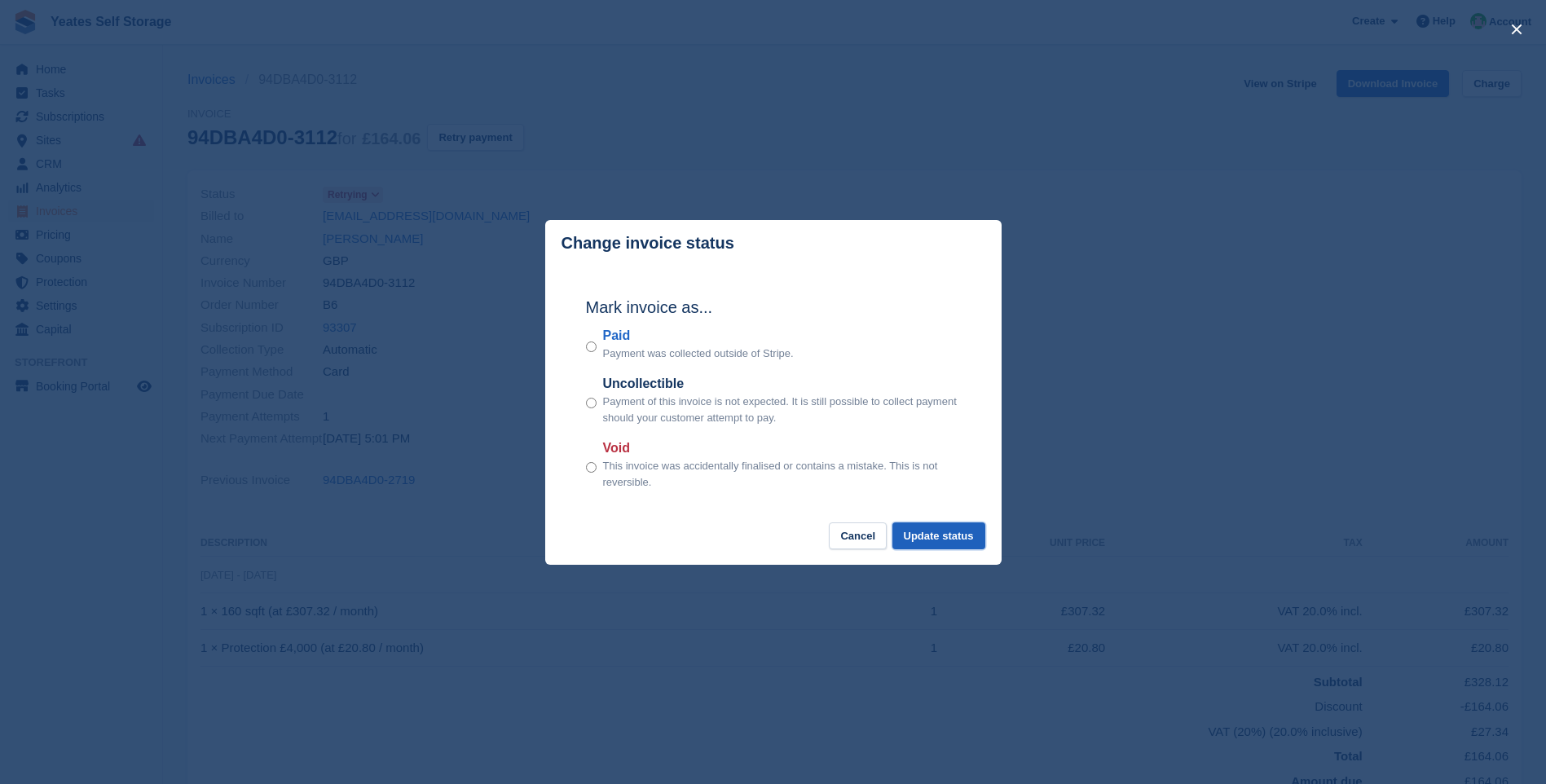
click at [961, 538] on button "Update status" at bounding box center [938, 536] width 93 height 27
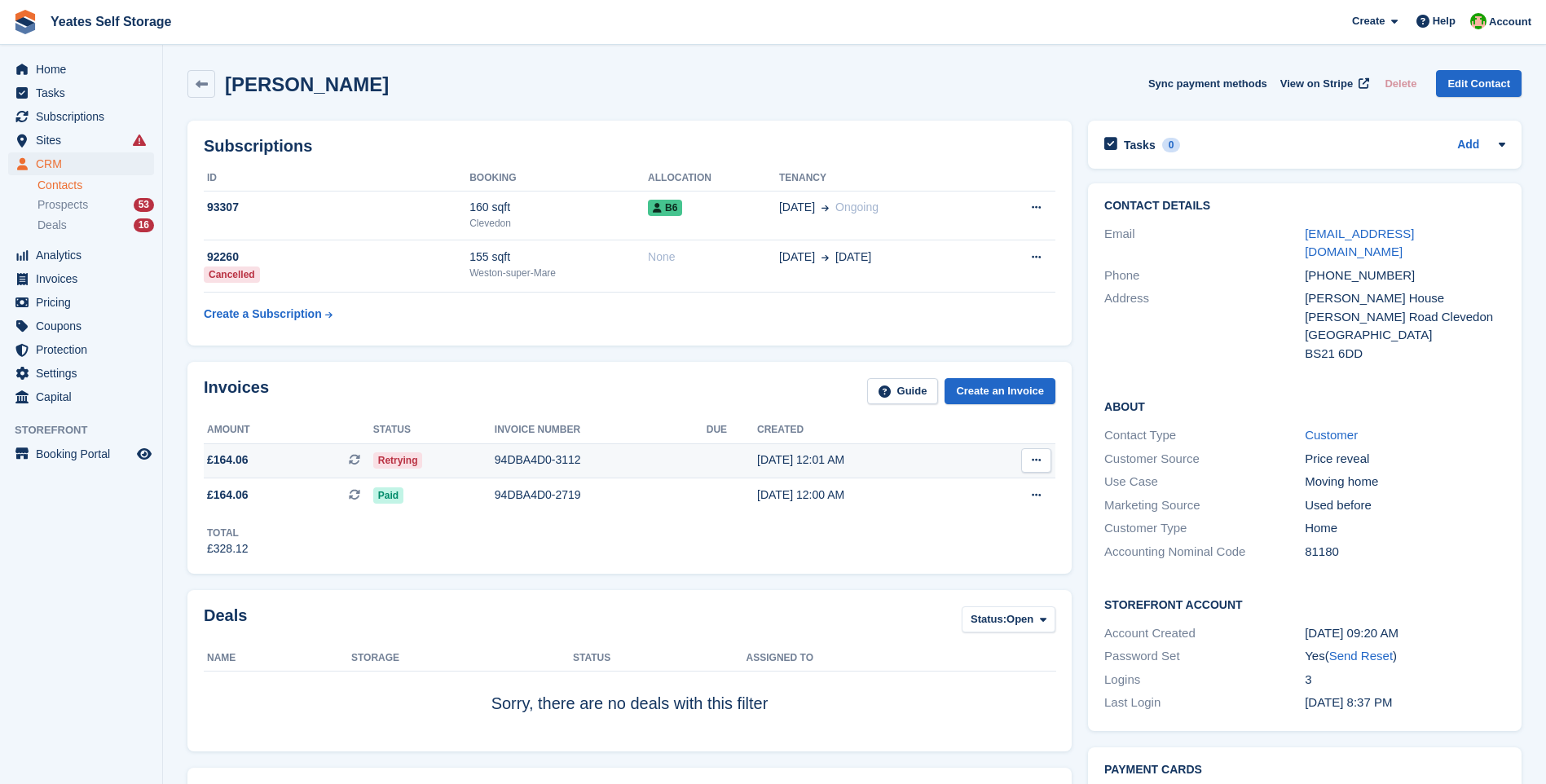
click at [519, 459] on div "94DBA4D0-3112" at bounding box center [600, 460] width 212 height 17
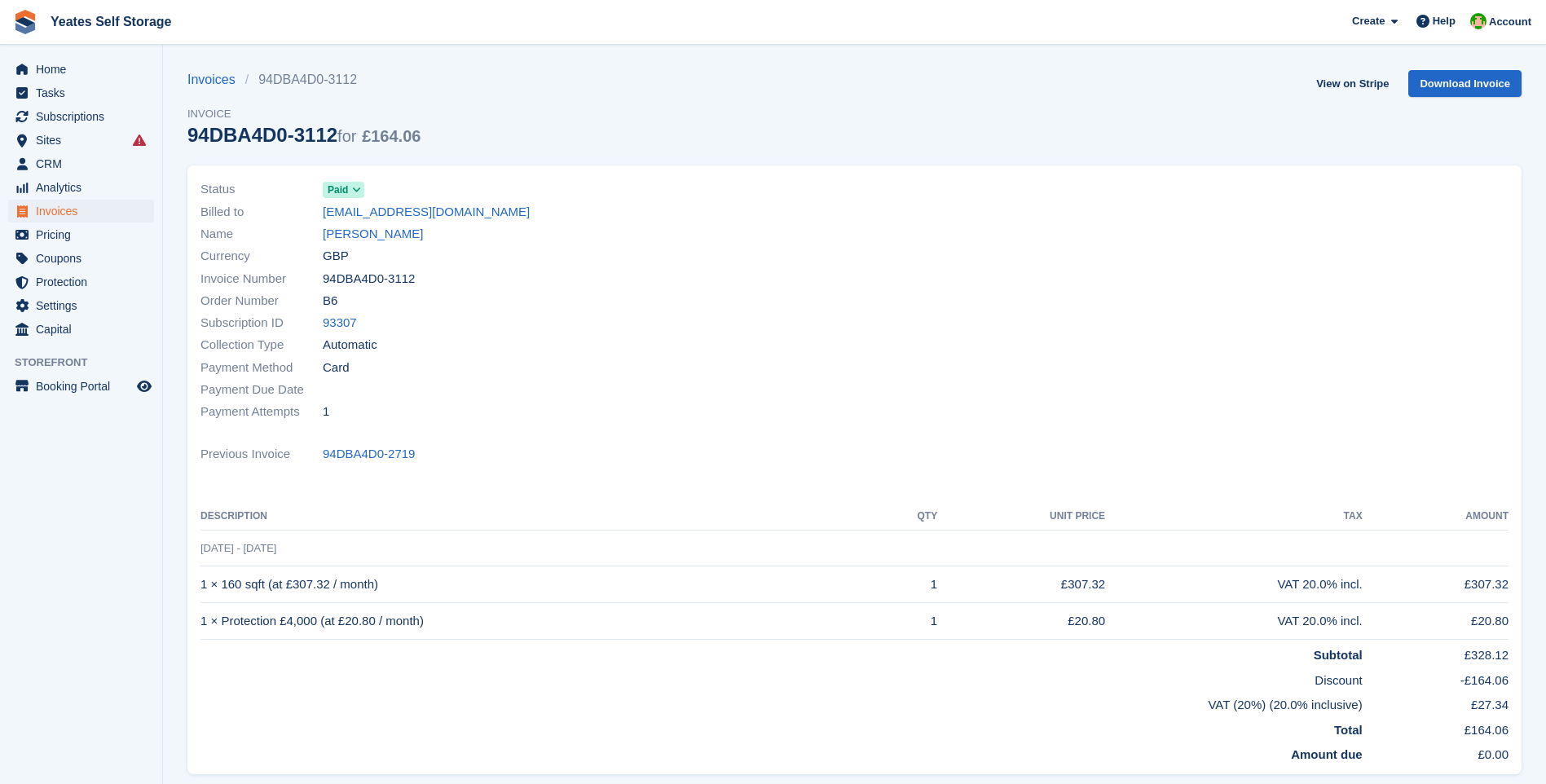
click at [355, 189] on icon at bounding box center [356, 190] width 9 height 10
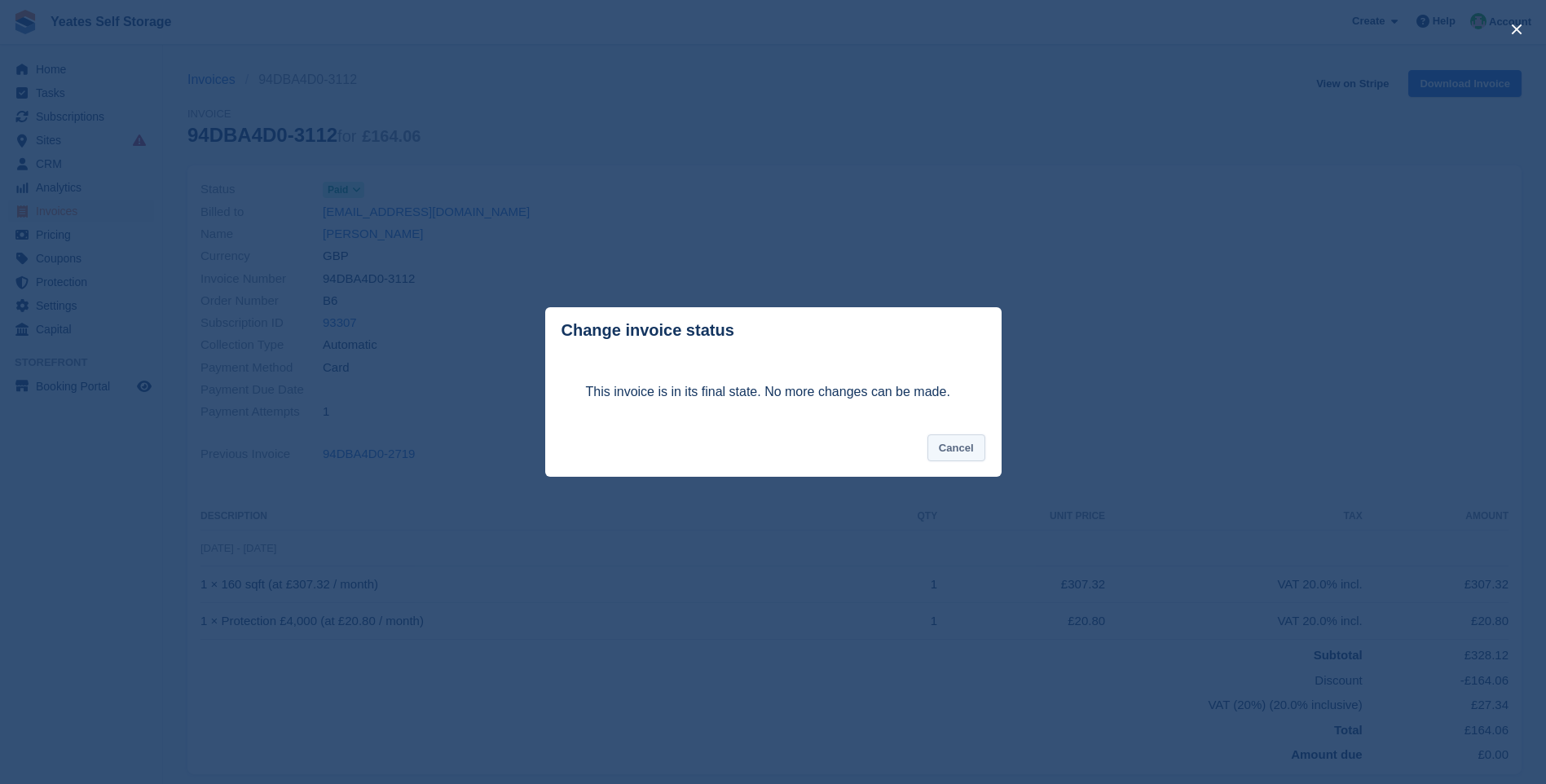
click at [958, 457] on button "Cancel" at bounding box center [957, 448] width 58 height 27
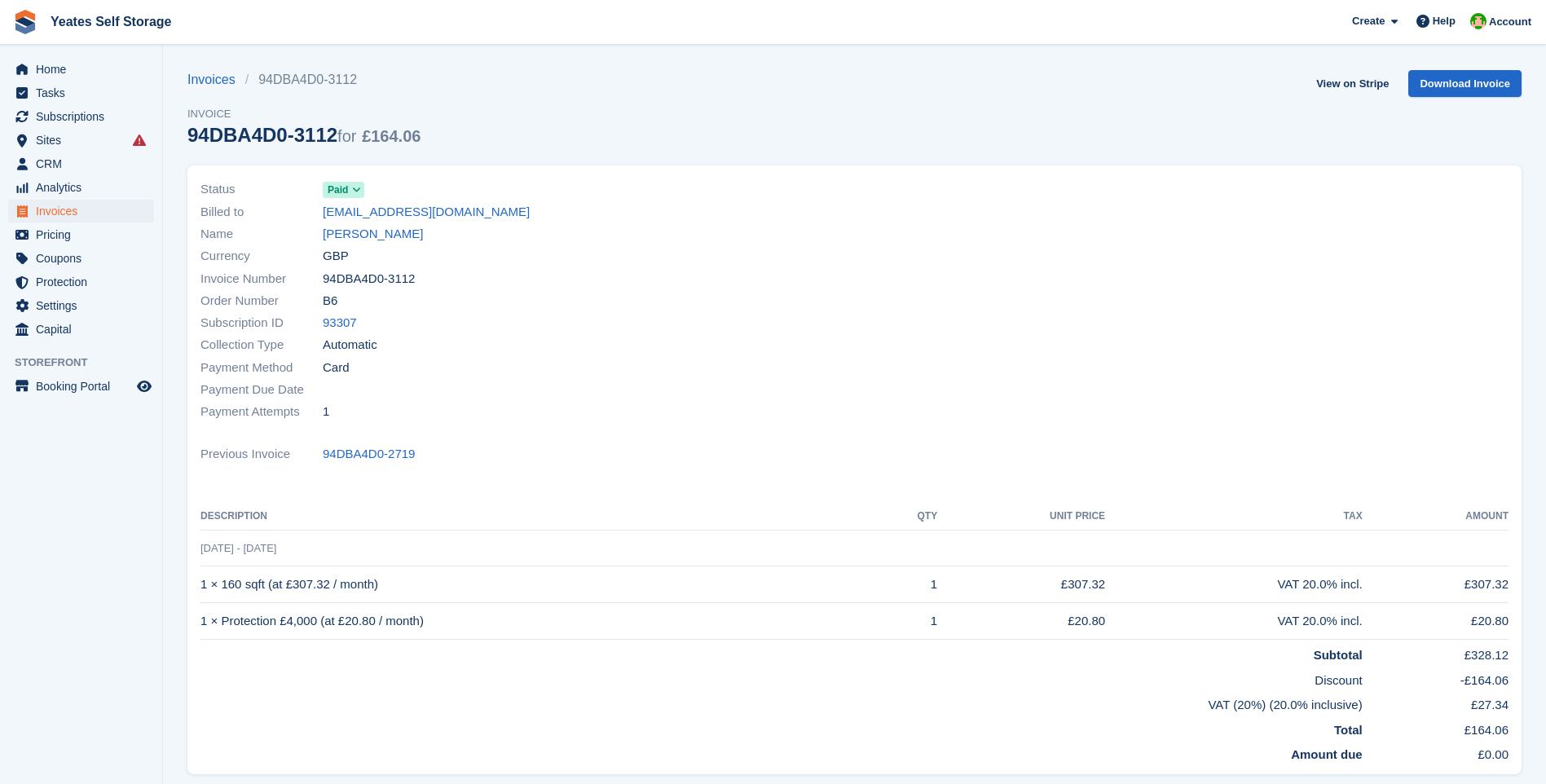
click at [358, 194] on icon at bounding box center [356, 190] width 9 height 10
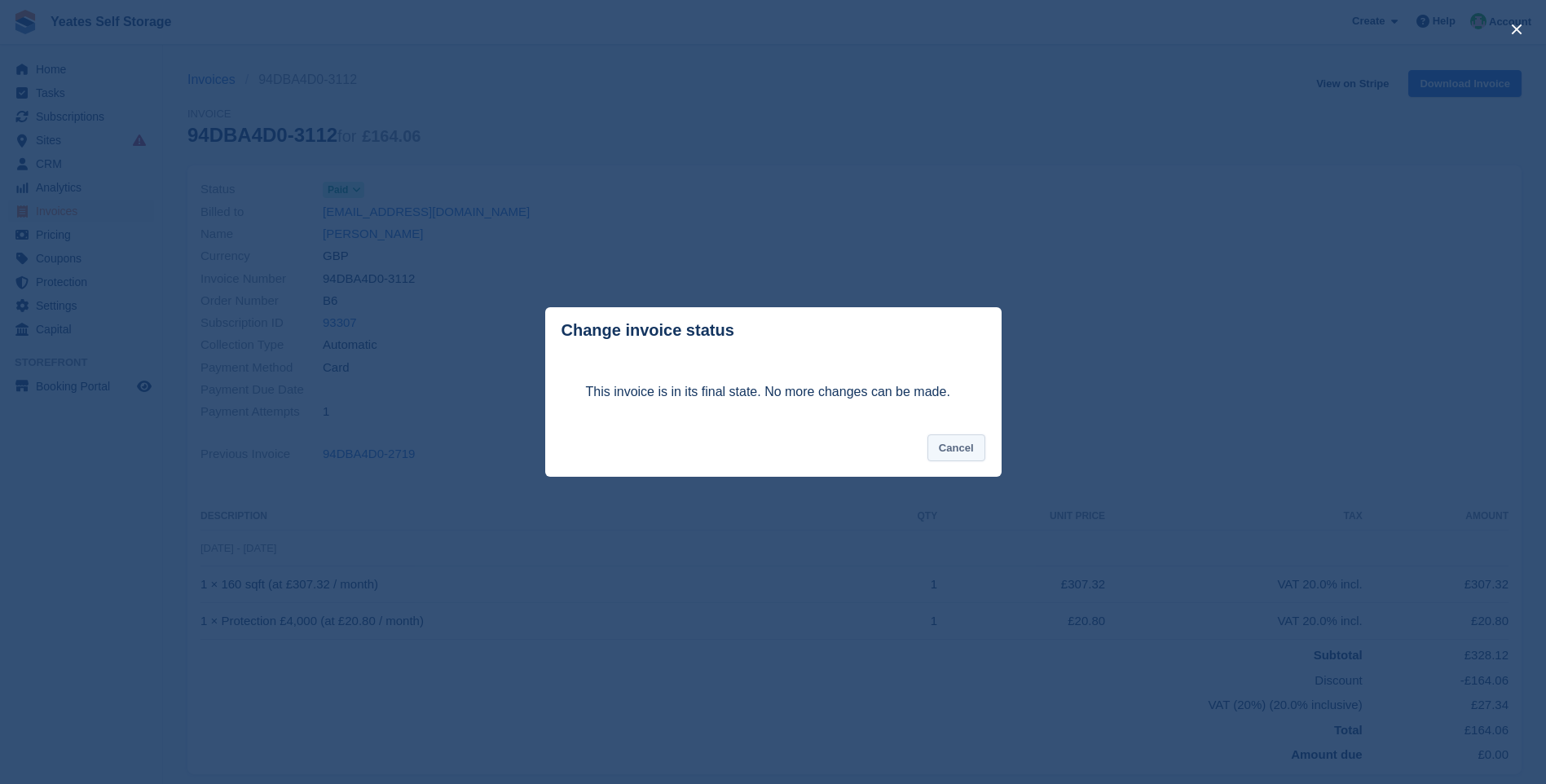
click at [948, 454] on button "Cancel" at bounding box center [957, 448] width 58 height 27
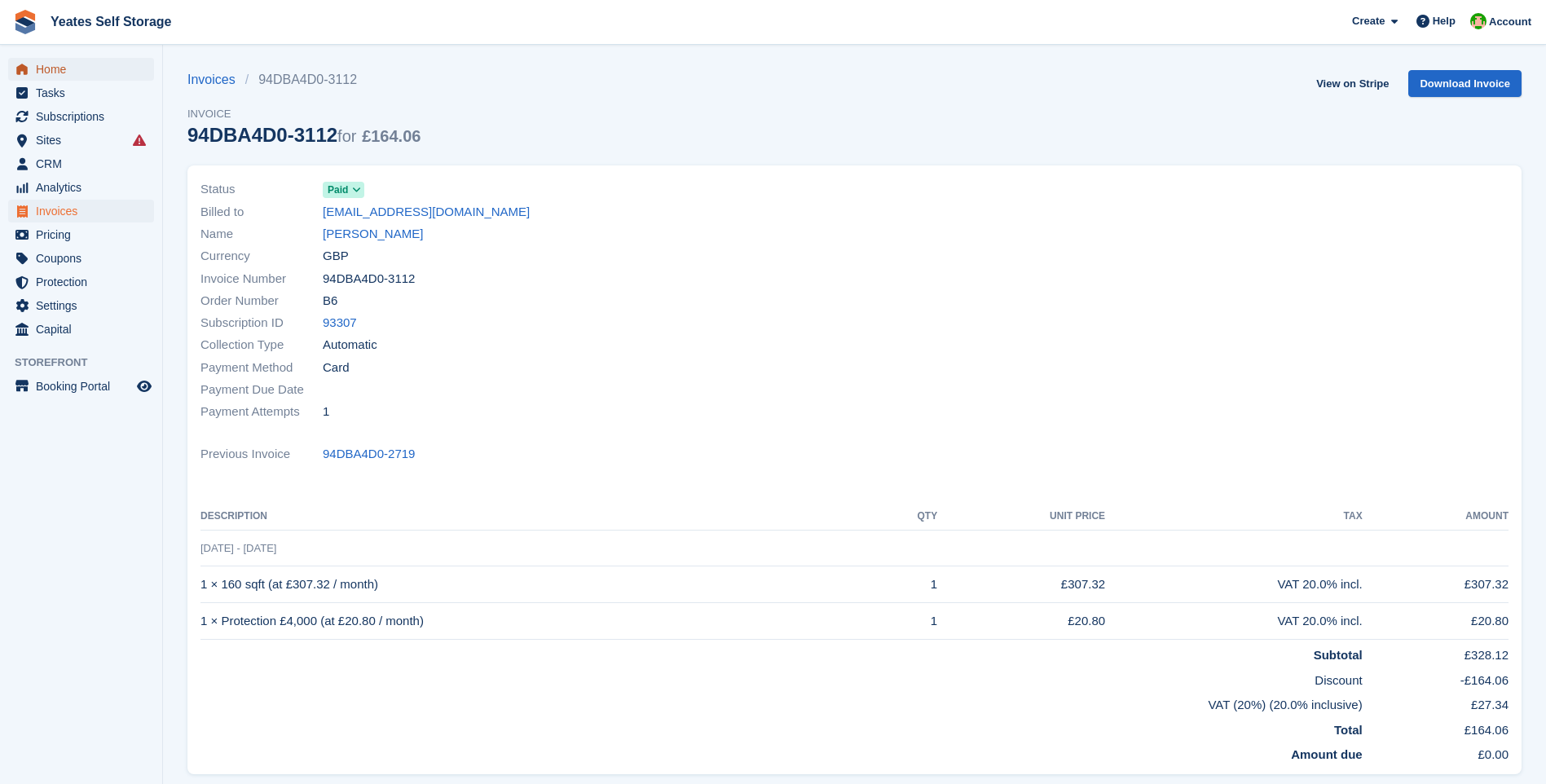
click at [65, 70] on span "Home" at bounding box center [84, 69] width 98 height 23
